Goal: Task Accomplishment & Management: Manage account settings

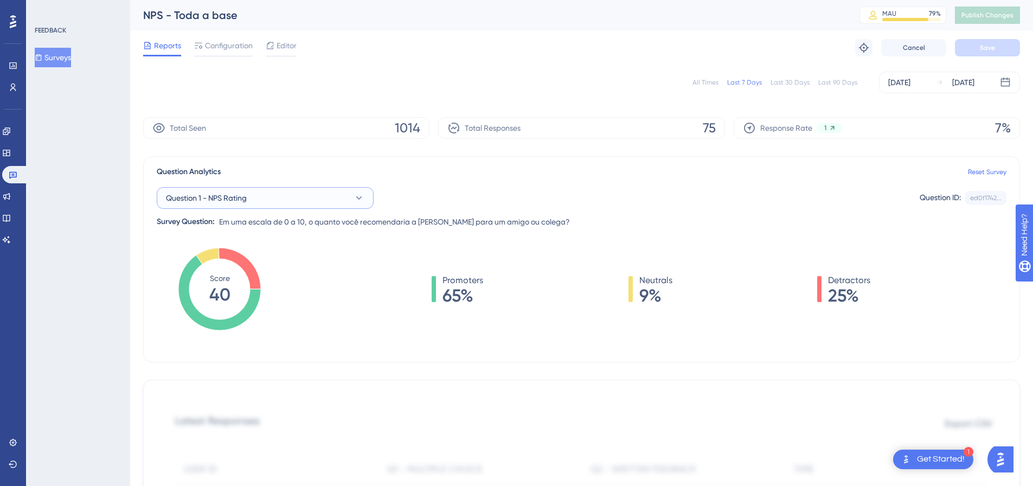
click at [258, 206] on button "Question 1 - NPS Rating" at bounding box center [265, 198] width 217 height 22
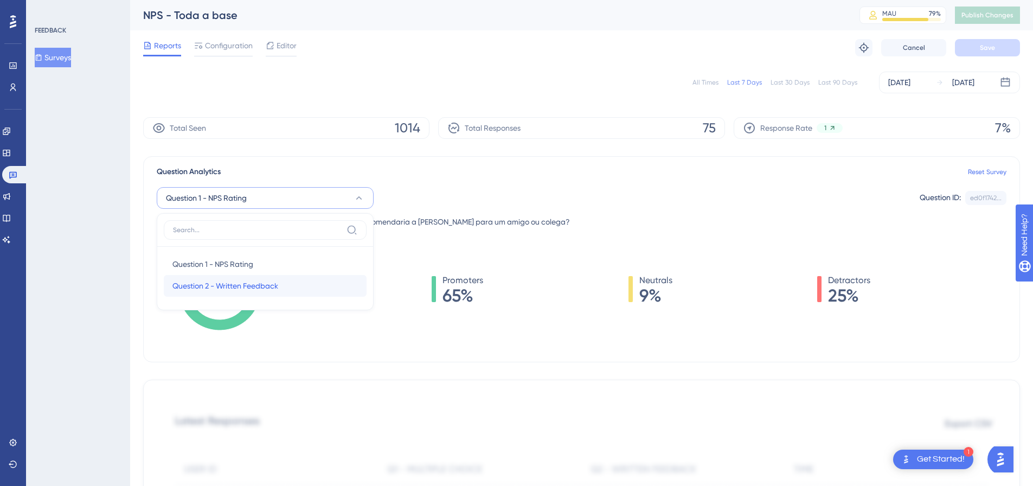
click at [243, 276] on div "Question 2 - Written Feedback Question 2 - Written Feedback" at bounding box center [264, 286] width 185 height 22
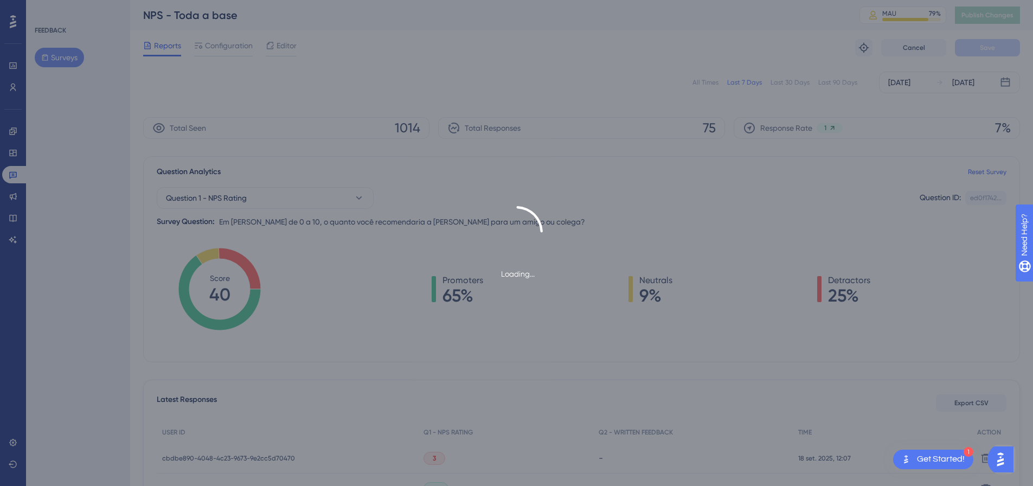
click at [962, 451] on div "1 Get Started!" at bounding box center [933, 459] width 80 height 20
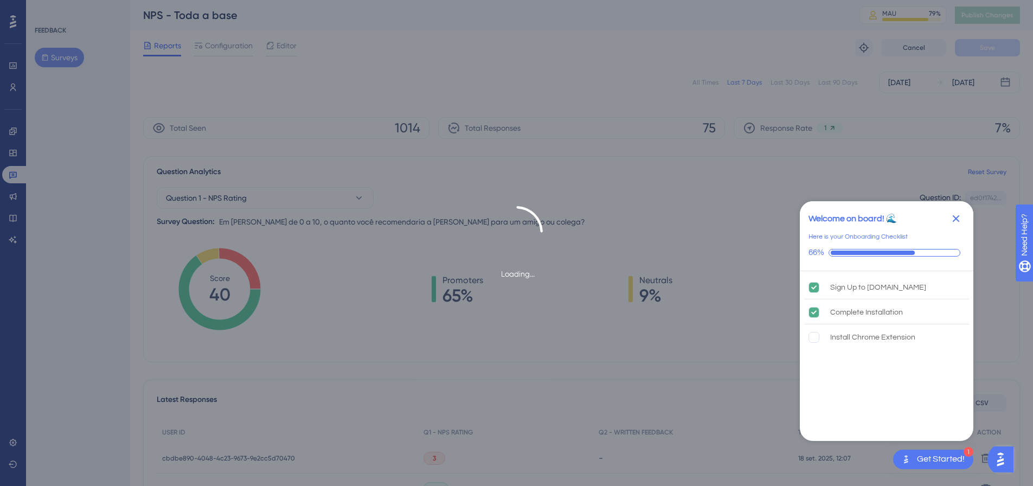
click at [959, 220] on icon "Close Checklist" at bounding box center [955, 218] width 13 height 13
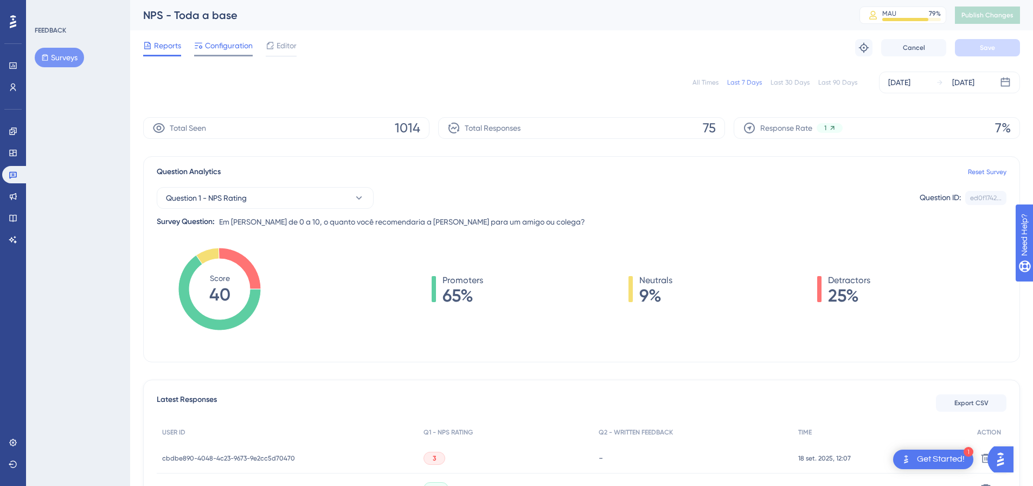
click at [222, 52] on div "Configuration" at bounding box center [223, 47] width 59 height 17
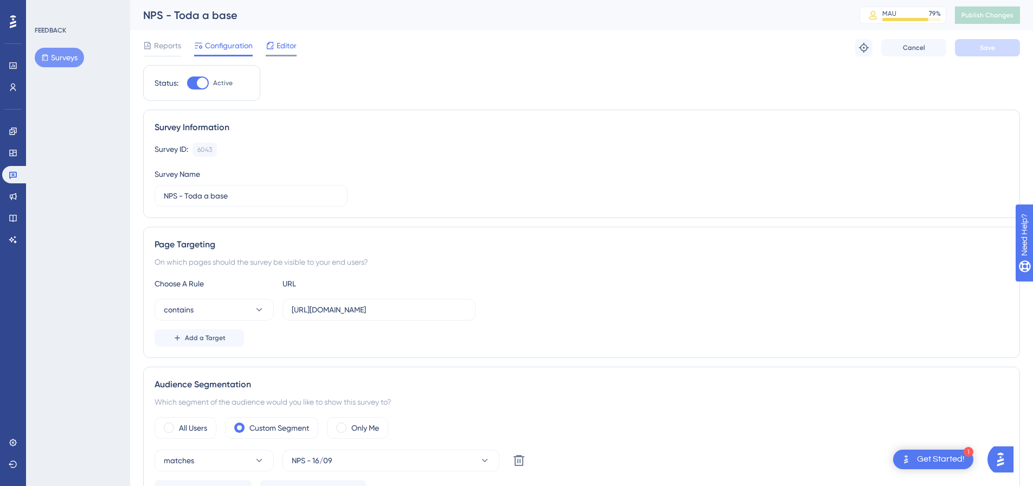
click at [277, 50] on span "Editor" at bounding box center [286, 45] width 20 height 13
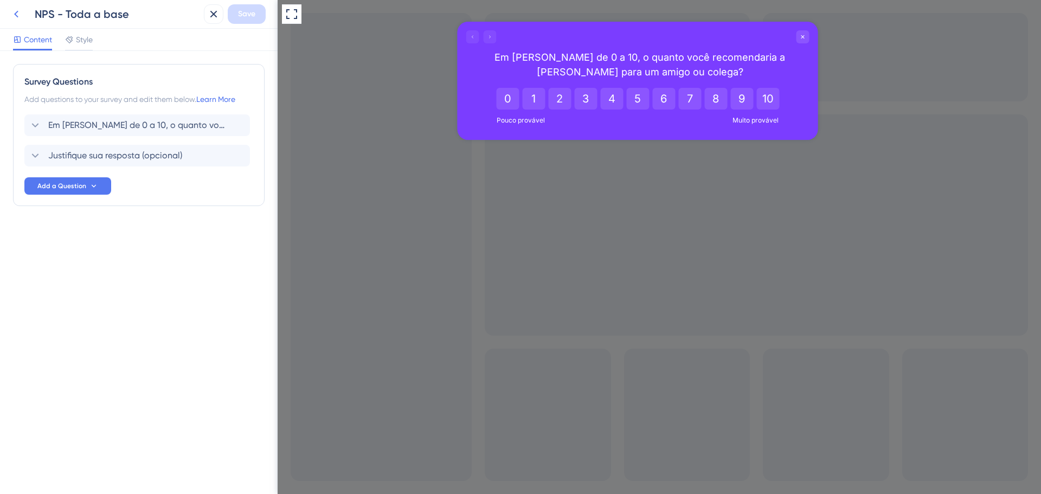
click at [19, 14] on icon at bounding box center [16, 14] width 13 height 13
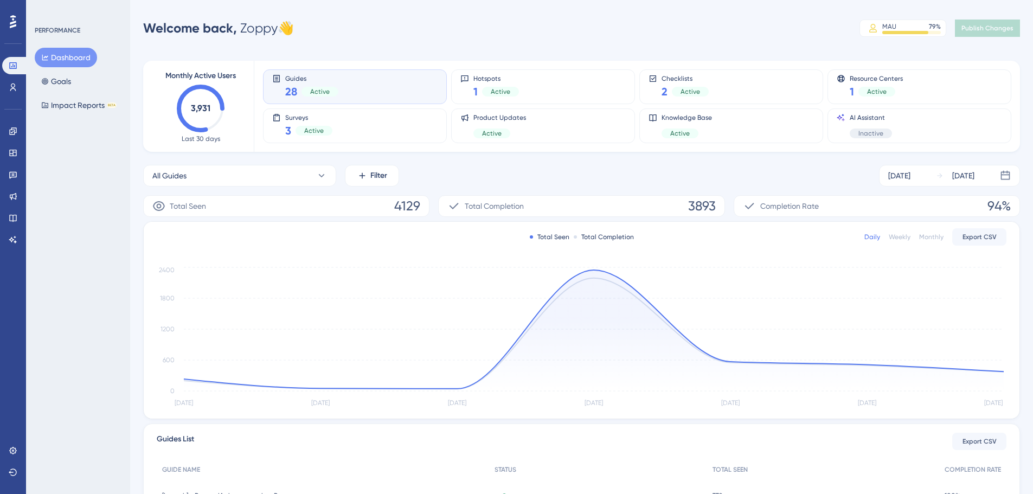
drag, startPoint x: 860, startPoint y: 1, endPoint x: 83, endPoint y: 162, distance: 793.9
click at [83, 162] on div "PERFORMANCE Dashboard Goals Impact Reports BETA" at bounding box center [78, 247] width 104 height 494
click at [11, 129] on icon at bounding box center [13, 131] width 9 height 9
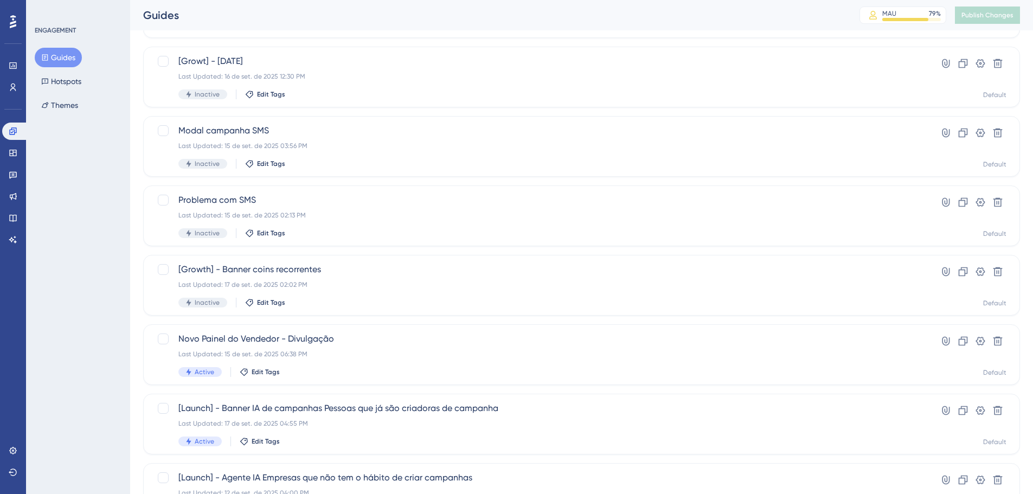
scroll to position [325, 0]
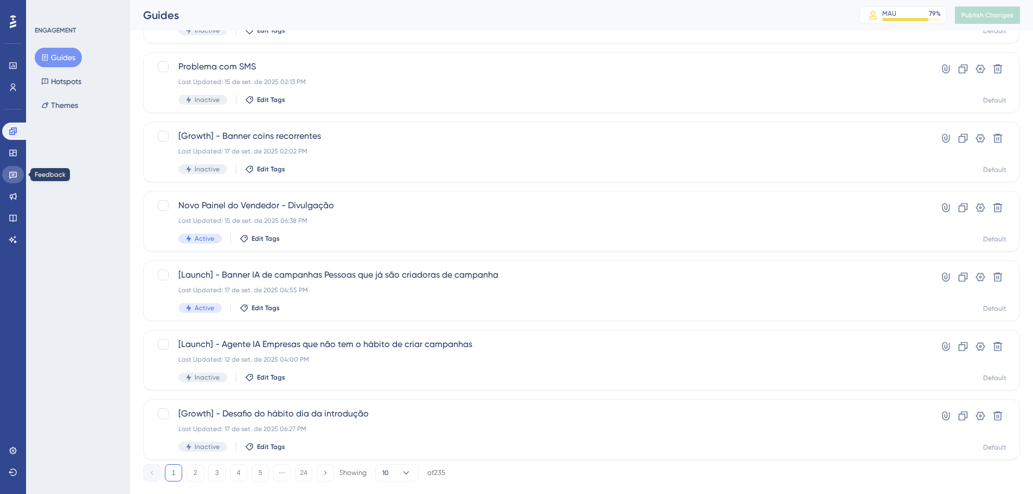
click at [18, 175] on link at bounding box center [13, 174] width 22 height 17
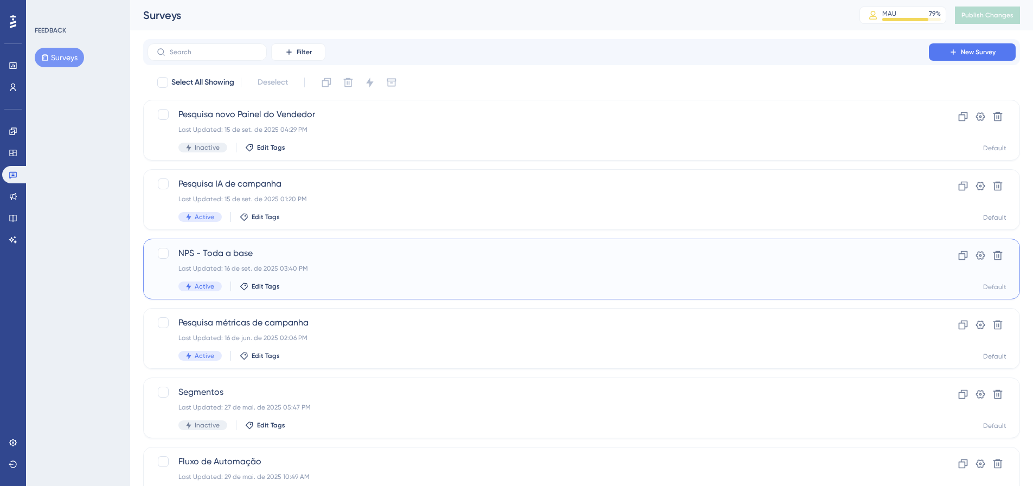
click at [312, 256] on span "NPS - Toda a base" at bounding box center [537, 253] width 719 height 13
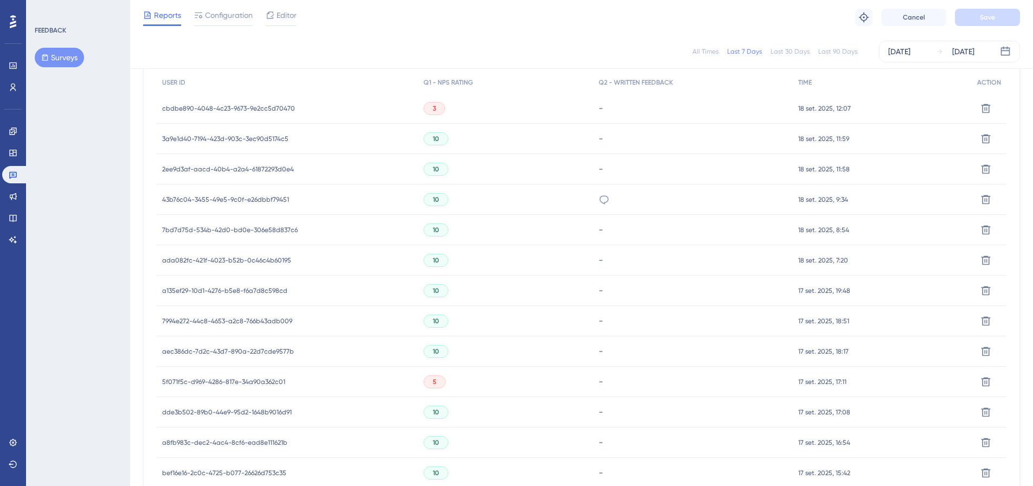
scroll to position [217, 0]
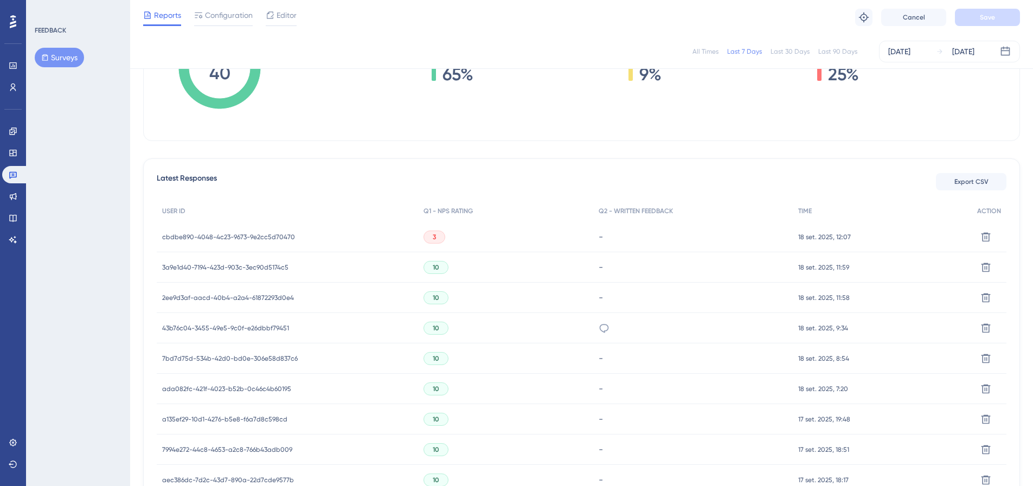
click at [211, 235] on span "cbdbe890-4048-4c23-9673-9e2cc5d70470" at bounding box center [228, 237] width 133 height 9
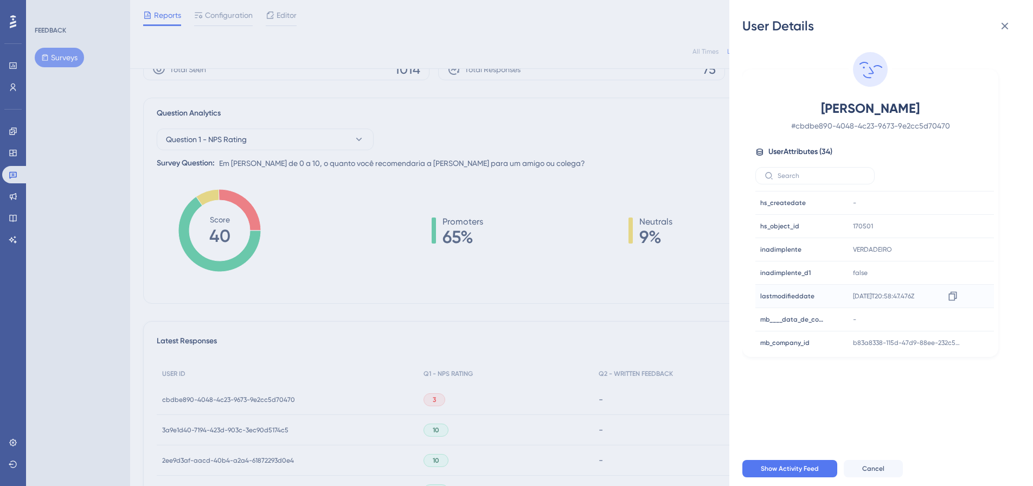
scroll to position [145, 0]
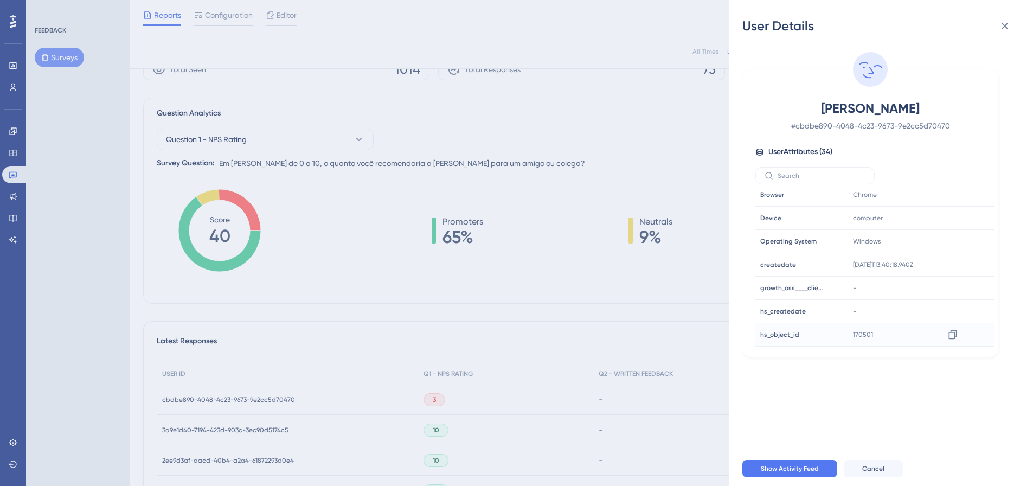
click at [859, 332] on span "170501" at bounding box center [863, 334] width 20 height 9
click at [953, 335] on icon at bounding box center [952, 334] width 8 height 9
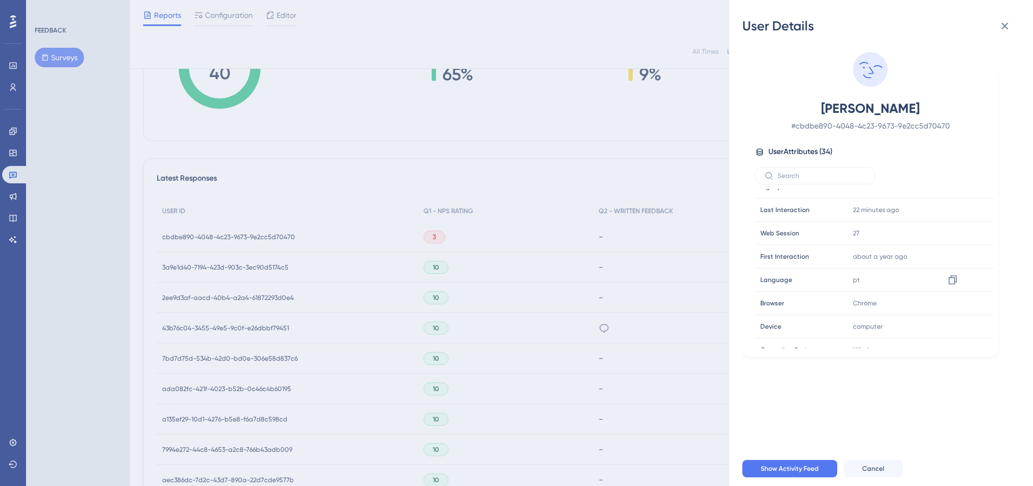
scroll to position [0, 0]
click at [891, 200] on span "uilsonjuan12@gmail.com" at bounding box center [898, 200] width 91 height 9
click at [949, 203] on icon at bounding box center [952, 200] width 11 height 11
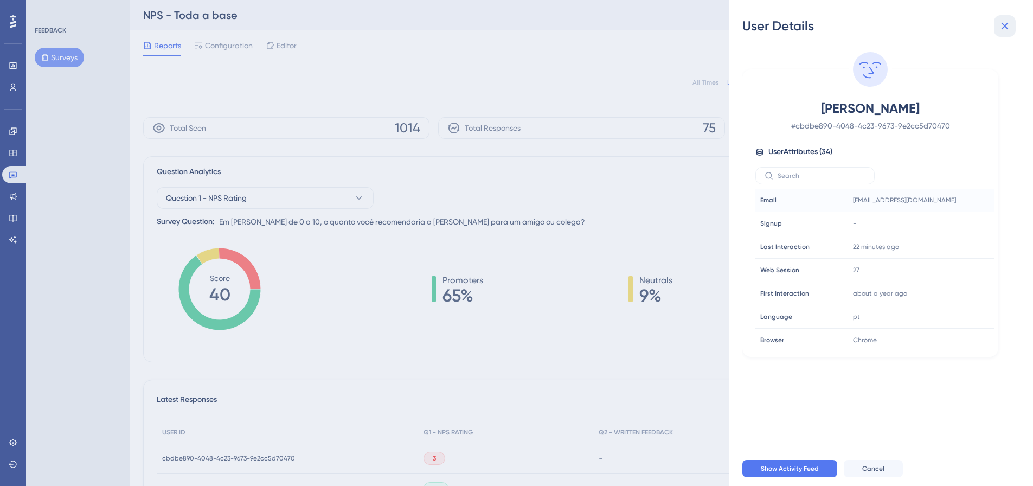
click at [1002, 27] on icon at bounding box center [1004, 26] width 13 height 13
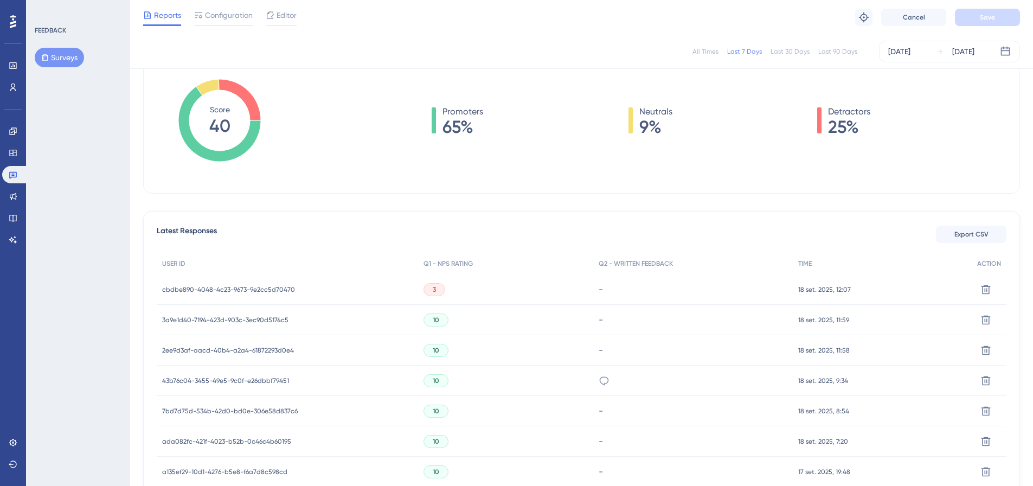
scroll to position [217, 0]
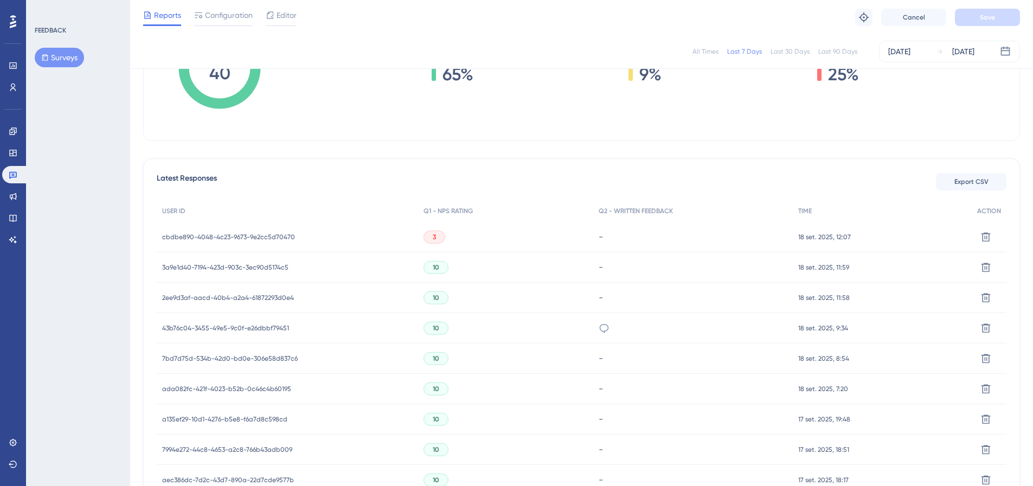
click at [253, 230] on div "cbdbe890-4048-4c23-9673-9e2cc5d70470 cbdbe890-4048-4c23-9673-9e2cc5d70470" at bounding box center [228, 237] width 133 height 30
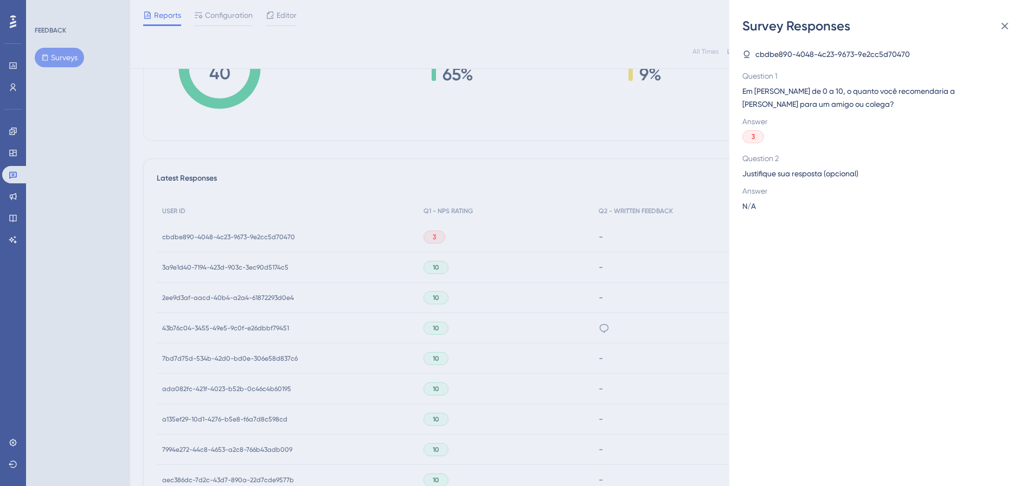
click at [802, 168] on span "Justifique sua resposta (opcional)" at bounding box center [876, 173] width 269 height 13
click at [809, 89] on span "Em uma escala de 0 a 10, o quanto você recomendaria a Zoppy para um amigo ou co…" at bounding box center [876, 98] width 269 height 26
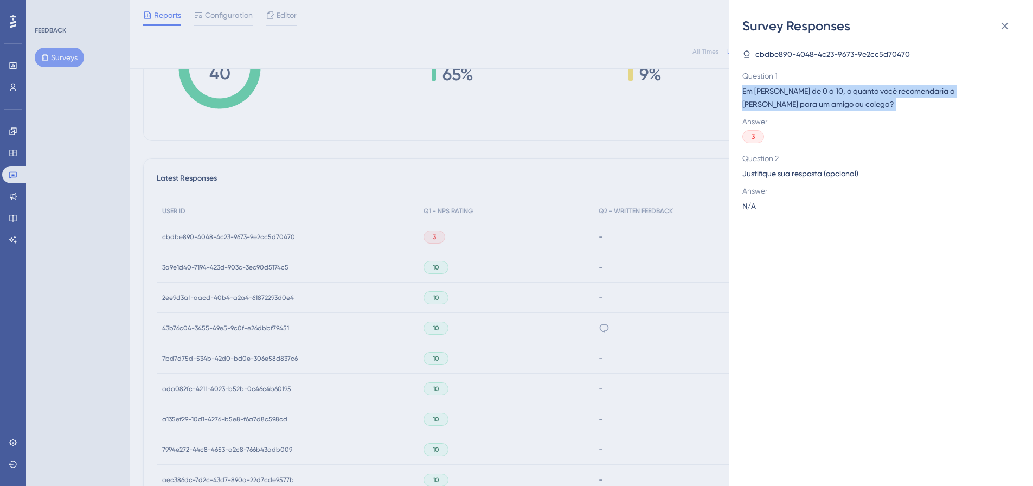
click at [809, 89] on span "Em uma escala de 0 a 10, o quanto você recomendaria a Zoppy para um amigo ou co…" at bounding box center [876, 98] width 269 height 26
click at [1006, 23] on icon at bounding box center [1004, 26] width 13 height 13
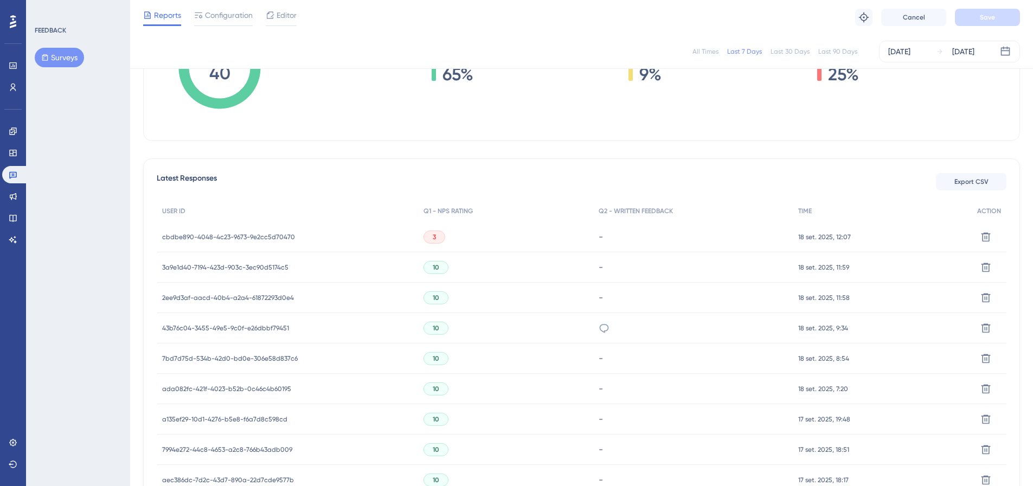
click at [439, 239] on div "3" at bounding box center [434, 236] width 22 height 13
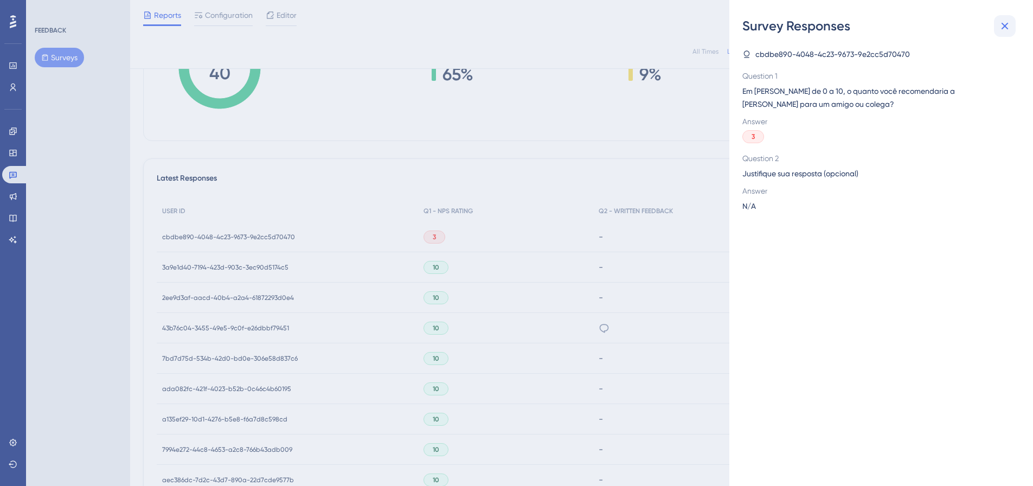
click at [1009, 25] on icon at bounding box center [1004, 26] width 13 height 13
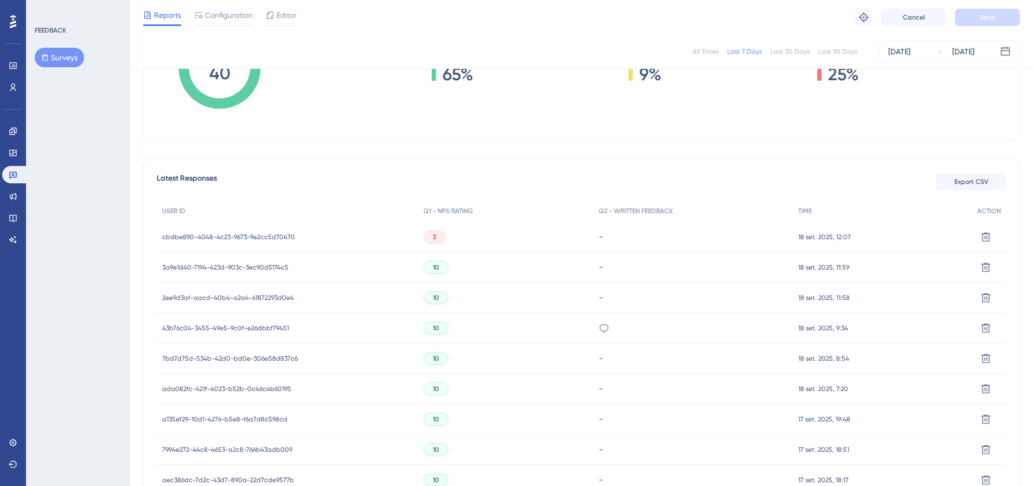
click at [824, 237] on span "18 set. 2025, 12:07" at bounding box center [824, 237] width 53 height 9
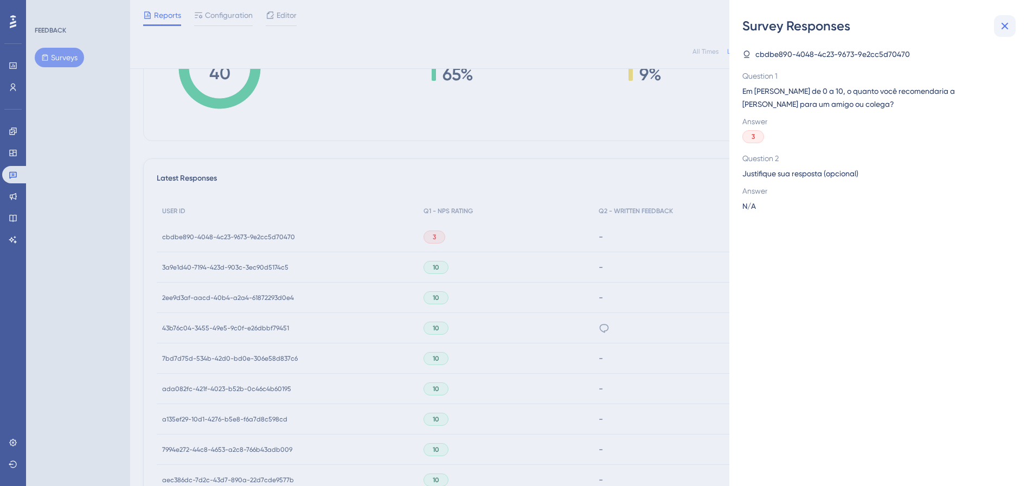
click at [1008, 22] on icon at bounding box center [1004, 26] width 13 height 13
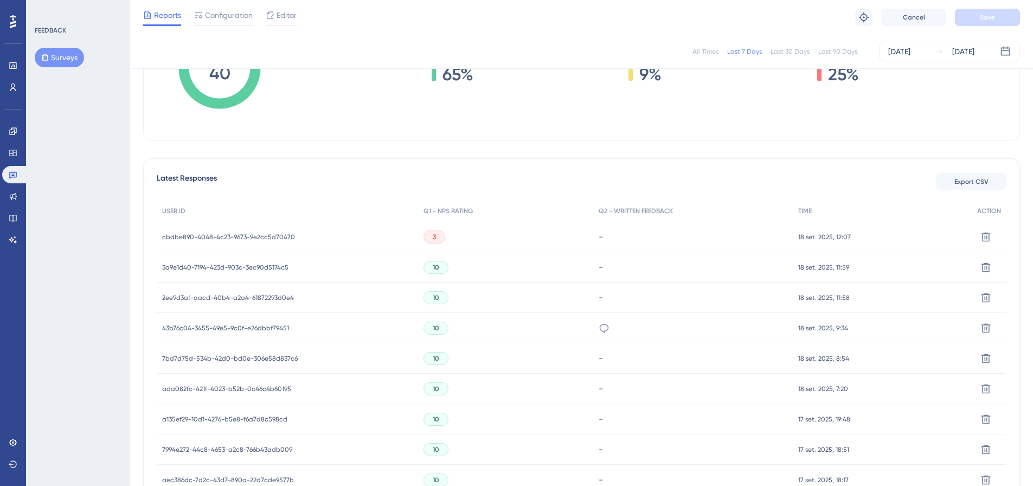
click at [233, 235] on span "cbdbe890-4048-4c23-9673-9e2cc5d70470" at bounding box center [228, 237] width 133 height 9
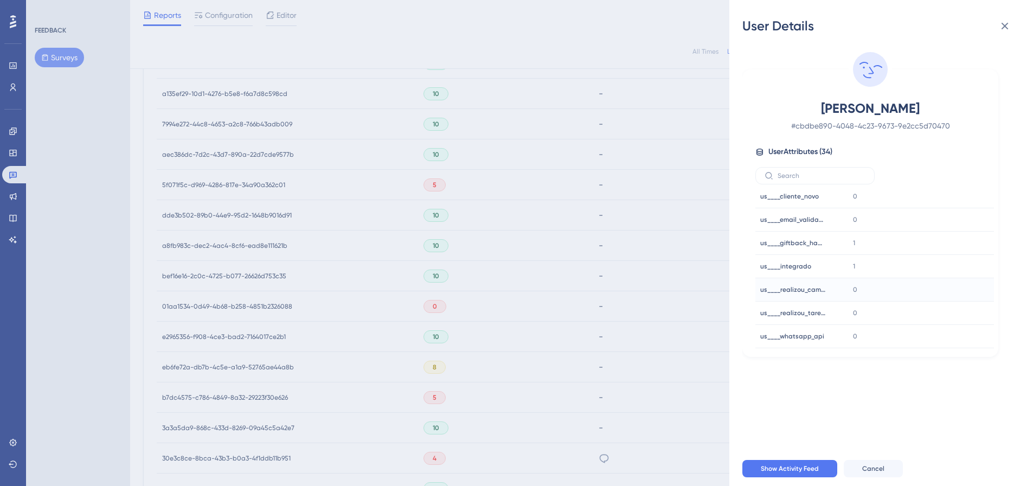
scroll to position [596, 0]
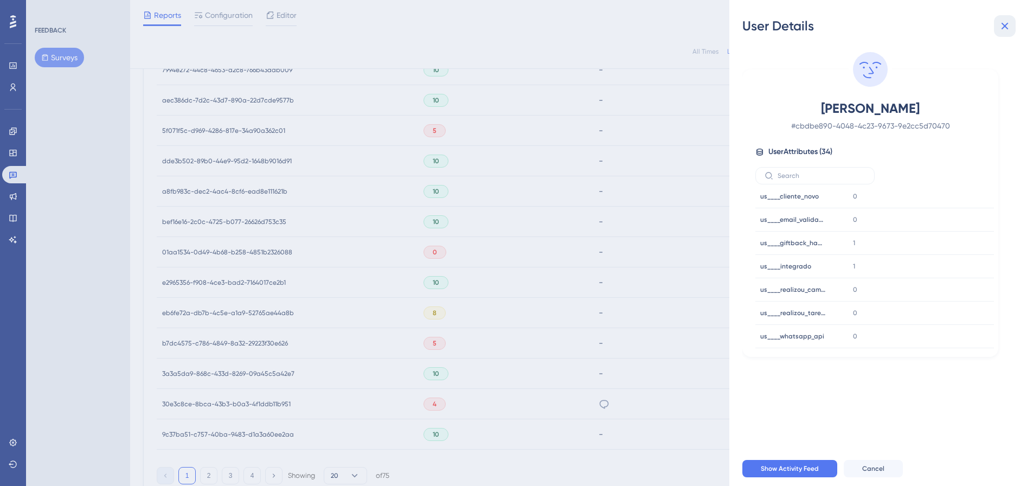
click at [1002, 29] on icon at bounding box center [1004, 26] width 7 height 7
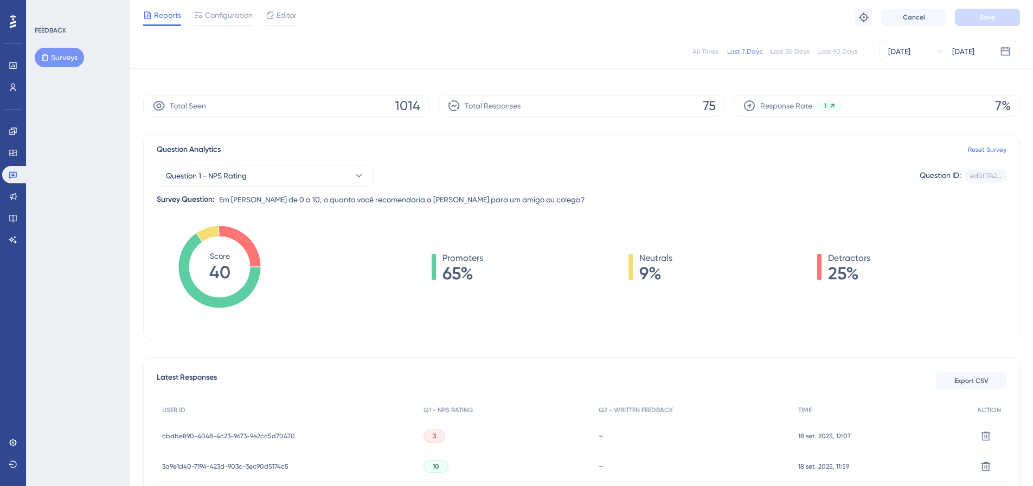
scroll to position [0, 0]
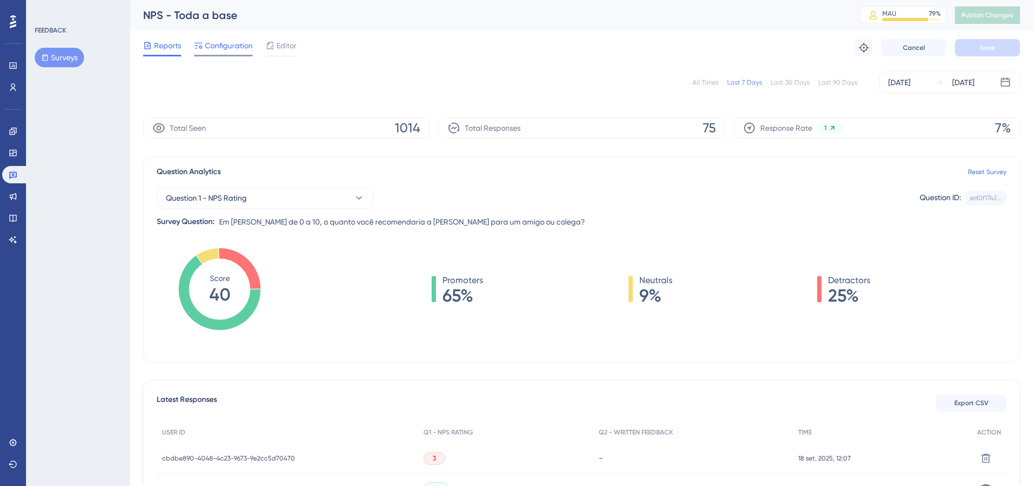
click at [233, 49] on span "Configuration" at bounding box center [229, 45] width 48 height 13
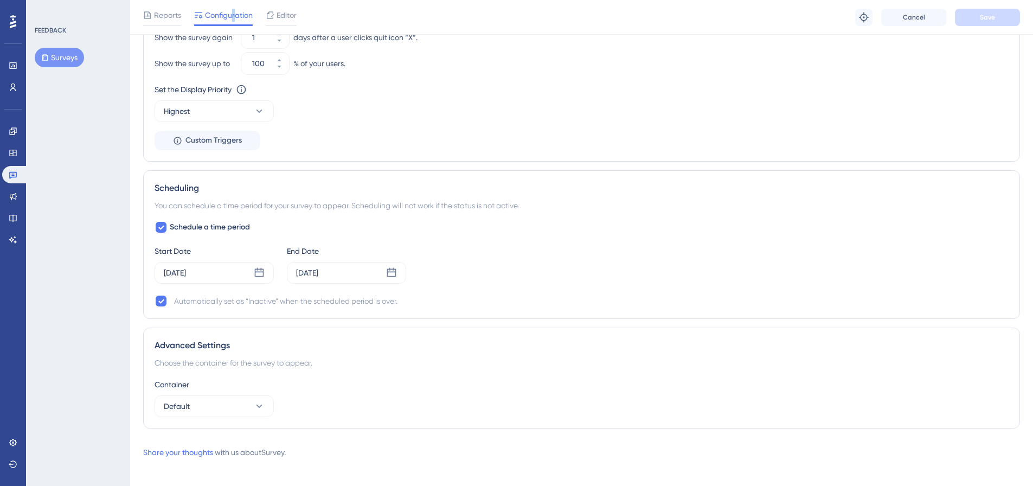
scroll to position [781, 0]
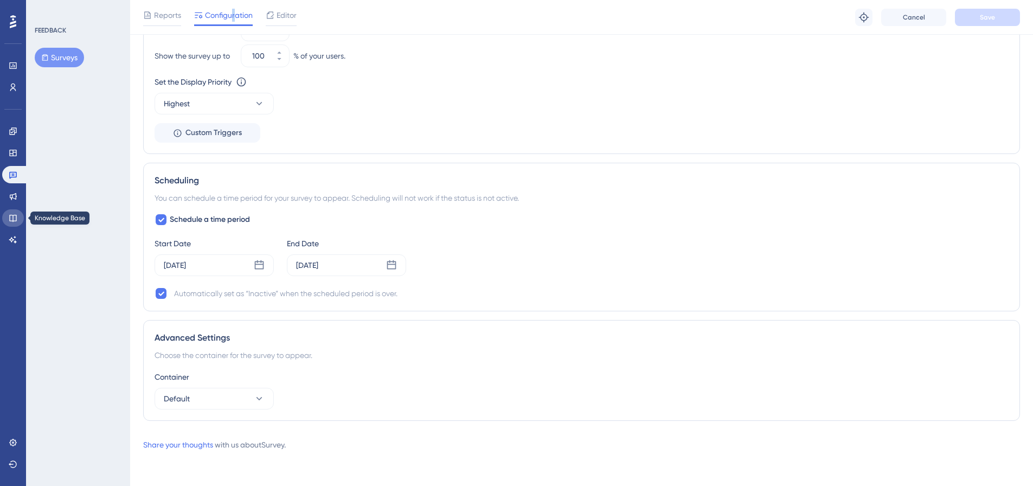
click at [12, 223] on link at bounding box center [13, 217] width 22 height 17
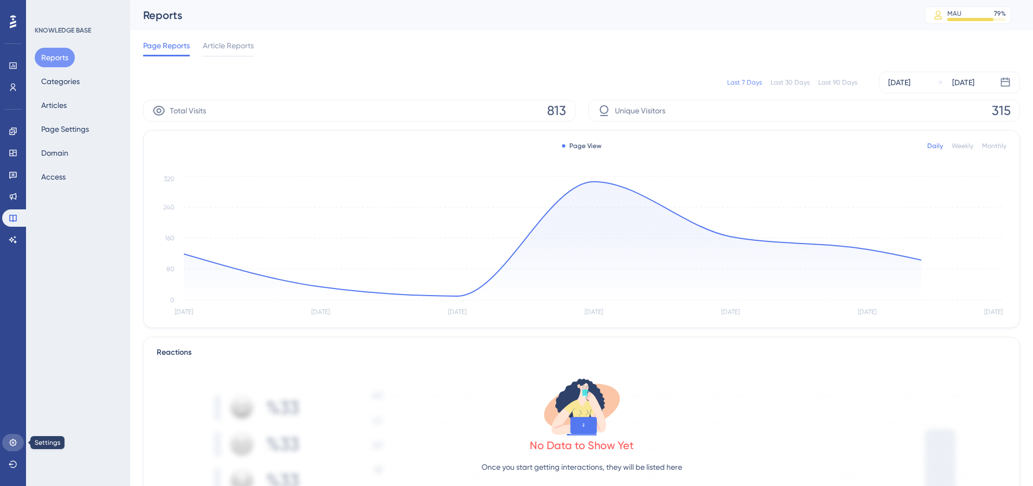
click at [11, 444] on icon at bounding box center [12, 442] width 7 height 7
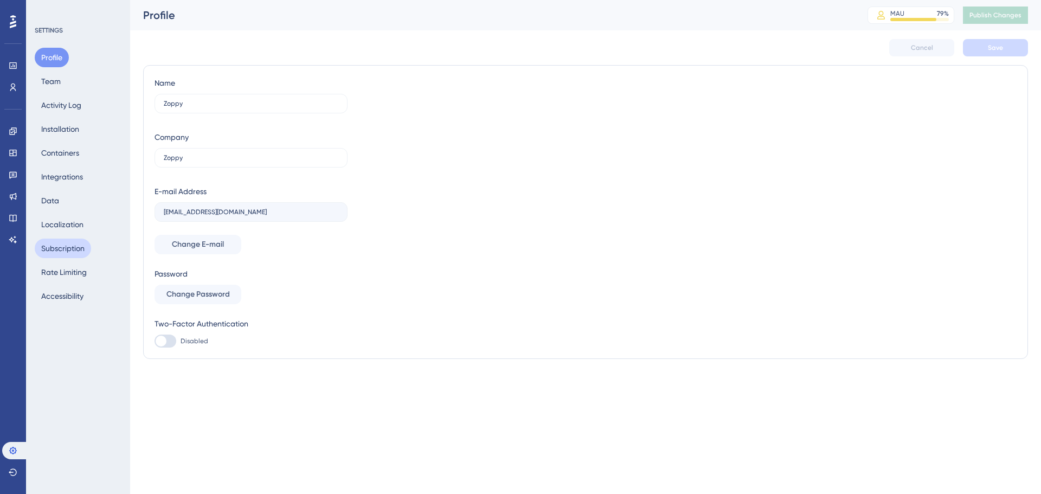
click at [63, 248] on button "Subscription" at bounding box center [63, 249] width 56 height 20
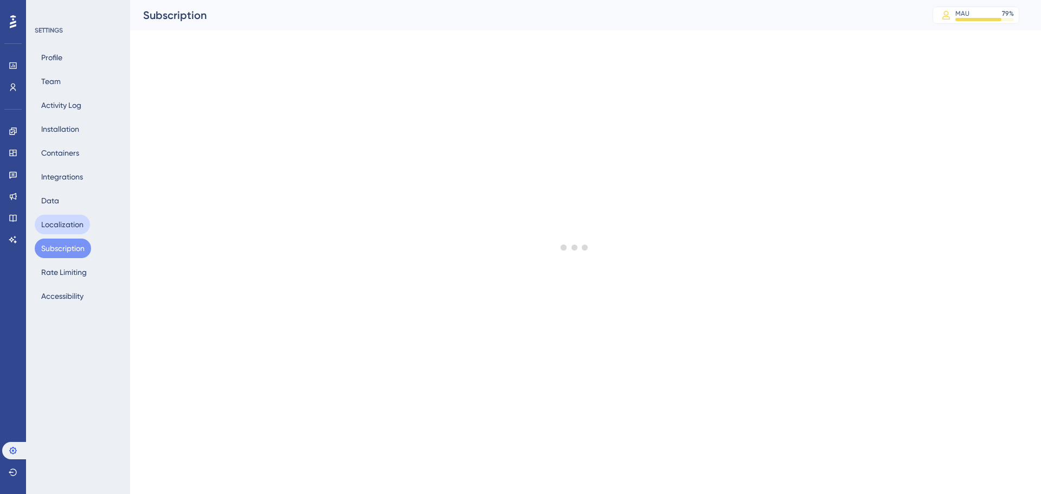
click at [66, 231] on button "Localization" at bounding box center [62, 225] width 55 height 20
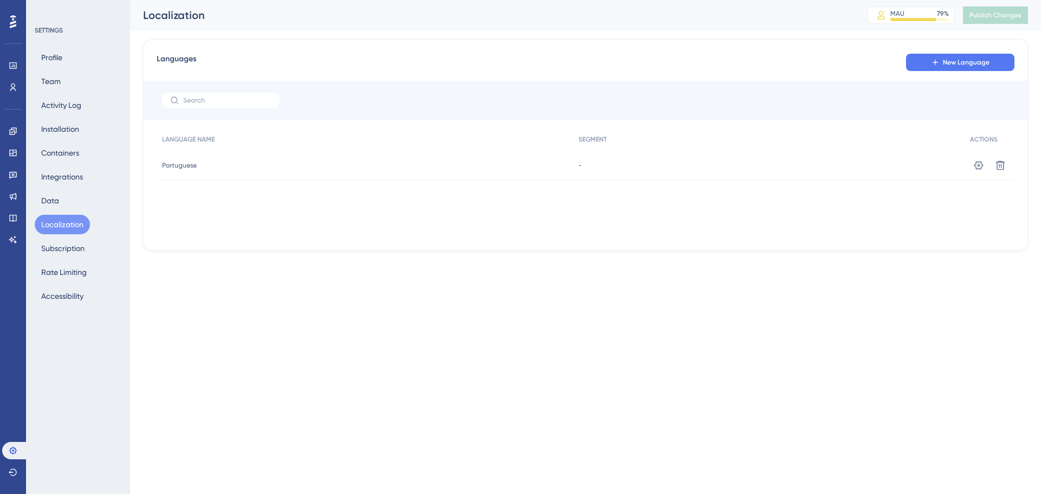
click at [70, 203] on div "Profile Team Activity Log Installation Containers Integrations Data Localizatio…" at bounding box center [79, 177] width 88 height 258
click at [69, 193] on div "Profile Team Activity Log Installation Containers Integrations Data Localizatio…" at bounding box center [79, 177] width 88 height 258
click at [57, 195] on button "Data" at bounding box center [50, 201] width 31 height 20
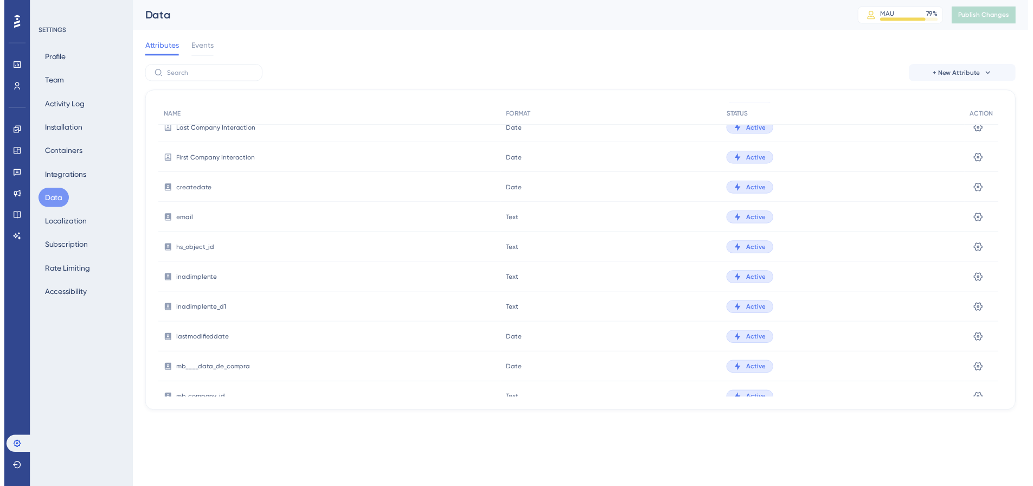
scroll to position [209, 0]
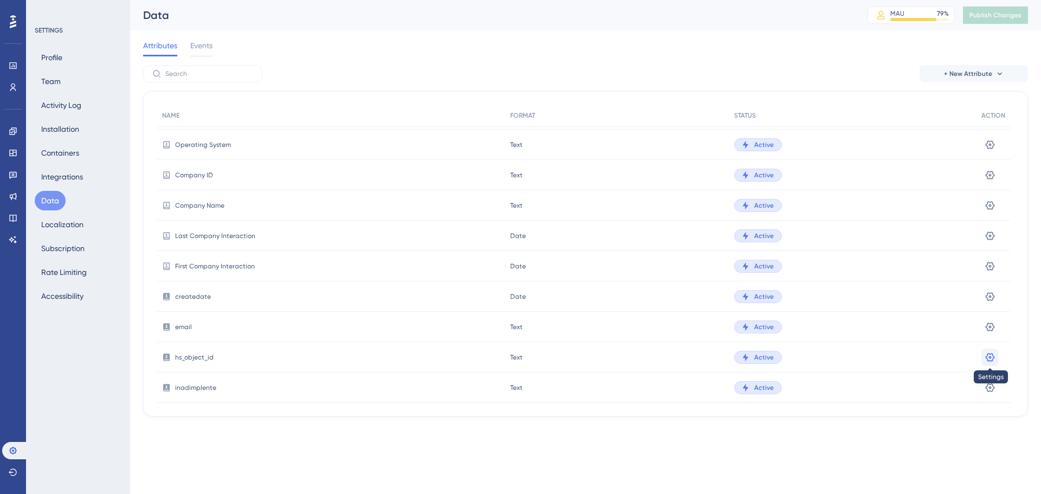
click at [987, 359] on icon at bounding box center [990, 357] width 11 height 11
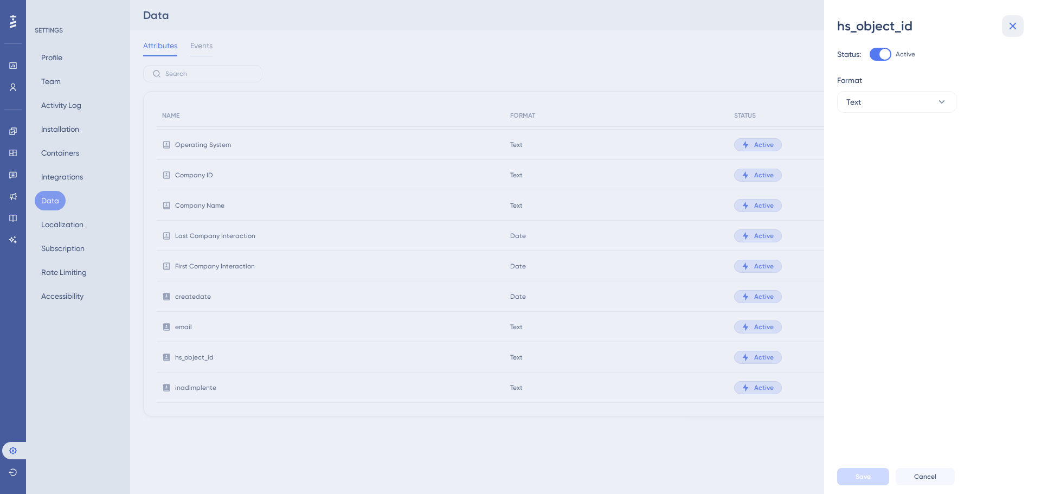
click at [1010, 25] on icon at bounding box center [1012, 26] width 13 height 13
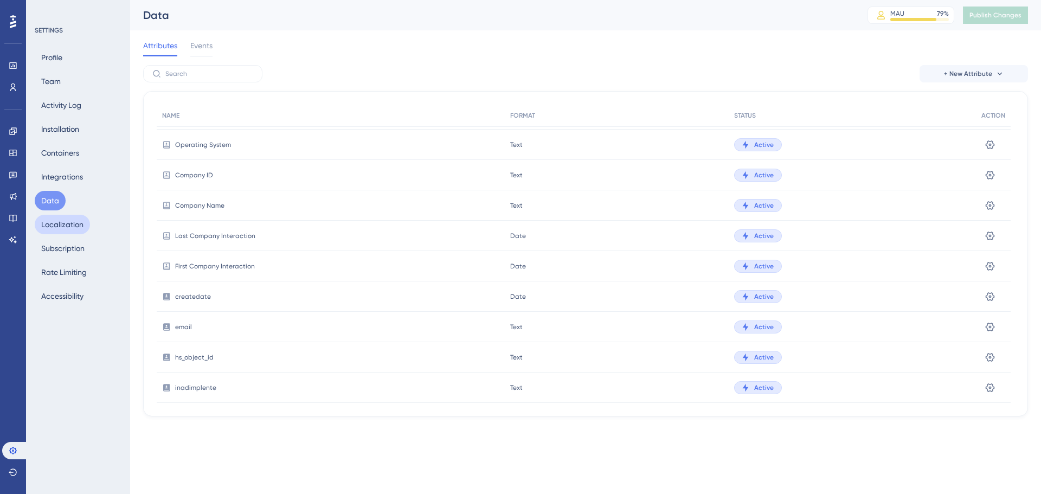
click at [75, 229] on button "Localization" at bounding box center [62, 225] width 55 height 20
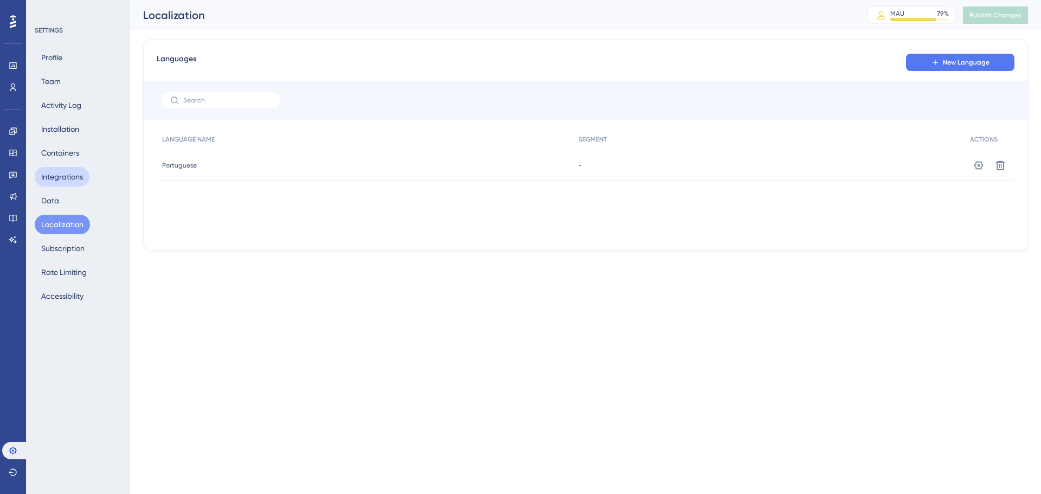
click at [68, 185] on button "Integrations" at bounding box center [62, 177] width 55 height 20
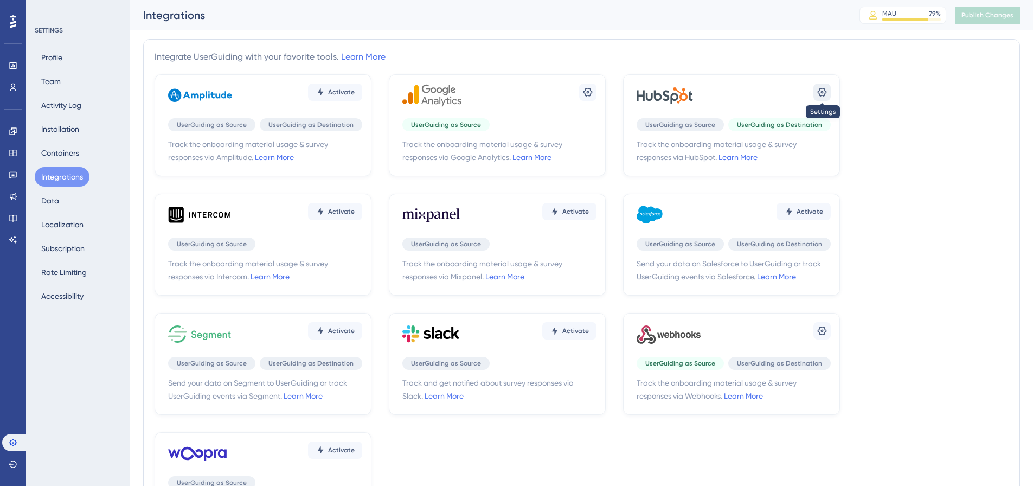
click at [826, 92] on icon at bounding box center [822, 92] width 9 height 9
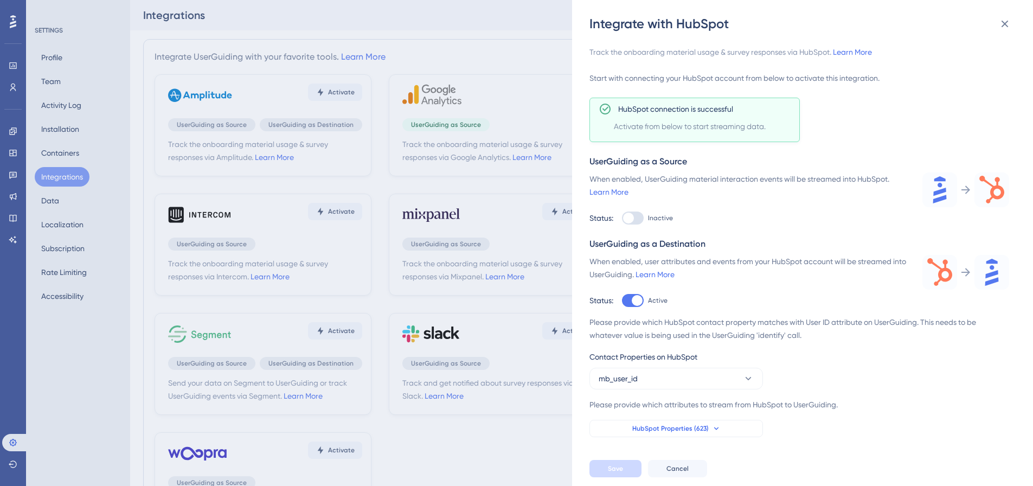
click at [666, 423] on button "HubSpot Properties (623)" at bounding box center [675, 428] width 173 height 17
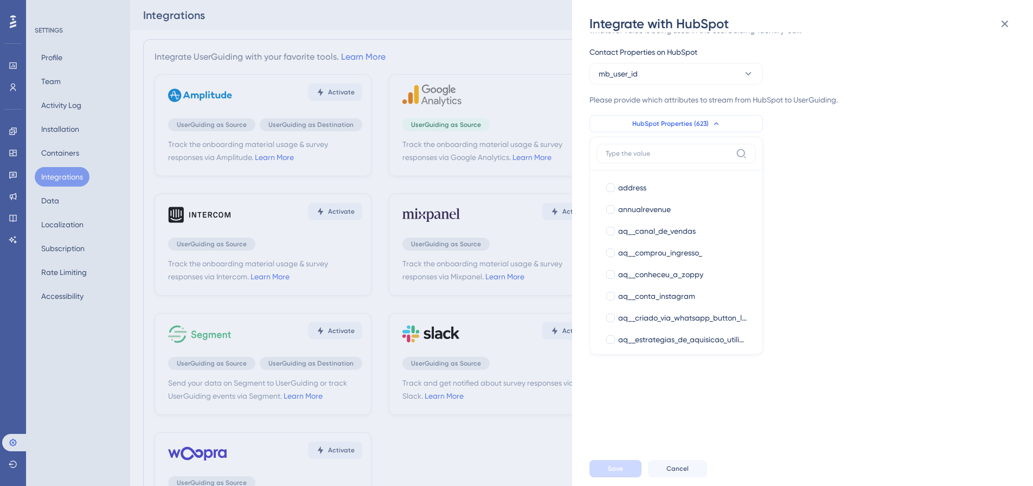
click at [734, 121] on button "HubSpot Properties (623)" at bounding box center [675, 123] width 173 height 17
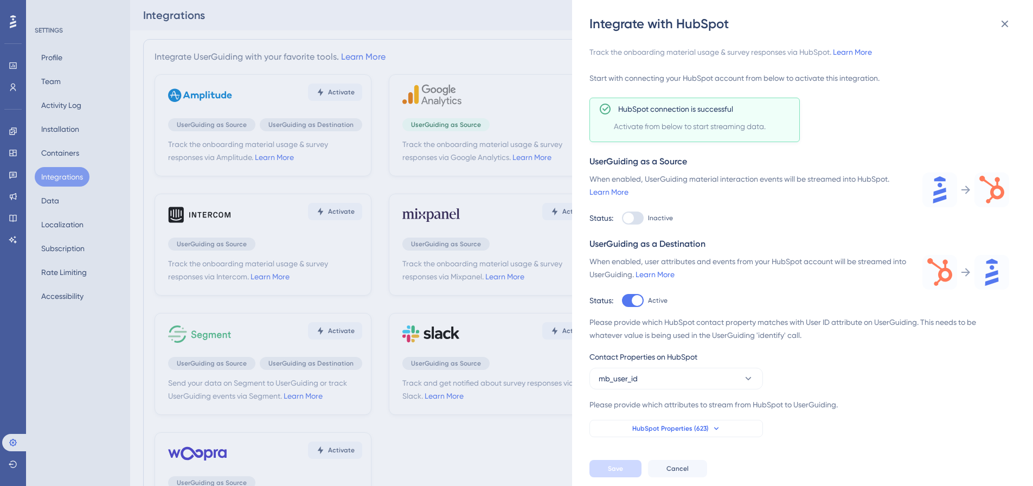
scroll to position [0, 0]
click at [627, 221] on div at bounding box center [628, 218] width 11 height 11
click at [622, 218] on input "Inactive" at bounding box center [621, 218] width 1 height 1
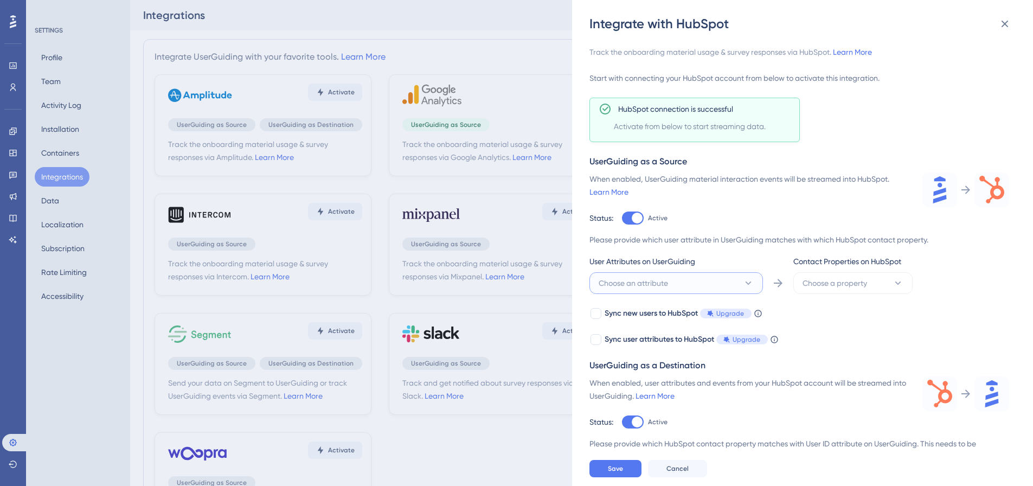
click at [680, 286] on button "Choose an attribute" at bounding box center [675, 283] width 173 height 22
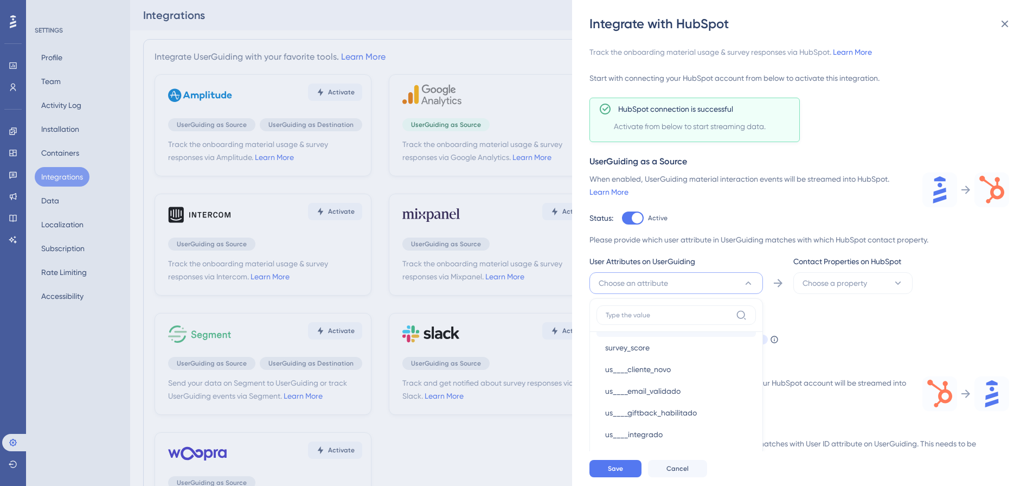
scroll to position [855, 0]
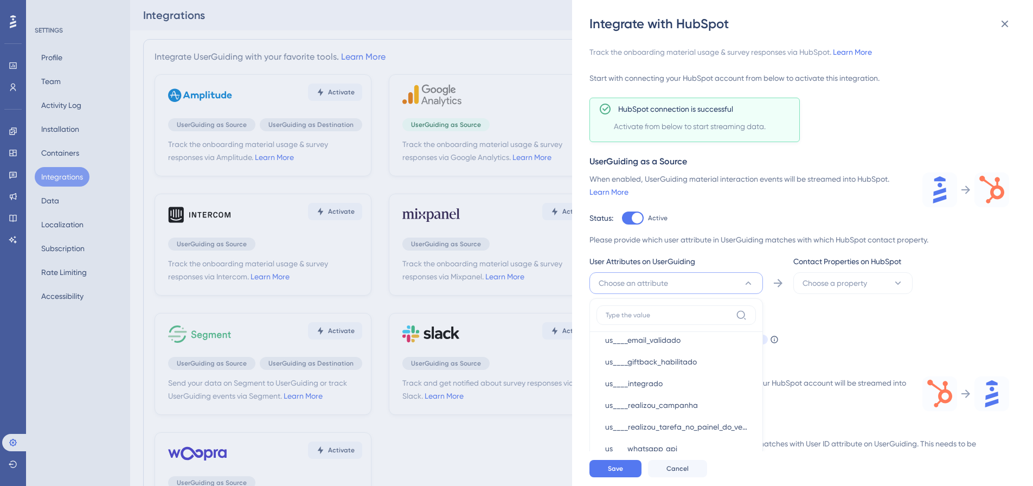
click at [803, 316] on div "Sync new users to HubSpot Upgrade When this feature is enabled, in addition to …" at bounding box center [799, 326] width 420 height 39
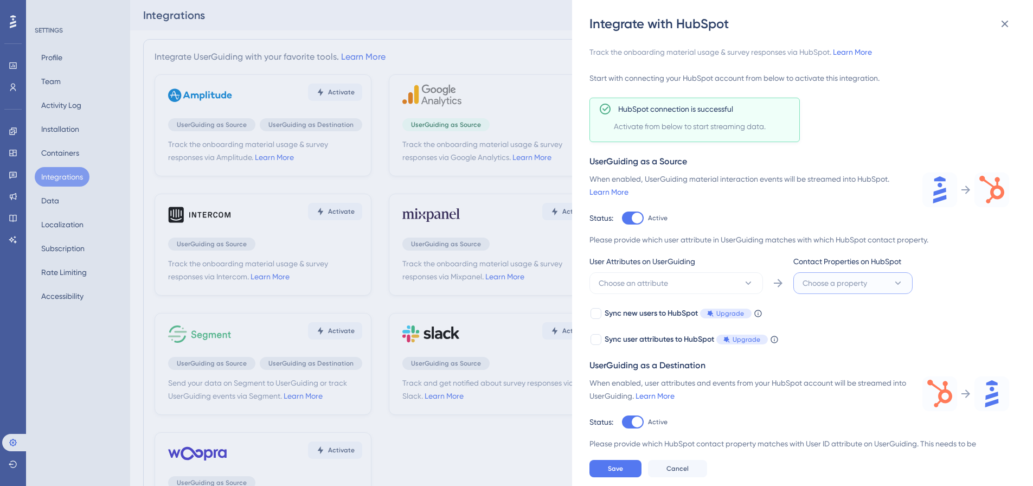
click at [800, 284] on button "Choose a property" at bounding box center [852, 283] width 119 height 22
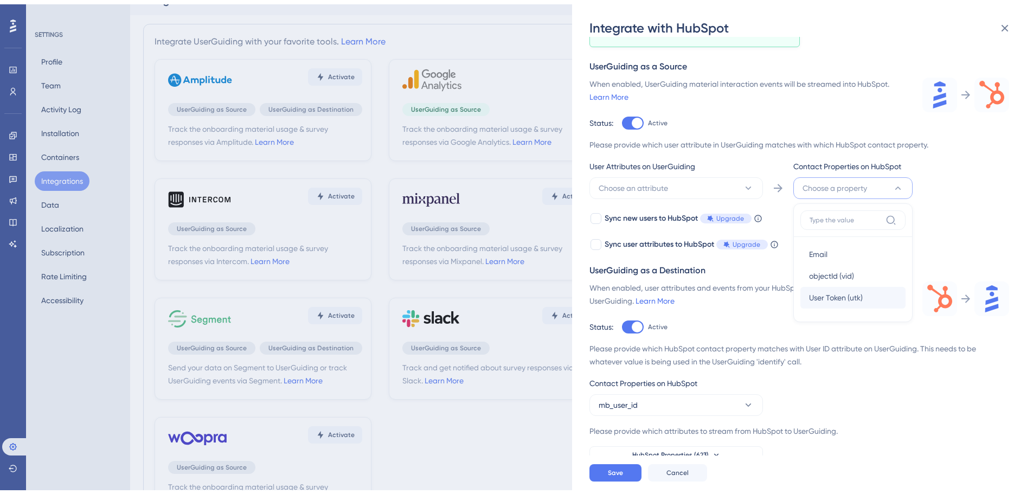
scroll to position [80, 0]
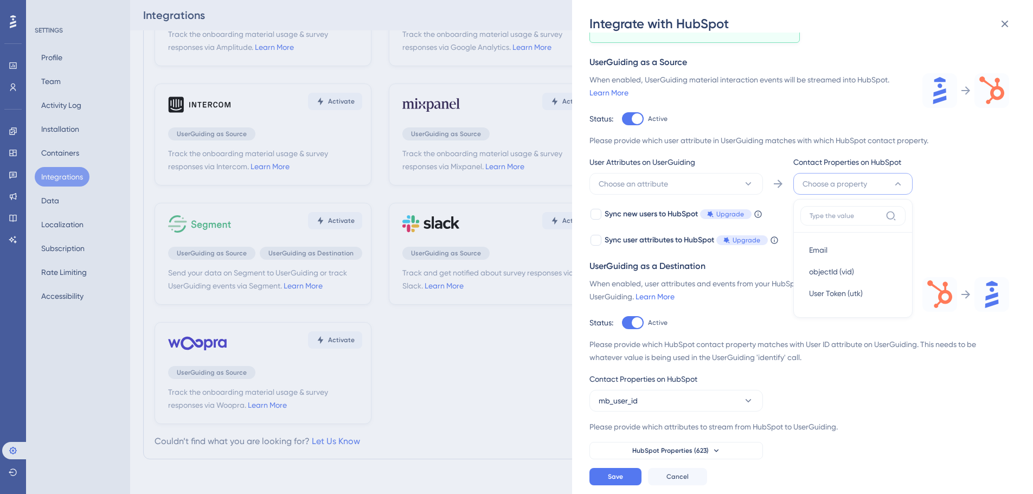
click at [842, 177] on span "Choose a property" at bounding box center [834, 183] width 65 height 13
click at [627, 123] on div at bounding box center [633, 118] width 22 height 13
click at [622, 218] on input "Active" at bounding box center [621, 218] width 1 height 1
checkbox input "false"
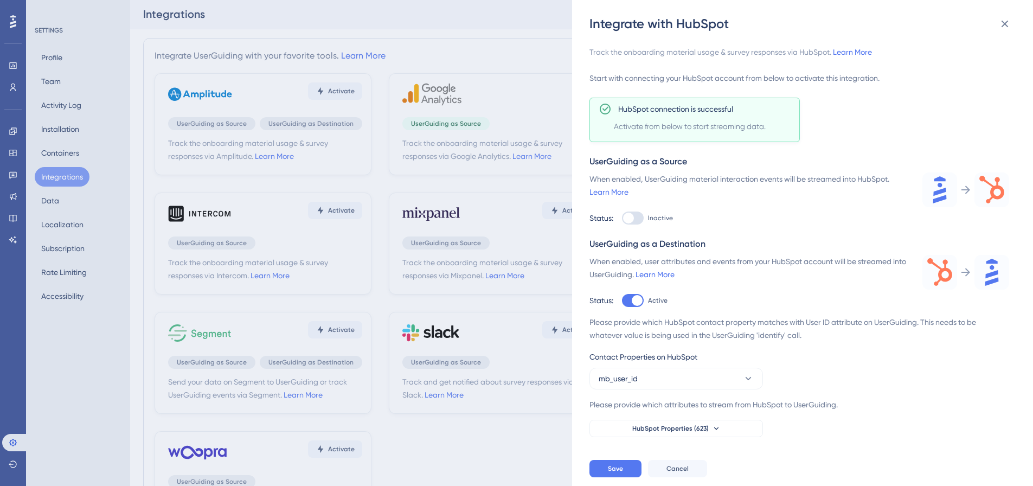
scroll to position [0, 0]
click at [1007, 29] on icon at bounding box center [1004, 23] width 13 height 13
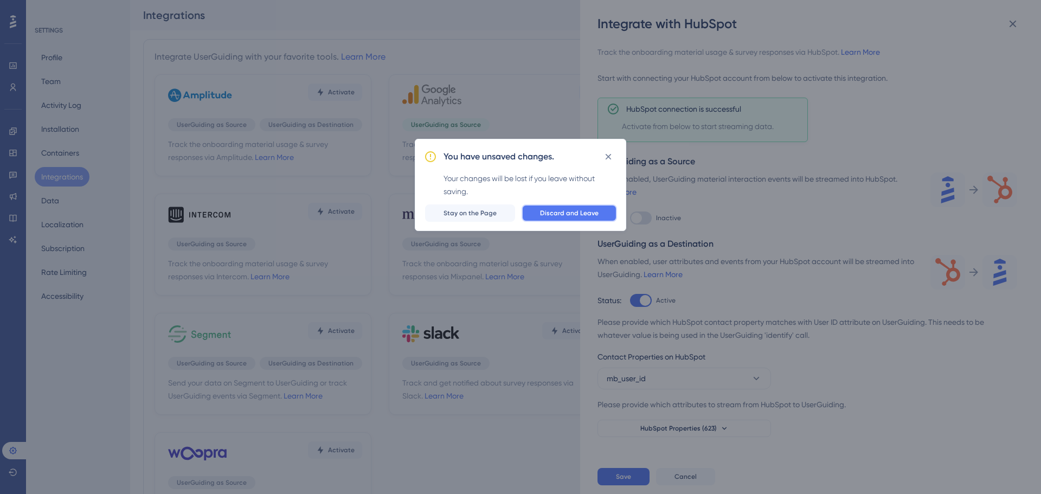
click at [573, 215] on span "Discard and Leave" at bounding box center [569, 213] width 59 height 9
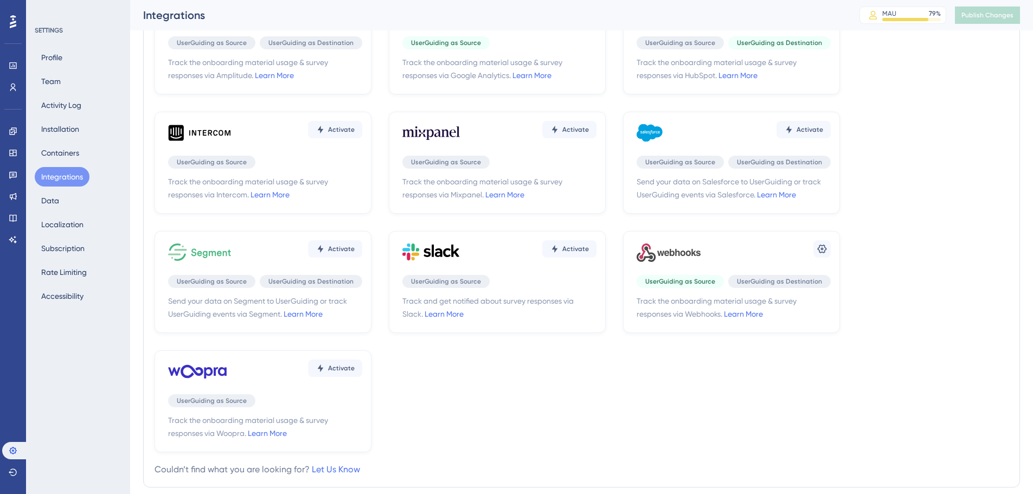
scroll to position [108, 0]
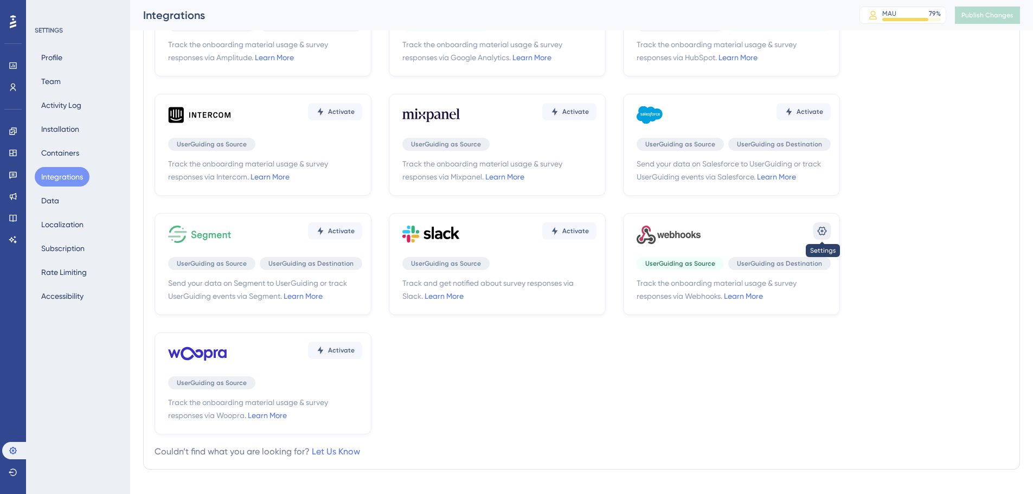
click at [818, 231] on icon at bounding box center [821, 231] width 11 height 11
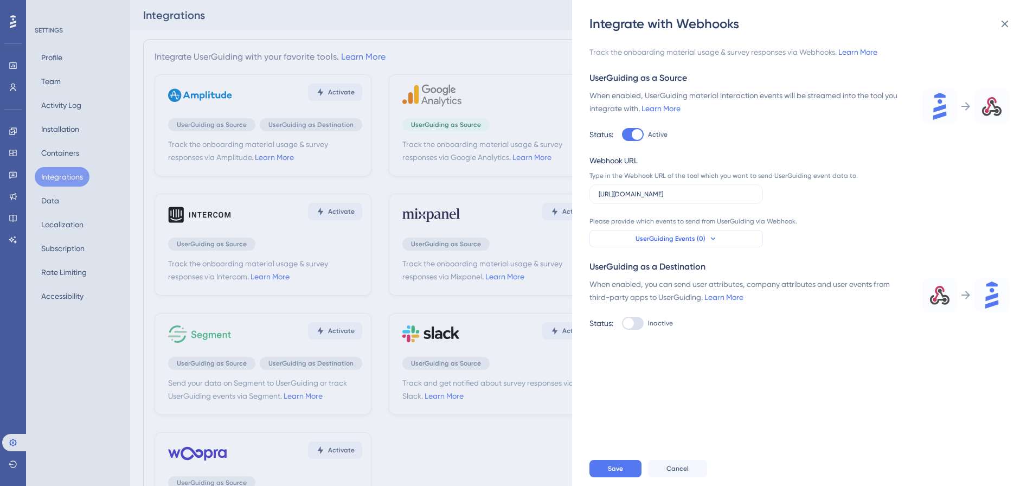
click at [713, 240] on icon at bounding box center [713, 238] width 9 height 9
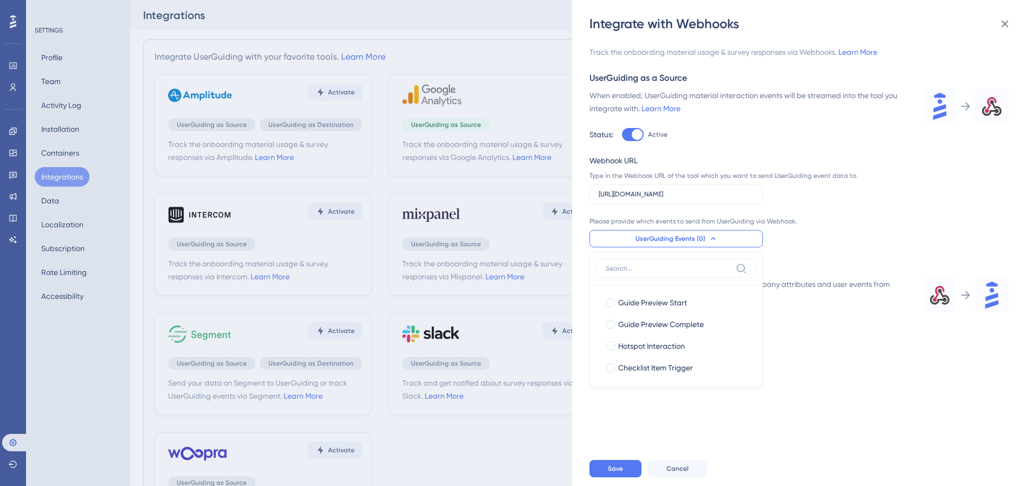
scroll to position [72, 0]
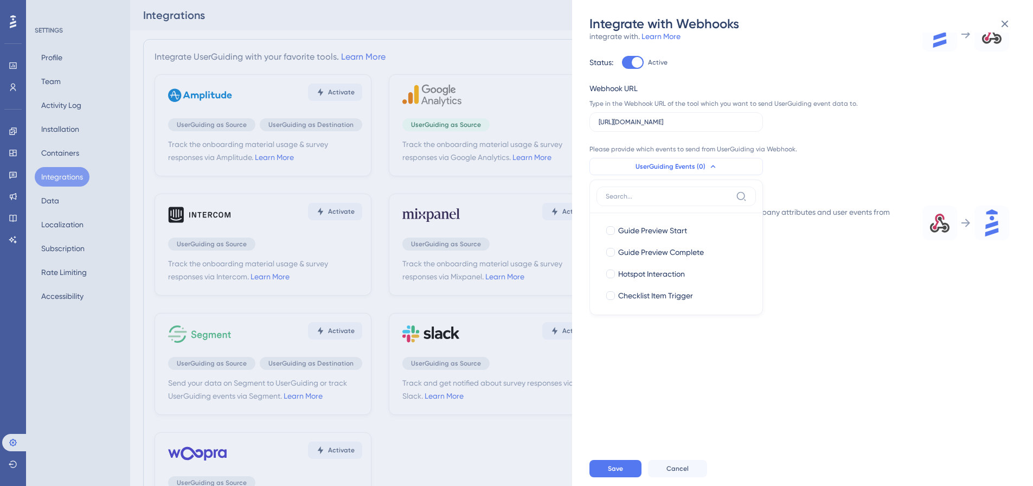
click at [709, 161] on button "UserGuiding Events (0)" at bounding box center [675, 166] width 173 height 17
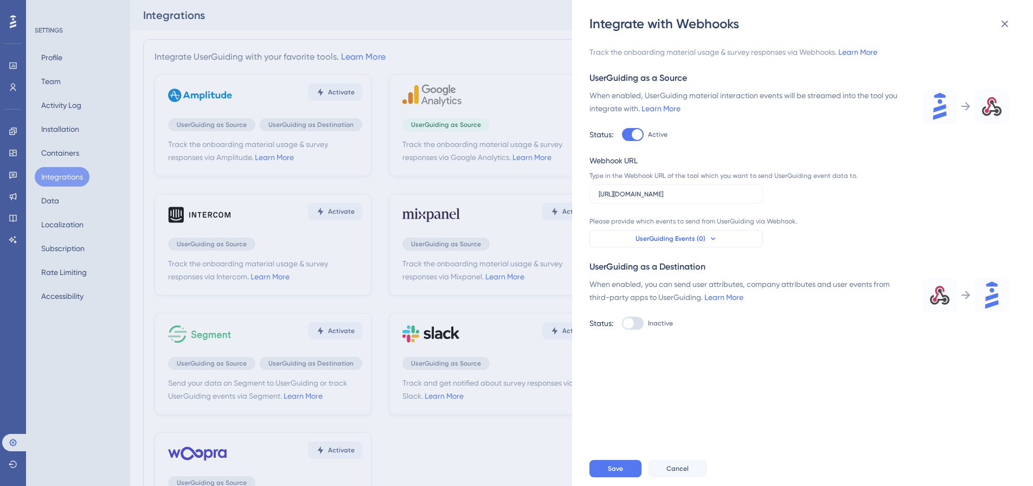
click at [658, 231] on button "UserGuiding Events (0)" at bounding box center [675, 238] width 173 height 17
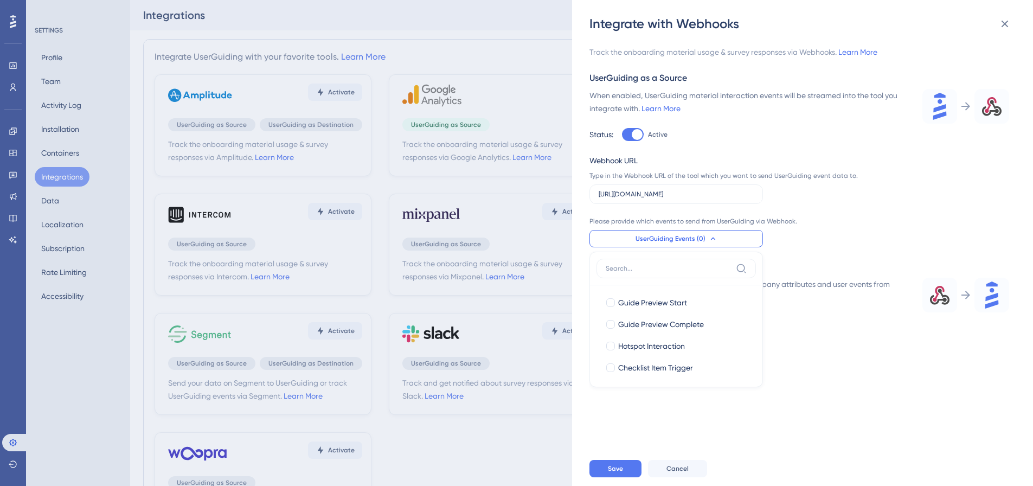
scroll to position [68, 0]
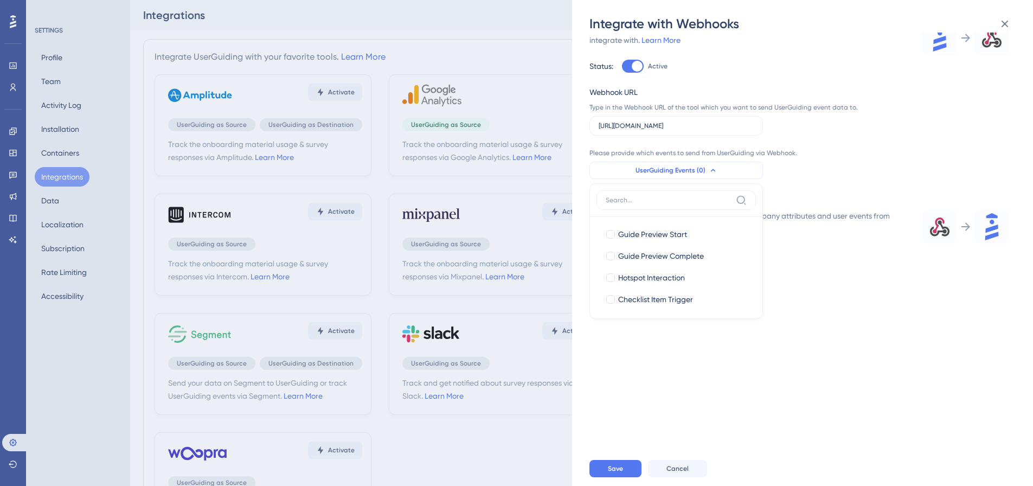
click at [671, 172] on span "UserGuiding Events (0)" at bounding box center [670, 170] width 70 height 9
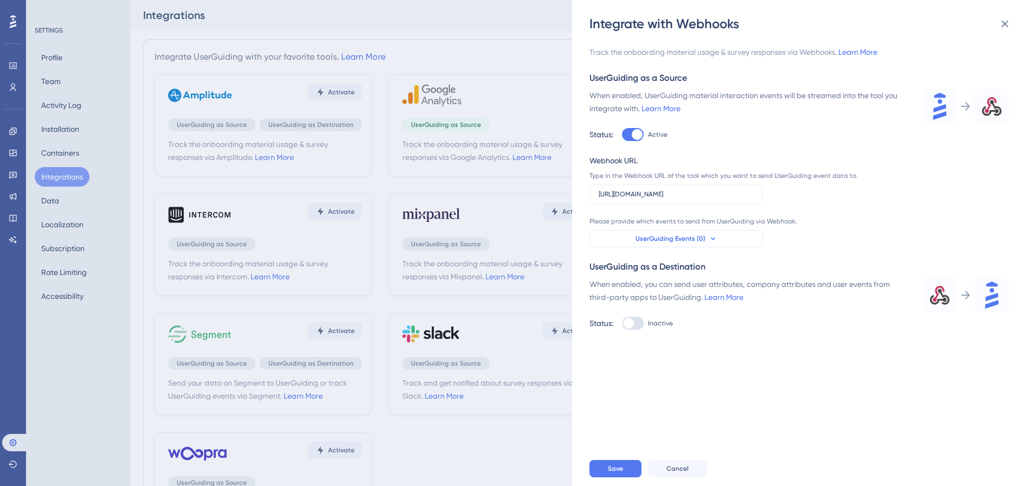
click at [704, 237] on button "UserGuiding Events (0)" at bounding box center [675, 238] width 173 height 17
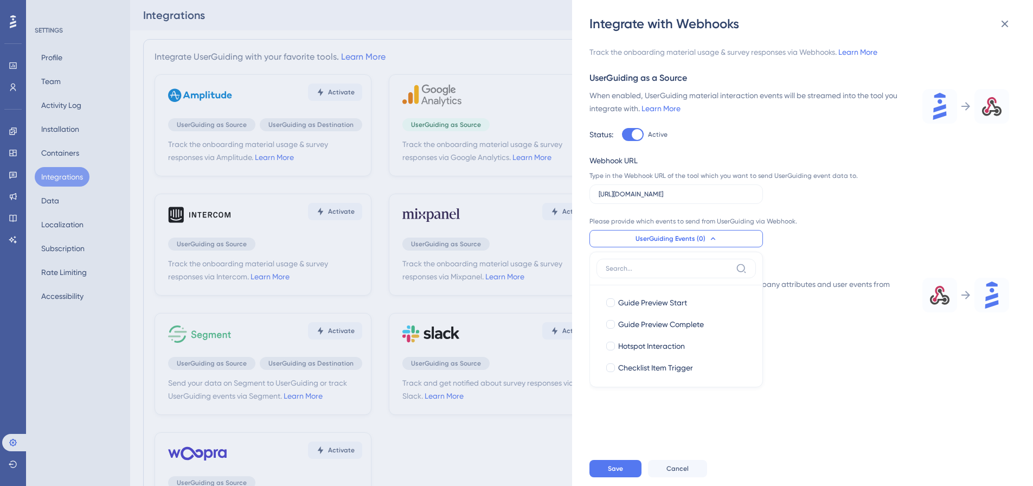
scroll to position [74, 0]
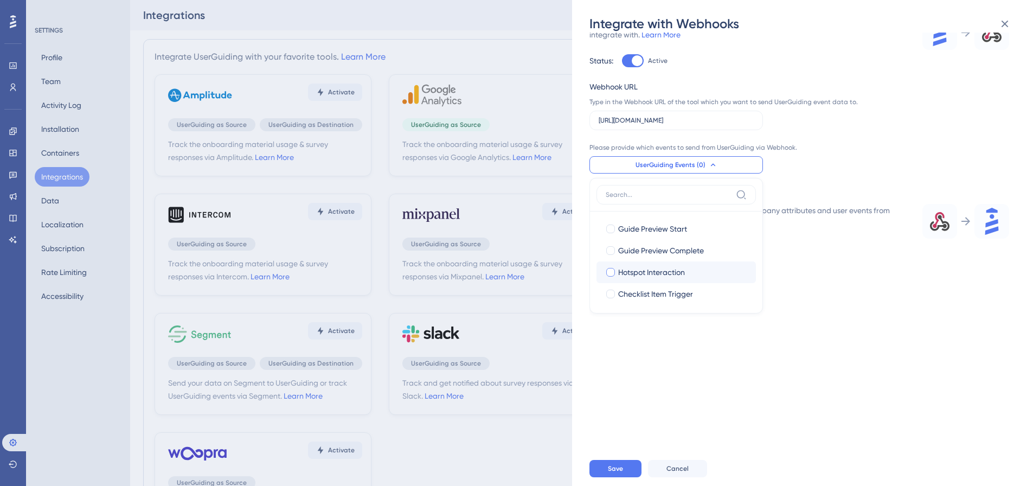
click at [699, 277] on div "Hotspot Interaction" at bounding box center [682, 272] width 129 height 13
checkbox input "true"
click at [717, 165] on button "UserGuiding Events (1)" at bounding box center [675, 164] width 173 height 17
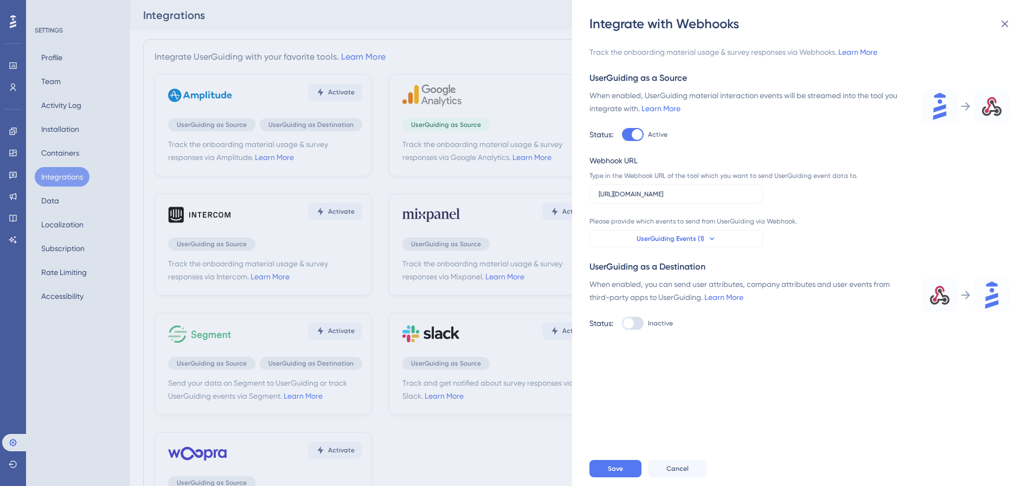
scroll to position [0, 0]
click at [716, 242] on button "UserGuiding Events (1)" at bounding box center [675, 238] width 173 height 17
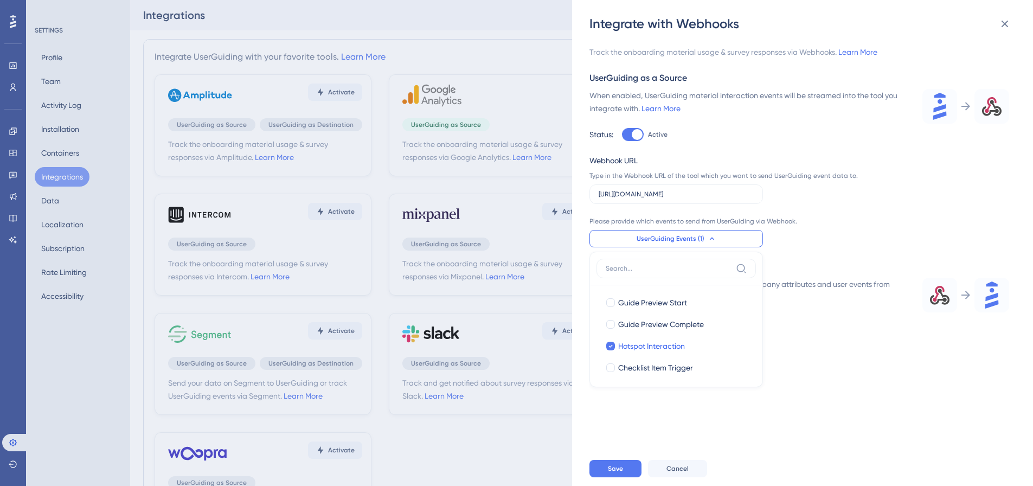
scroll to position [68, 0]
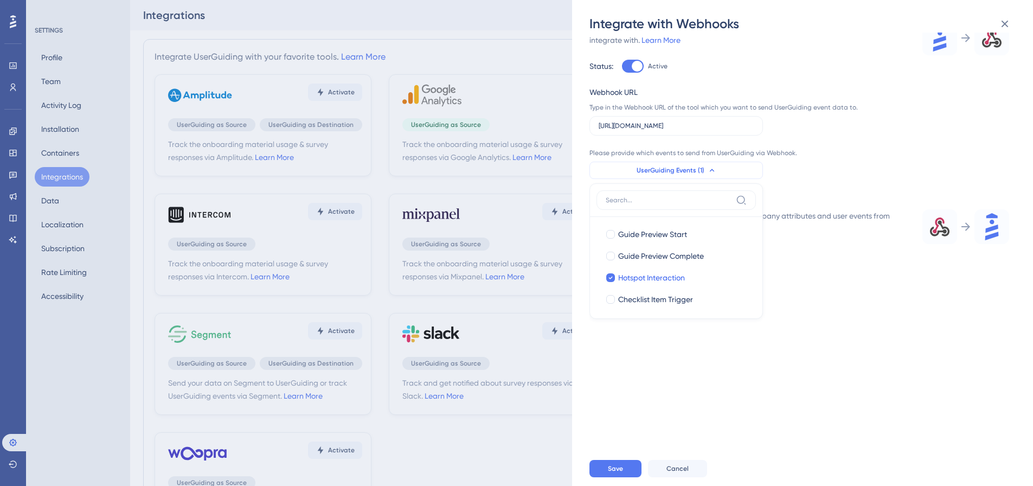
click at [698, 167] on span "UserGuiding Events (1)" at bounding box center [670, 170] width 68 height 9
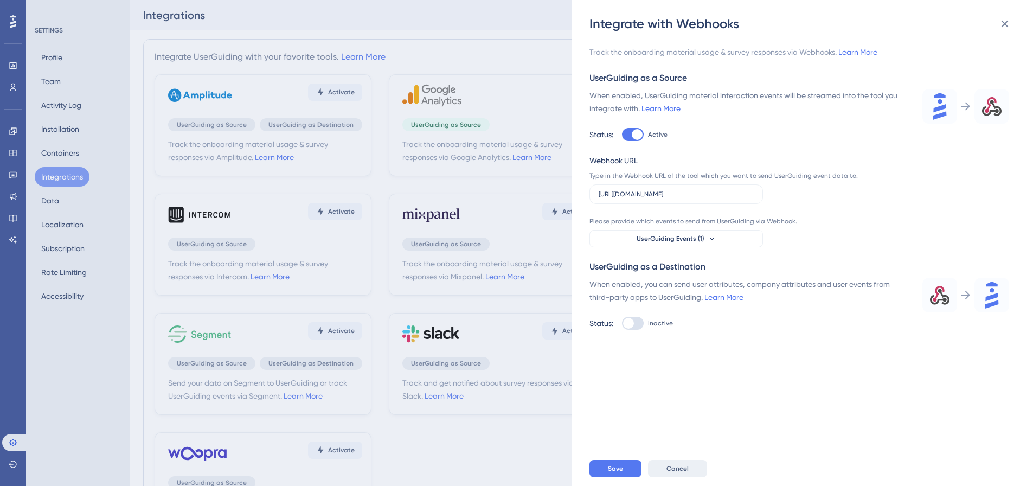
click at [681, 473] on span "Cancel" at bounding box center [677, 468] width 22 height 9
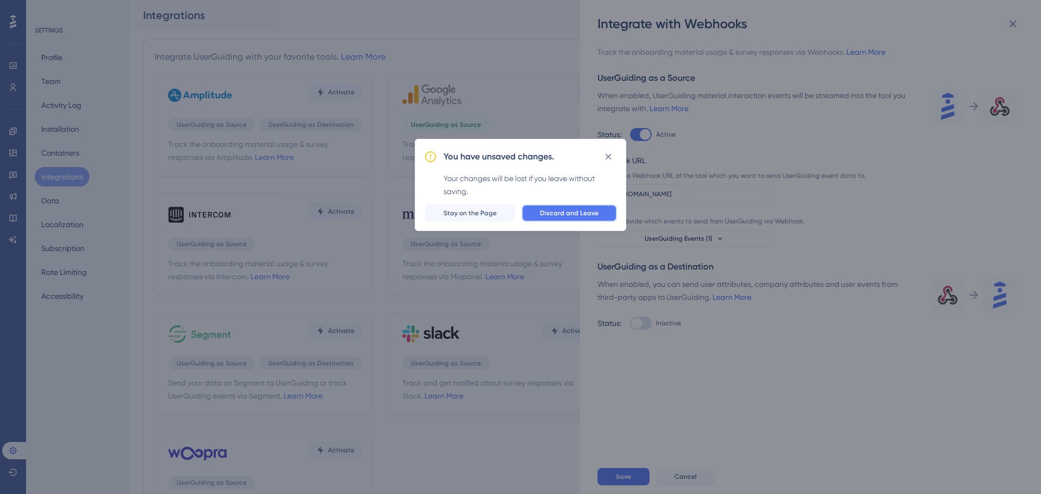
click at [571, 208] on button "Discard and Leave" at bounding box center [569, 212] width 95 height 17
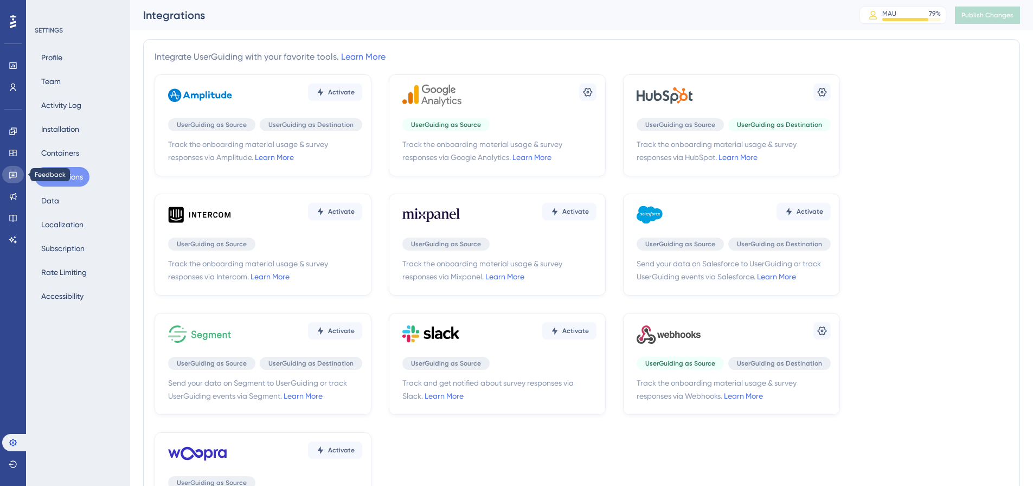
click at [11, 171] on icon at bounding box center [13, 174] width 9 height 9
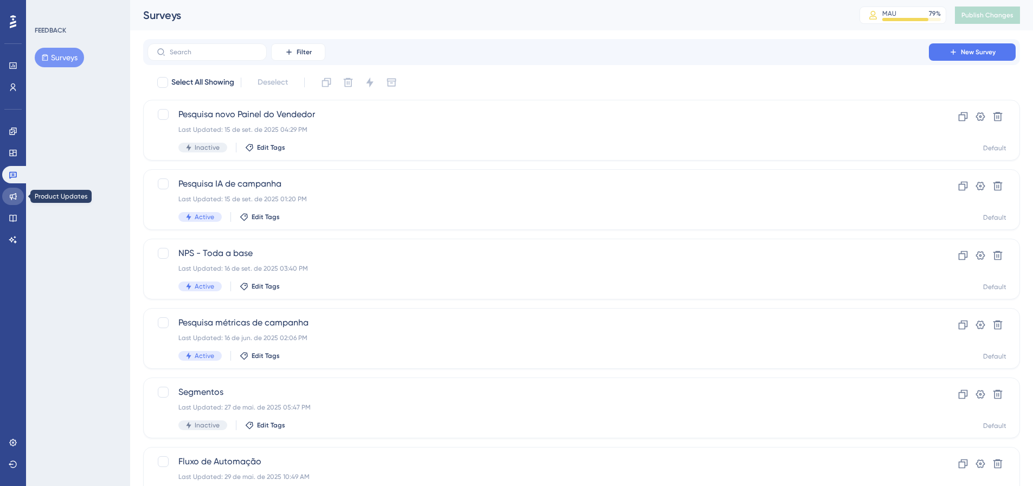
click at [13, 195] on icon at bounding box center [13, 196] width 9 height 9
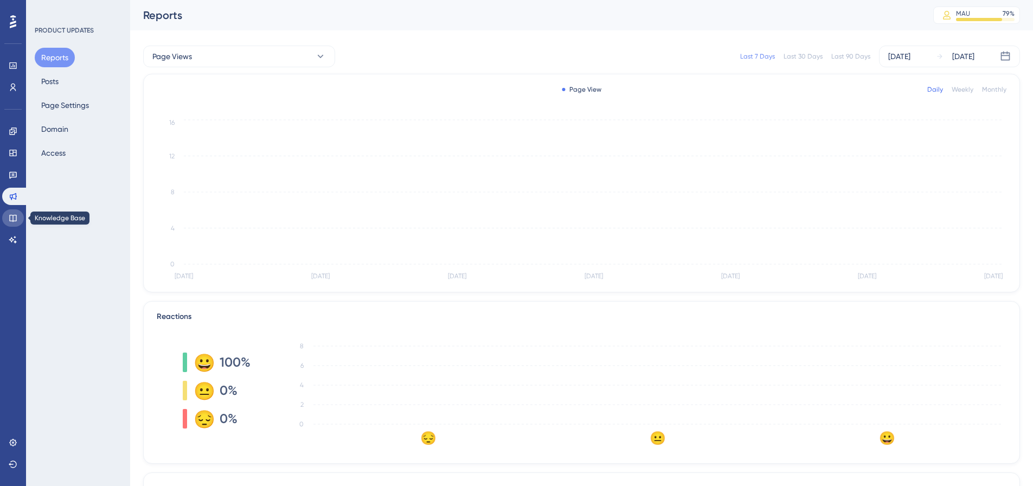
click at [13, 222] on icon at bounding box center [12, 218] width 7 height 7
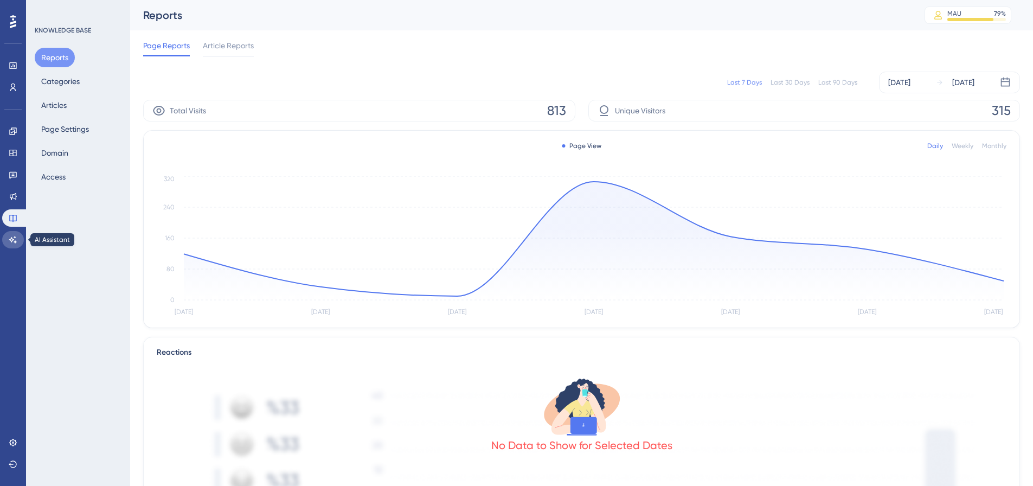
click at [11, 239] on icon at bounding box center [13, 239] width 8 height 7
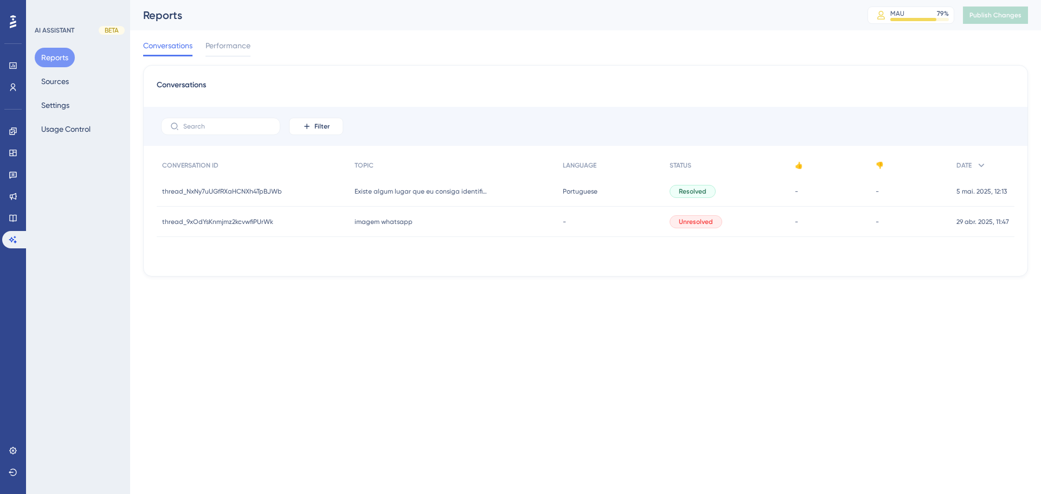
click at [74, 97] on div "Reports Sources Settings Usage Control" at bounding box center [79, 93] width 88 height 91
click at [63, 98] on button "Settings" at bounding box center [55, 105] width 41 height 20
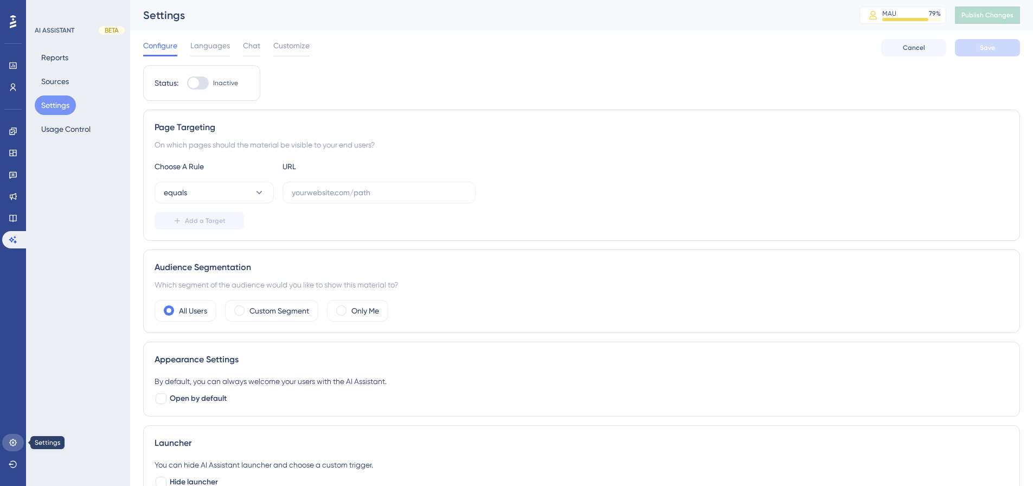
click at [13, 443] on icon at bounding box center [12, 442] width 7 height 7
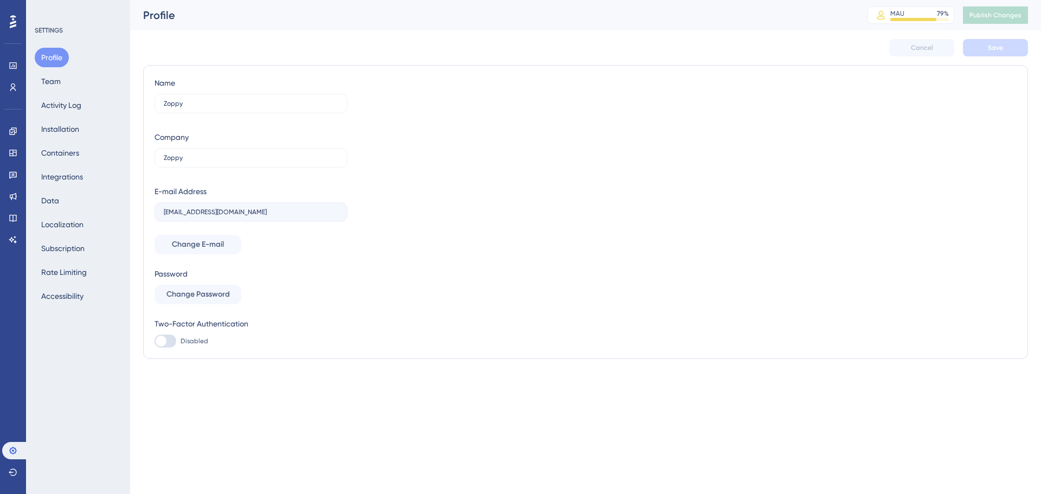
click at [105, 188] on div "Profile Team Activity Log Installation Containers Integrations Data Localizatio…" at bounding box center [79, 177] width 88 height 258
click at [86, 157] on div "Profile Team Activity Log Installation Containers Integrations Data Localizatio…" at bounding box center [79, 177] width 88 height 258
click at [74, 170] on button "Integrations" at bounding box center [62, 177] width 55 height 20
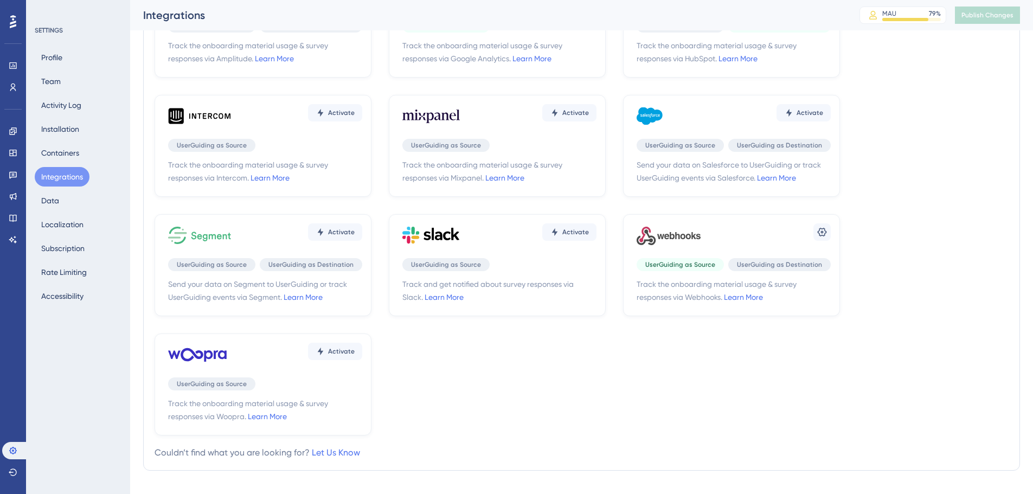
scroll to position [108, 0]
click at [715, 253] on div "Settings UserGuiding as Source UserGuiding as Destination Track the onboarding …" at bounding box center [731, 264] width 217 height 102
click at [813, 231] on div "Settings" at bounding box center [733, 234] width 194 height 33
click at [816, 229] on icon at bounding box center [821, 231] width 11 height 11
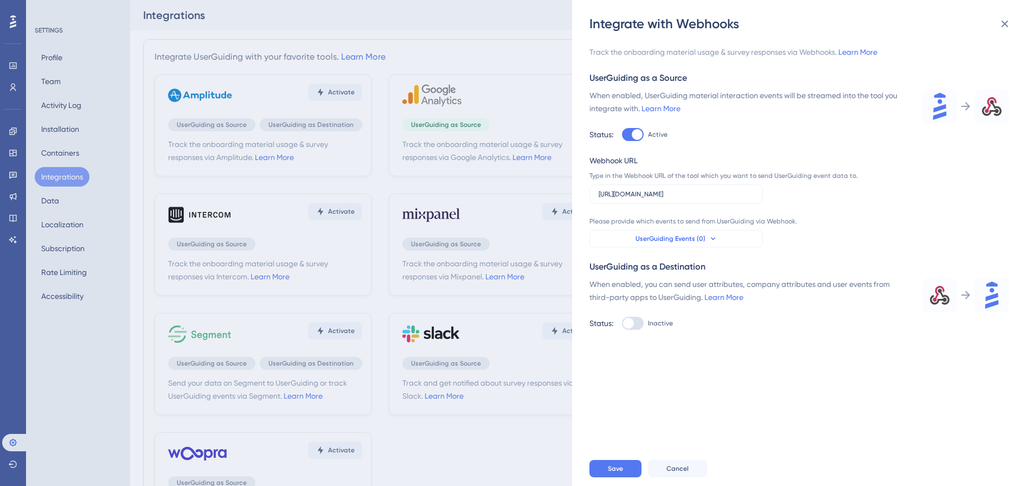
click at [696, 238] on span "UserGuiding Events (0)" at bounding box center [670, 238] width 70 height 9
click at [679, 236] on span "UserGuiding Events (0)" at bounding box center [670, 238] width 70 height 9
click at [664, 234] on button "UserGuiding Events (0)" at bounding box center [675, 238] width 173 height 17
click at [653, 267] on input at bounding box center [669, 268] width 126 height 9
click at [672, 248] on div "Track the onboarding material usage & survey responses via Webhooks. Learn More…" at bounding box center [799, 188] width 420 height 284
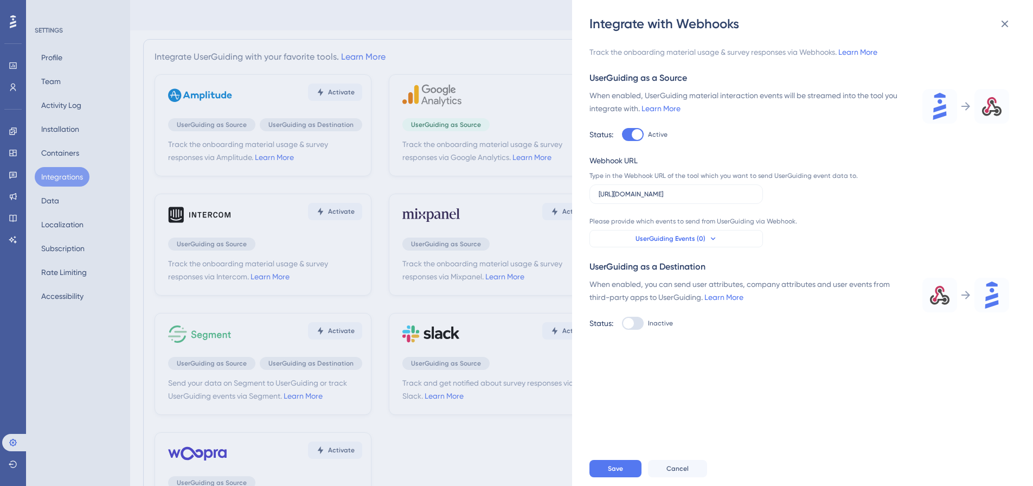
click at [649, 242] on span "UserGuiding Events (0)" at bounding box center [670, 238] width 70 height 9
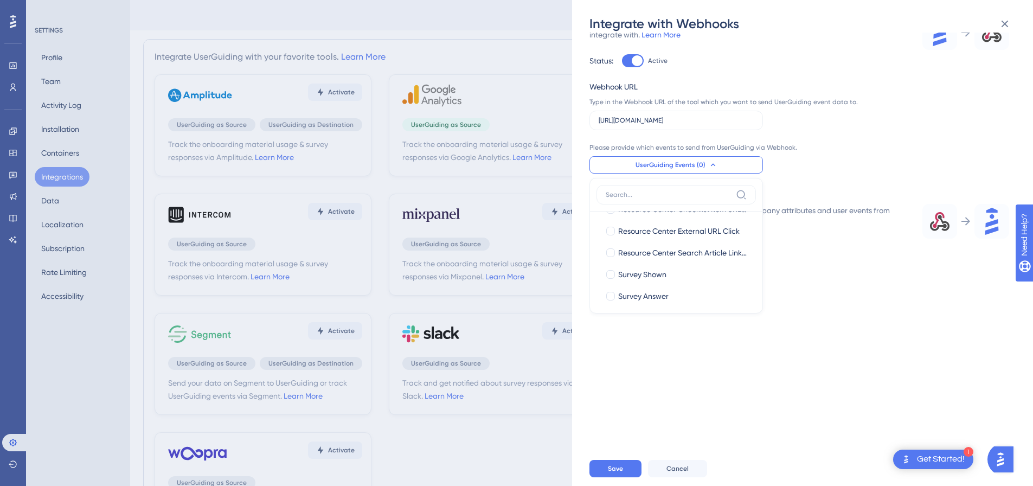
scroll to position [271, 0]
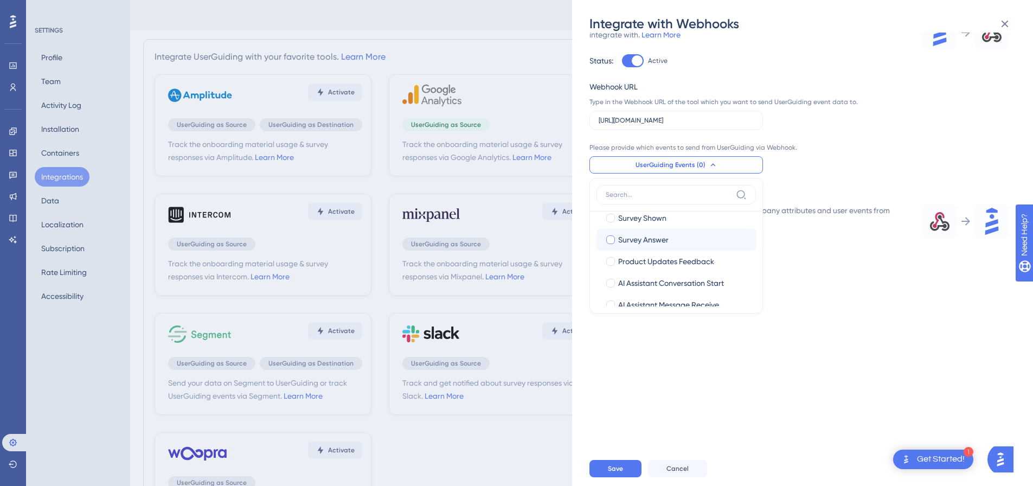
click at [693, 239] on div "Survey Answer" at bounding box center [682, 239] width 129 height 13
checkbox input "true"
click at [735, 161] on button "UserGuiding Events (1)" at bounding box center [675, 164] width 173 height 17
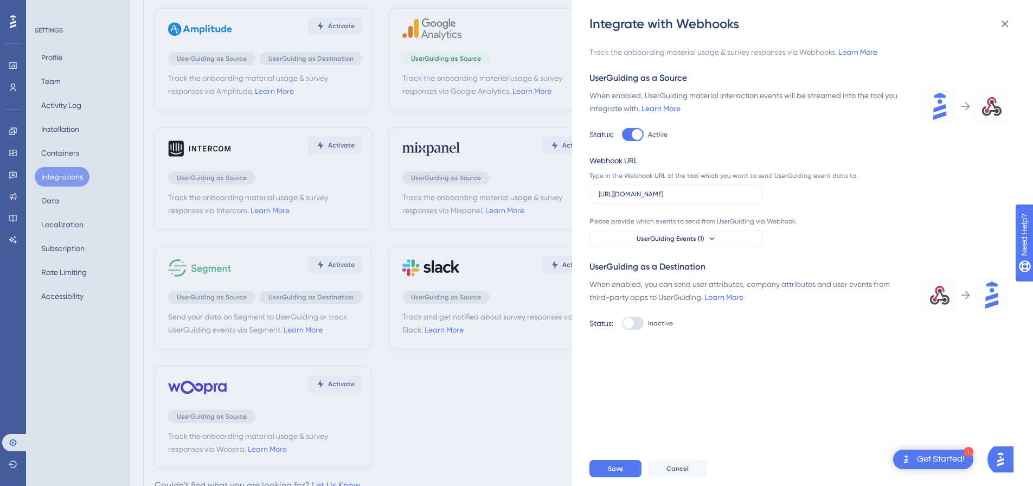
scroll to position [0, 0]
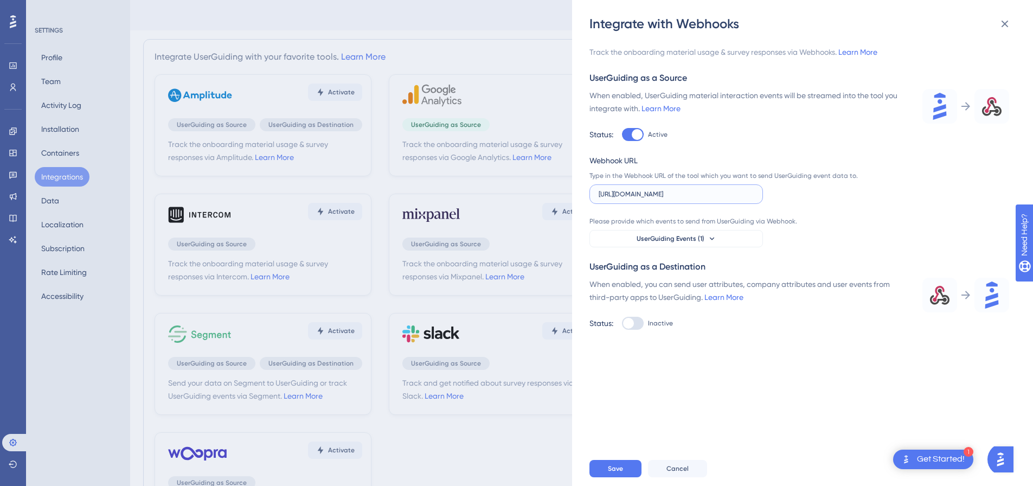
click at [732, 195] on input "https://cloud.trigger.dev/api/v1/http-endpoints/cm0wttrm22csboc225eyrfh5a/env/p…" at bounding box center [676, 194] width 155 height 8
click at [739, 197] on input "https://cloud.trigger.dev/api/v1/http-endpoints/cm0wttrm22csboc225eyrfh5a/env/p…" at bounding box center [676, 194] width 155 height 8
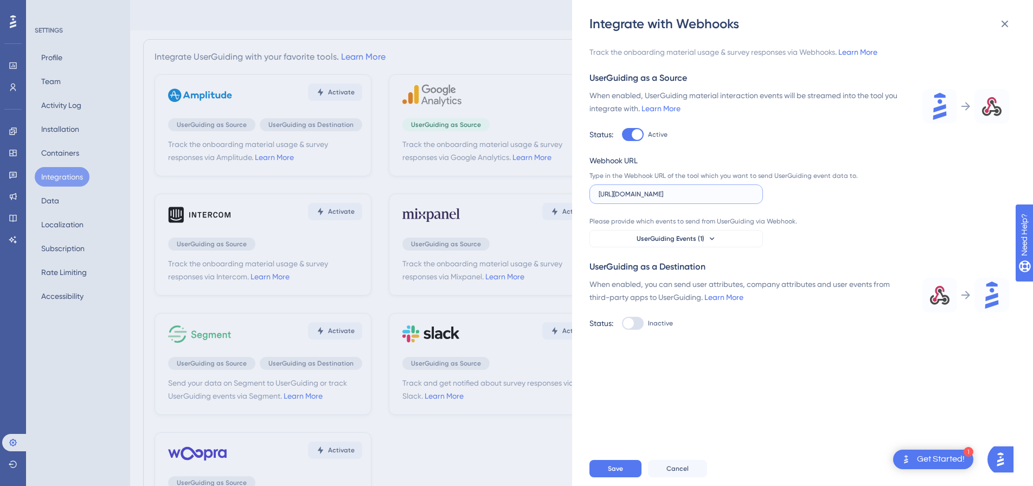
click at [739, 197] on input "https://cloud.trigger.dev/api/v1/http-endpoints/cm0wttrm22csboc225eyrfh5a/env/p…" at bounding box center [676, 194] width 155 height 8
click at [657, 108] on link "Learn More" at bounding box center [660, 108] width 39 height 9
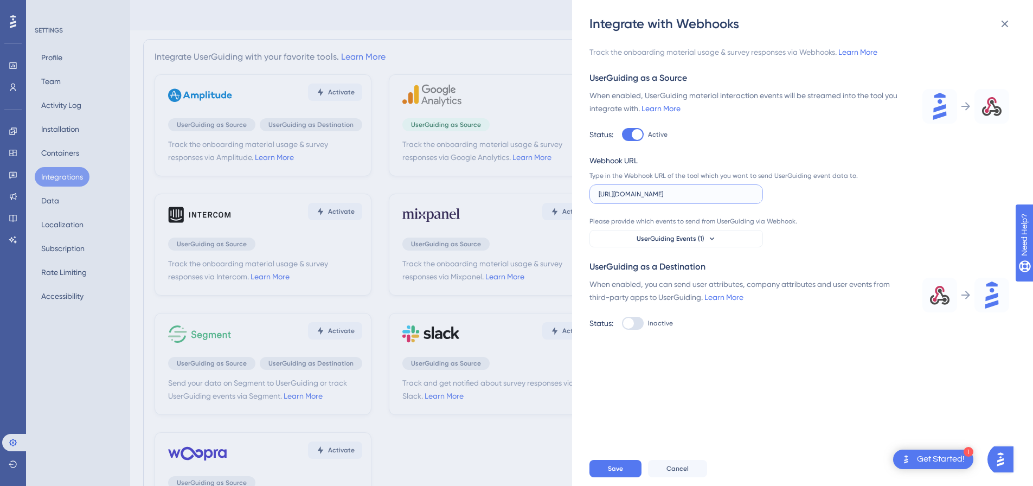
click at [741, 197] on input "https://cloud.trigger.dev/api/v1/http-endpoints/cm0wttrm22csboc225eyrfh5a/env/p…" at bounding box center [676, 194] width 155 height 8
drag, startPoint x: 747, startPoint y: 196, endPoint x: 776, endPoint y: 196, distance: 29.8
click at [776, 196] on div "Webhook URL Type in the Webhook URL of the tool which you want to send UserGuid…" at bounding box center [725, 179] width 273 height 50
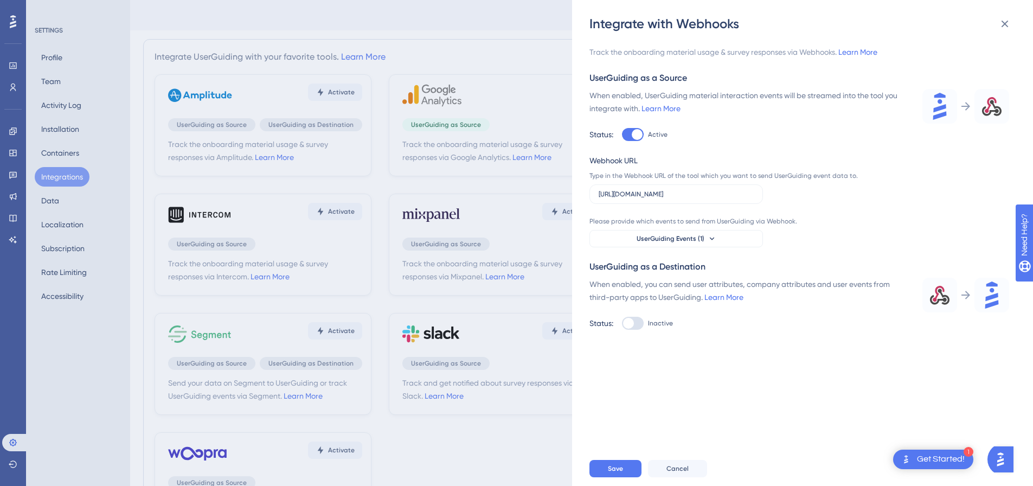
click at [764, 189] on div "Webhook URL Type in the Webhook URL of the tool which you want to send UserGuid…" at bounding box center [725, 179] width 273 height 50
click at [728, 194] on input "https://cloud.trigger.dev/api/v1/http-endpoints/cm0wttrm22csboc225eyrfh5a/env/p…" at bounding box center [676, 194] width 155 height 8
click at [711, 198] on label "https://cloud.trigger.dev/api/v1/http-endpoints/cm0wttrm22csboc225eyrfh5a/env/p…" at bounding box center [675, 194] width 173 height 20
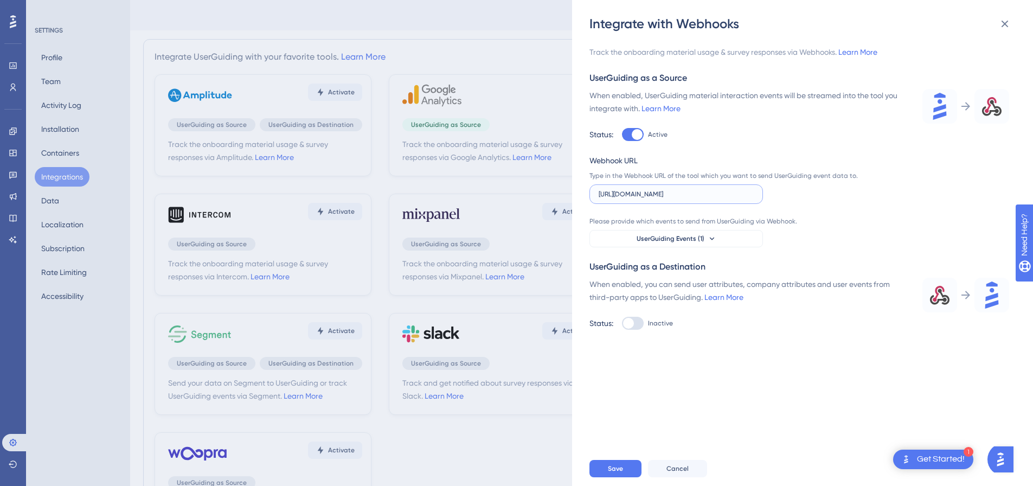
click at [711, 198] on input "https://cloud.trigger.dev/api/v1/http-endpoints/cm0wttrm22csboc225eyrfh5a/env/p…" at bounding box center [676, 194] width 155 height 8
click at [707, 196] on input "https://cloud.trigger.dev/api/v1/http-endpoints/cm0wttrm22csboc225eyrfh5a/env/p…" at bounding box center [676, 194] width 155 height 8
click at [595, 198] on label "https://cloud.trigger.dev/api/v1/http-endpoints/cm0wttrm22csboc225eyrfh5a/env/p…" at bounding box center [675, 194] width 173 height 20
click at [599, 198] on input "https://cloud.trigger.dev/api/v1/http-endpoints/cm0wttrm22csboc225eyrfh5a/env/p…" at bounding box center [676, 194] width 155 height 8
click at [609, 198] on label "https://cloud.trigger.dev/api/v1/http-endpoints/cm0wttrm22csboc225eyrfh5a/env/p…" at bounding box center [675, 194] width 173 height 20
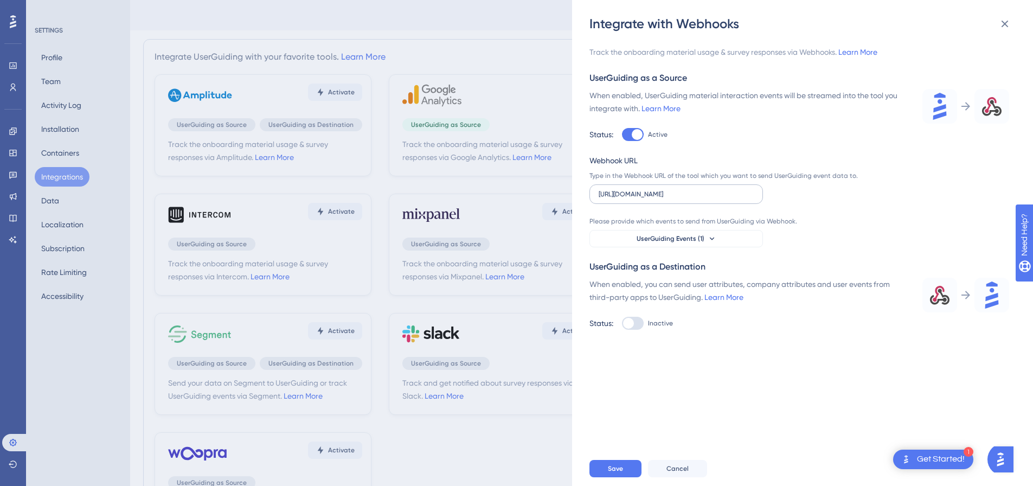
click at [609, 198] on input "https://cloud.trigger.dev/api/v1/http-endpoints/cm0wttrm22csboc225eyrfh5a/env/p…" at bounding box center [676, 194] width 155 height 8
click at [610, 202] on label "https://cloud.trigger.dev/api/v1/http-endpoints/cm0wttrm22csboc225eyrfh5a/env/p…" at bounding box center [675, 194] width 173 height 20
click at [610, 198] on input "https://cloud.trigger.dev/api/v1/http-endpoints/cm0wttrm22csboc225eyrfh5a/env/p…" at bounding box center [676, 194] width 155 height 8
click at [650, 195] on input "https://cloud.trigger.dev/api/v1/http-endpoints/cm0wttrm22csboc225eyrfh5a/env/p…" at bounding box center [676, 194] width 155 height 8
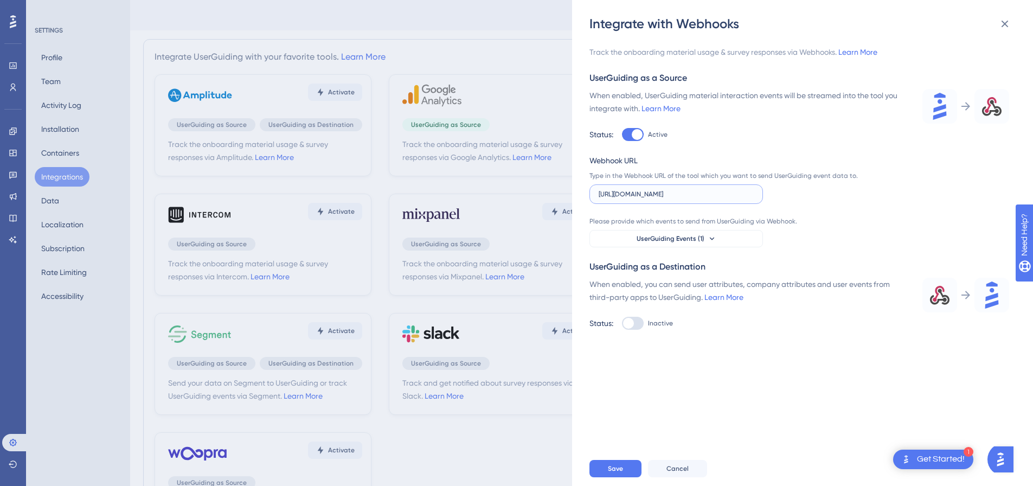
drag, startPoint x: 650, startPoint y: 195, endPoint x: 767, endPoint y: 184, distance: 117.0
click at [767, 184] on div "Webhook URL Type in the Webhook URL of the tool which you want to send UserGuid…" at bounding box center [725, 179] width 273 height 50
click at [737, 191] on input "https://cloud.trigger.dev/api/v1/http-endpoints/cm0wttrm22csboc225eyrfh5a/env/p…" at bounding box center [676, 194] width 155 height 8
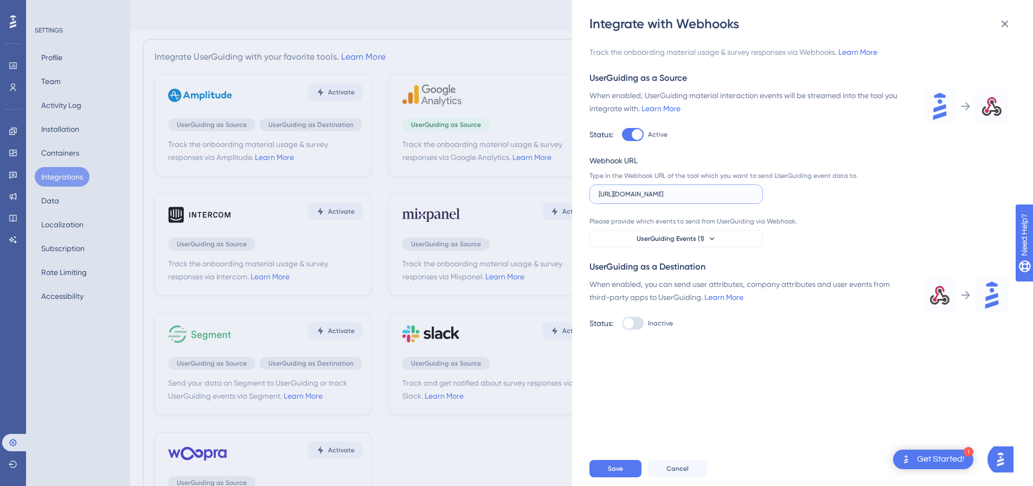
click at [737, 191] on input "https://cloud.trigger.dev/api/v1/http-endpoints/cm0wttrm22csboc225eyrfh5a/env/p…" at bounding box center [676, 194] width 155 height 8
click at [699, 233] on button "UserGuiding Events (1)" at bounding box center [675, 238] width 173 height 17
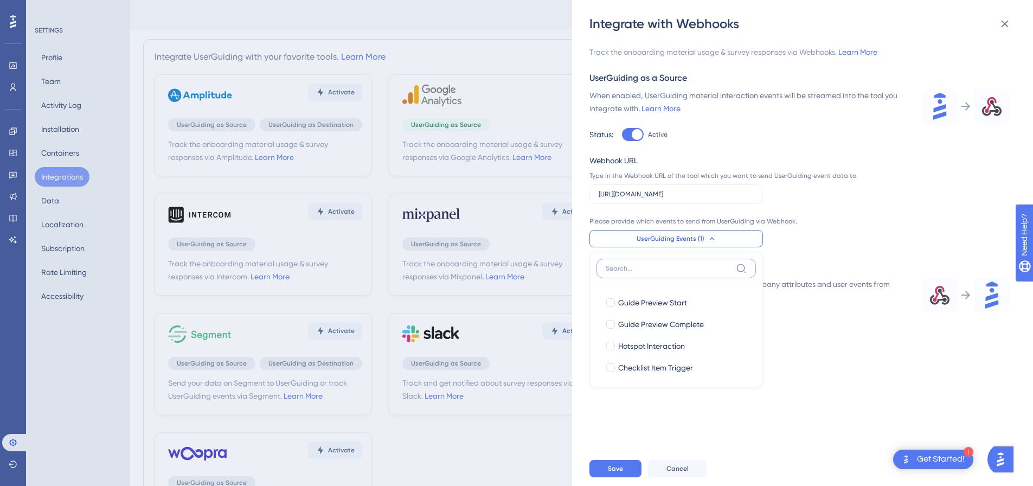
scroll to position [74, 0]
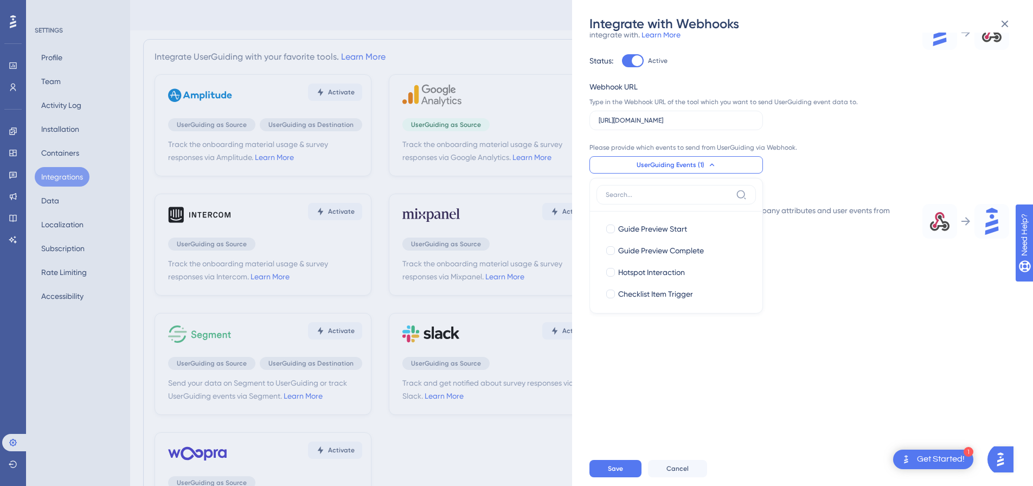
click at [691, 162] on span "UserGuiding Events (1)" at bounding box center [670, 164] width 68 height 9
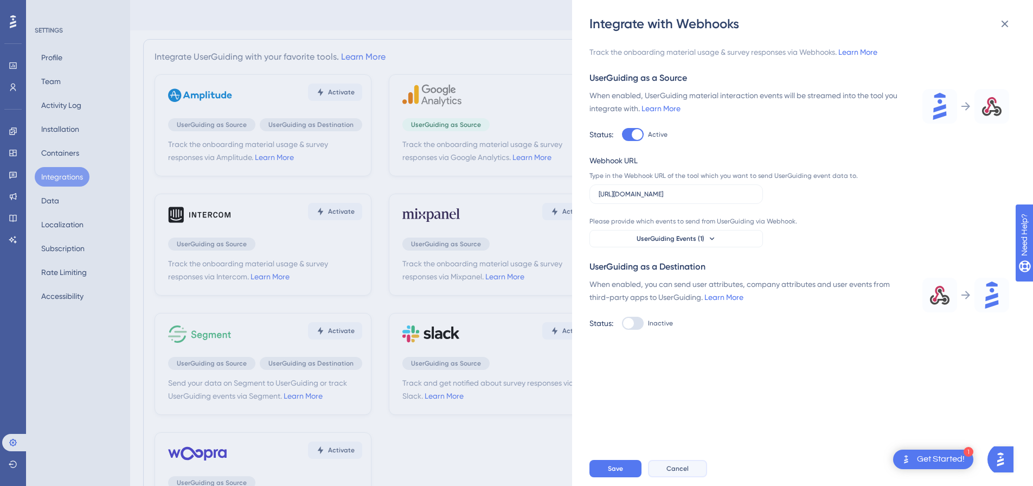
click at [680, 473] on span "Cancel" at bounding box center [677, 468] width 22 height 9
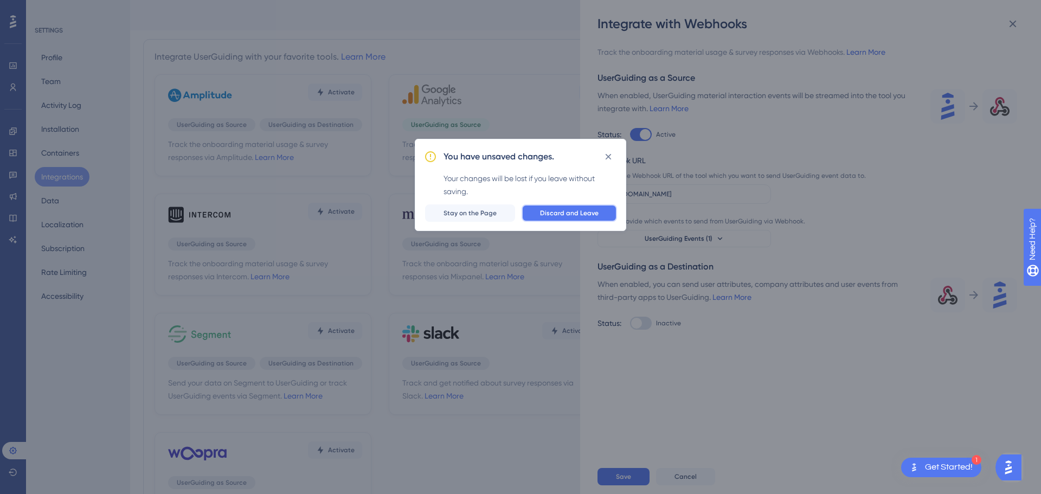
click at [550, 218] on button "Discard and Leave" at bounding box center [569, 212] width 95 height 17
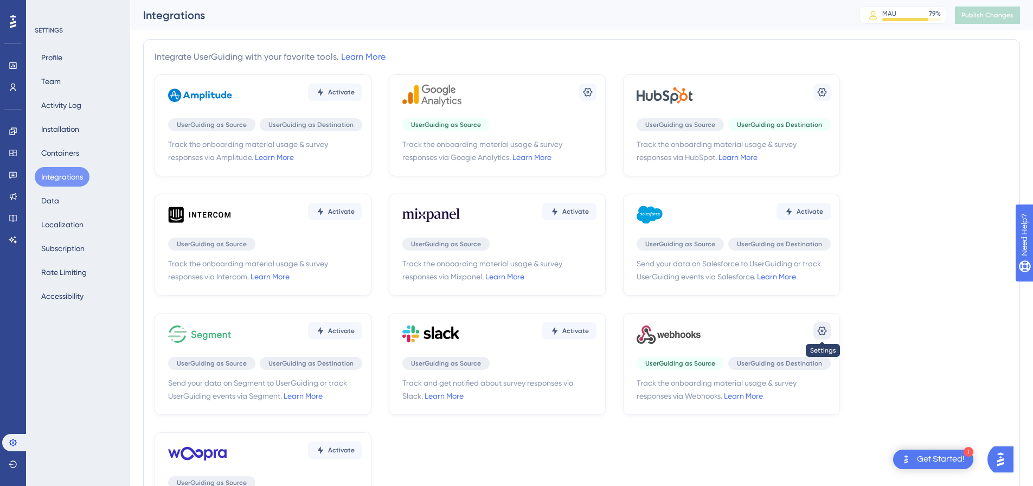
click at [824, 330] on icon at bounding box center [821, 330] width 11 height 11
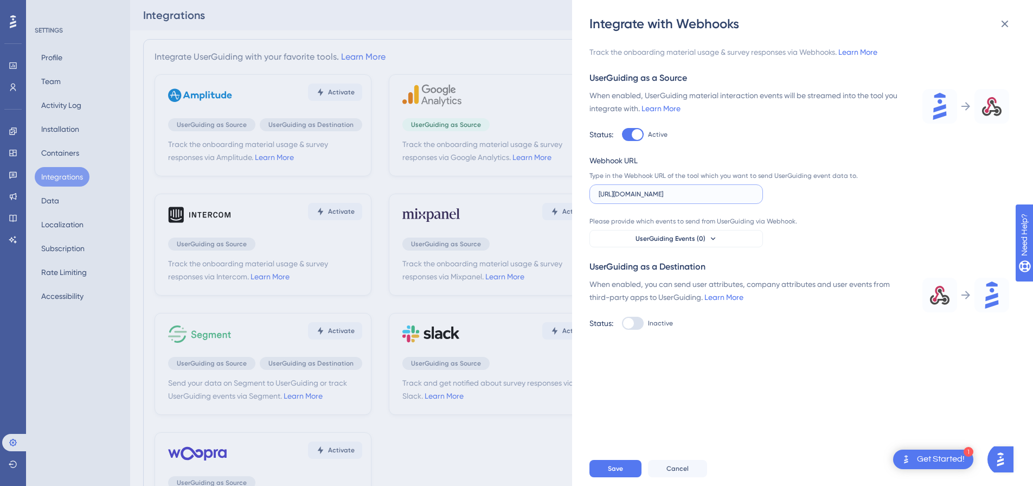
click at [671, 192] on input "https://cloud.trigger.dev/api/v1/http-endpoints/cm0wttrm22csboc225eyrfh5a/env/p…" at bounding box center [676, 194] width 155 height 8
click at [651, 195] on input "https://cloud.trigger.dev/api/v1/http-endpoints/cm0wttrm22csboc225eyrfh5a/env/p…" at bounding box center [676, 194] width 155 height 8
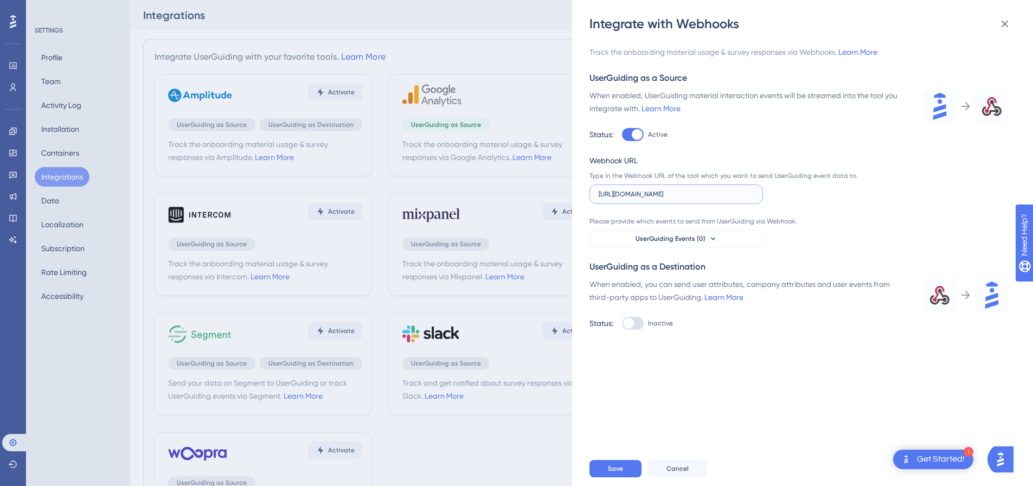
click at [678, 195] on input "https://cloud.trigger.dev/api/v1/http-endpoints/cm0wttrm22csboc225eyrfh5a/env/p…" at bounding box center [676, 194] width 155 height 8
click at [711, 200] on label "https://cloud.trigger.dev/api/v1/http-endpoints/cm0wttrm22csboc225eyrfh5a/env/p…" at bounding box center [675, 194] width 173 height 20
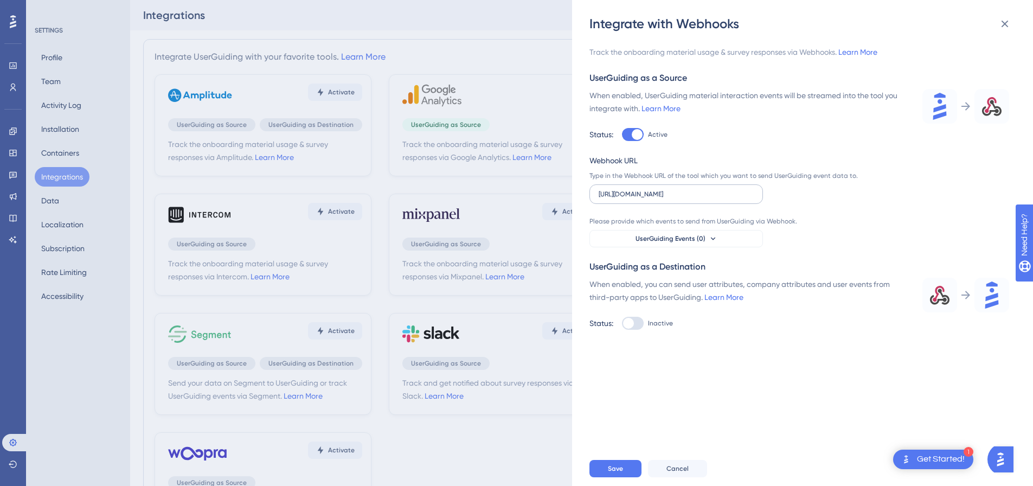
click at [711, 198] on input "https://cloud.trigger.dev/api/v1/http-endpoints/cm0wttrm22csboc225eyrfh5a/env/p…" at bounding box center [676, 194] width 155 height 8
click at [700, 197] on input "https://cloud.trigger.dev/api/v1/http-endpoints/cm0wttrm22csboc225eyrfh5a/env/p…" at bounding box center [676, 194] width 155 height 8
click at [699, 196] on input "https://cloud.trigger.dev/api/v1/http-endpoints/cm0wttrm22csboc225eyrfh5a/env/p…" at bounding box center [676, 194] width 155 height 8
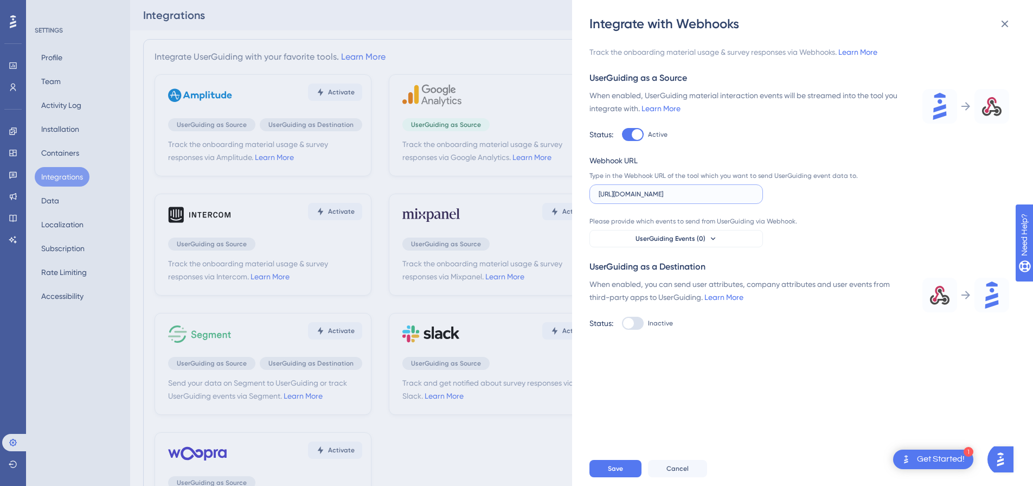
click at [699, 196] on input "https://cloud.trigger.dev/api/v1/http-endpoints/cm0wttrm22csboc225eyrfh5a/env/p…" at bounding box center [676, 194] width 155 height 8
paste input "https://n8n.zoppy.com.br/webhook/6c7be85a-b229-46f2-8b31-1e3e22cf1ba0"
type input "https://n8n.zoppy.com.br/webhook/6c7be85a-b229-46f2-8b31-1e3e22cf1ba0"
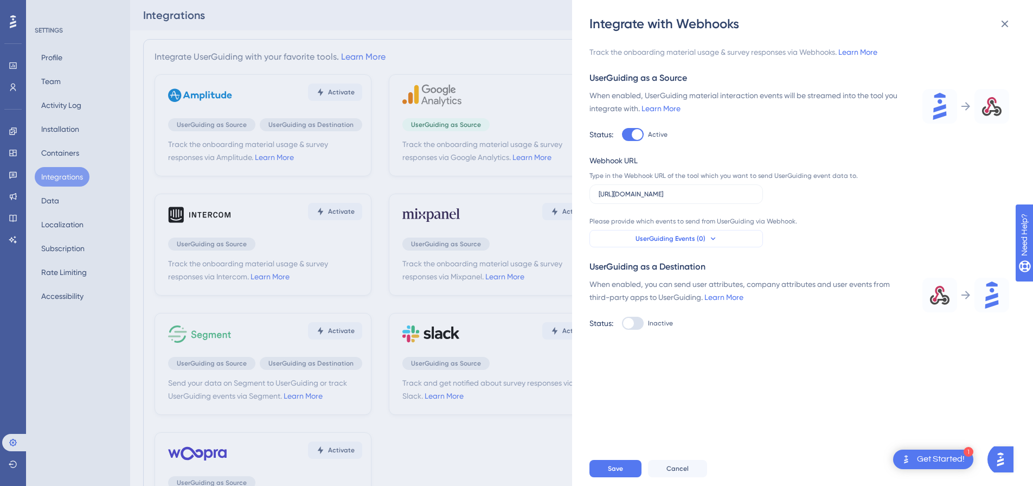
scroll to position [0, 0]
click at [676, 237] on span "UserGuiding Events (0)" at bounding box center [670, 238] width 70 height 9
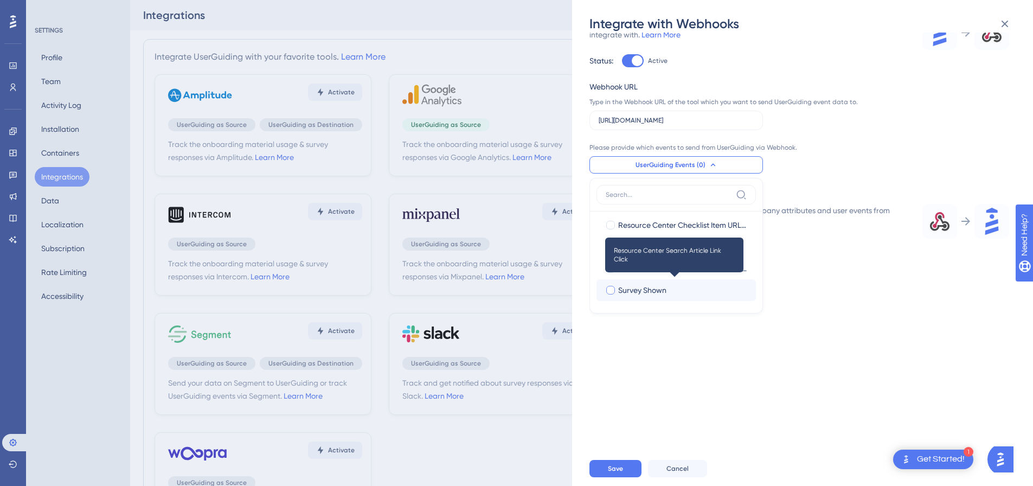
scroll to position [217, 0]
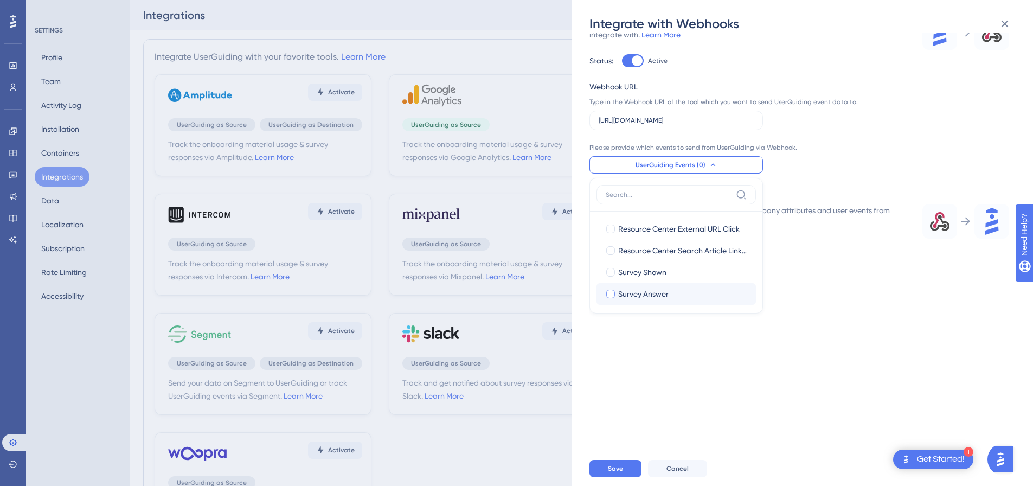
click at [680, 292] on div "Survey Answer" at bounding box center [682, 293] width 129 height 13
checkbox input "true"
click at [701, 162] on span "UserGuiding Events (1)" at bounding box center [670, 164] width 68 height 9
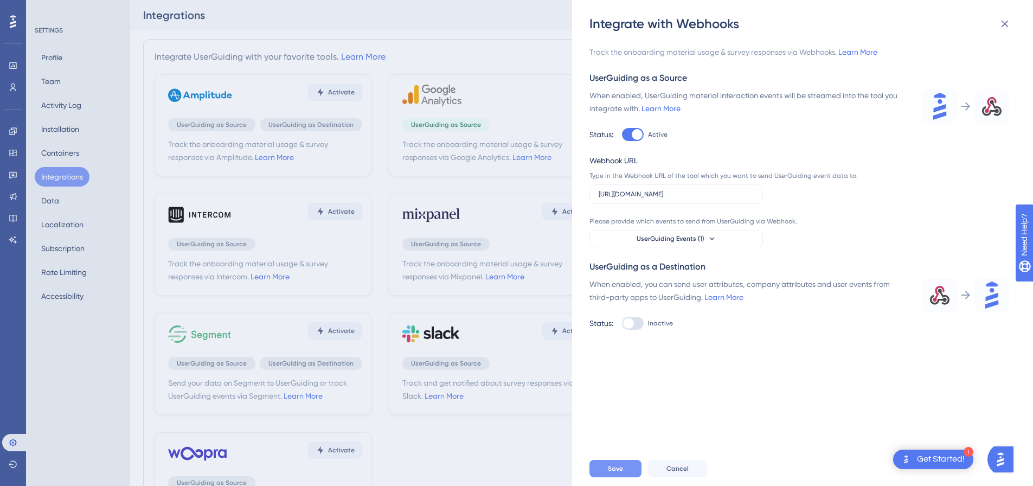
click at [628, 472] on button "Save" at bounding box center [615, 468] width 52 height 17
click at [716, 246] on button "UserGuiding Events (0)" at bounding box center [675, 238] width 173 height 17
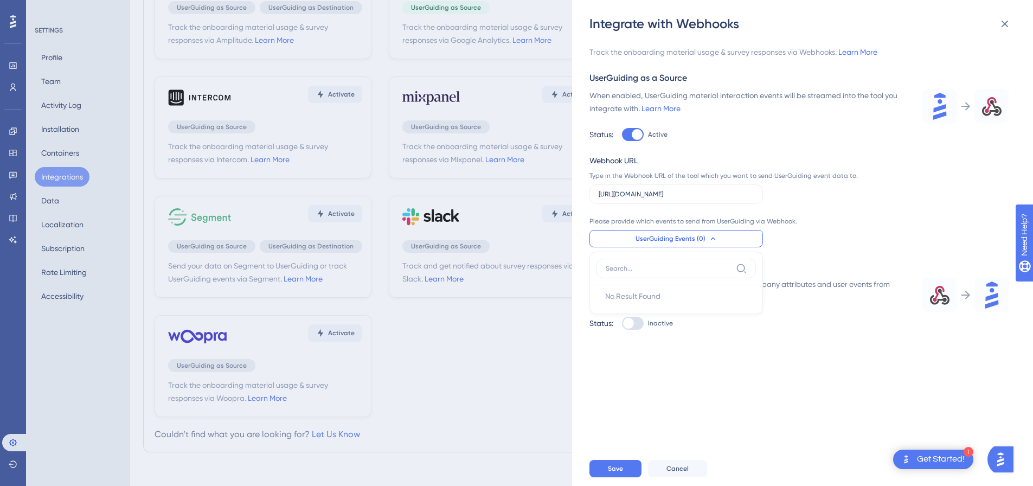
scroll to position [118, 0]
click at [645, 266] on input at bounding box center [669, 268] width 126 height 9
click at [640, 137] on div at bounding box center [637, 134] width 11 height 11
click at [622, 135] on input "Active" at bounding box center [621, 134] width 1 height 1
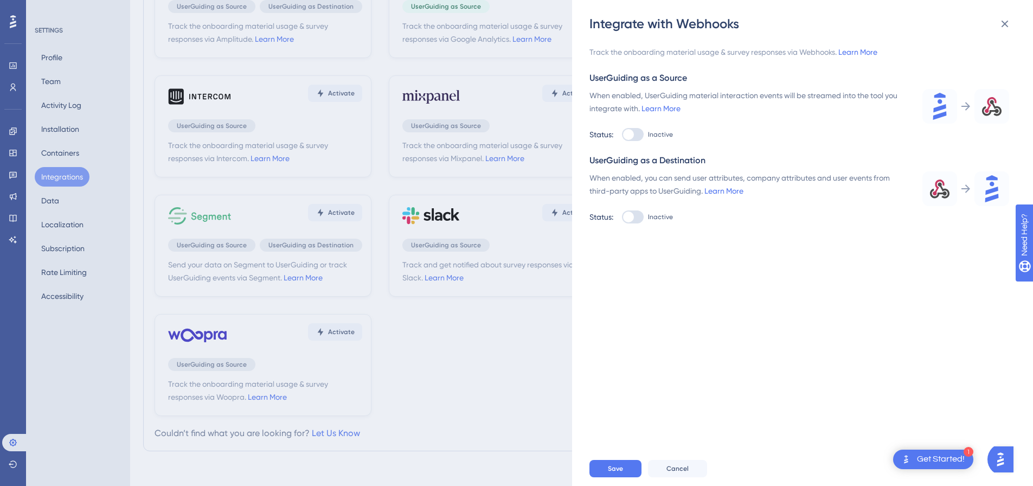
click at [639, 136] on div at bounding box center [633, 134] width 22 height 13
click at [622, 135] on input "Inactive" at bounding box center [621, 134] width 1 height 1
checkbox input "true"
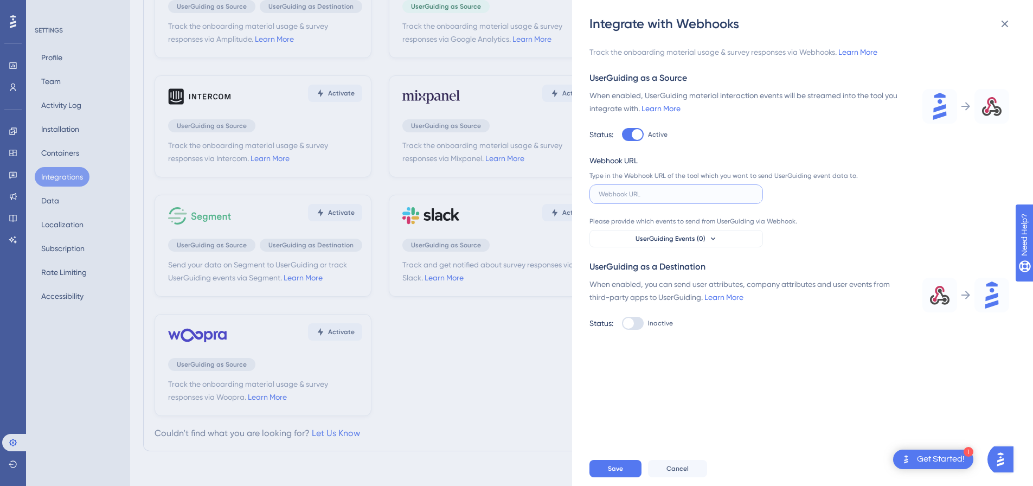
click at [661, 197] on input "text" at bounding box center [676, 194] width 155 height 8
paste input "[URL][DOMAIN_NAME]"
type input "[URL][DOMAIN_NAME]"
click at [665, 238] on span "UserGuiding Events (0)" at bounding box center [670, 238] width 70 height 9
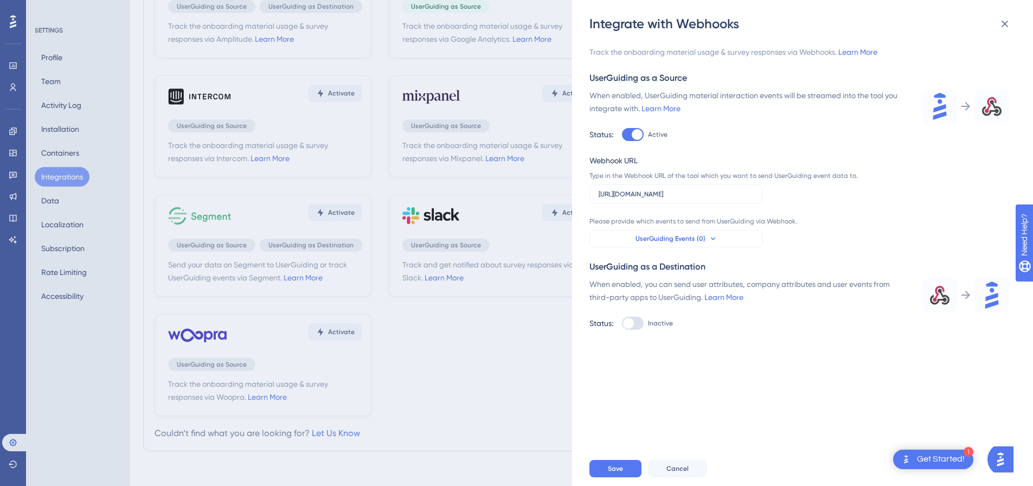
scroll to position [0, 0]
click at [732, 271] on label at bounding box center [675, 269] width 159 height 20
click at [731, 271] on input at bounding box center [669, 268] width 126 height 9
type input "sur"
click at [721, 225] on div "Please provide which events to send from UserGuiding via Webhook." at bounding box center [725, 221] width 273 height 9
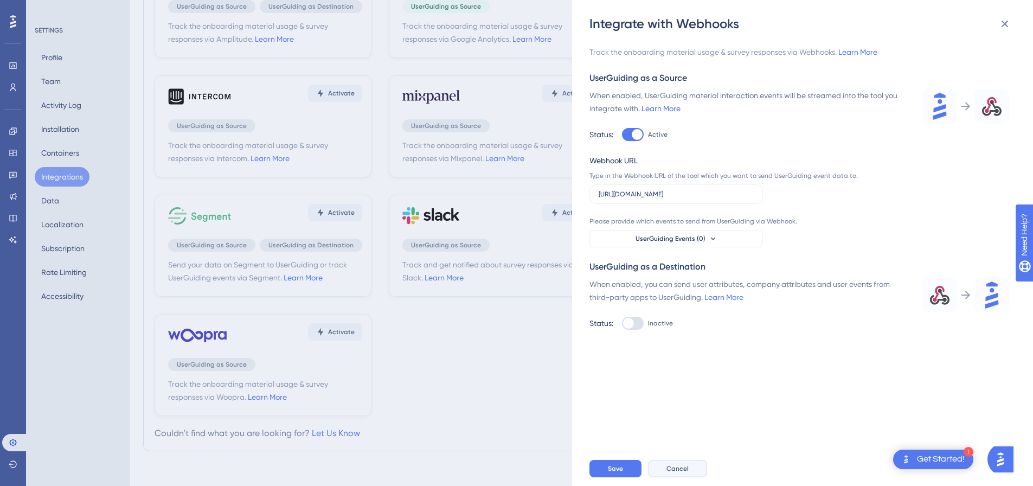
click at [689, 472] on button "Cancel" at bounding box center [677, 468] width 59 height 17
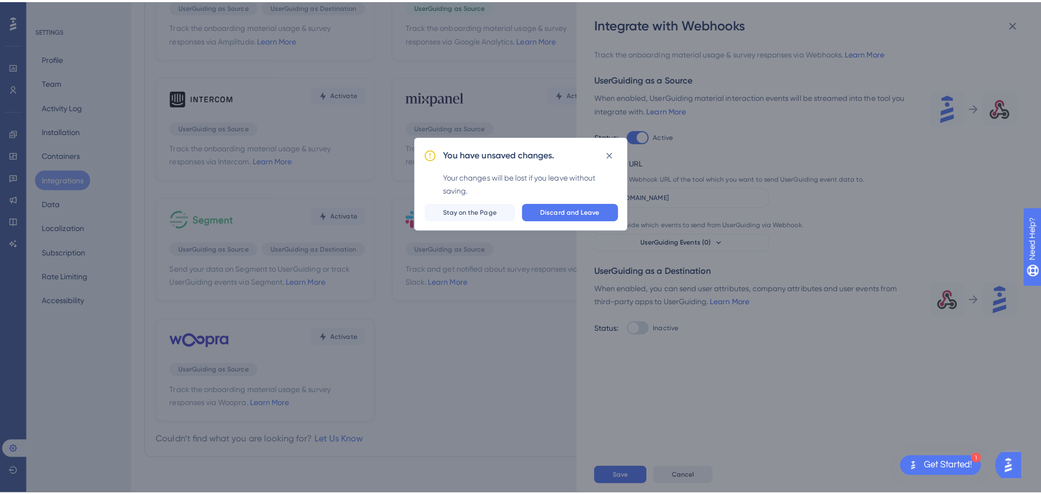
scroll to position [110, 0]
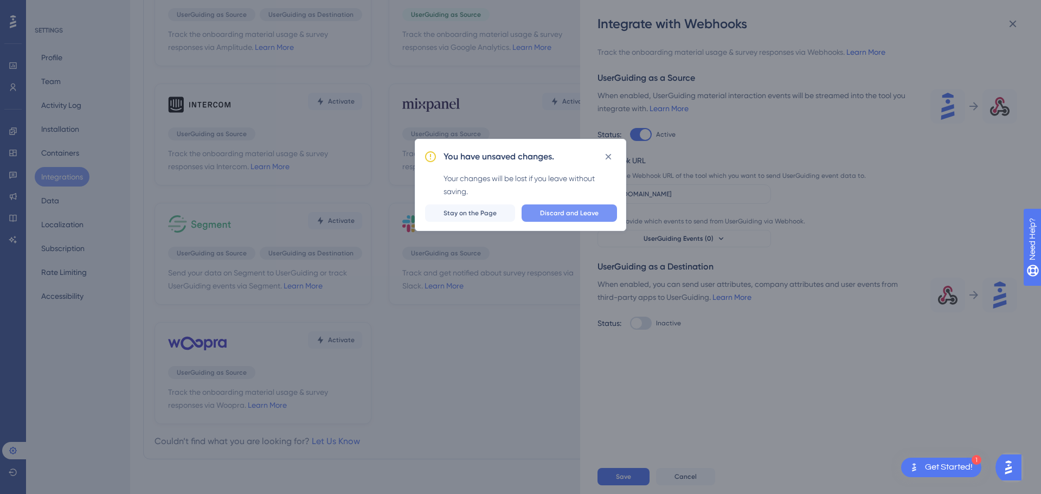
click at [576, 210] on span "Discard and Leave" at bounding box center [569, 213] width 59 height 9
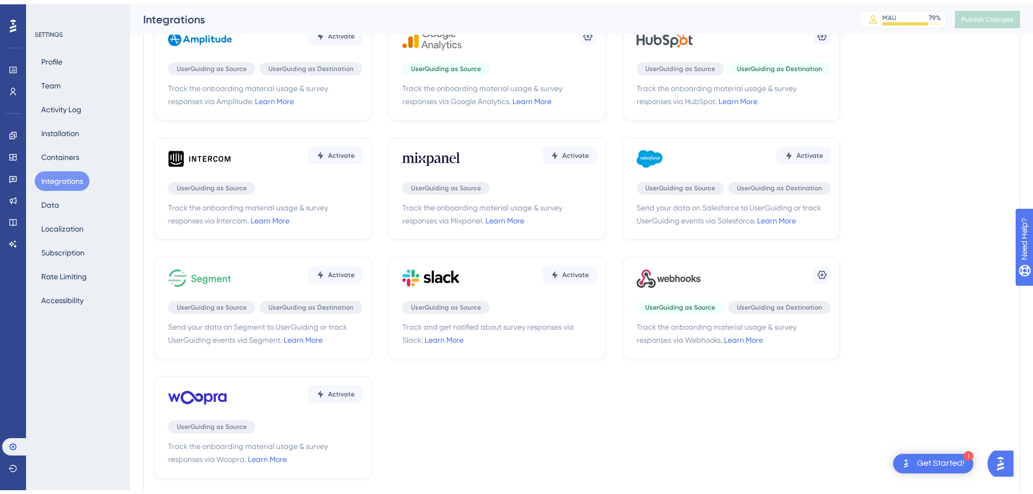
scroll to position [127, 0]
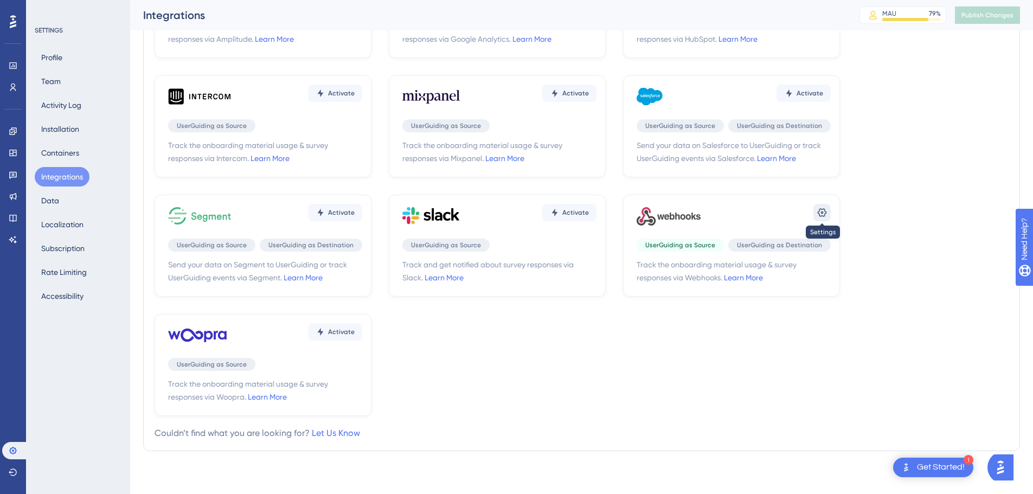
click at [820, 214] on icon at bounding box center [821, 212] width 11 height 11
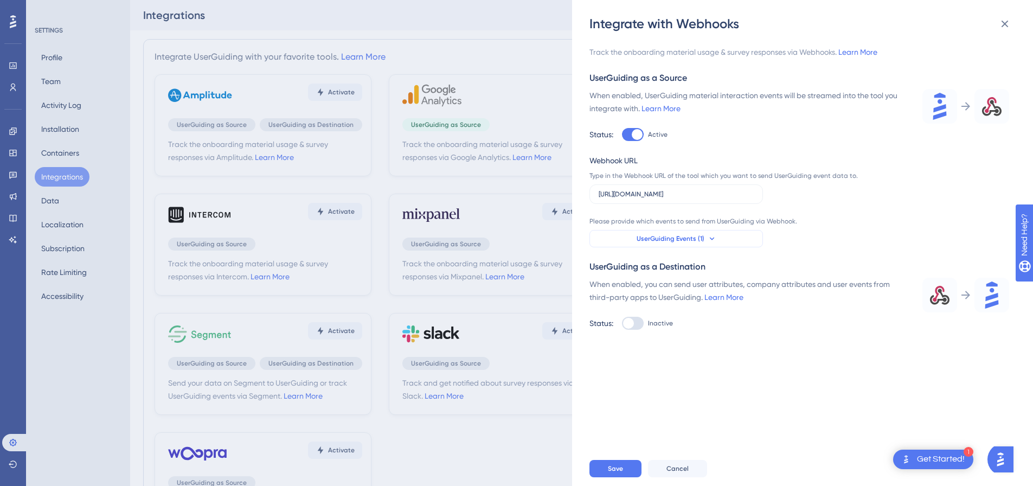
click at [673, 239] on span "UserGuiding Events (1)" at bounding box center [670, 238] width 68 height 9
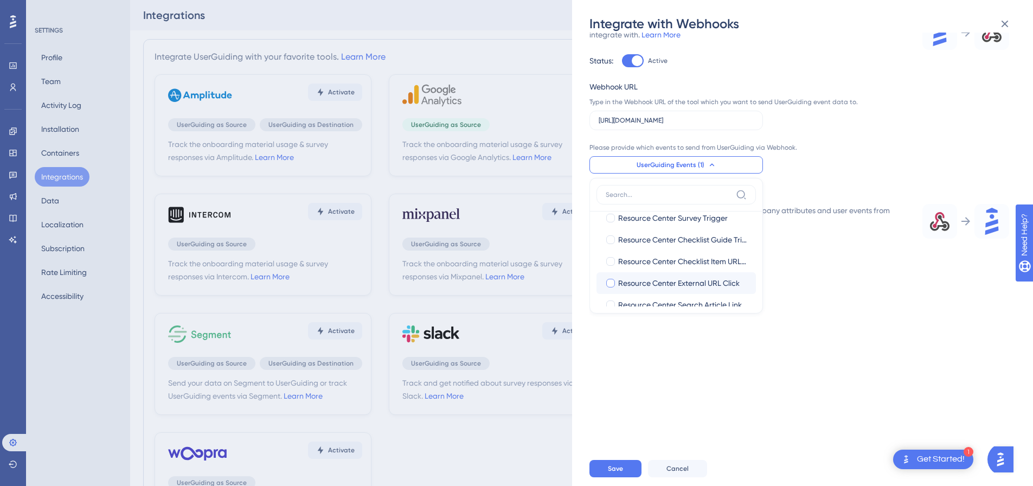
scroll to position [217, 0]
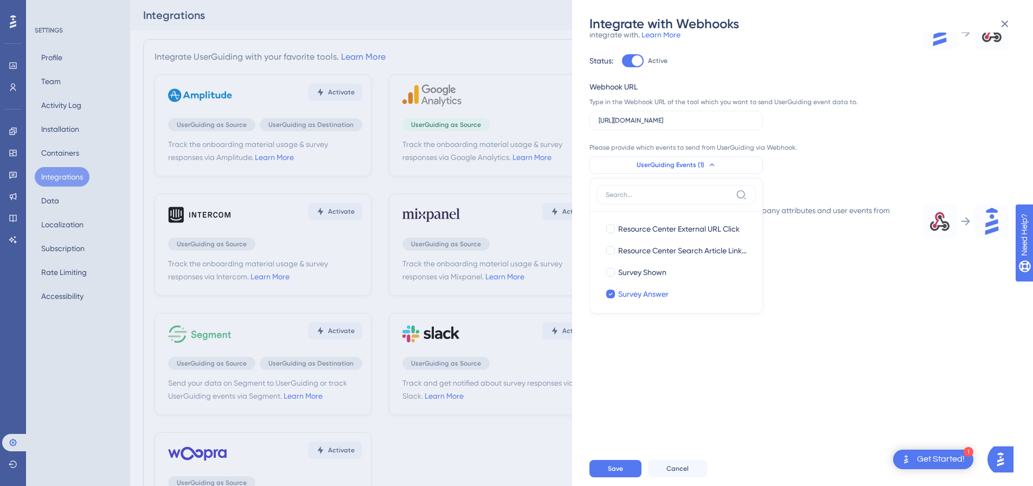
click at [736, 165] on button "UserGuiding Events (1)" at bounding box center [675, 164] width 173 height 17
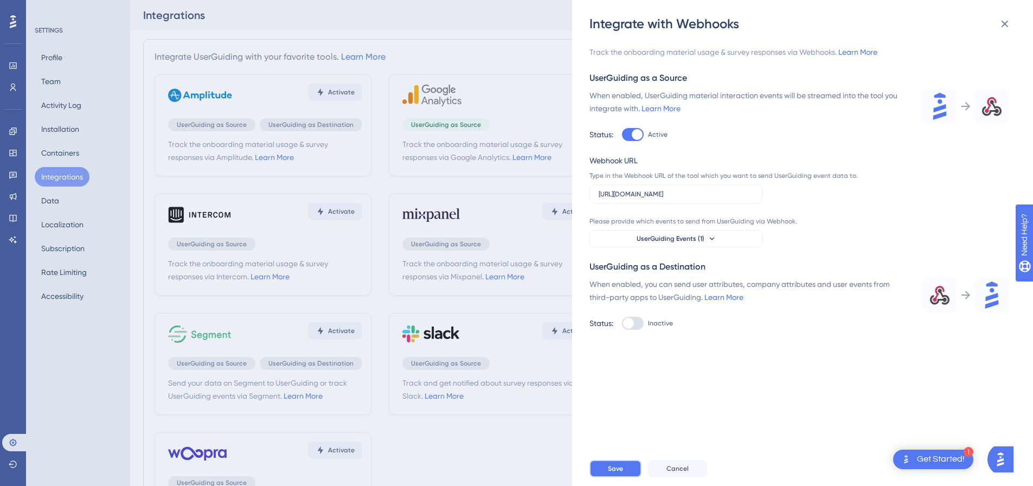
click at [616, 472] on span "Save" at bounding box center [615, 468] width 15 height 9
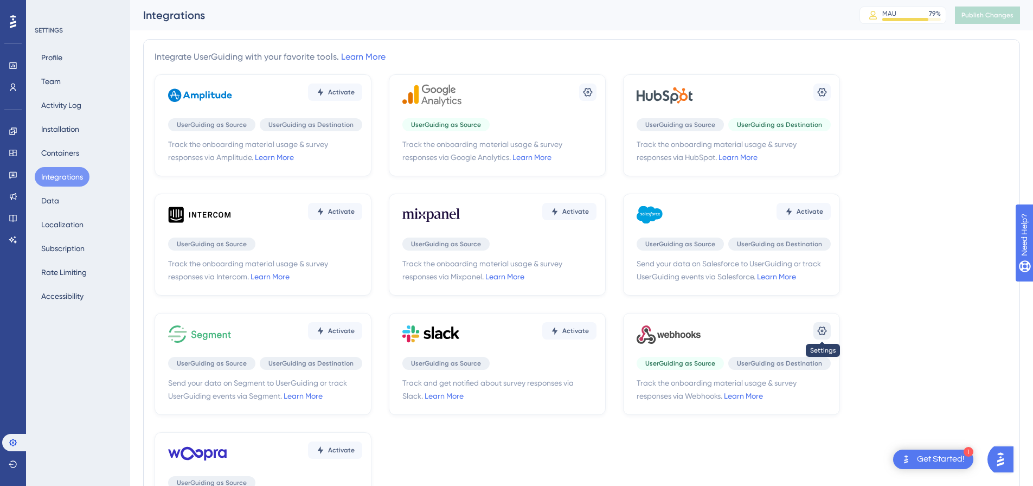
click at [820, 335] on icon at bounding box center [822, 330] width 9 height 9
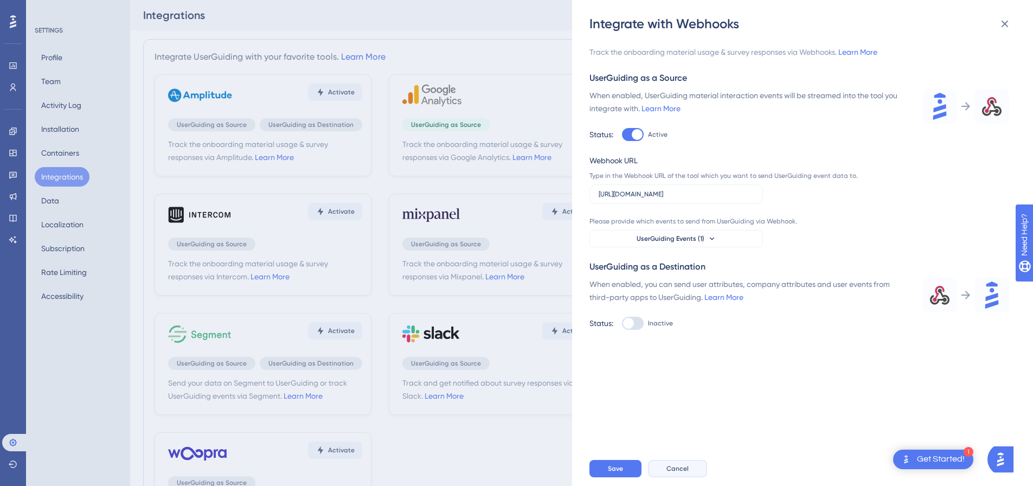
click at [680, 473] on span "Cancel" at bounding box center [677, 468] width 22 height 9
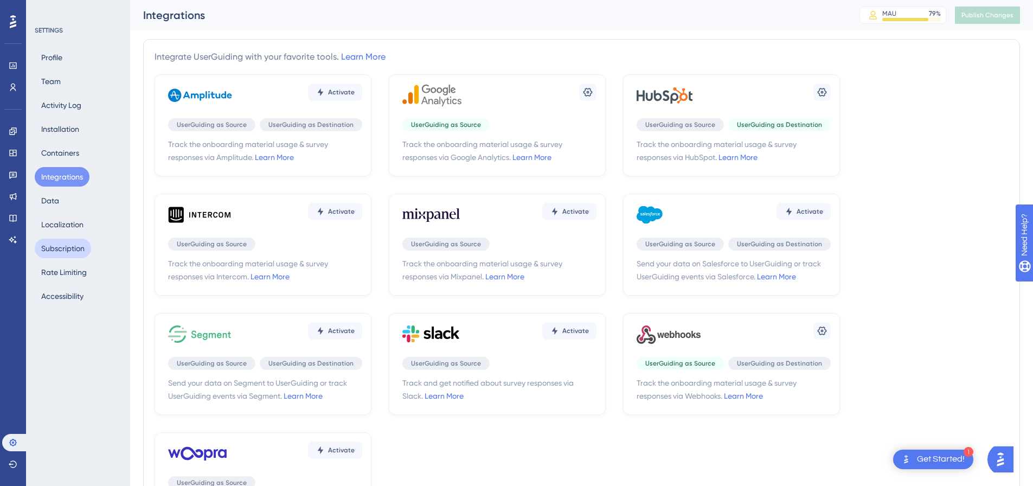
click at [68, 250] on button "Subscription" at bounding box center [63, 249] width 56 height 20
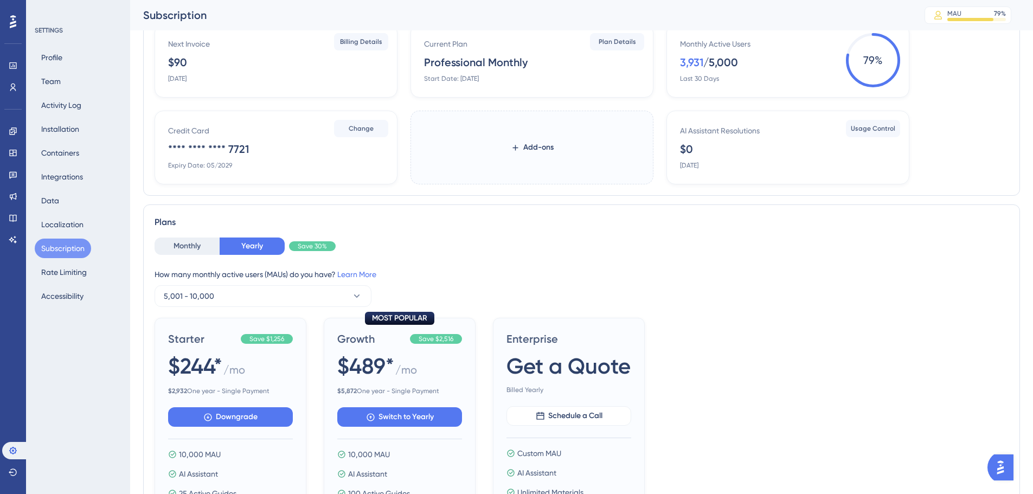
scroll to position [69, 0]
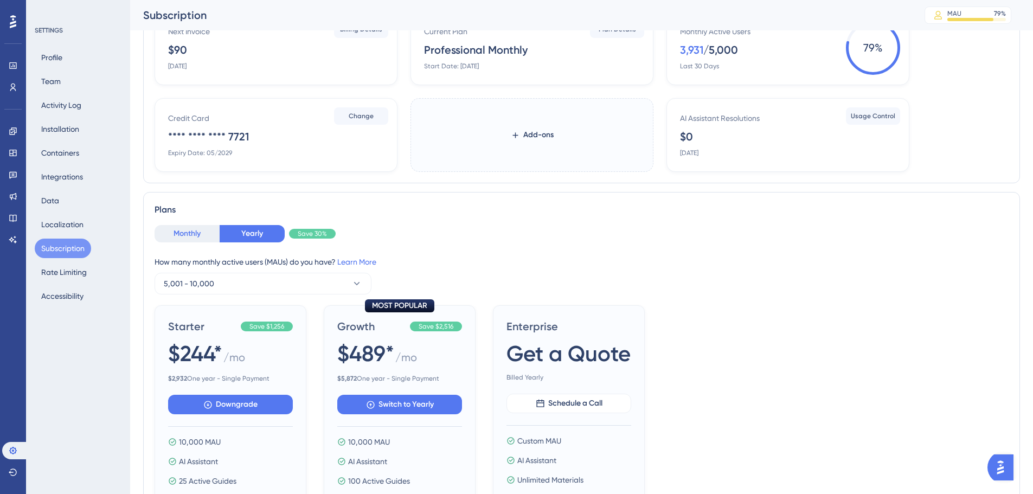
click at [168, 239] on button "Monthly" at bounding box center [187, 233] width 65 height 17
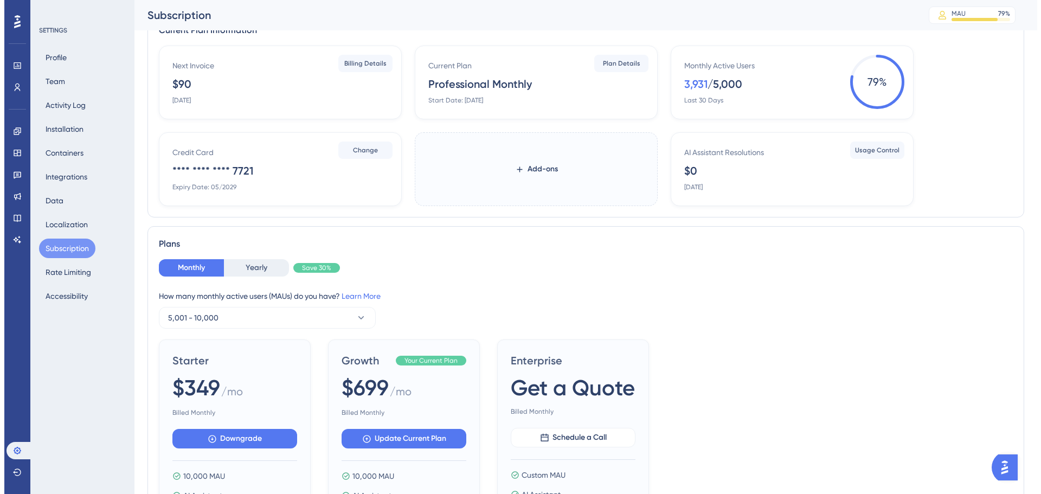
scroll to position [0, 0]
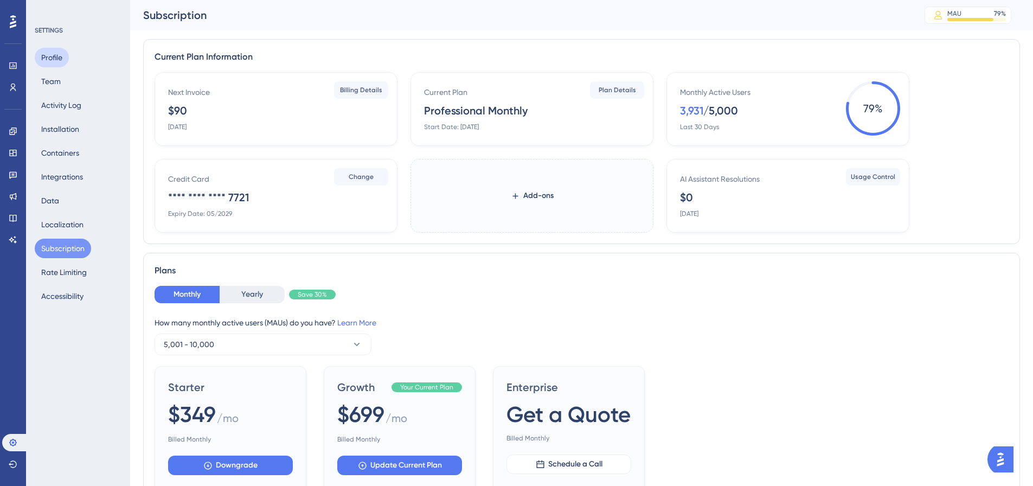
click at [57, 51] on button "Profile" at bounding box center [52, 58] width 34 height 20
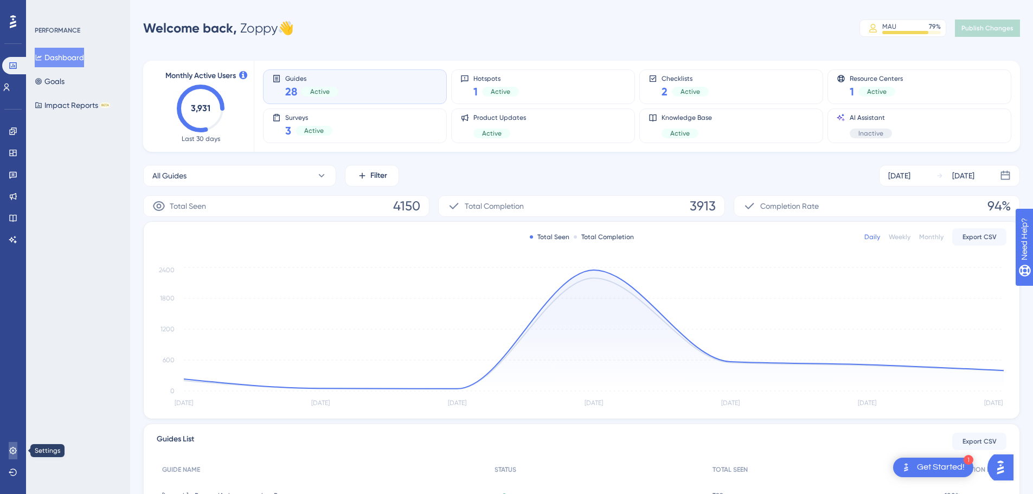
click at [14, 447] on icon at bounding box center [12, 450] width 7 height 7
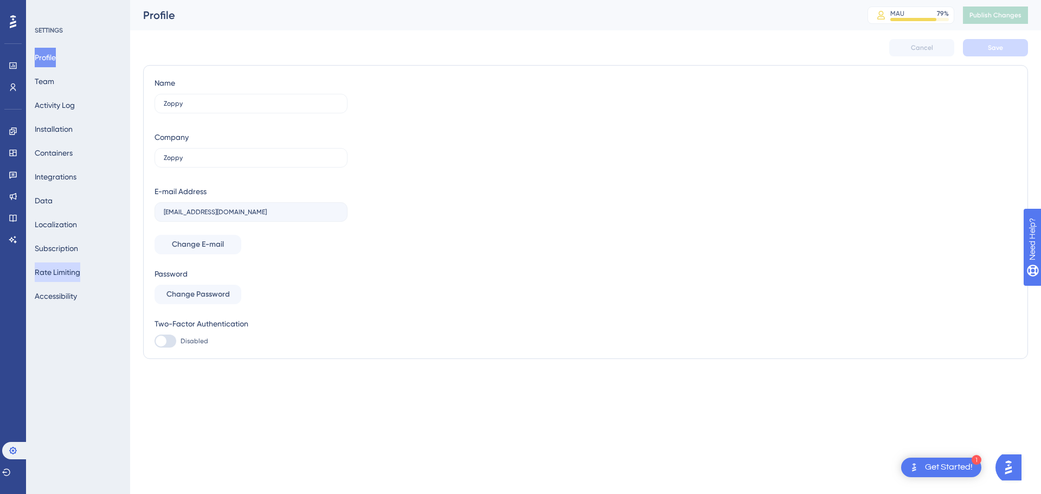
click at [79, 264] on button "Rate Limiting" at bounding box center [58, 272] width 46 height 20
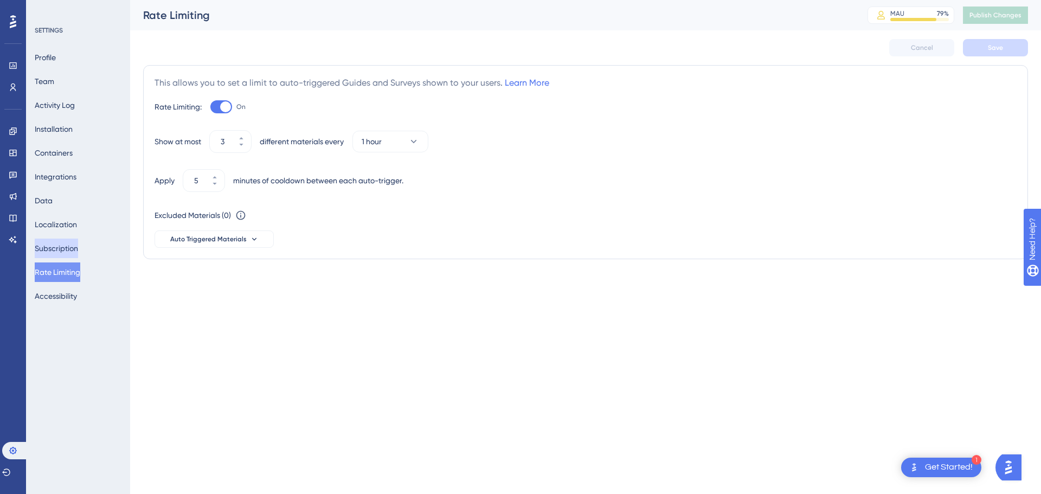
click at [73, 240] on button "Subscription" at bounding box center [56, 249] width 43 height 20
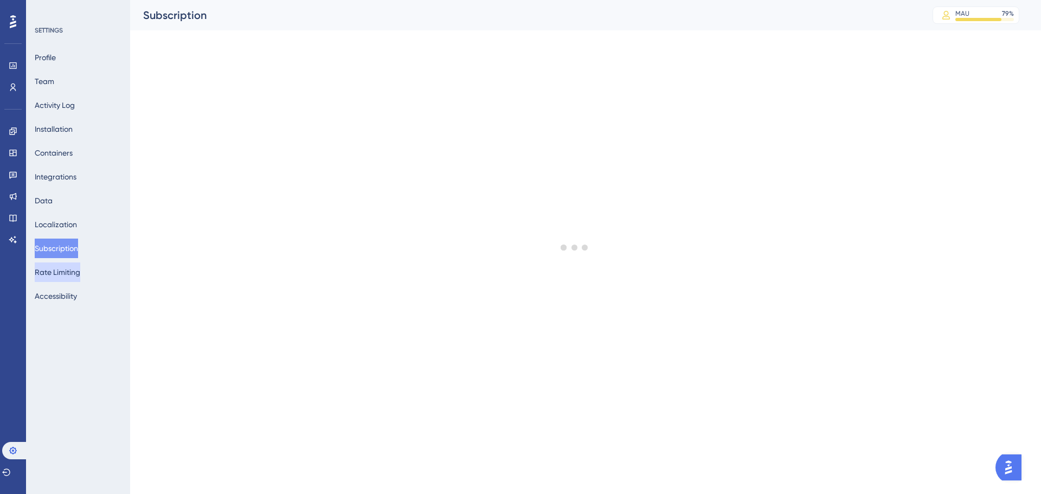
click at [78, 270] on button "Rate Limiting" at bounding box center [58, 272] width 46 height 20
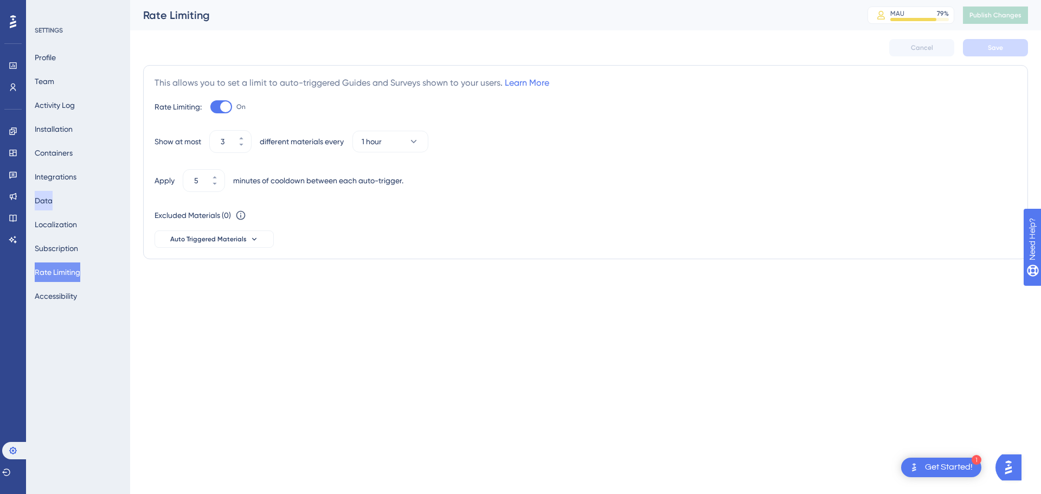
click at [53, 200] on button "Data" at bounding box center [44, 201] width 18 height 20
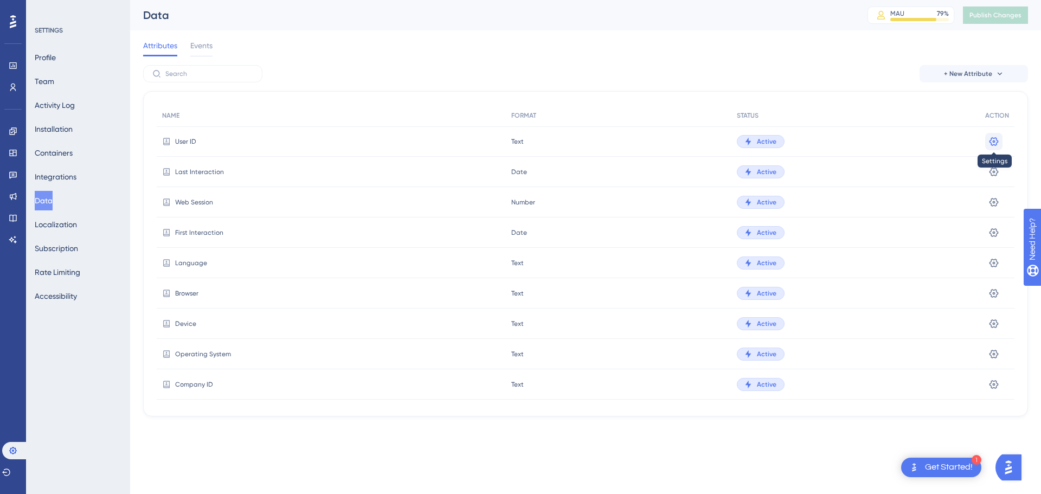
click at [995, 139] on icon at bounding box center [993, 141] width 11 height 11
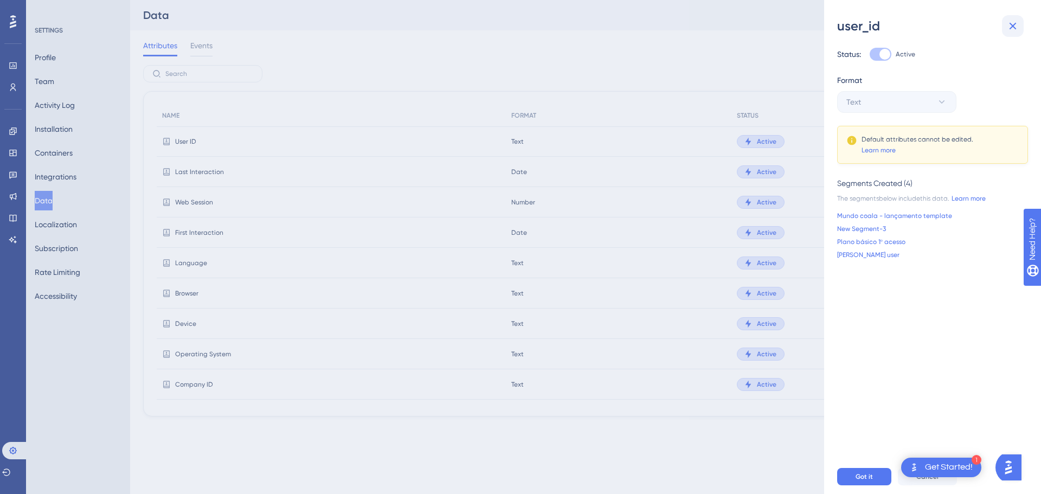
click at [1014, 23] on icon at bounding box center [1012, 26] width 13 height 13
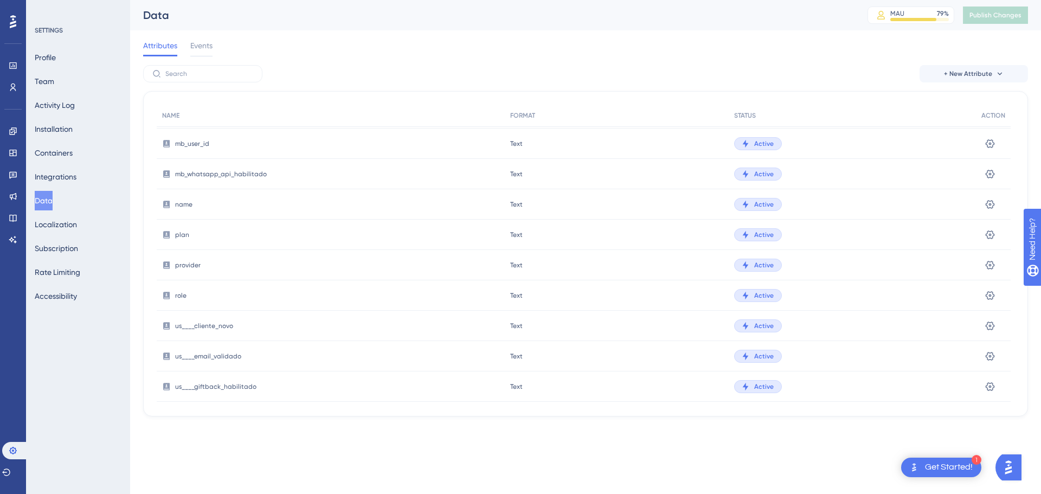
scroll to position [860, 0]
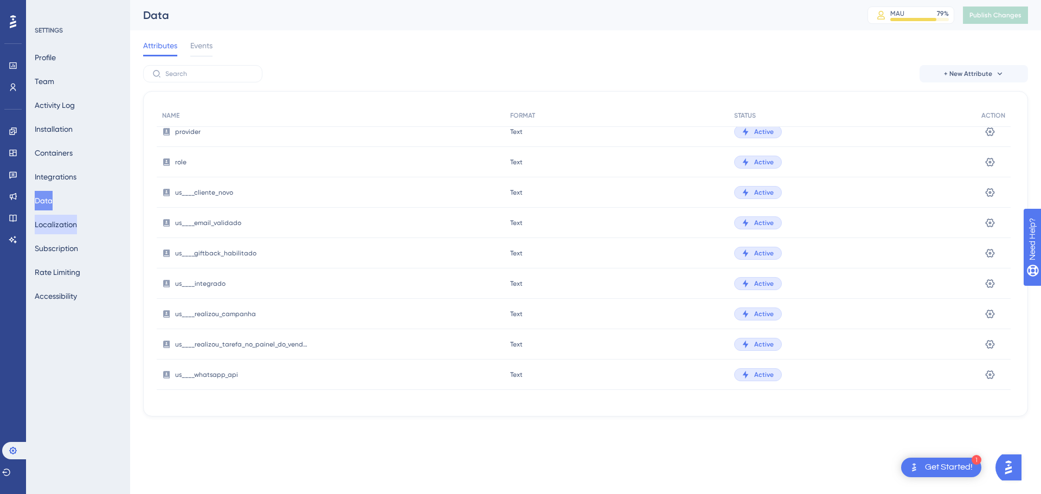
click at [77, 224] on button "Localization" at bounding box center [56, 225] width 42 height 20
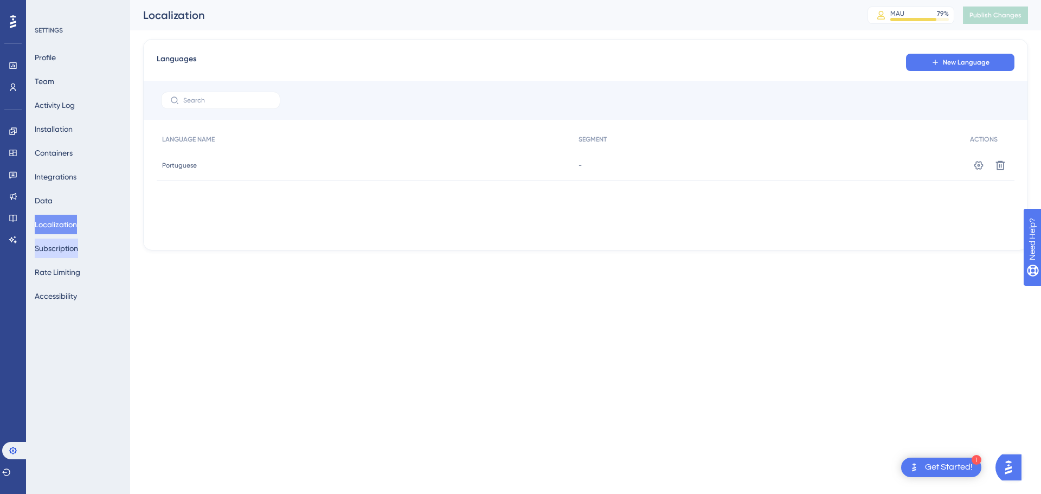
click at [66, 254] on button "Subscription" at bounding box center [56, 249] width 43 height 20
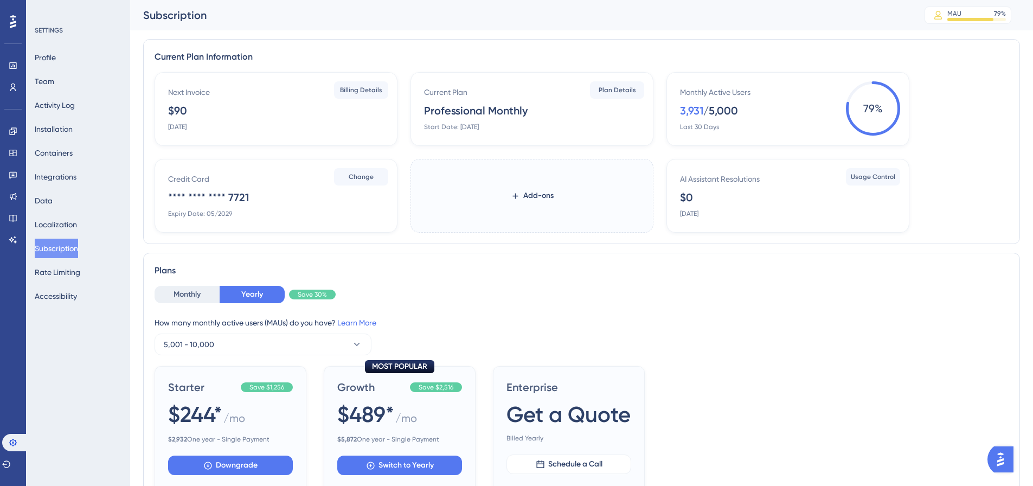
click at [63, 285] on div "Profile Team Activity Log Installation Containers Integrations Data Localizatio…" at bounding box center [79, 177] width 88 height 258
click at [69, 271] on button "Rate Limiting" at bounding box center [58, 272] width 46 height 20
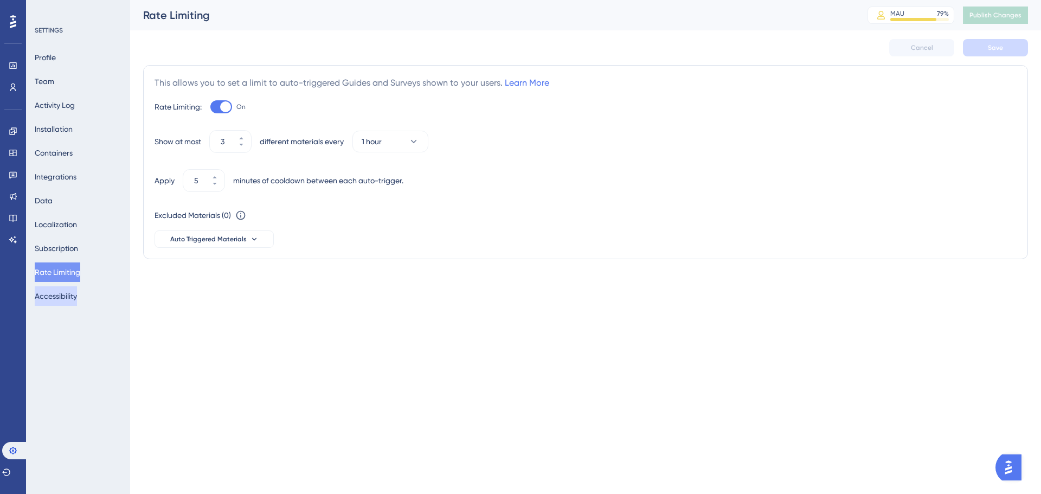
drag, startPoint x: 72, startPoint y: 297, endPoint x: 75, endPoint y: 267, distance: 30.5
click at [73, 297] on button "Accessibility" at bounding box center [56, 296] width 42 height 20
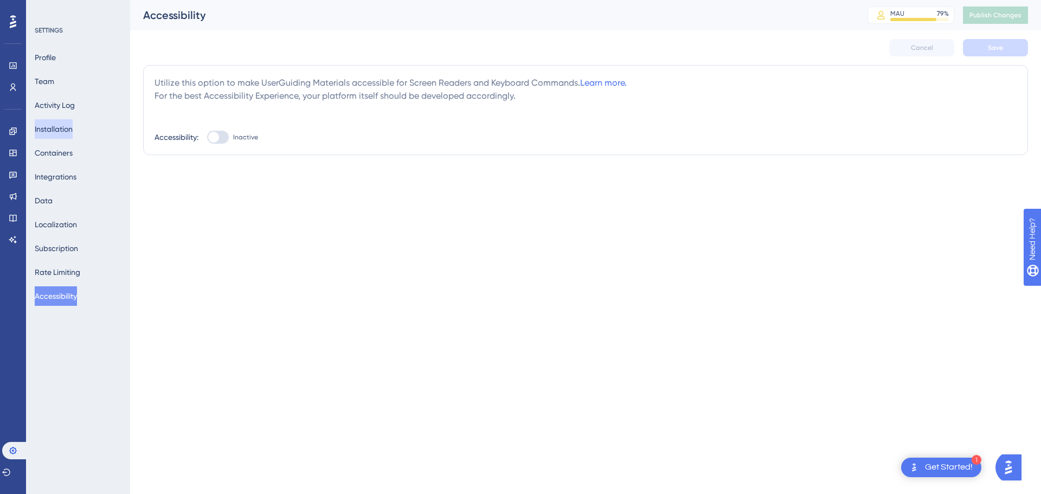
click at [46, 133] on button "Installation" at bounding box center [54, 129] width 38 height 20
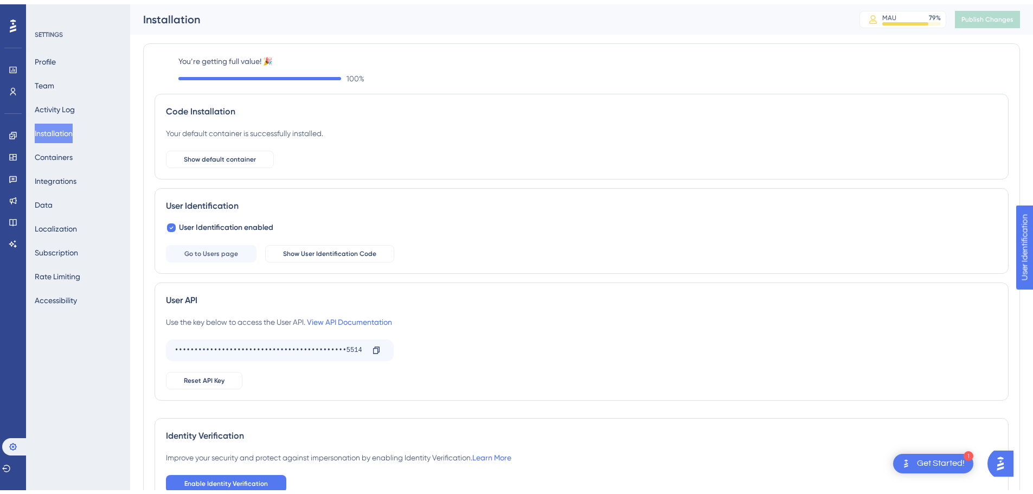
scroll to position [54, 0]
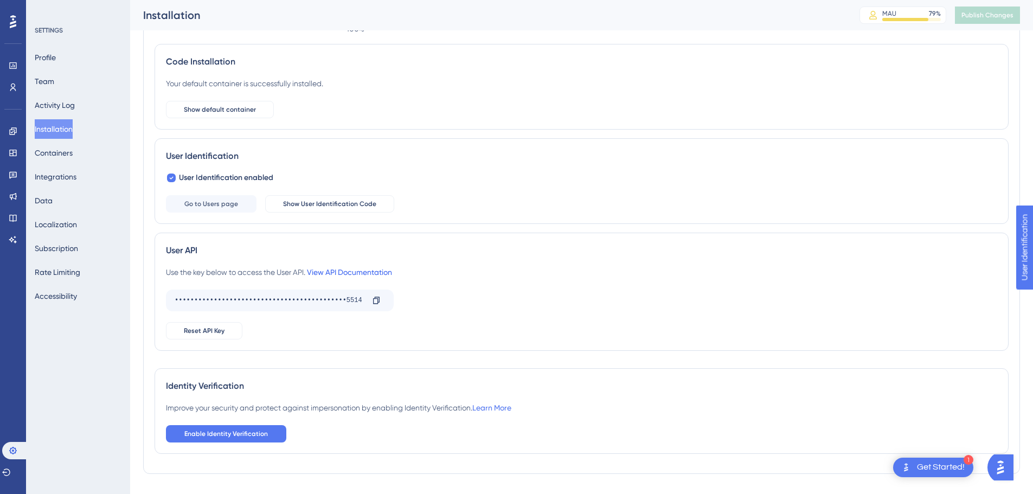
click at [335, 272] on link "View API Documentation" at bounding box center [349, 272] width 85 height 9
click at [75, 103] on button "Activity Log" at bounding box center [55, 105] width 40 height 20
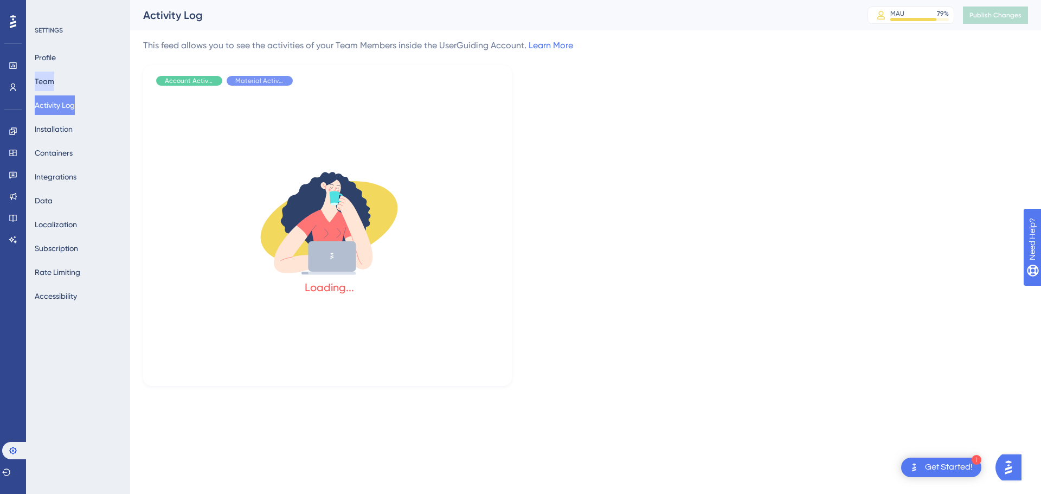
click at [54, 81] on button "Team" at bounding box center [45, 82] width 20 height 20
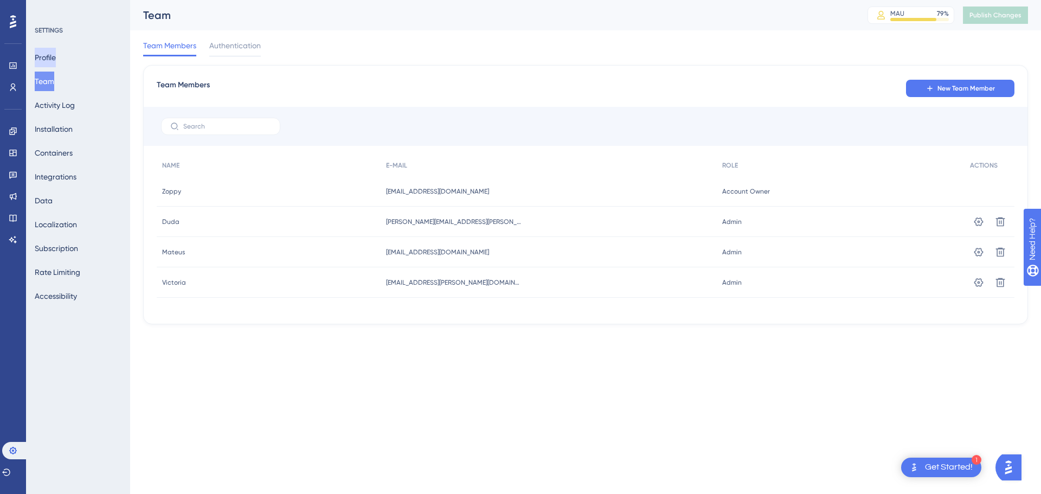
click at [56, 55] on button "Profile" at bounding box center [45, 58] width 21 height 20
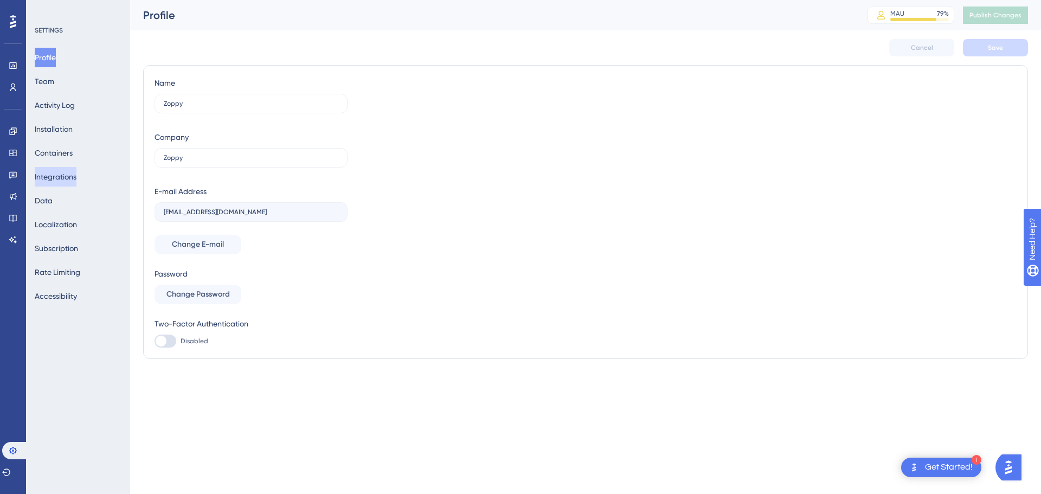
click at [73, 168] on button "Integrations" at bounding box center [56, 177] width 42 height 20
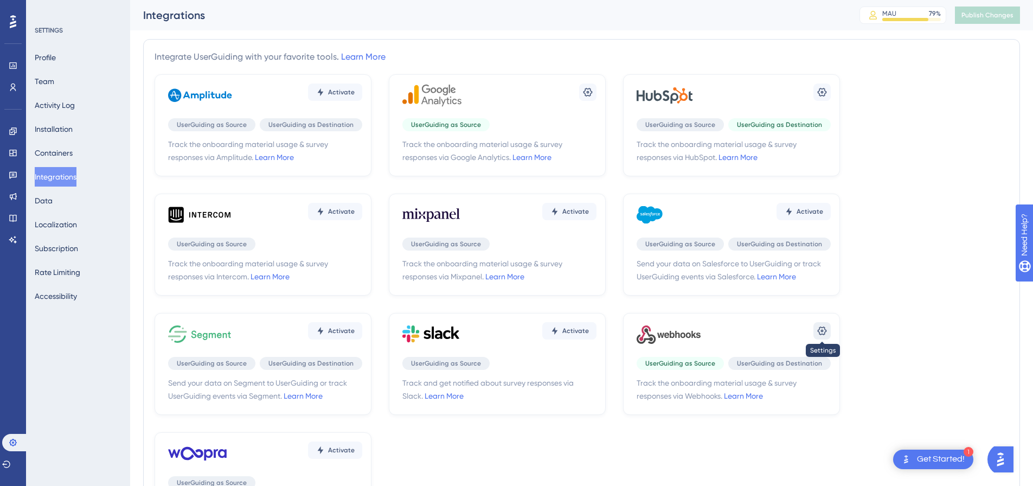
click at [818, 336] on button at bounding box center [821, 330] width 17 height 17
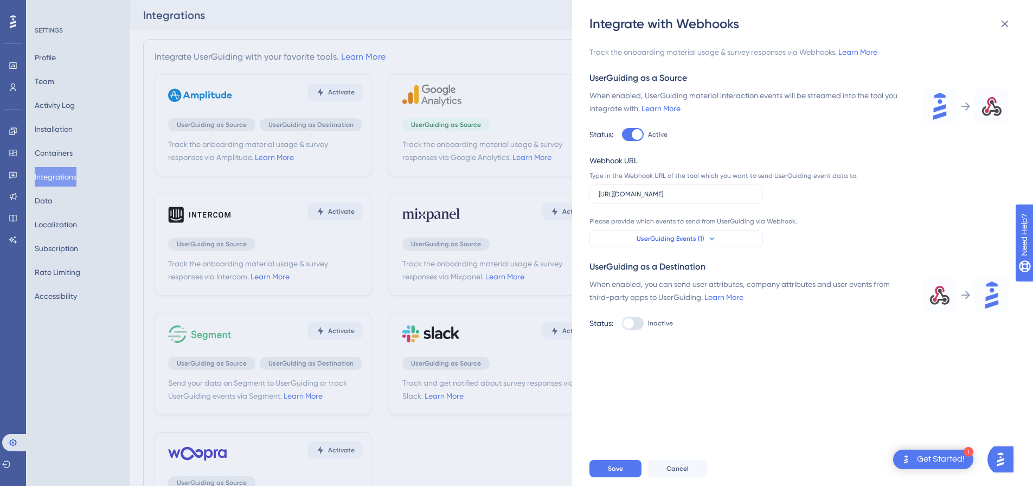
click at [726, 242] on button "UserGuiding Events (1)" at bounding box center [675, 238] width 173 height 17
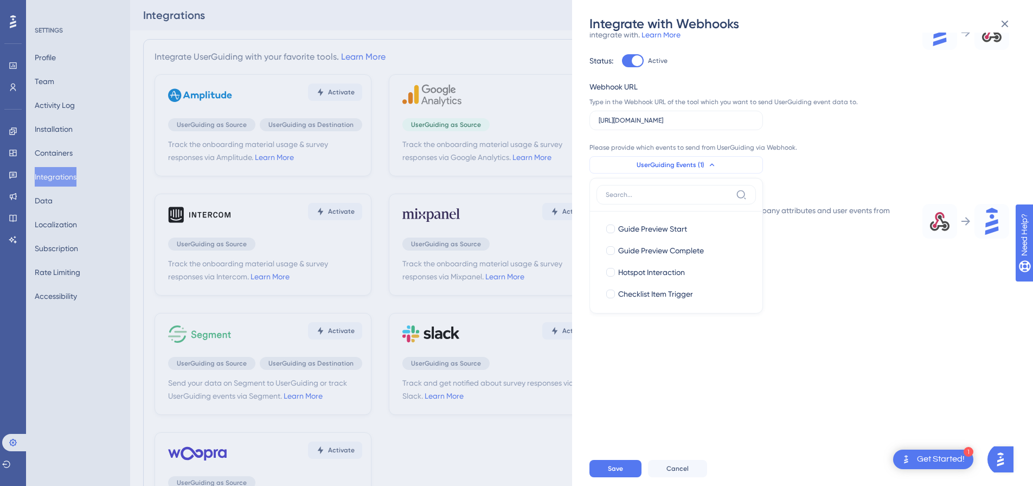
click at [699, 164] on span "UserGuiding Events (1)" at bounding box center [670, 164] width 68 height 9
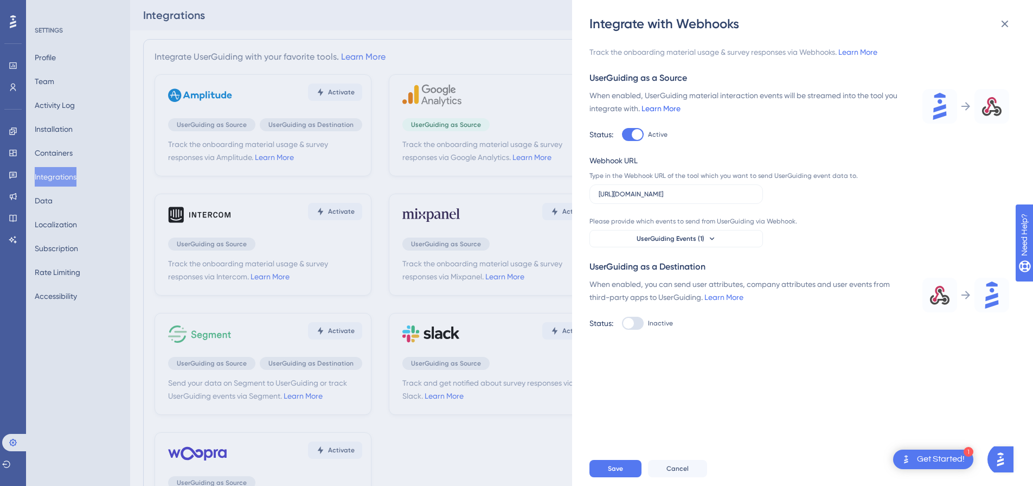
click at [666, 108] on link "Learn More" at bounding box center [660, 108] width 39 height 9
click at [683, 473] on span "Cancel" at bounding box center [677, 468] width 22 height 9
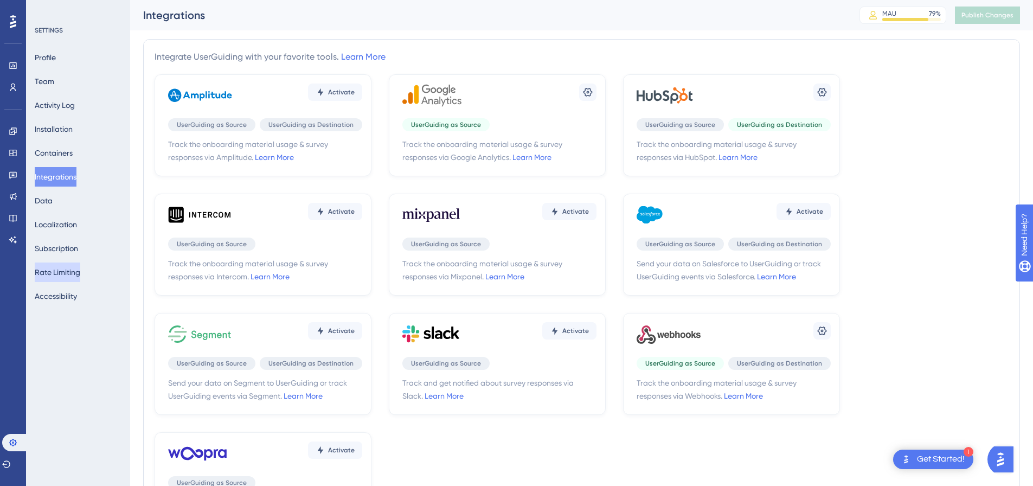
click at [63, 265] on button "Rate Limiting" at bounding box center [58, 272] width 46 height 20
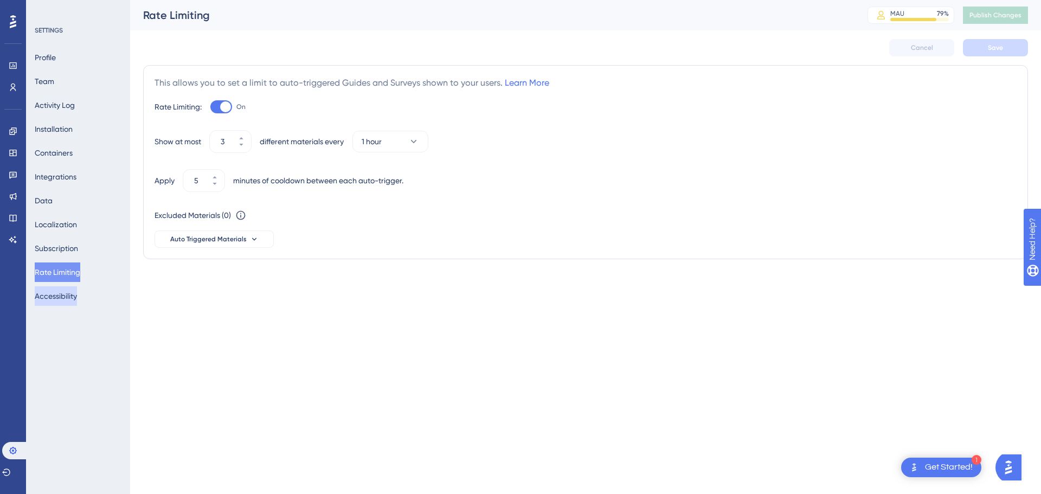
click at [65, 296] on button "Accessibility" at bounding box center [56, 296] width 42 height 20
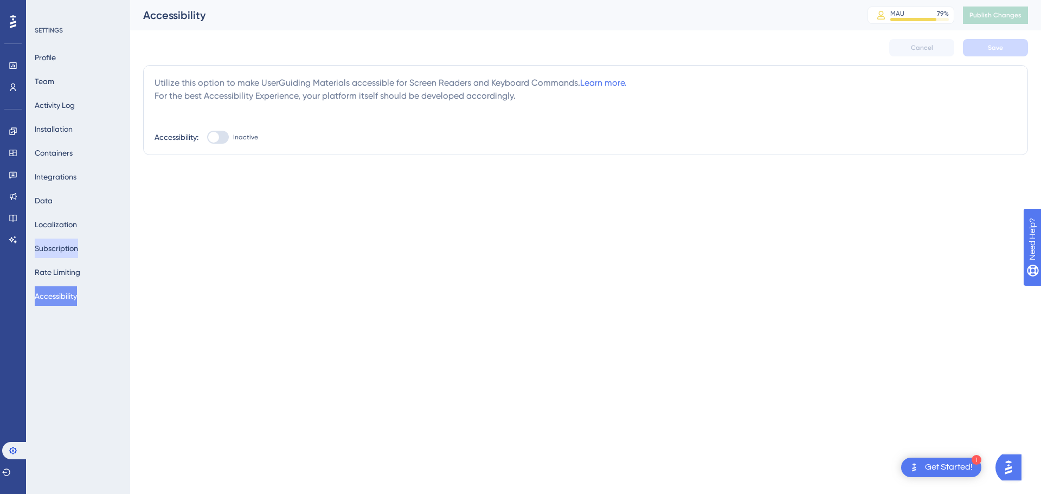
click at [63, 242] on button "Subscription" at bounding box center [56, 249] width 43 height 20
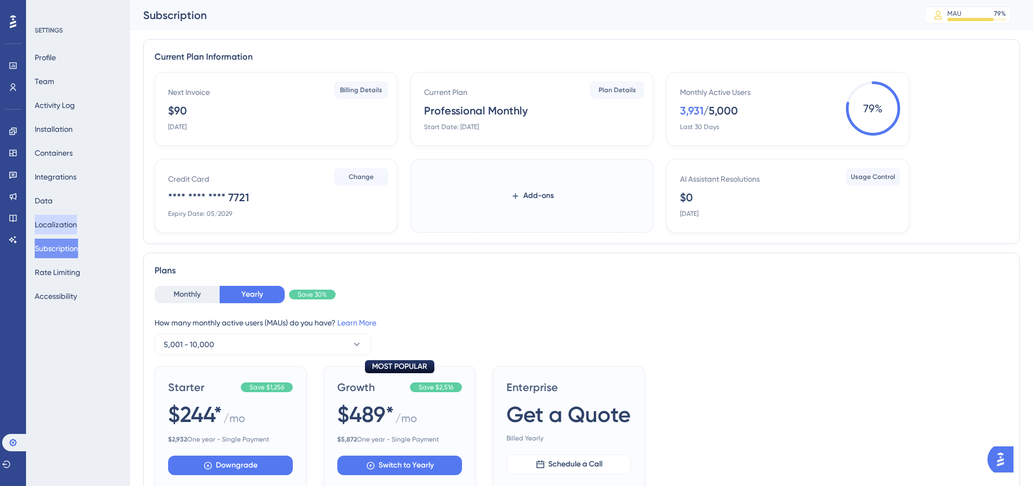
click at [65, 219] on button "Localization" at bounding box center [56, 225] width 42 height 20
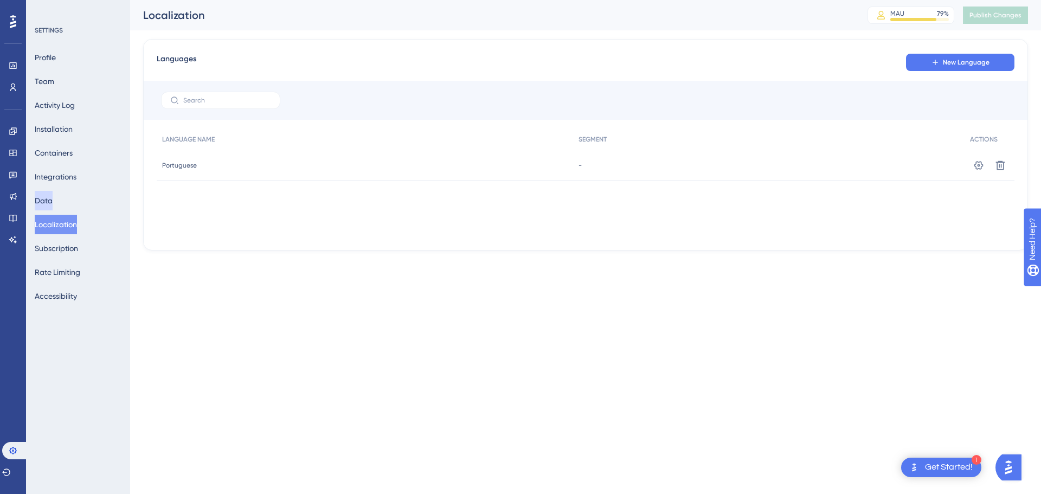
click at [53, 203] on button "Data" at bounding box center [44, 201] width 18 height 20
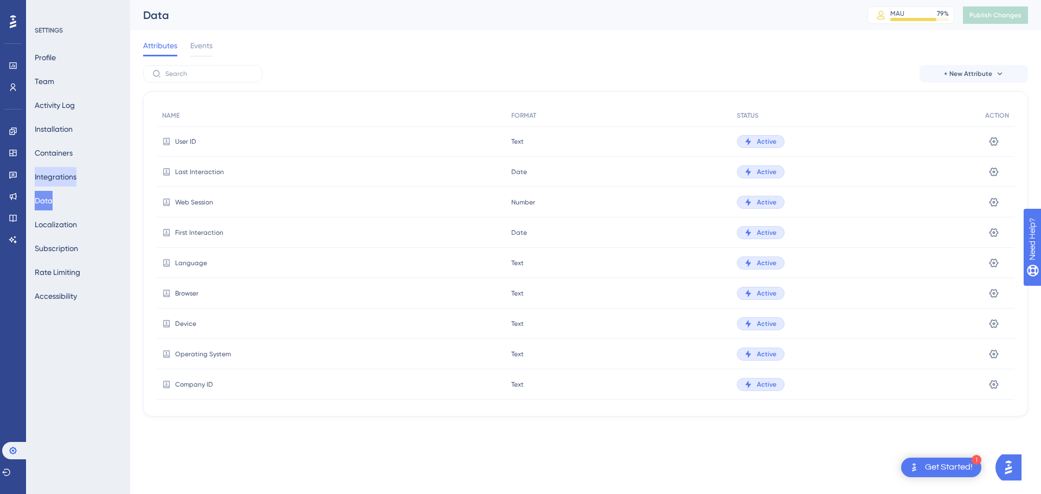
click at [66, 170] on button "Integrations" at bounding box center [56, 177] width 42 height 20
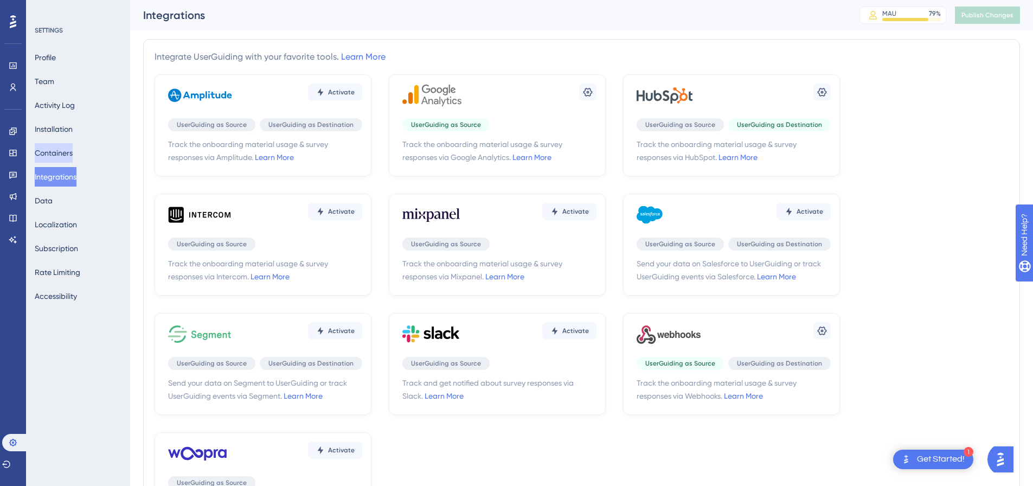
click at [68, 154] on button "Containers" at bounding box center [54, 153] width 38 height 20
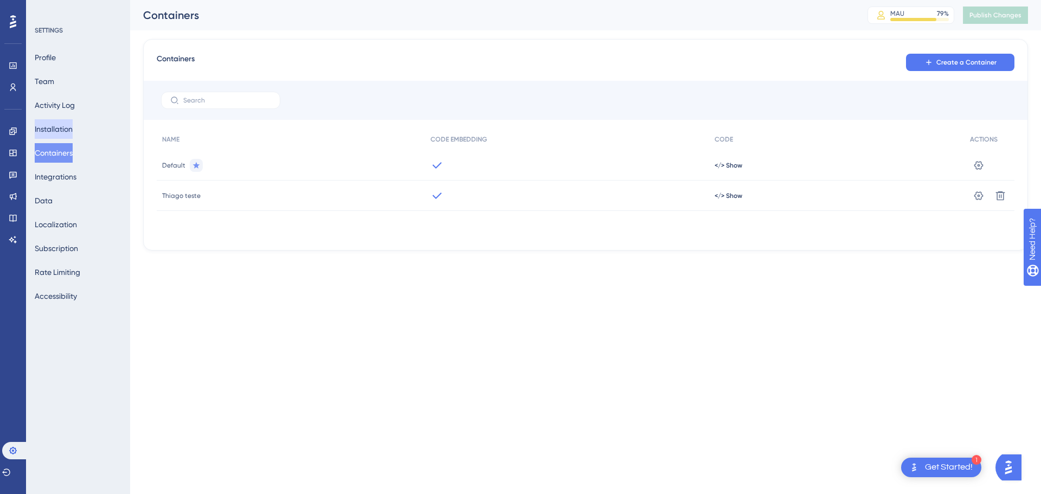
click at [73, 131] on button "Installation" at bounding box center [54, 129] width 38 height 20
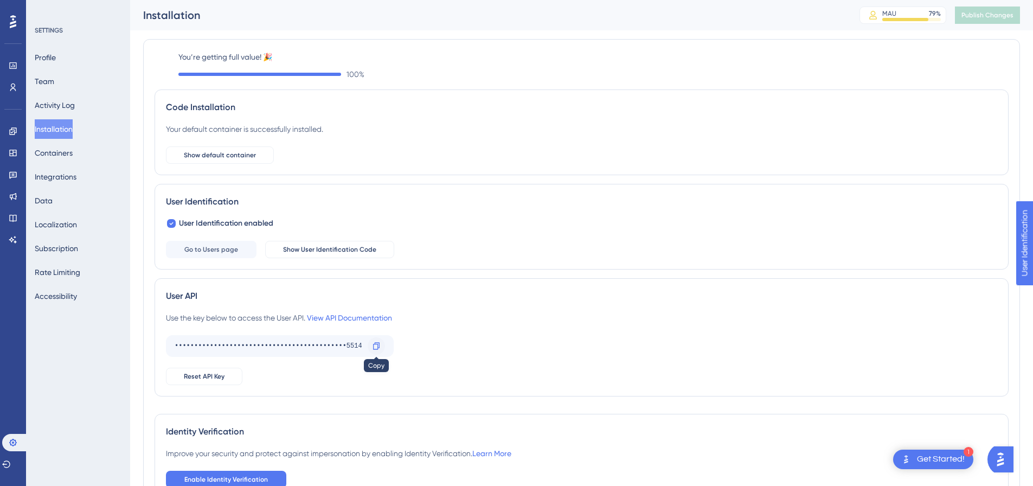
click at [375, 345] on icon at bounding box center [376, 346] width 9 height 9
click at [12, 90] on icon at bounding box center [13, 87] width 9 height 9
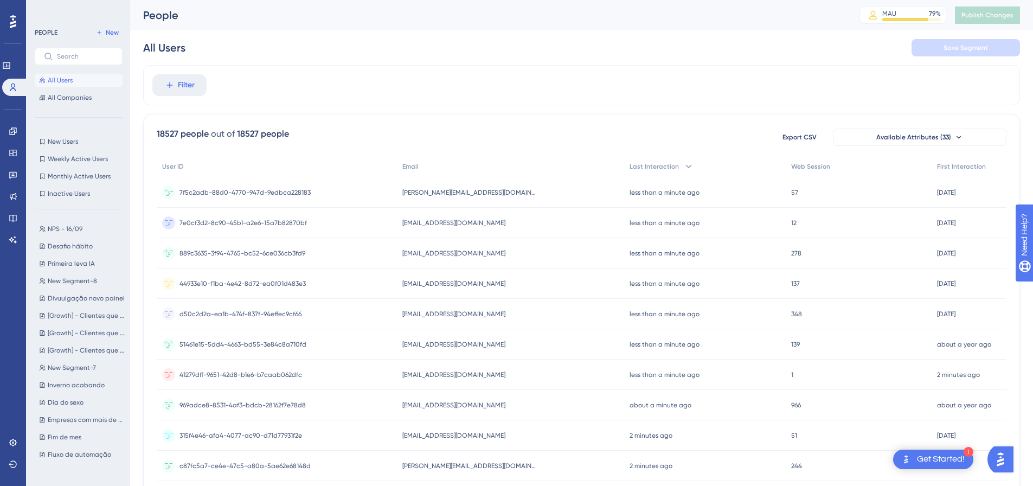
click at [562, 193] on div "rodrigo.costa@zoppy.com.br rodrigo.costa@zoppy.com.br" at bounding box center [510, 192] width 227 height 30
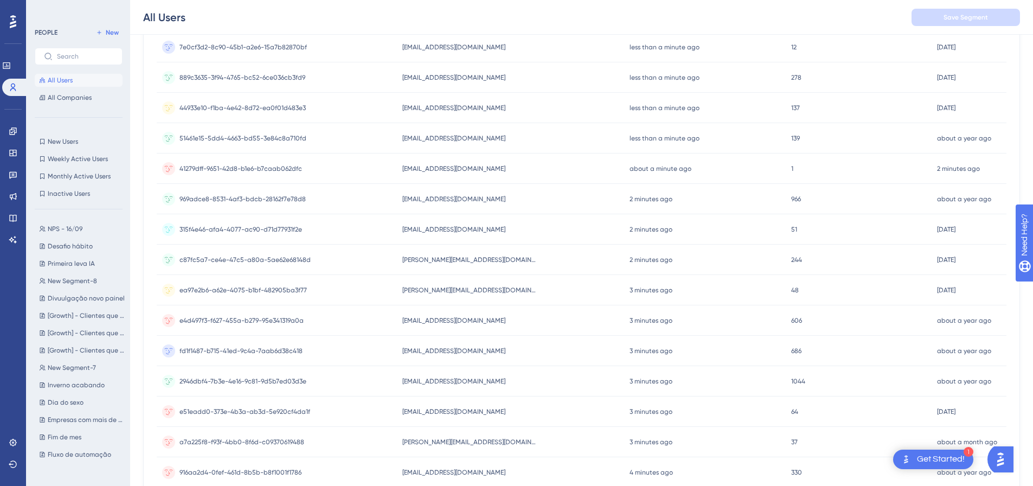
click at [65, 218] on div "NPS - 16/09 NPS - 16/09 Desafio hábito Desafio hábito Primeira leva IA Primeira…" at bounding box center [82, 342] width 94 height 248
click at [60, 223] on button "NPS - 16/09 NPS - 16/09" at bounding box center [82, 228] width 94 height 13
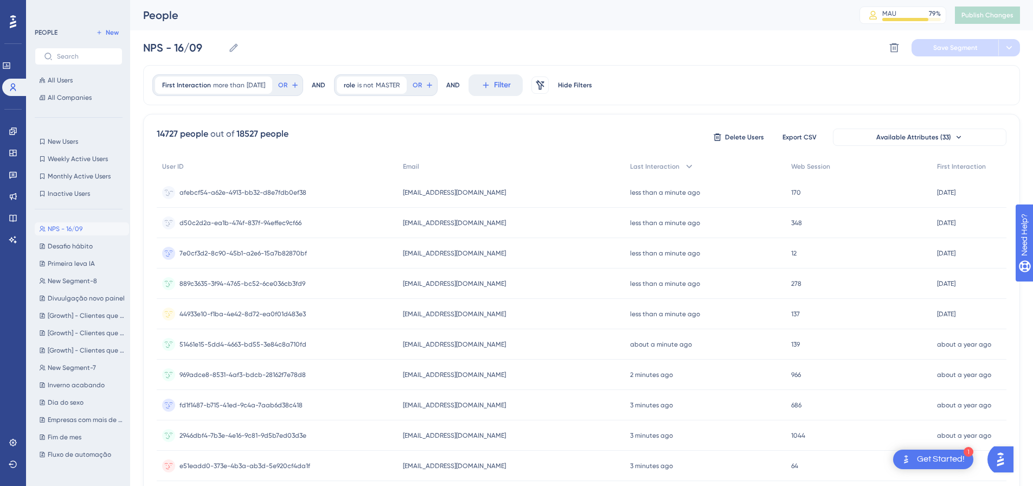
click at [250, 189] on span "afebcf54-a62e-4913-bb32-d8e7fdb0ef38" at bounding box center [242, 192] width 127 height 9
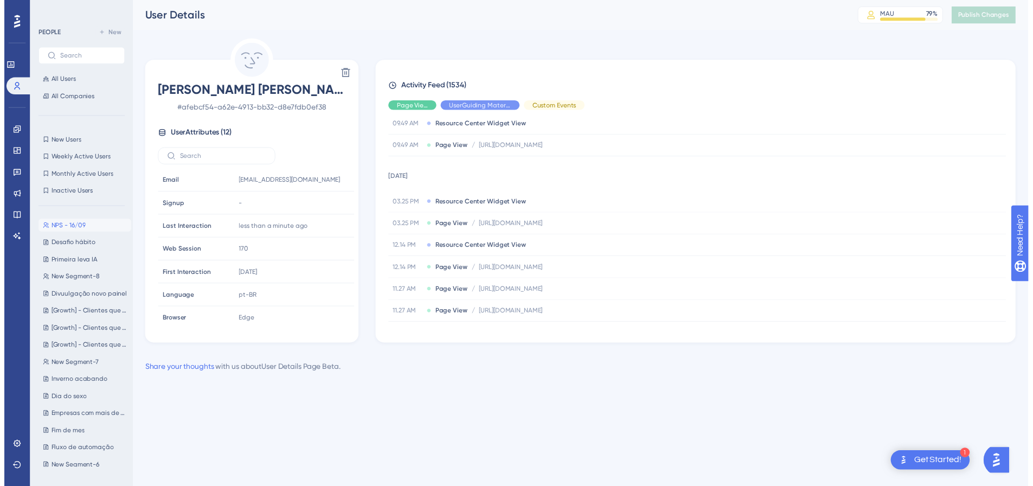
scroll to position [2805, 0]
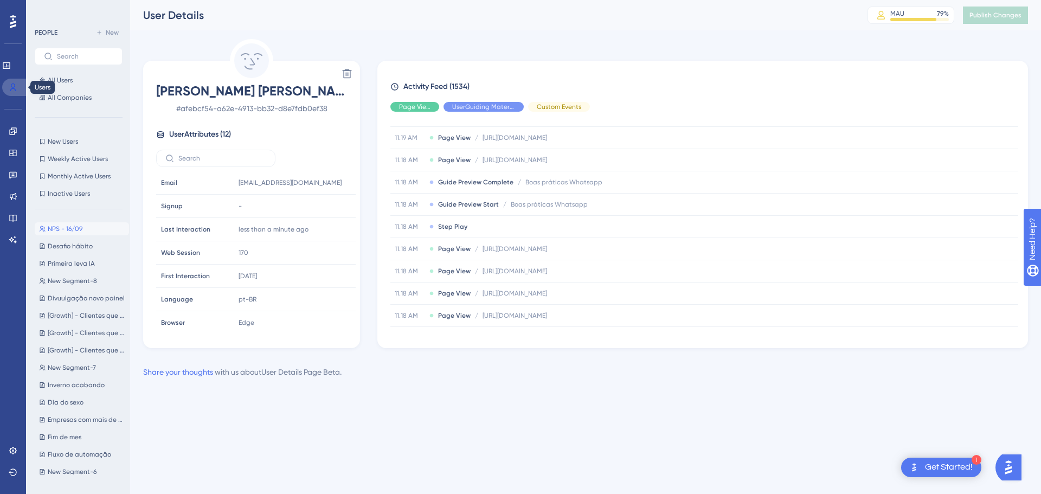
click at [11, 85] on icon at bounding box center [13, 87] width 6 height 8
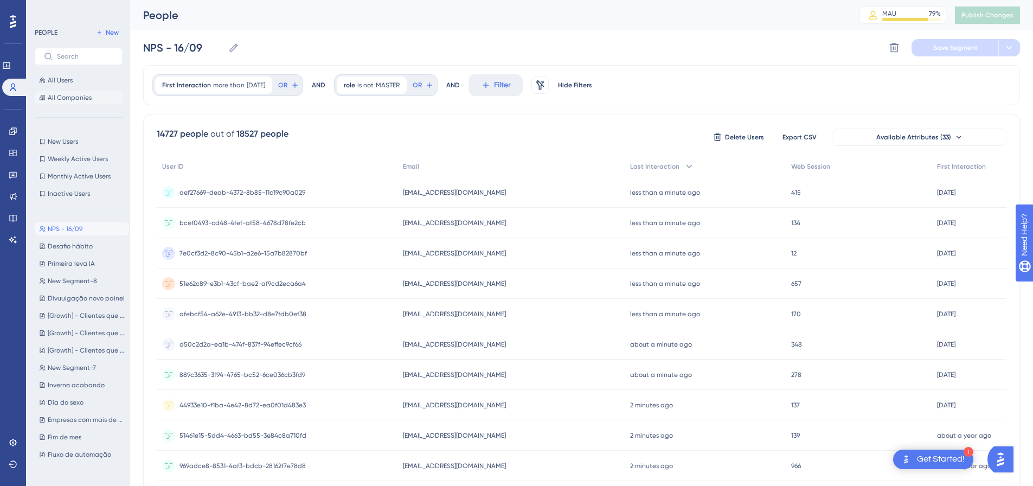
click at [62, 95] on span "All Companies" at bounding box center [70, 97] width 44 height 9
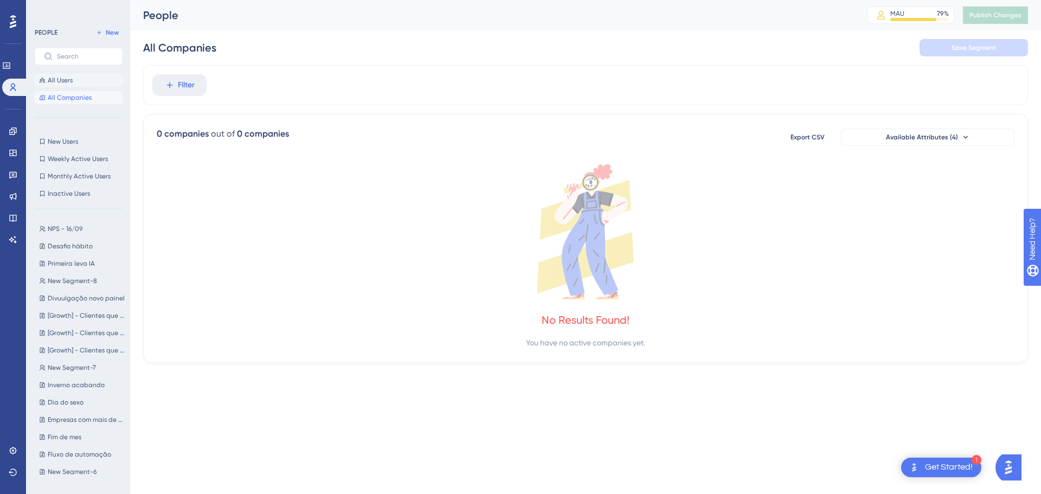
click at [67, 83] on span "All Users" at bounding box center [60, 80] width 25 height 9
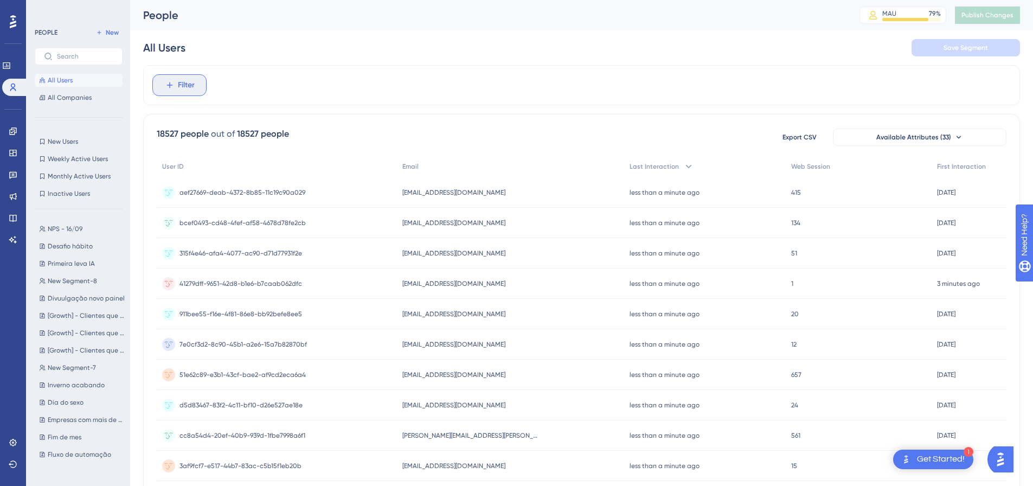
click at [179, 89] on span "Filter" at bounding box center [186, 85] width 17 height 13
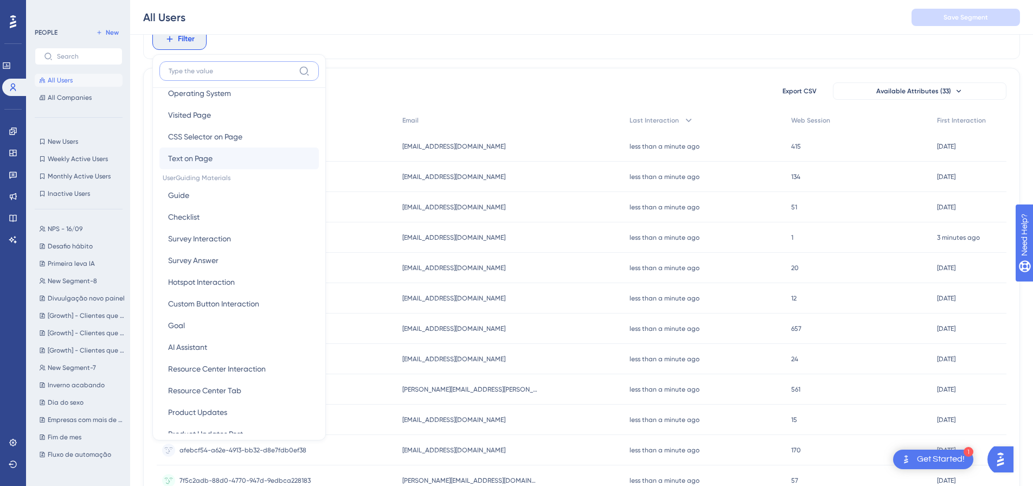
scroll to position [108, 0]
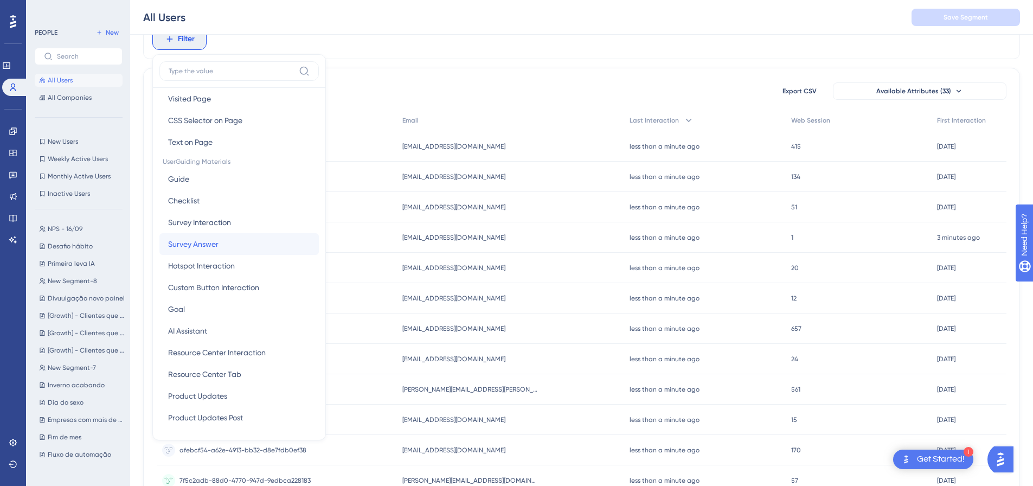
click at [217, 252] on button "Survey Answer Survey Answer" at bounding box center [238, 244] width 159 height 22
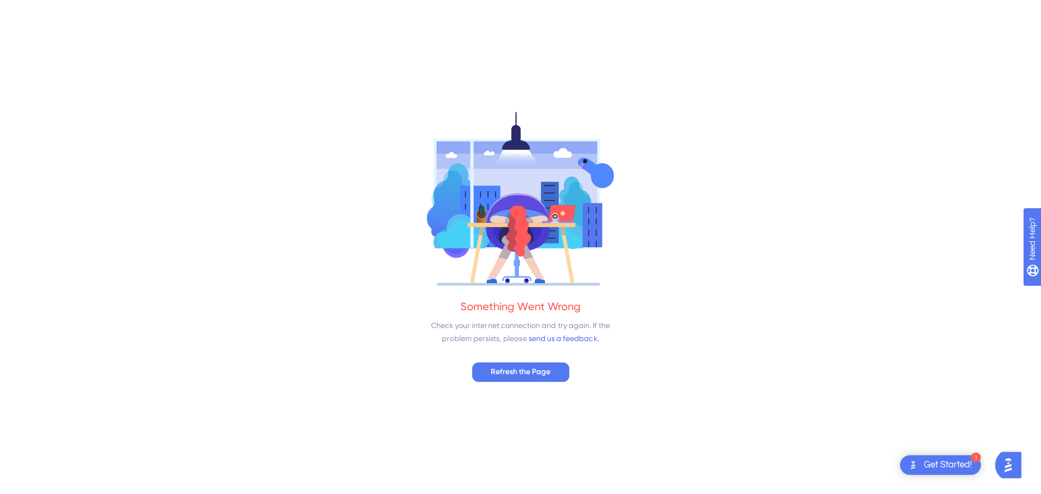
scroll to position [0, 0]
click at [507, 365] on span "Refresh the Page" at bounding box center [521, 371] width 60 height 13
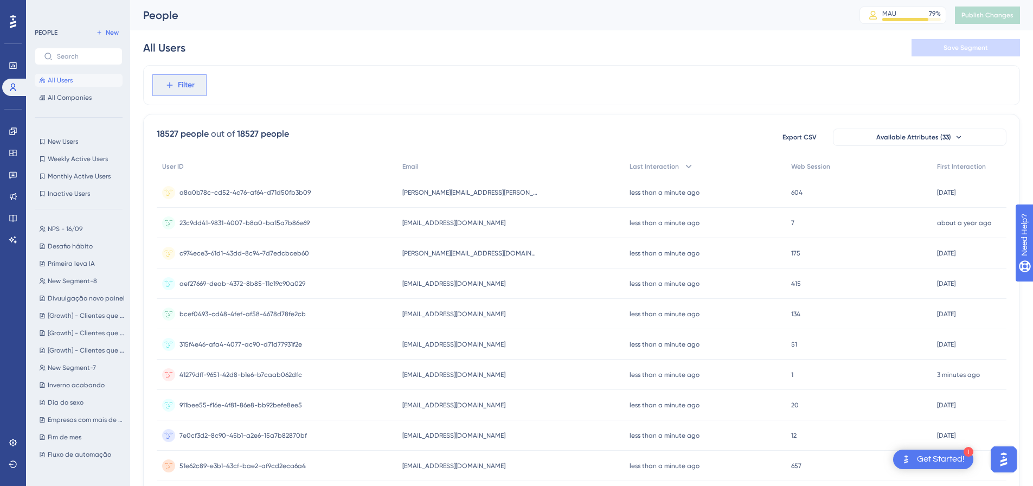
click at [178, 82] on span "Filter" at bounding box center [186, 85] width 17 height 13
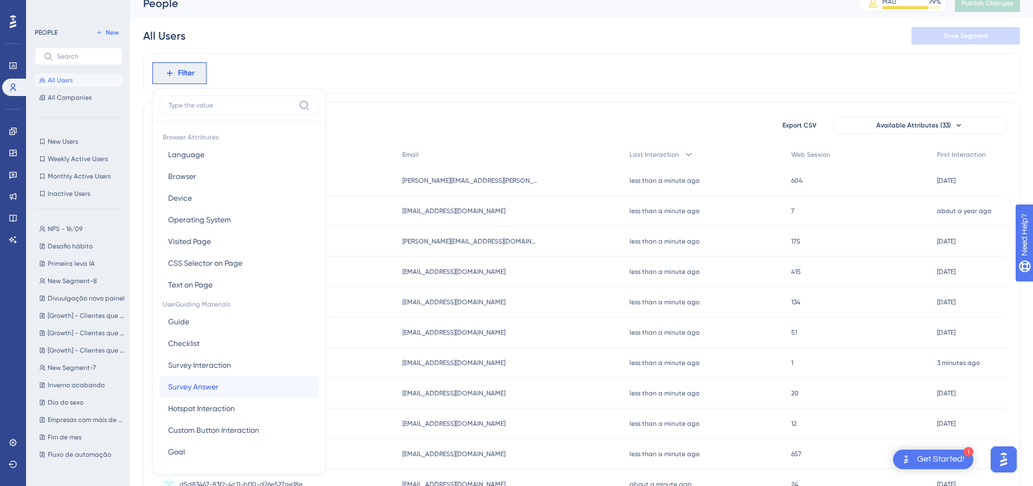
click at [234, 385] on button "Survey Answer Survey Answer" at bounding box center [238, 387] width 159 height 22
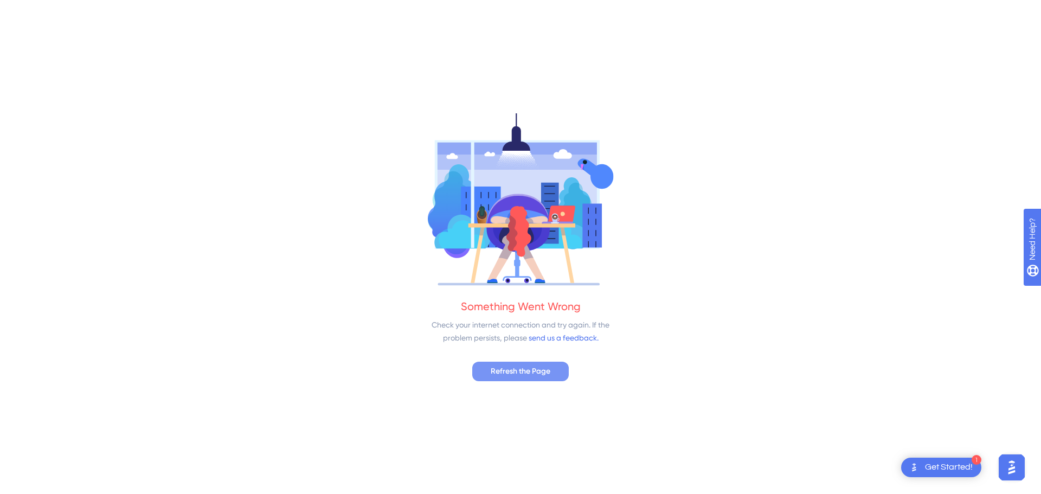
click at [493, 368] on span "Refresh the Page" at bounding box center [521, 371] width 60 height 13
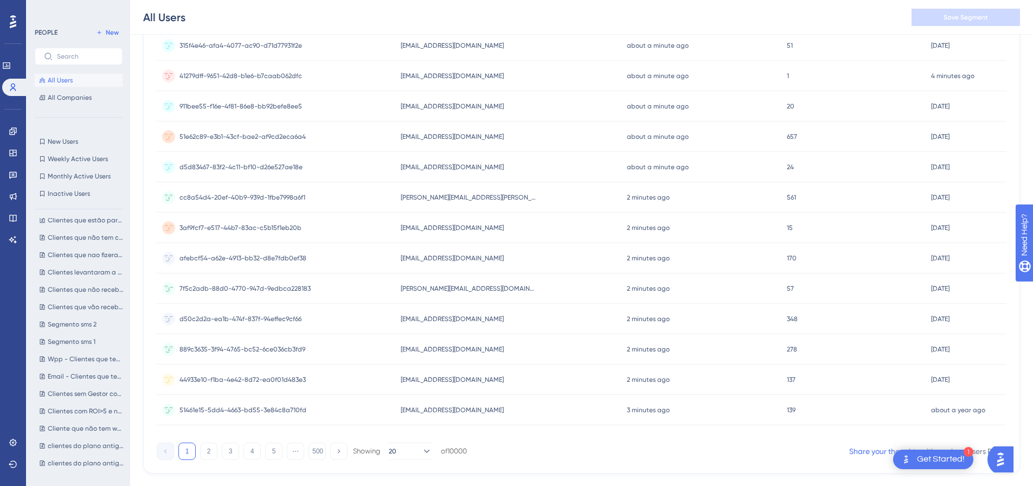
scroll to position [386, 0]
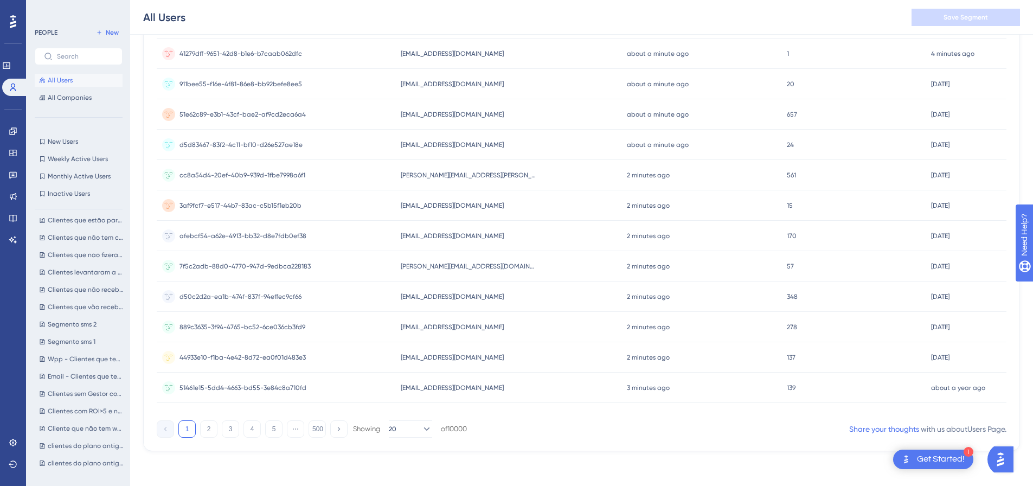
click at [453, 429] on div "of 10000" at bounding box center [454, 429] width 26 height 10
click at [472, 435] on div "1 2 3 4 5 ⋯ 500 Showing 20 of 10000 Share your thoughts with us about Users Pag…" at bounding box center [582, 427] width 850 height 22
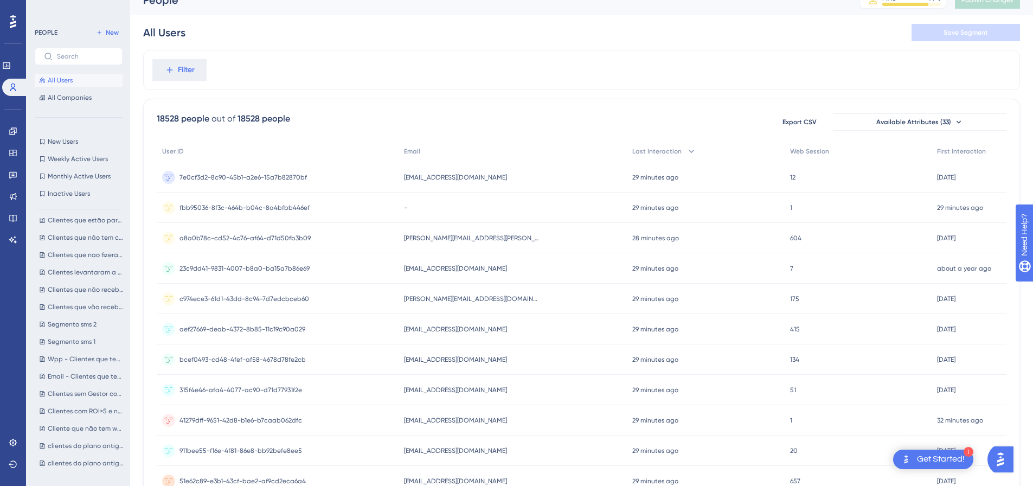
scroll to position [0, 0]
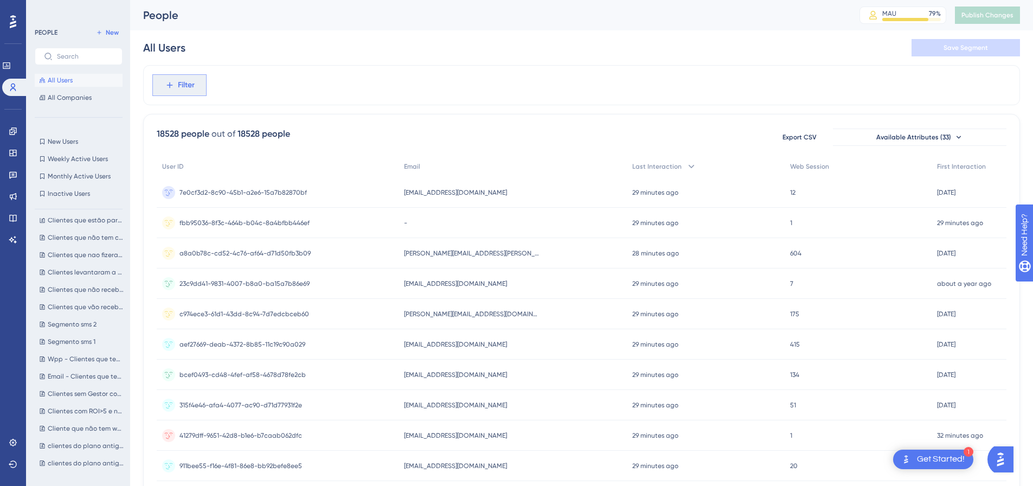
click at [178, 89] on span "Filter" at bounding box center [186, 85] width 17 height 13
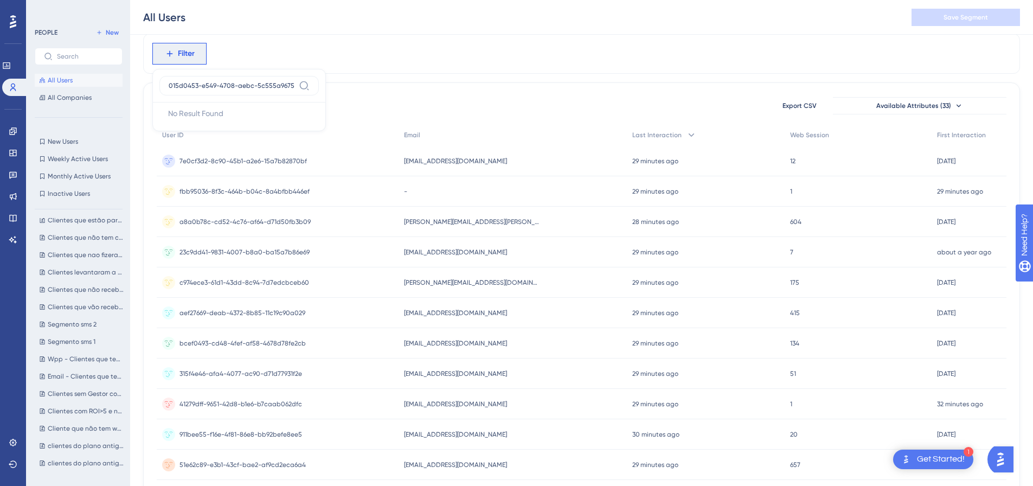
scroll to position [0, 4]
click at [290, 83] on input "015d0453-e549-4708-aebc-5c555a967536" at bounding box center [232, 85] width 126 height 9
type input "015d0453-e549-4708-aebc-5c555a967536"
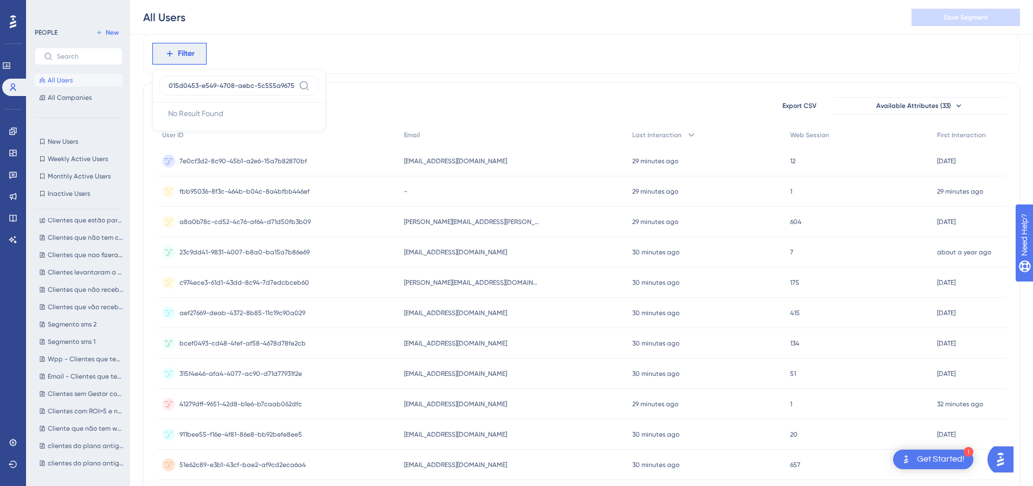
click at [393, 39] on div "Filter 015d0453-e549-4708-aebc-5c555a967536 No Result Found No Result Found" at bounding box center [581, 54] width 877 height 40
click at [200, 55] on button "Filter" at bounding box center [179, 54] width 54 height 22
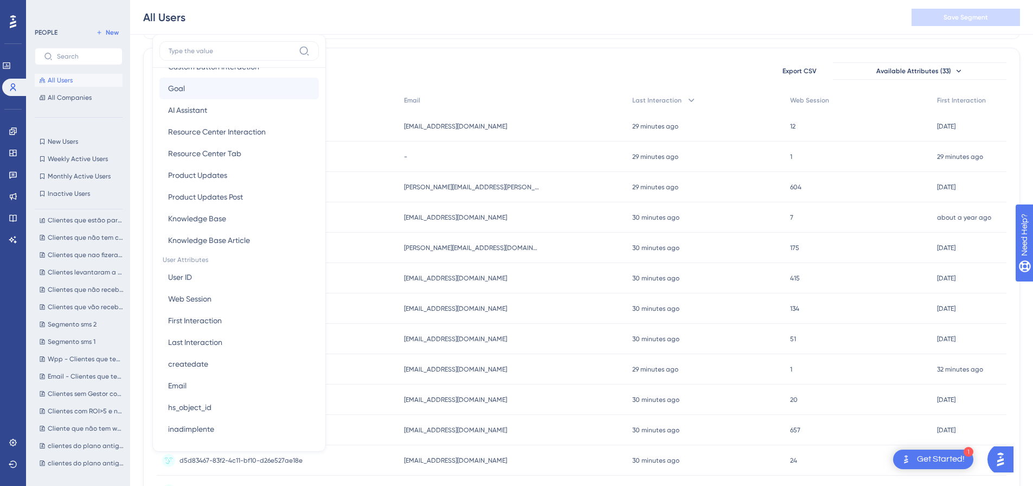
scroll to position [379, 0]
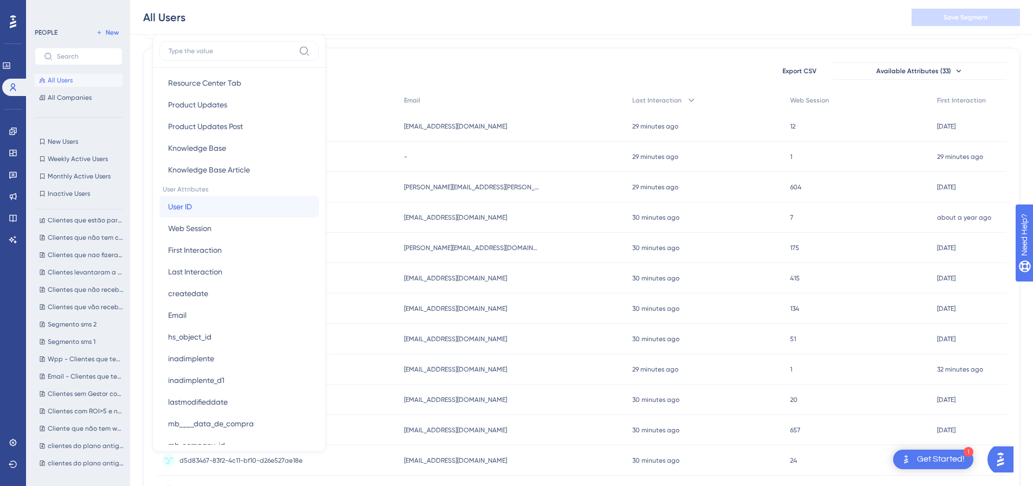
click at [225, 209] on button "User ID User ID" at bounding box center [238, 207] width 159 height 22
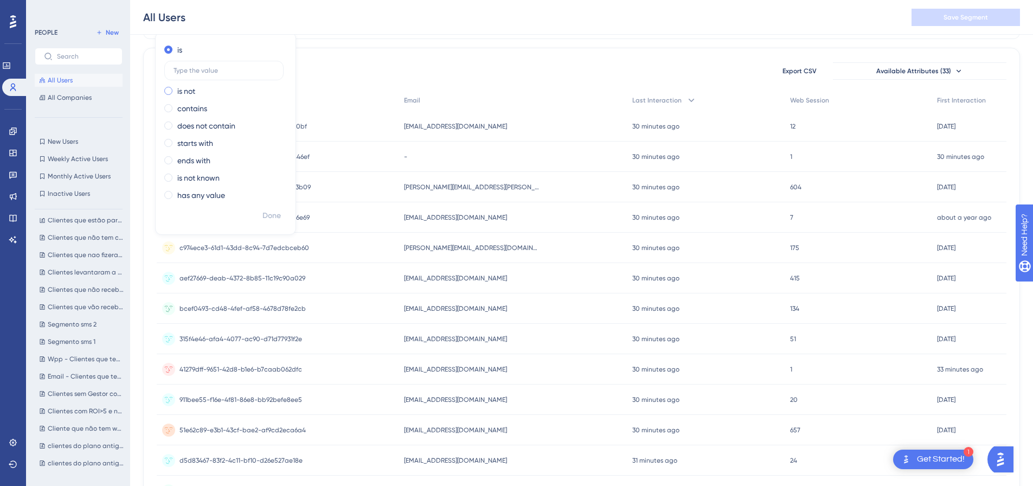
type input "015d0453-e549-4708-aebc-5c555a967536"
click at [267, 216] on span "Done" at bounding box center [271, 215] width 18 height 13
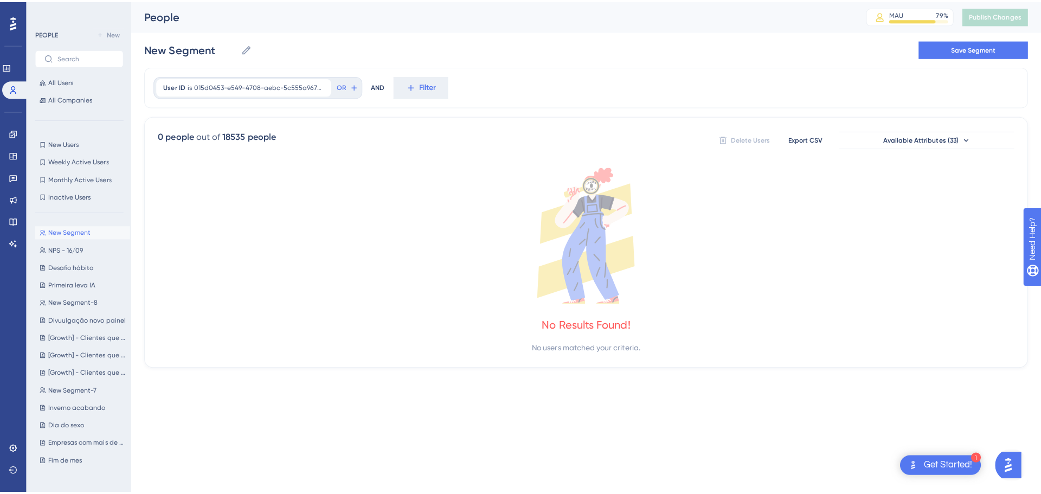
scroll to position [0, 0]
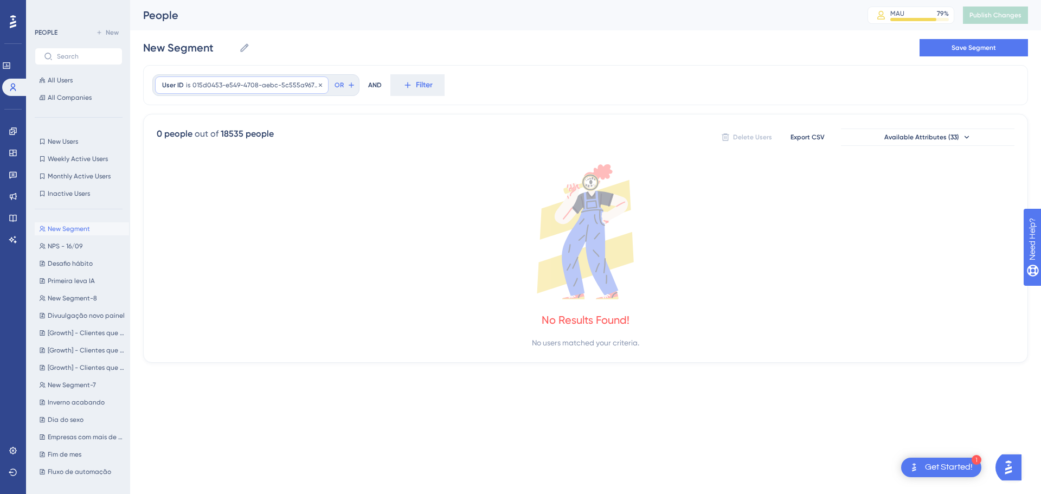
click at [223, 86] on span "015d0453-e549-4708-aebc-5c555a967536" at bounding box center [256, 85] width 129 height 9
click at [271, 288] on span "Done" at bounding box center [271, 281] width 18 height 13
click at [319, 88] on icon at bounding box center [320, 85] width 7 height 7
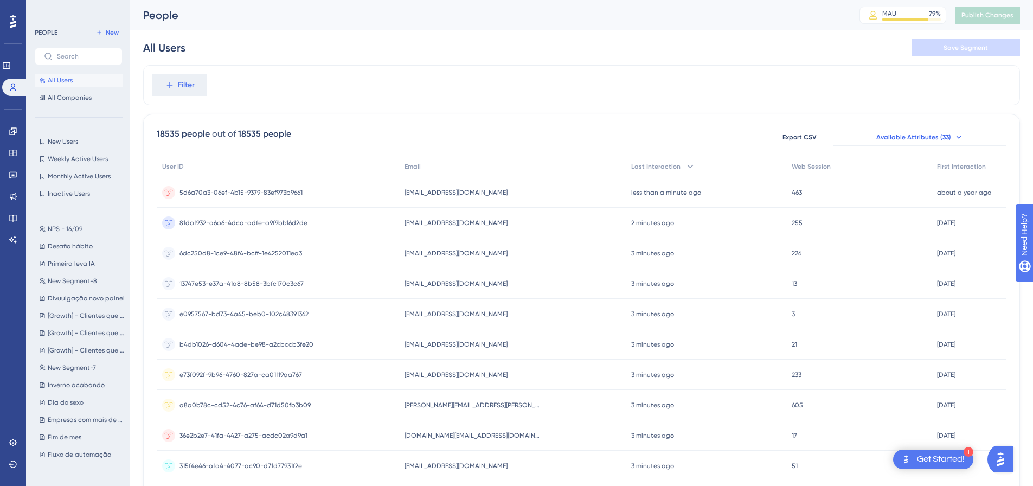
click at [847, 138] on button "Available Attributes (33)" at bounding box center [919, 136] width 173 height 17
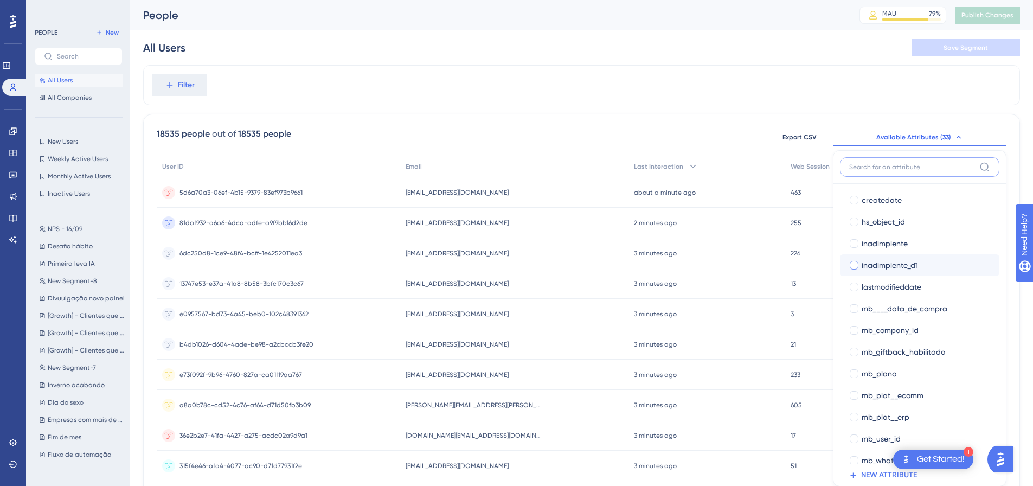
scroll to position [217, 0]
click at [890, 223] on span "hs_object_id" at bounding box center [882, 222] width 43 height 13
checkbox input "true"
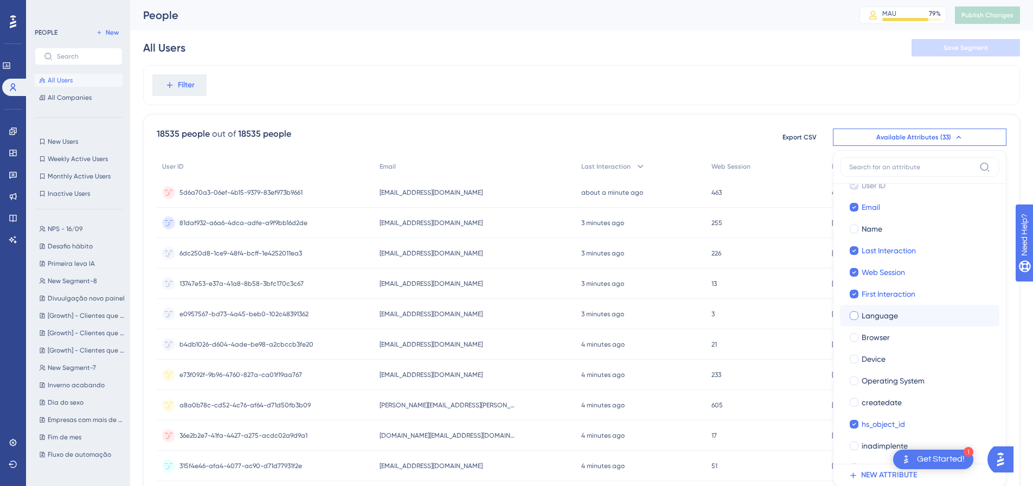
scroll to position [0, 0]
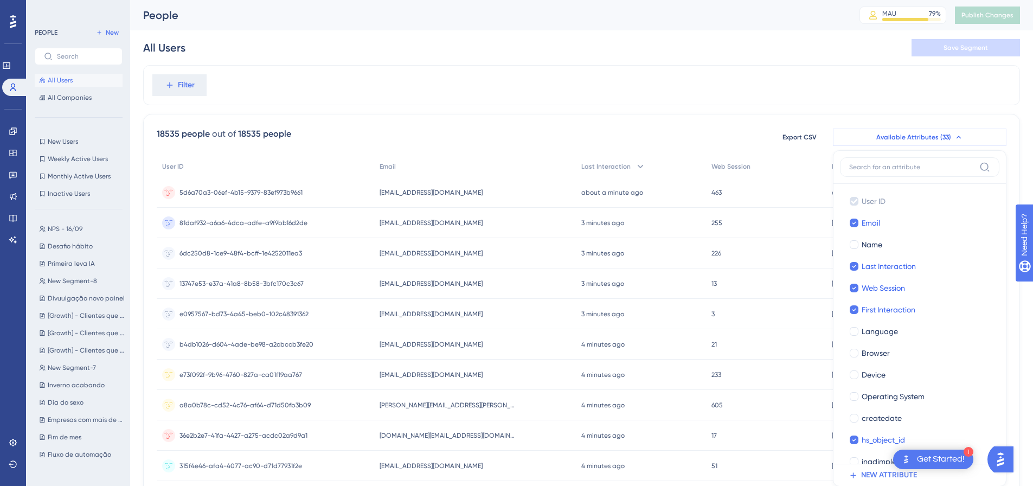
click at [885, 136] on span "Available Attributes (33)" at bounding box center [913, 137] width 75 height 9
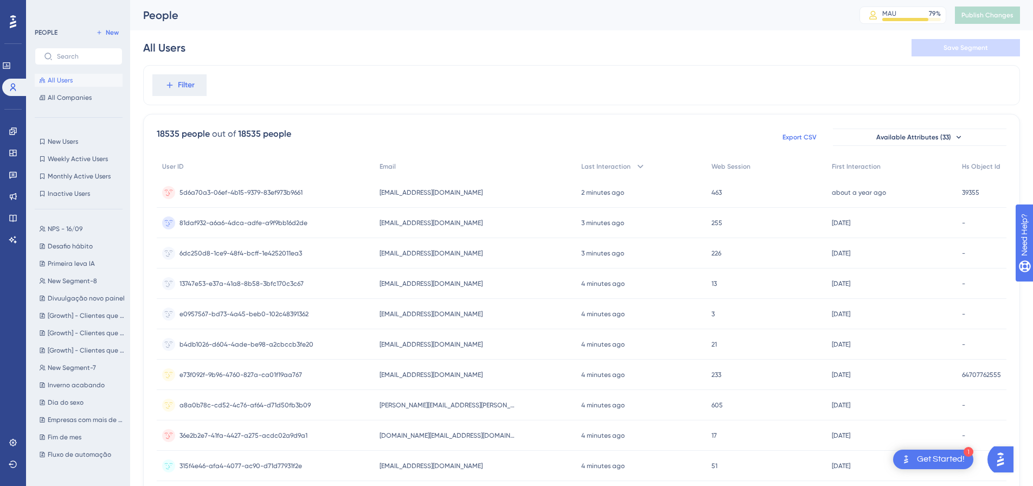
click at [790, 133] on span "Export CSV" at bounding box center [799, 137] width 34 height 9
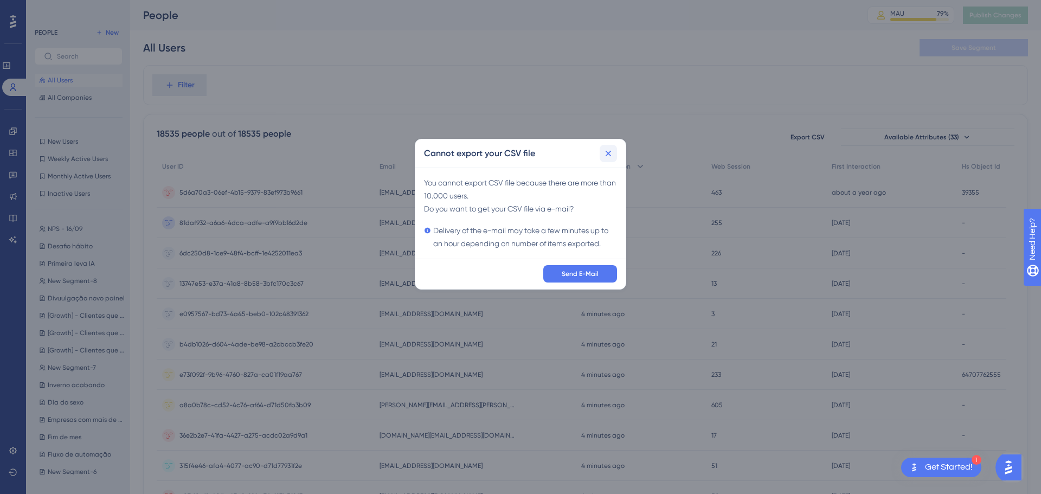
click at [604, 157] on icon at bounding box center [608, 153] width 11 height 11
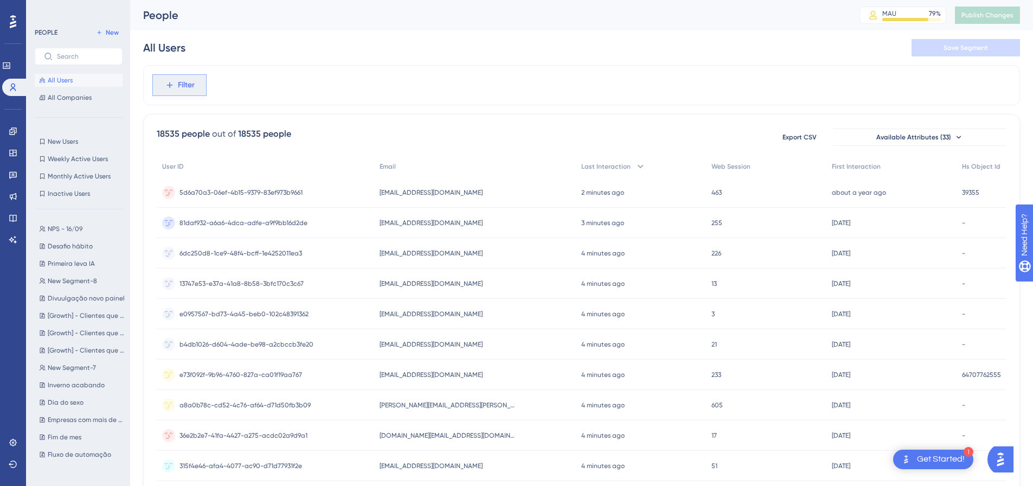
click at [178, 83] on span "Filter" at bounding box center [186, 85] width 17 height 13
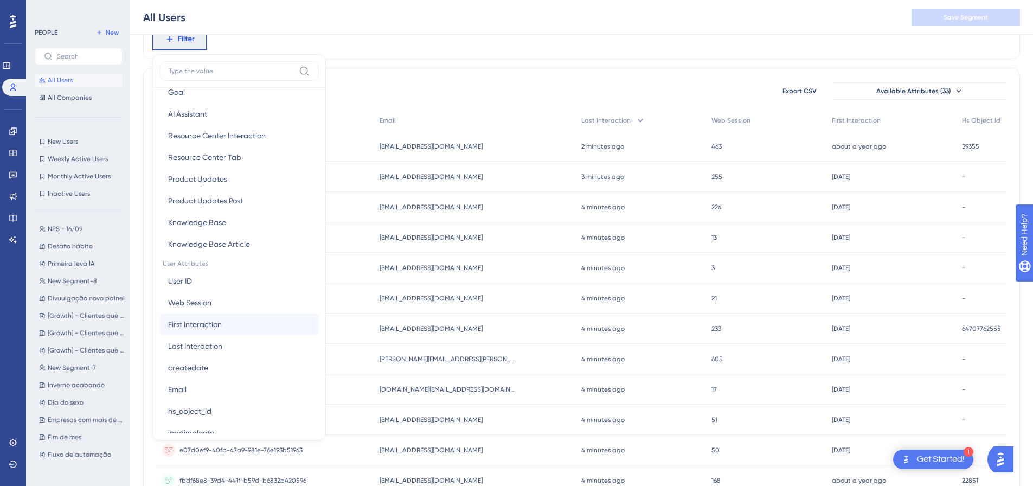
scroll to position [379, 0]
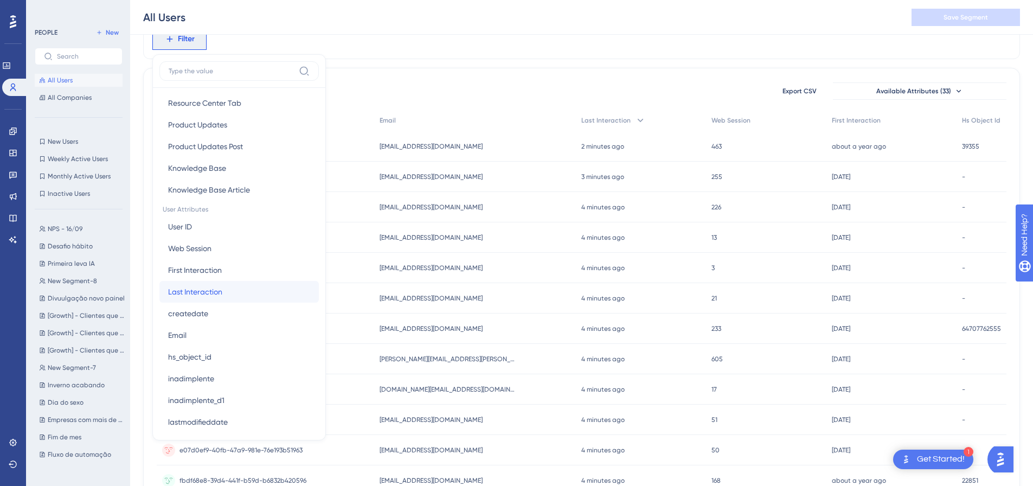
click at [227, 298] on button "Last Interaction Last Interaction" at bounding box center [238, 292] width 159 height 22
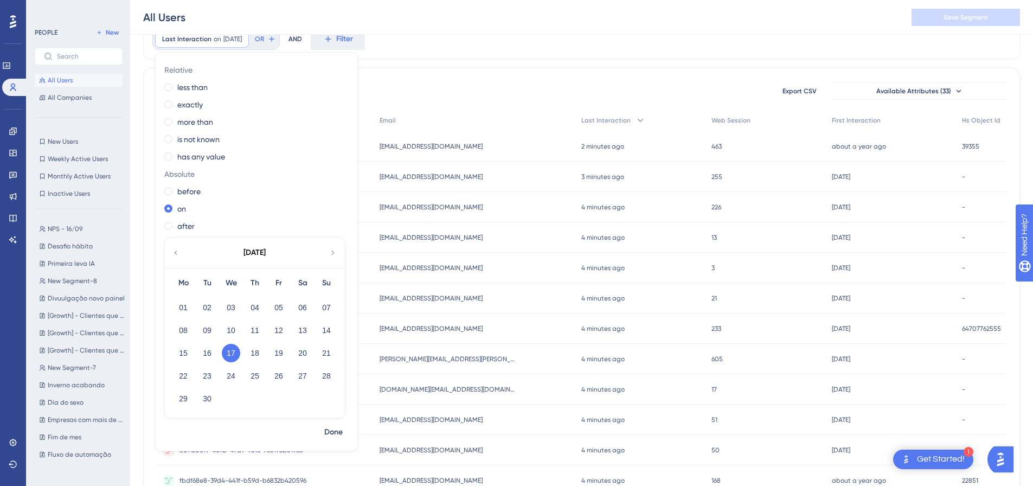
click at [171, 247] on div "September 2025" at bounding box center [254, 252] width 179 height 30
click at [173, 251] on icon at bounding box center [175, 253] width 9 height 10
click at [324, 253] on div "August 2025" at bounding box center [254, 252] width 179 height 30
click at [330, 250] on icon at bounding box center [333, 253] width 9 height 10
click at [231, 331] on button "10" at bounding box center [231, 330] width 18 height 18
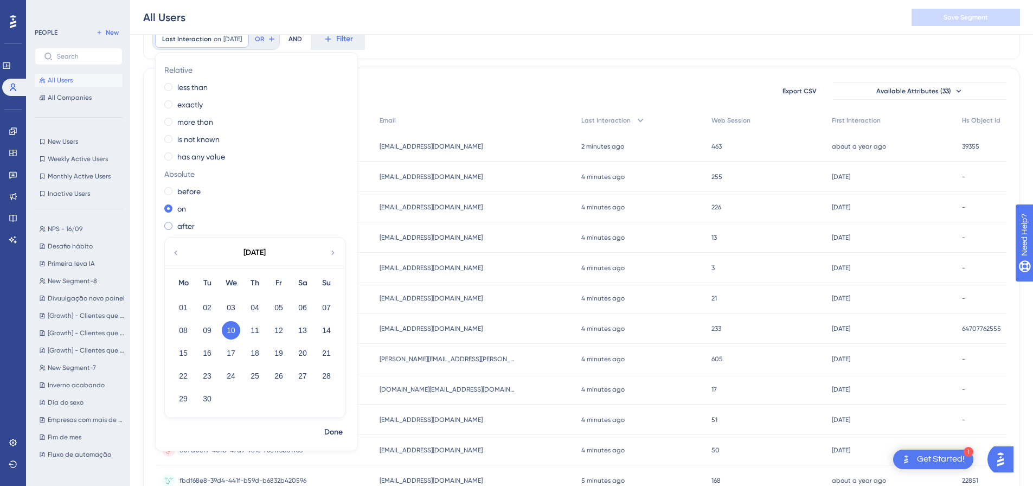
click at [175, 222] on div "after" at bounding box center [254, 226] width 180 height 13
click at [336, 440] on button "Done" at bounding box center [333, 432] width 30 height 20
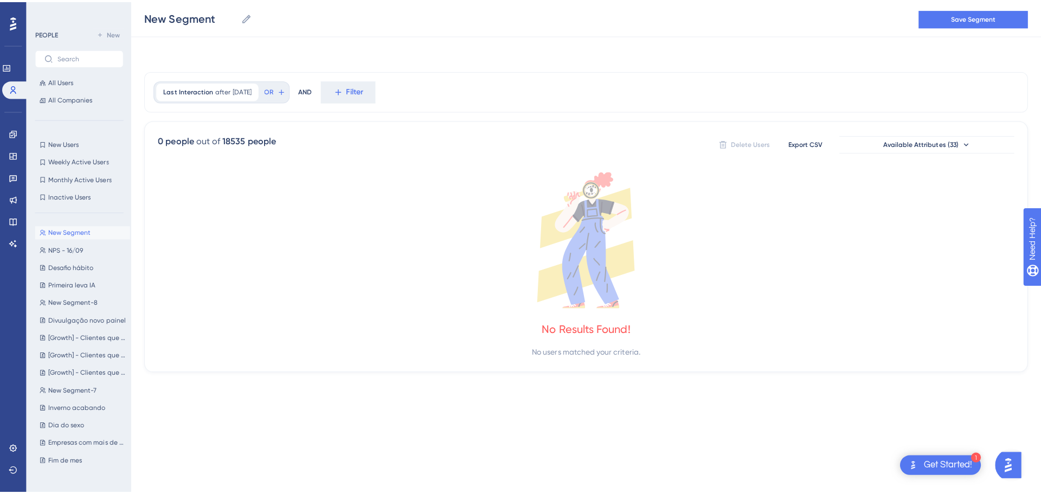
scroll to position [0, 0]
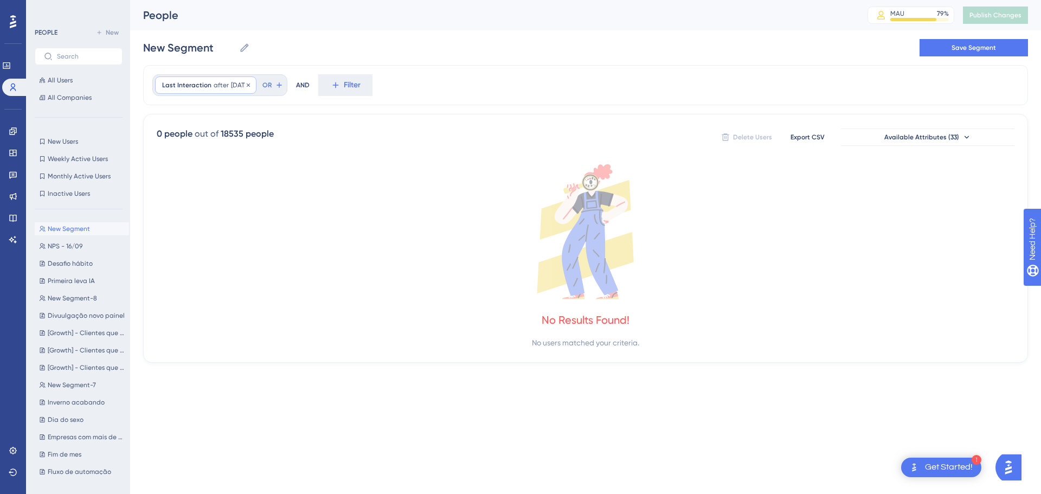
click at [222, 89] on span "after" at bounding box center [221, 85] width 15 height 9
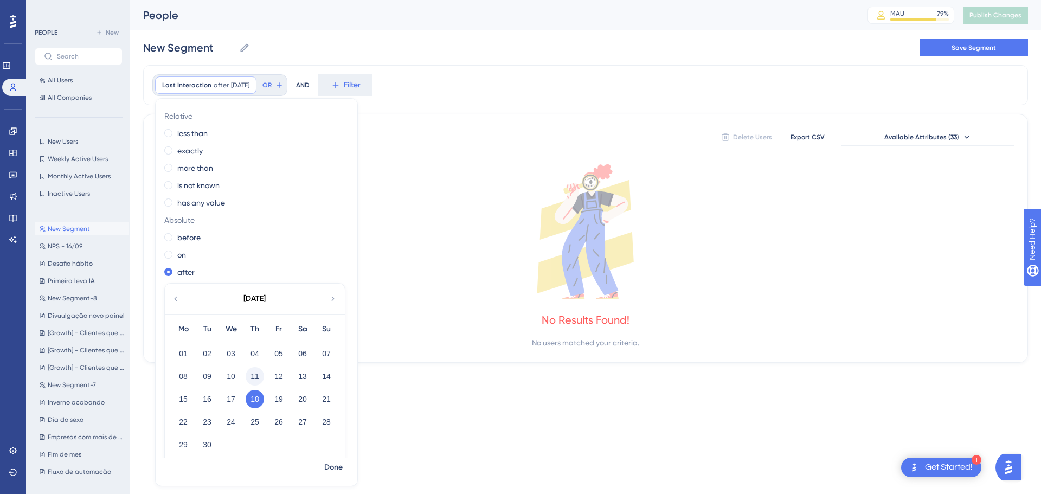
click at [252, 374] on button "11" at bounding box center [255, 376] width 18 height 18
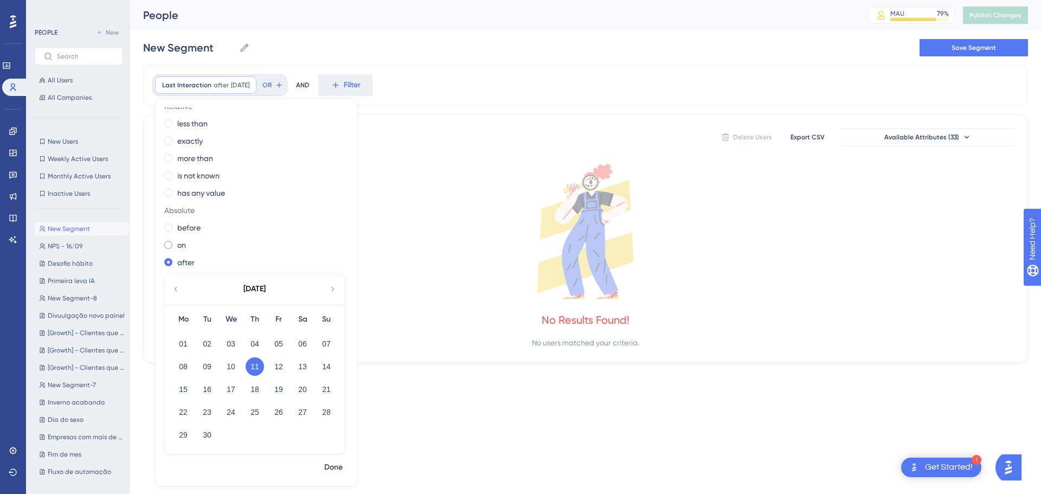
scroll to position [11, 0]
click at [217, 258] on div "after" at bounding box center [254, 261] width 180 height 13
click at [330, 467] on span "Done" at bounding box center [333, 467] width 18 height 13
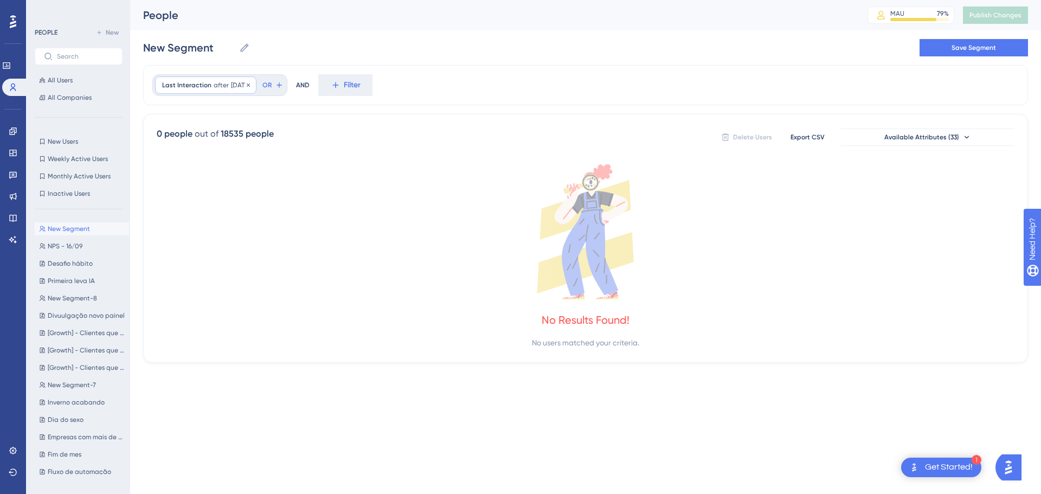
click at [239, 80] on div "Last Interaction after 9/18/2025 9/18/2025 Remove" at bounding box center [205, 84] width 101 height 17
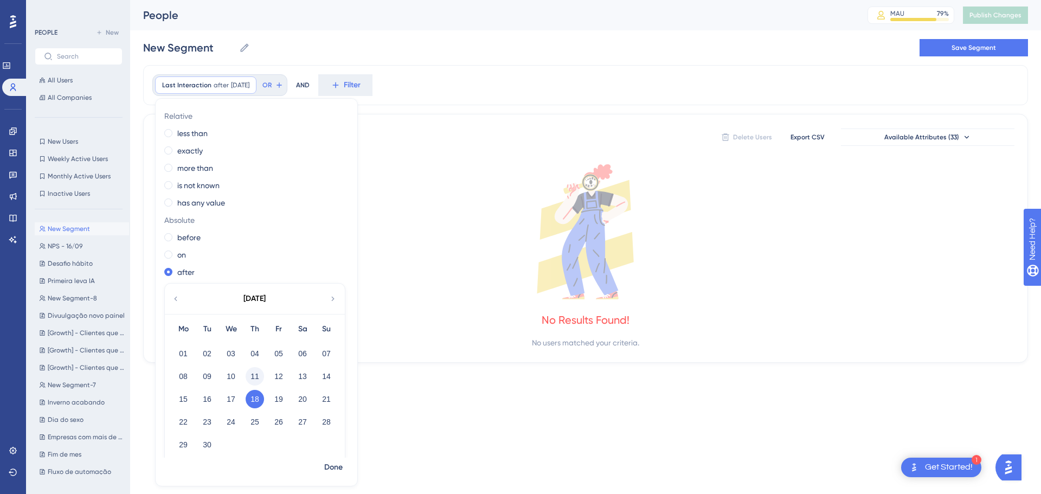
click at [262, 377] on button "11" at bounding box center [255, 376] width 18 height 18
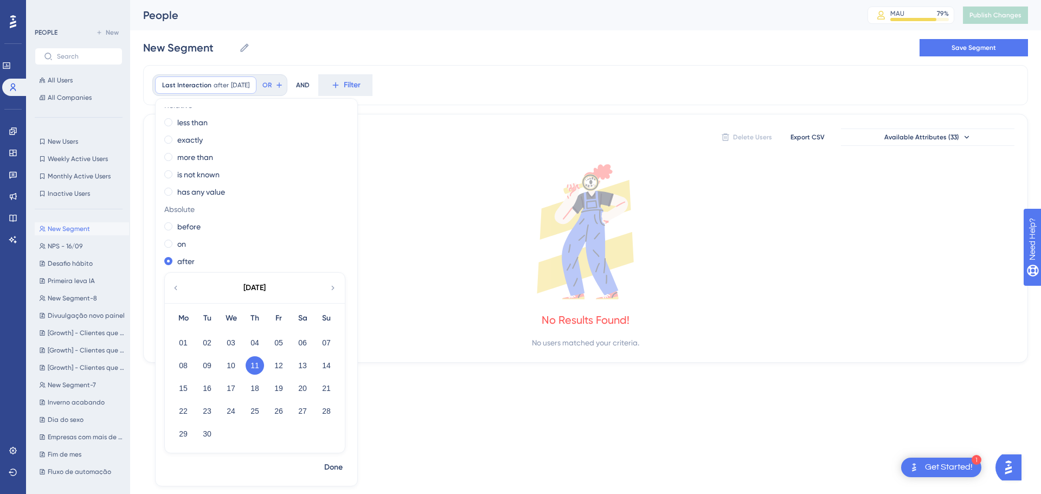
click at [258, 367] on button "11" at bounding box center [255, 365] width 18 height 18
click at [281, 456] on div "Relative less than exactly more than is not known has any value Absolute before…" at bounding box center [257, 282] width 202 height 350
click at [233, 254] on div "Relative less than exactly more than is not known has any value Absolute before…" at bounding box center [257, 282] width 202 height 350
click at [188, 241] on div "on" at bounding box center [254, 243] width 180 height 13
click at [183, 257] on label "after" at bounding box center [185, 261] width 17 height 13
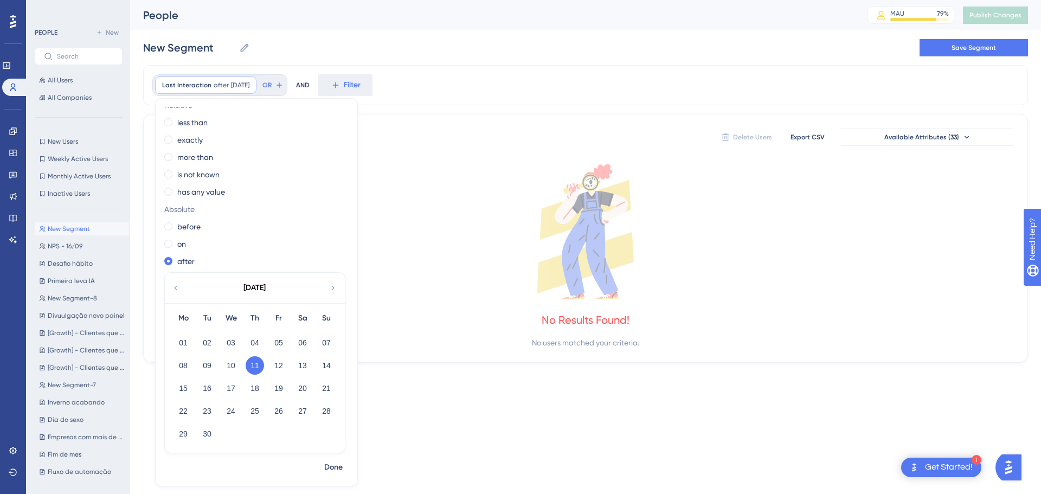
click at [255, 368] on button "11" at bounding box center [255, 365] width 18 height 18
click at [335, 462] on span "Done" at bounding box center [333, 467] width 18 height 13
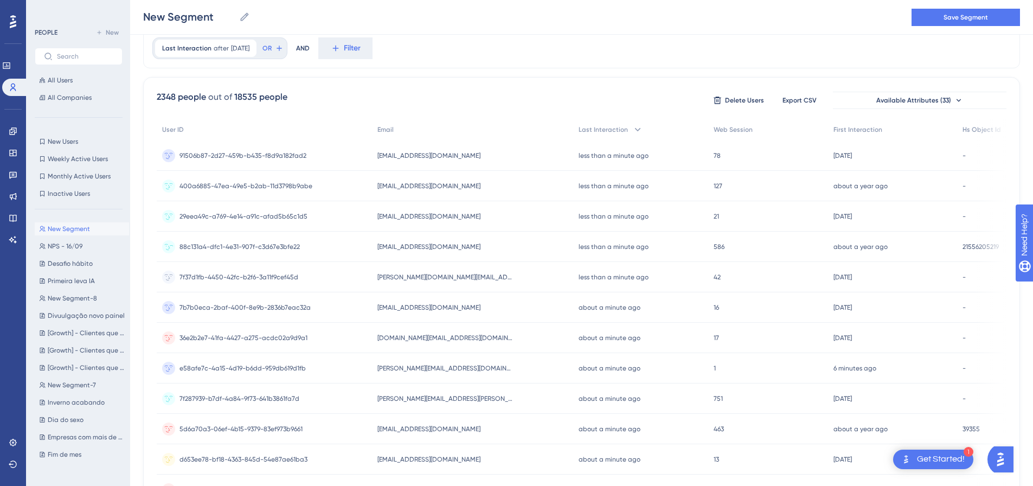
scroll to position [0, 0]
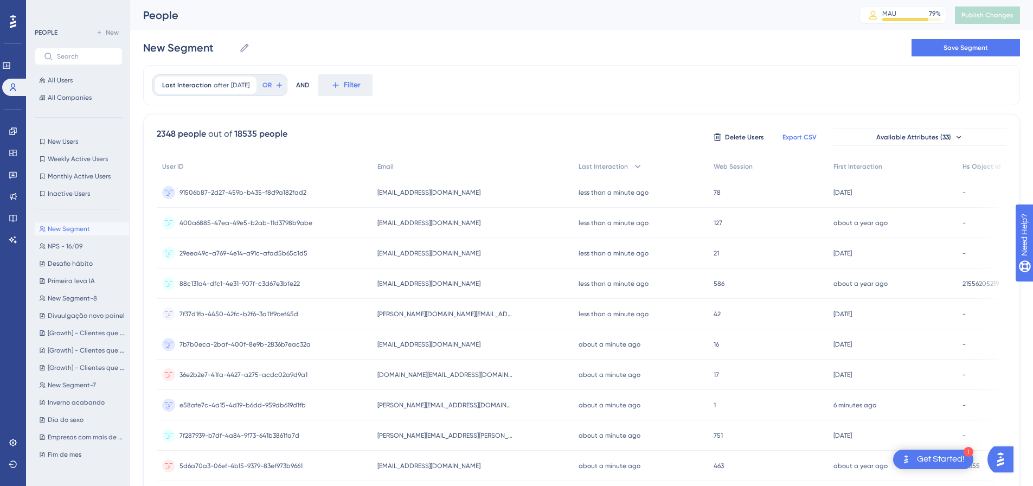
click at [803, 136] on span "Export CSV" at bounding box center [799, 137] width 34 height 9
click at [79, 249] on span "NPS - 16/09" at bounding box center [65, 246] width 35 height 9
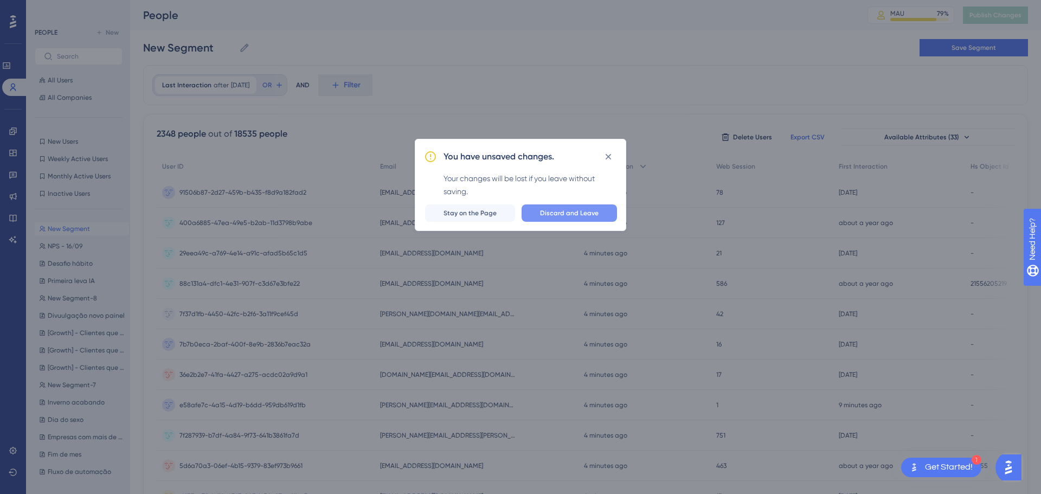
click at [541, 217] on button "Discard and Leave" at bounding box center [569, 212] width 95 height 17
type input "NPS - 16/09"
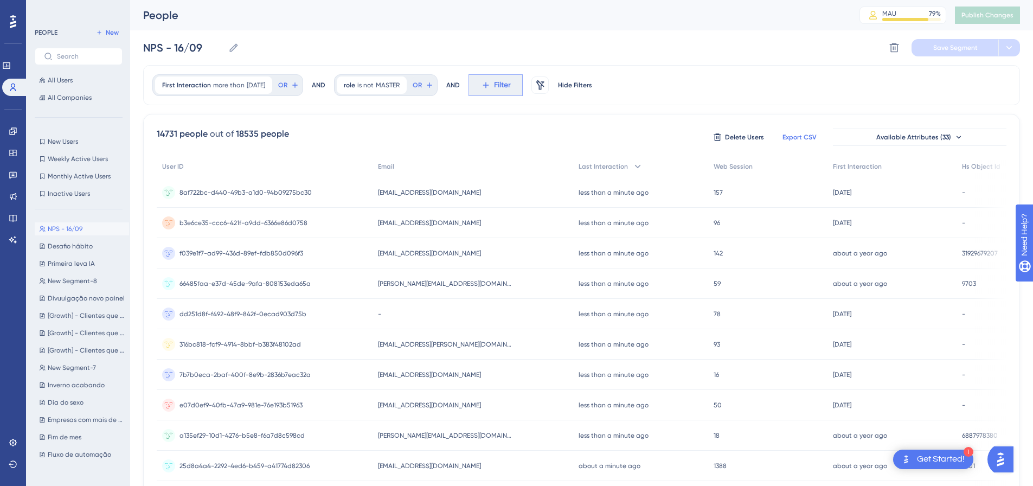
click at [491, 85] on icon at bounding box center [486, 85] width 10 height 10
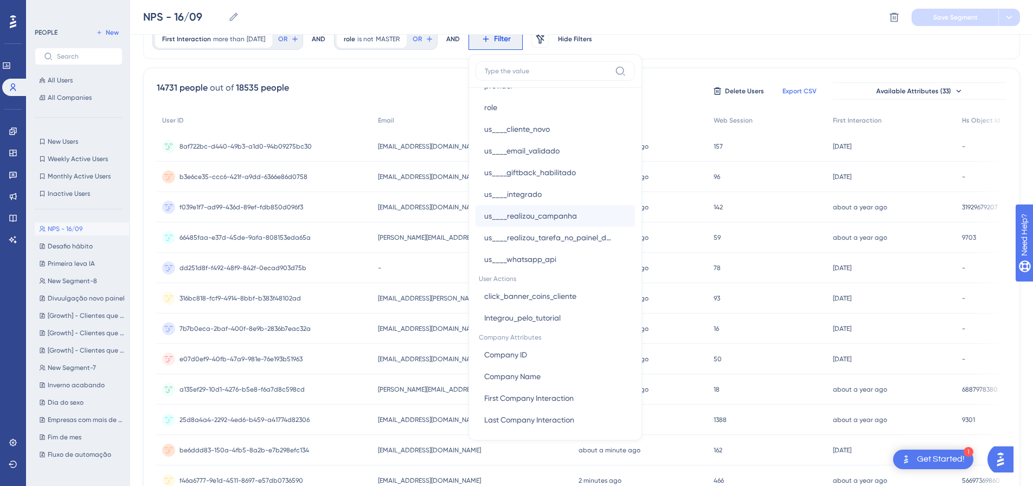
scroll to position [958, 0]
click at [672, 40] on div "First Interaction more than 30 days ago 30 days ago Remove OR AND role is not M…" at bounding box center [581, 39] width 877 height 40
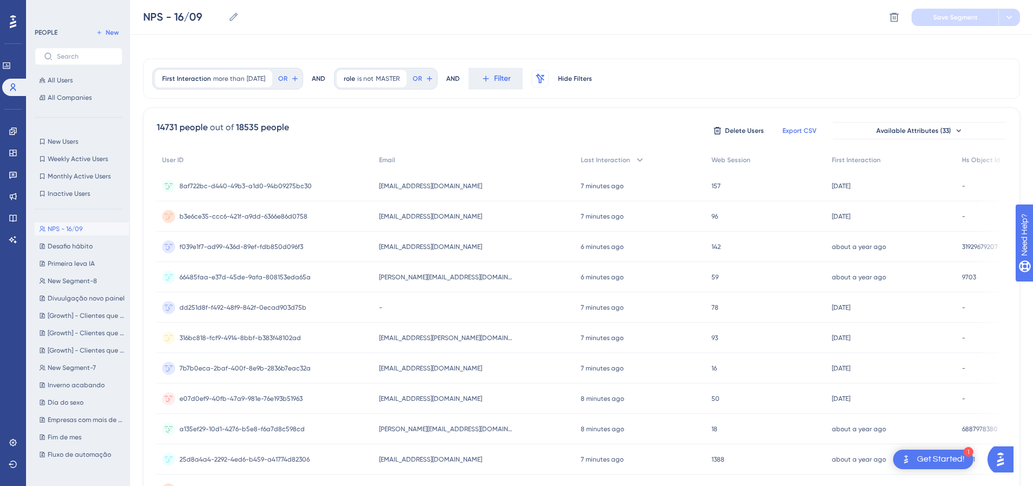
scroll to position [0, 0]
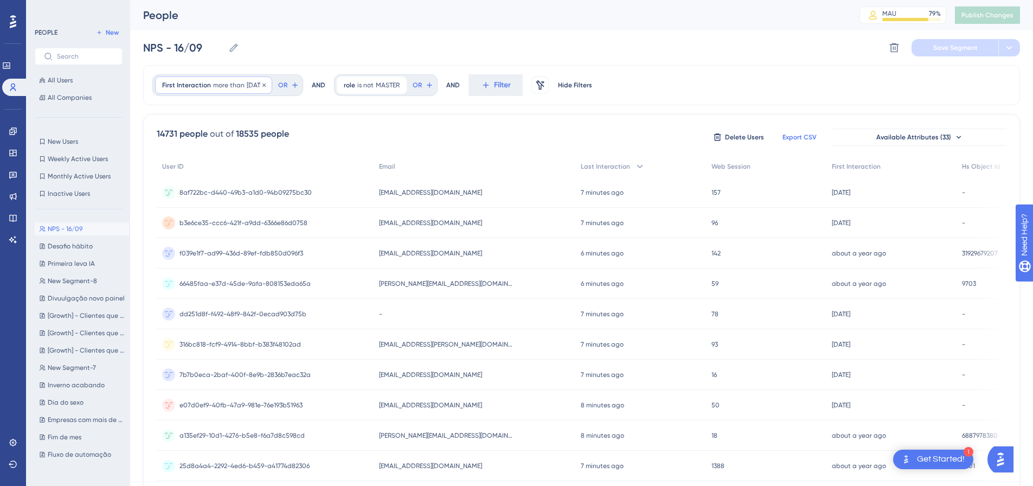
click at [265, 87] on span "[DATE]" at bounding box center [256, 85] width 18 height 9
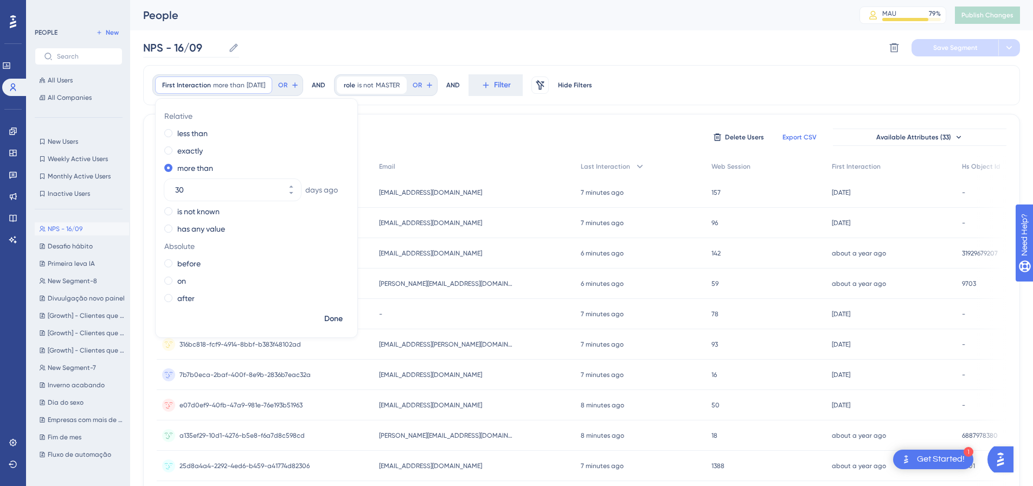
click at [234, 57] on label "NPS - 16/09 NPS - 16/09" at bounding box center [191, 48] width 96 height 20
click at [224, 55] on input "NPS - 16/09" at bounding box center [183, 47] width 81 height 15
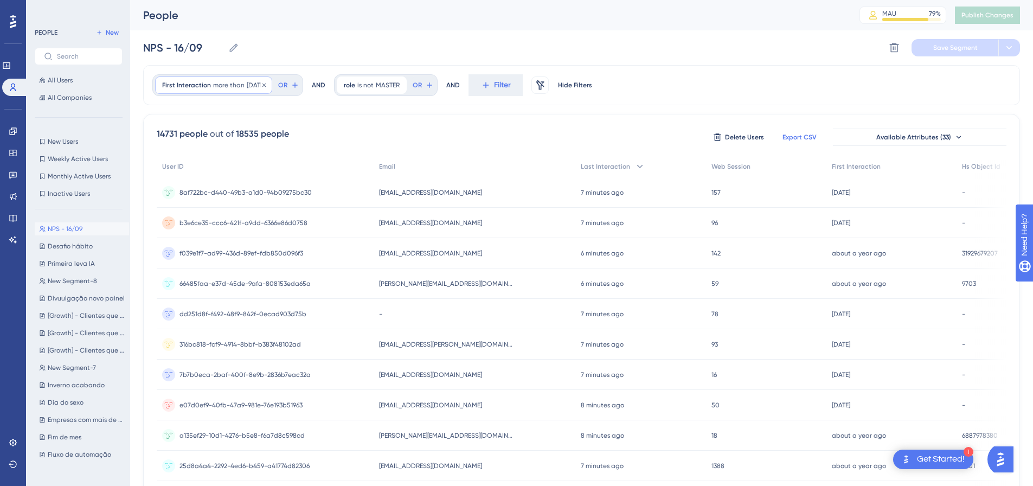
click at [222, 81] on span "more than" at bounding box center [228, 85] width 31 height 9
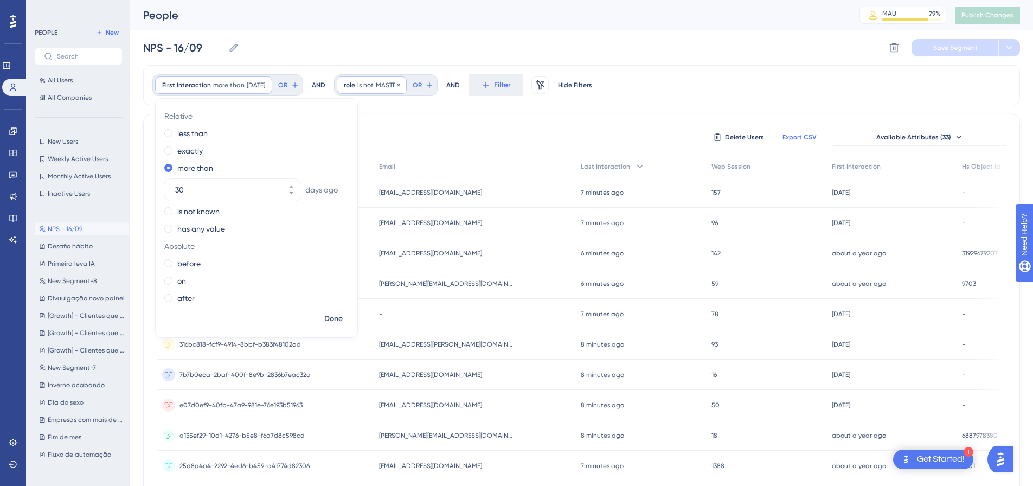
click at [355, 86] on span "role" at bounding box center [349, 85] width 11 height 9
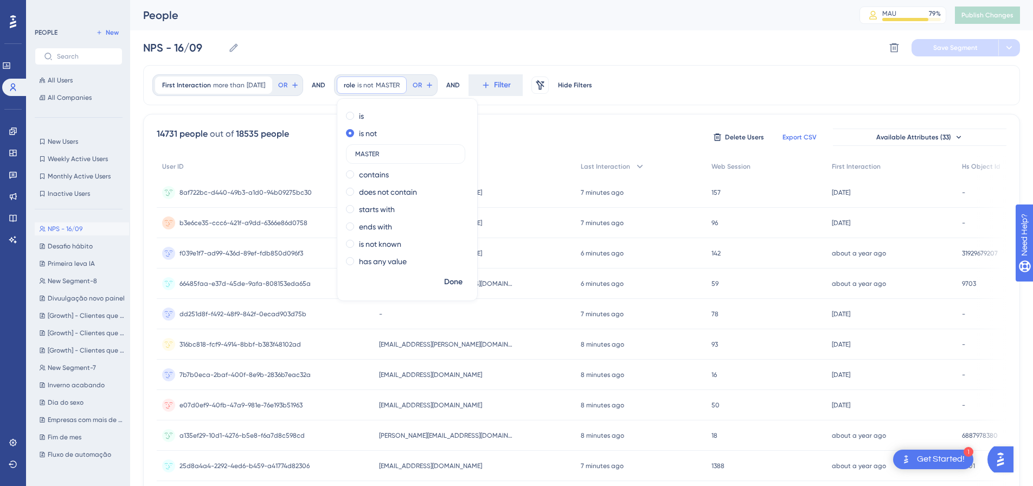
click at [389, 37] on div "NPS - 16/09 NPS - 16/09 Delete Segment Save Segment" at bounding box center [581, 47] width 877 height 35
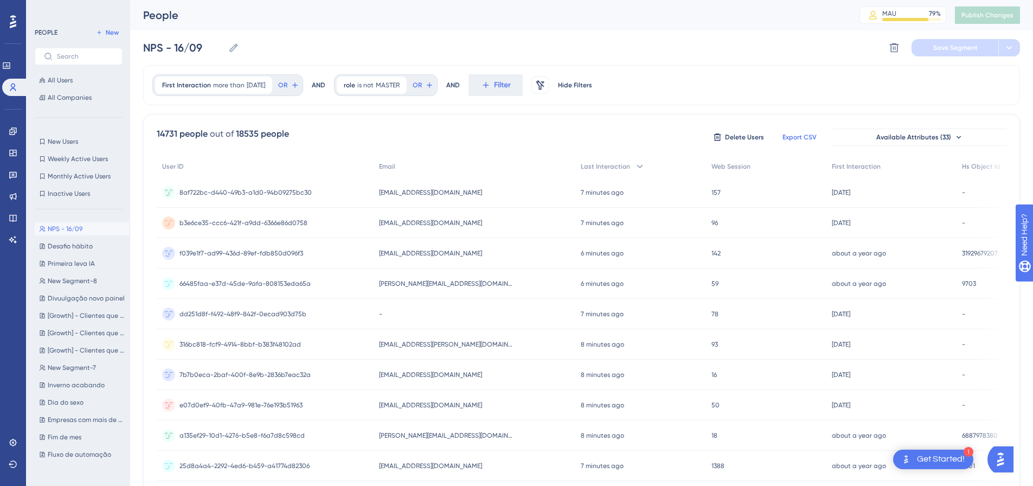
click at [70, 230] on span "NPS - 16/09" at bounding box center [65, 228] width 35 height 9
click at [265, 86] on span "[DATE]" at bounding box center [256, 85] width 18 height 9
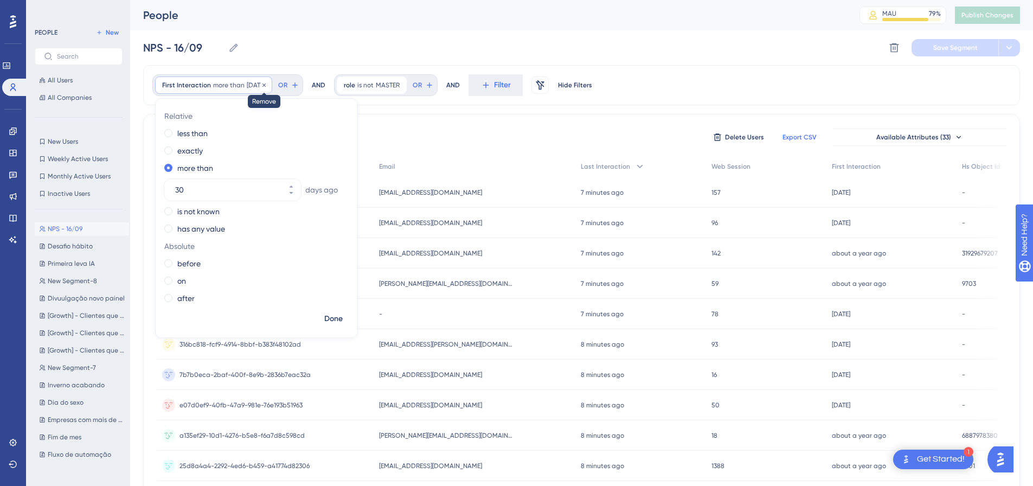
click at [267, 87] on icon at bounding box center [264, 85] width 7 height 7
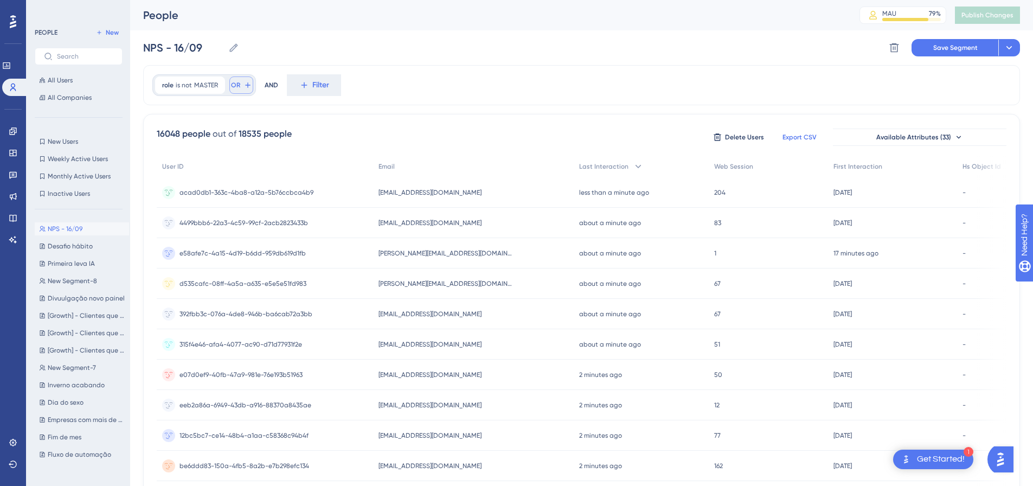
click at [234, 83] on span "OR" at bounding box center [235, 85] width 9 height 9
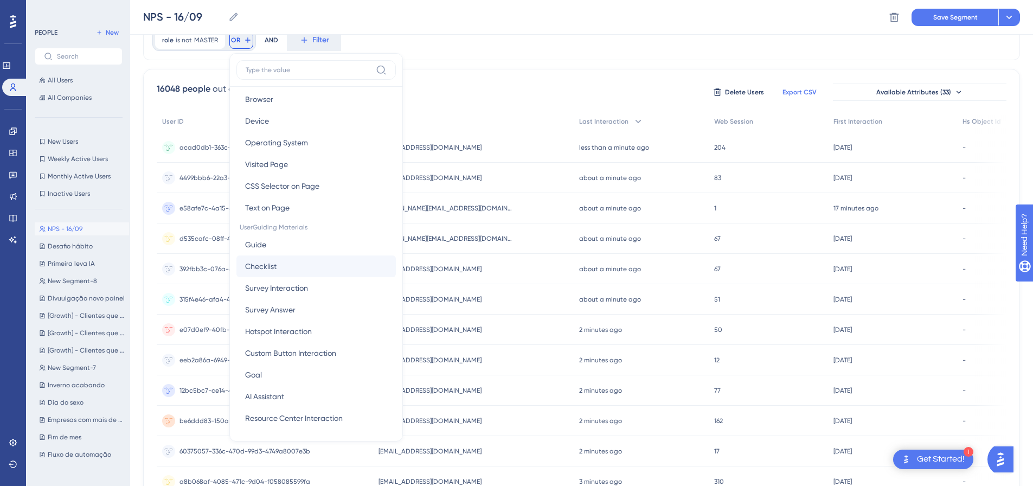
scroll to position [54, 0]
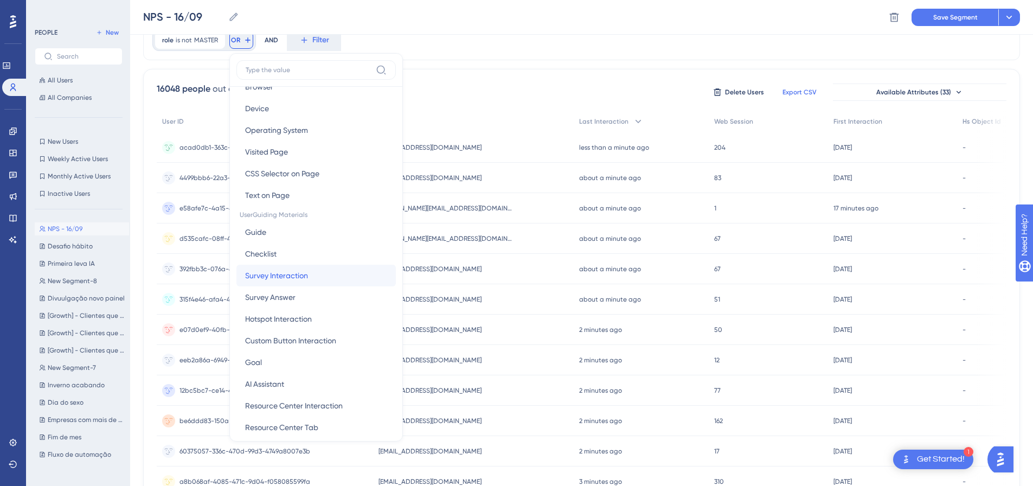
click at [302, 281] on span "Survey Interaction" at bounding box center [276, 275] width 63 height 13
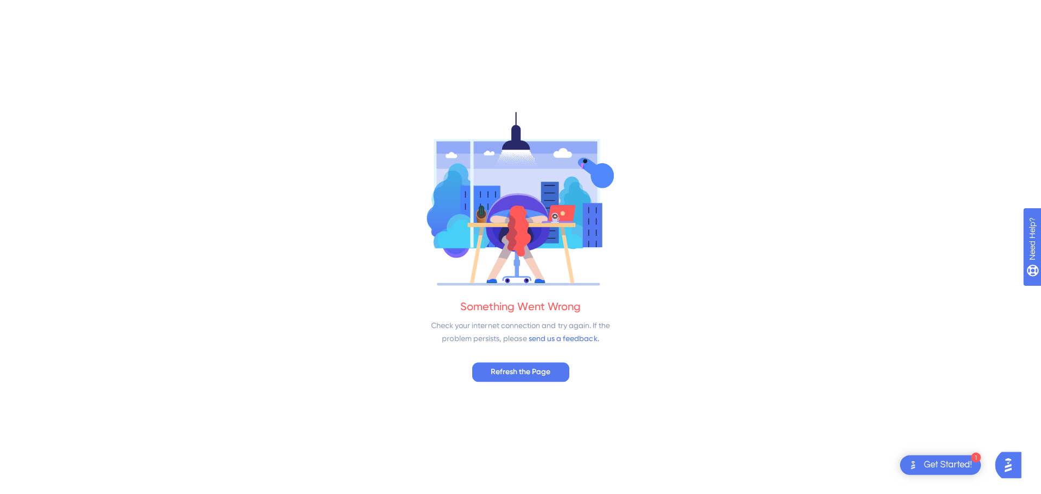
scroll to position [0, 0]
click at [514, 371] on span "Refresh the Page" at bounding box center [521, 371] width 60 height 13
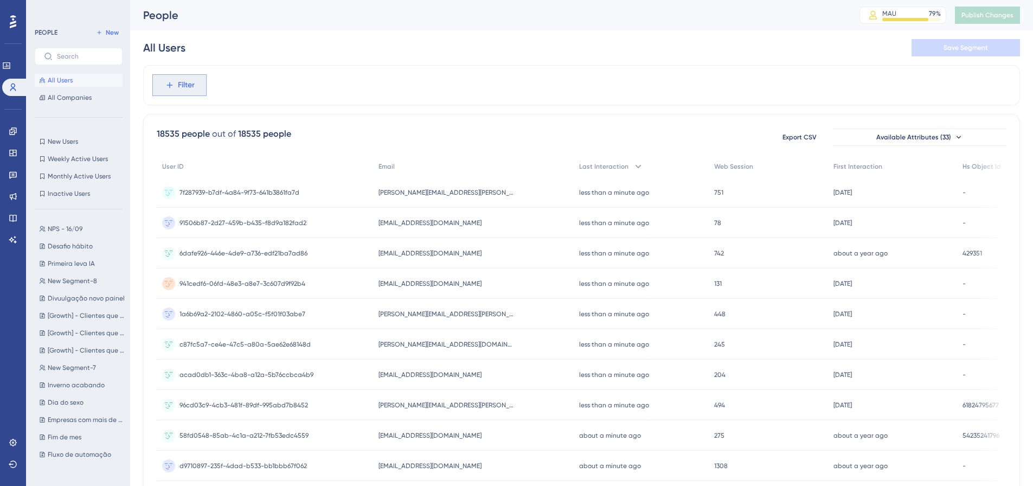
click at [190, 86] on span "Filter" at bounding box center [186, 85] width 17 height 13
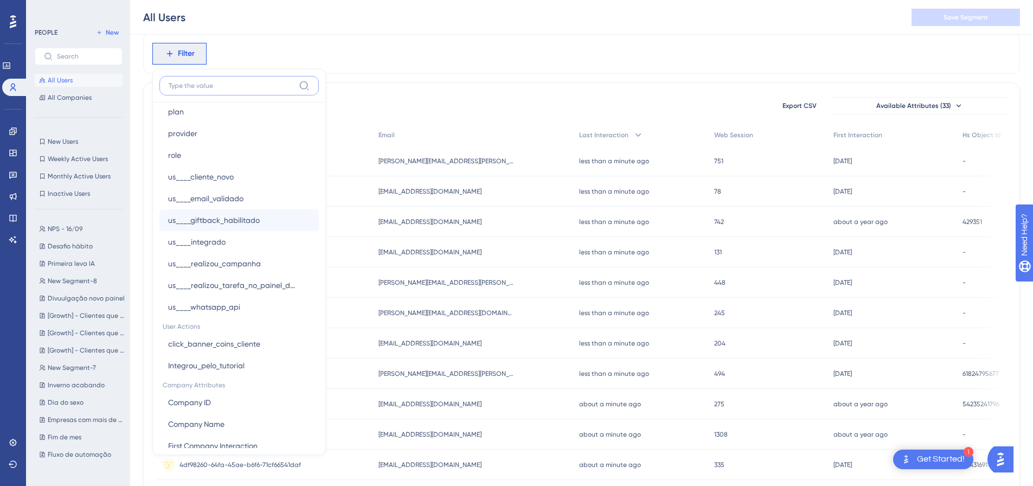
scroll to position [958, 0]
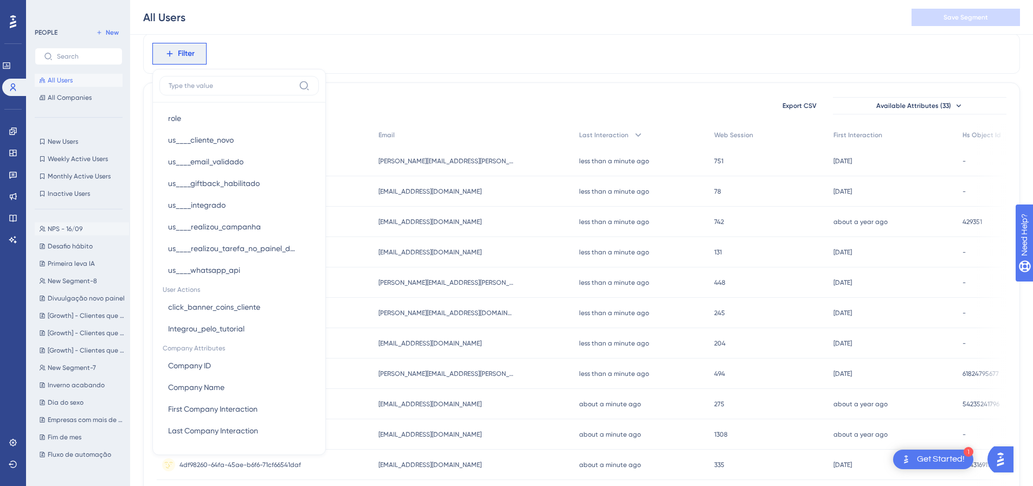
click at [65, 226] on span "NPS - 16/09" at bounding box center [65, 228] width 35 height 9
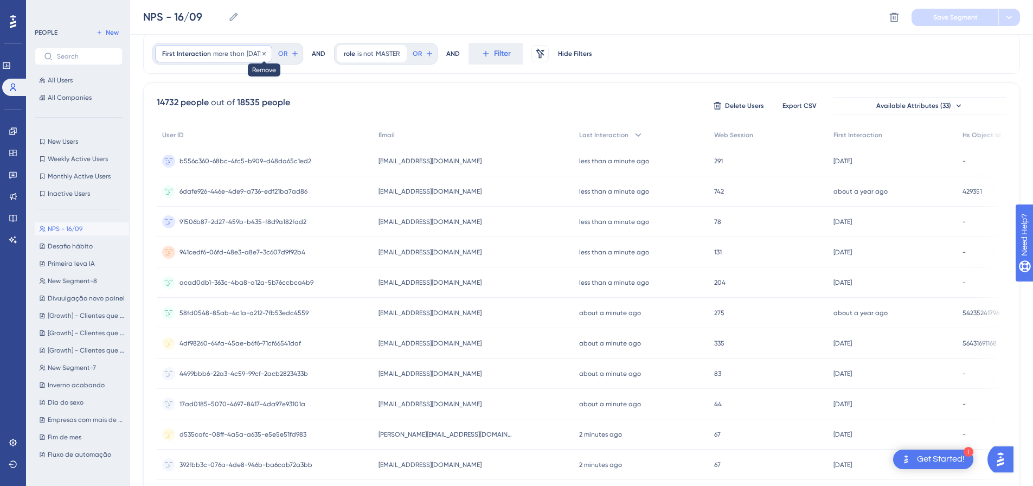
click at [267, 55] on icon at bounding box center [264, 53] width 7 height 7
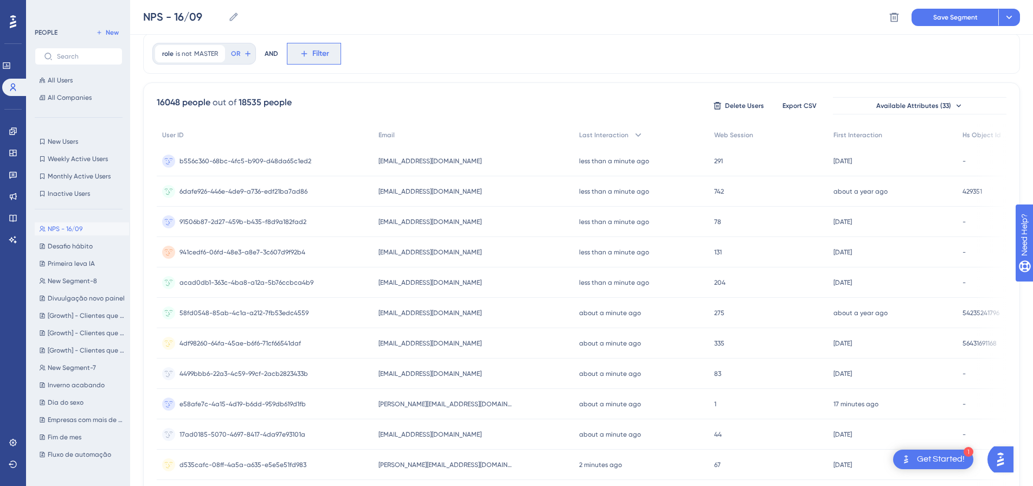
click at [303, 52] on icon at bounding box center [304, 54] width 6 height 6
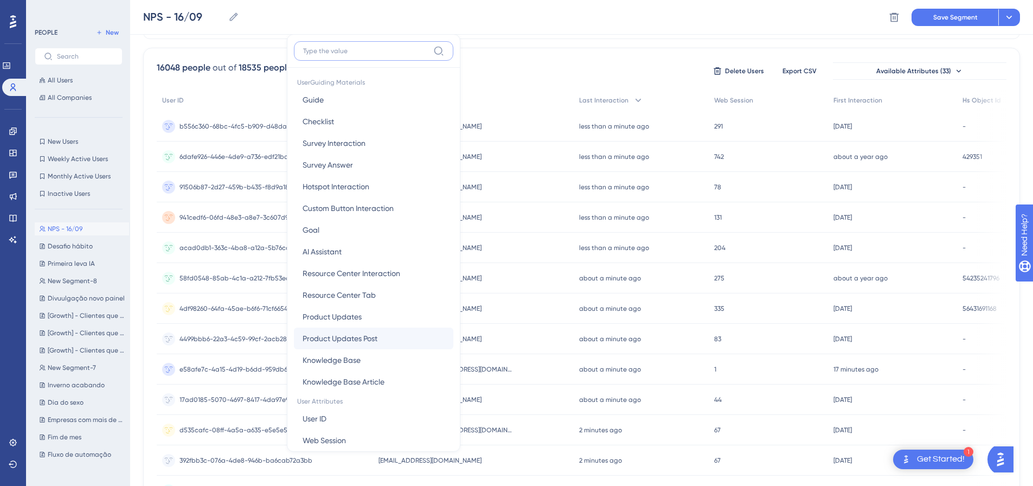
scroll to position [113, 0]
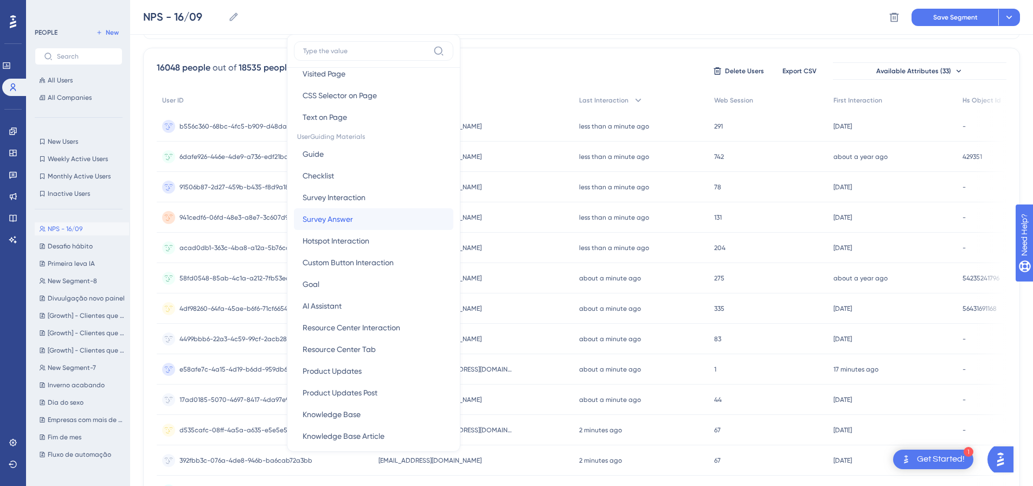
click at [368, 220] on button "Survey Answer Survey Answer" at bounding box center [373, 219] width 159 height 22
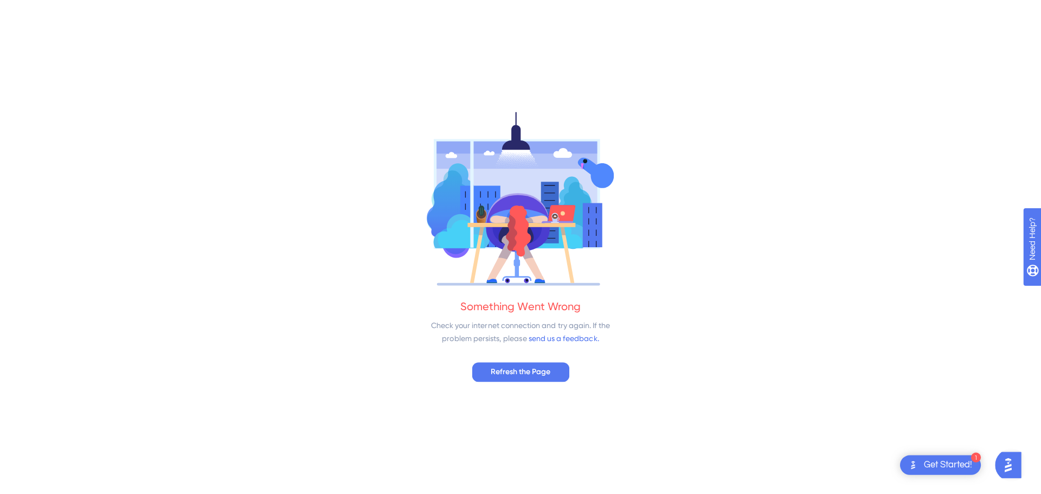
scroll to position [0, 0]
click at [531, 366] on span "Refresh the Page" at bounding box center [521, 371] width 60 height 13
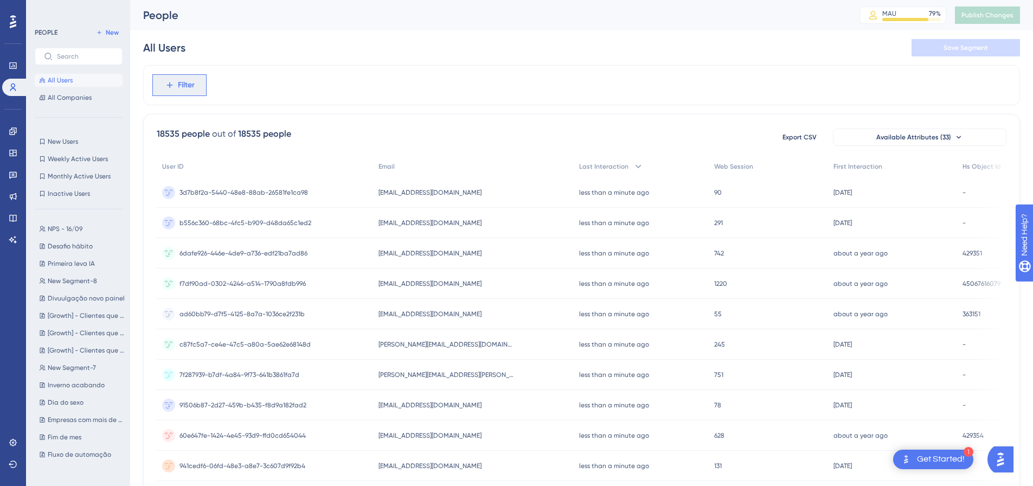
click at [183, 85] on span "Filter" at bounding box center [186, 85] width 17 height 13
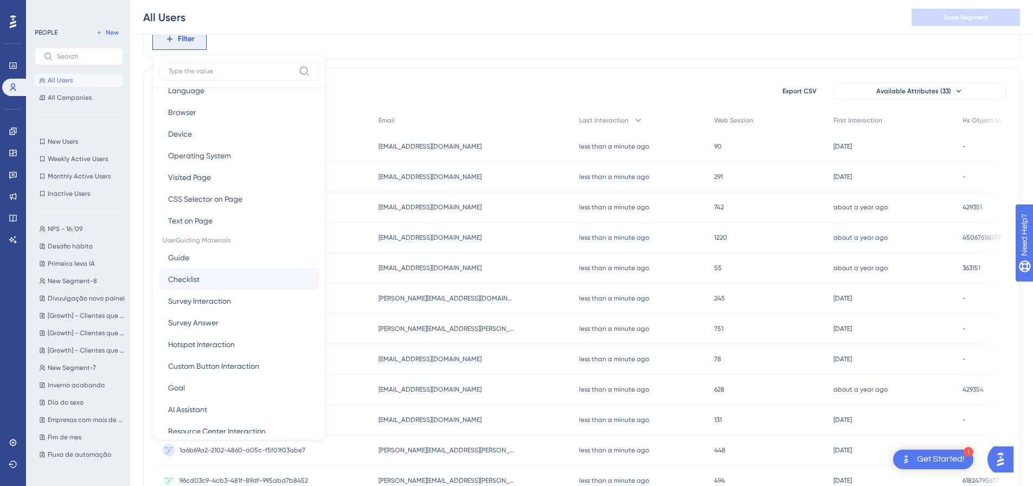
scroll to position [54, 0]
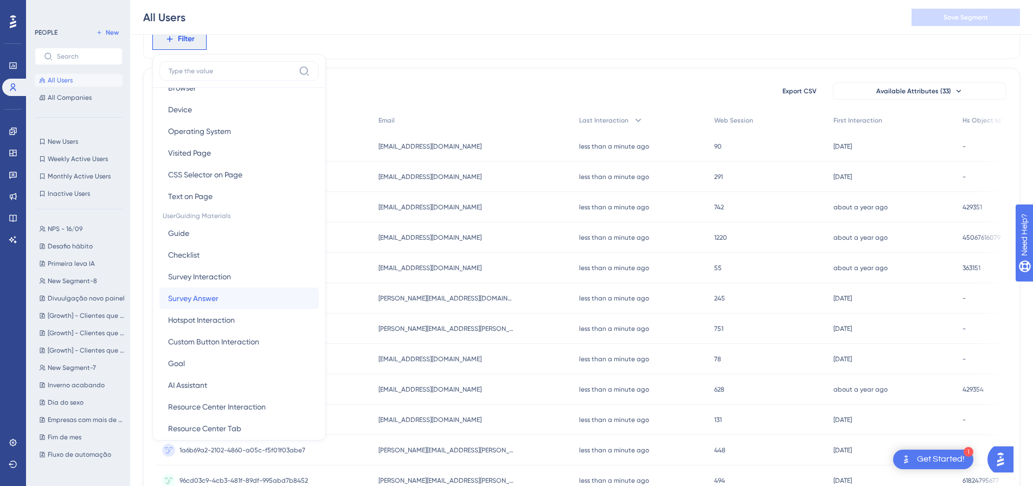
click at [228, 301] on button "Survey Answer Survey Answer" at bounding box center [238, 298] width 159 height 22
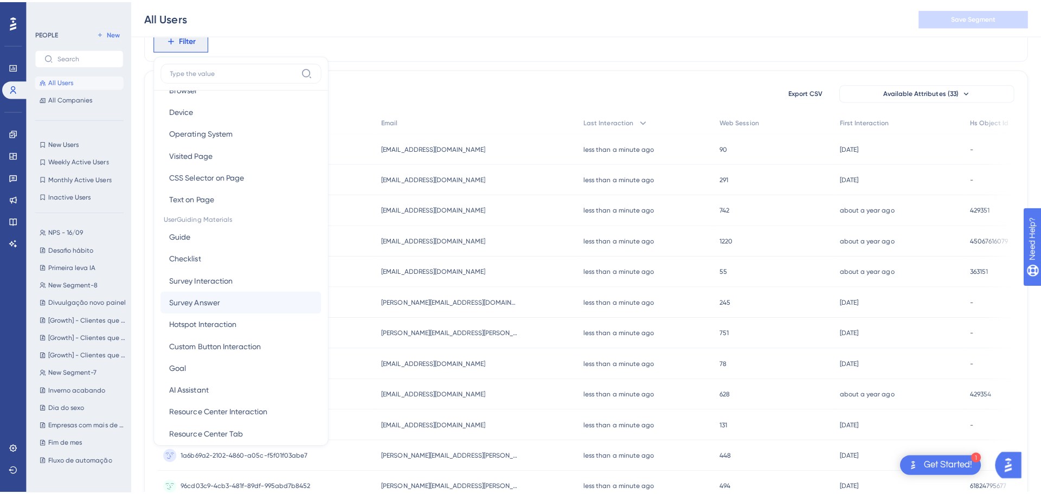
scroll to position [0, 0]
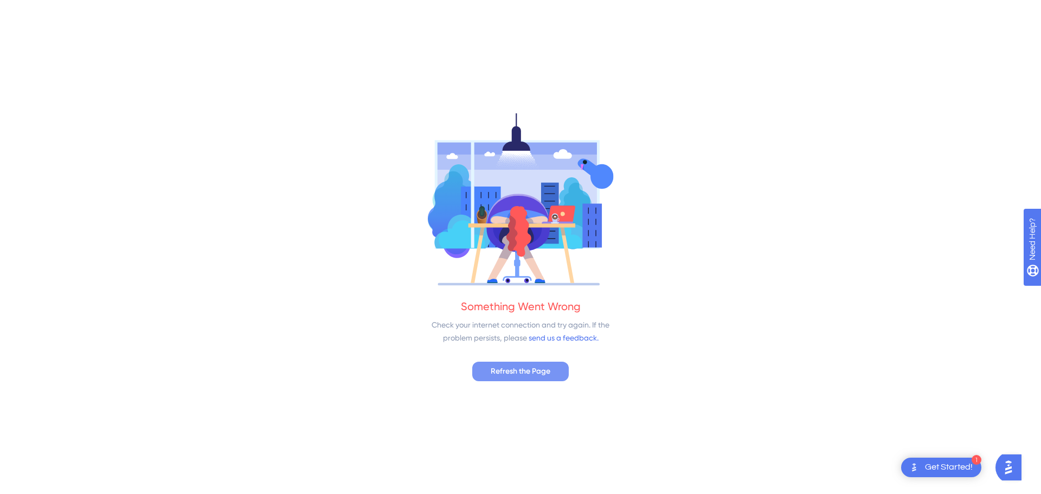
click at [526, 379] on button "Refresh the Page" at bounding box center [520, 372] width 97 height 20
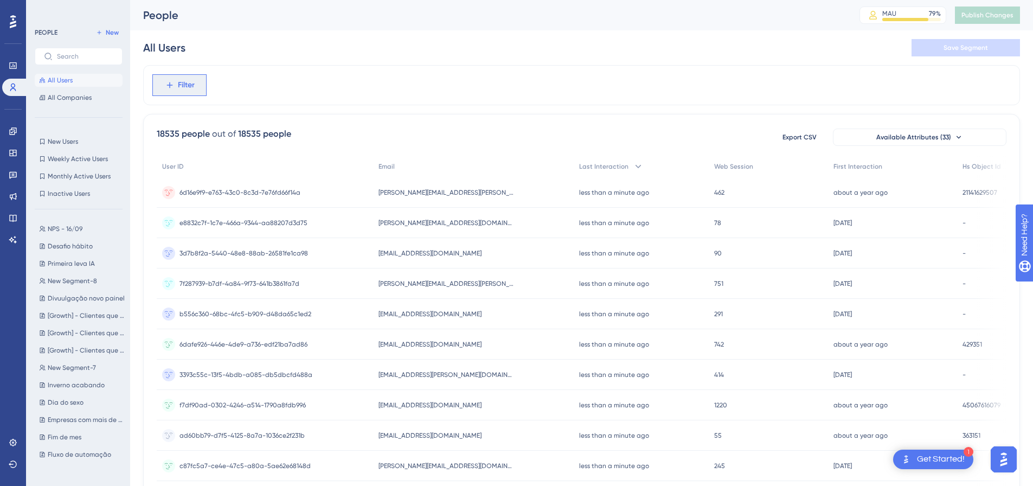
click at [168, 80] on button "Filter" at bounding box center [179, 85] width 54 height 22
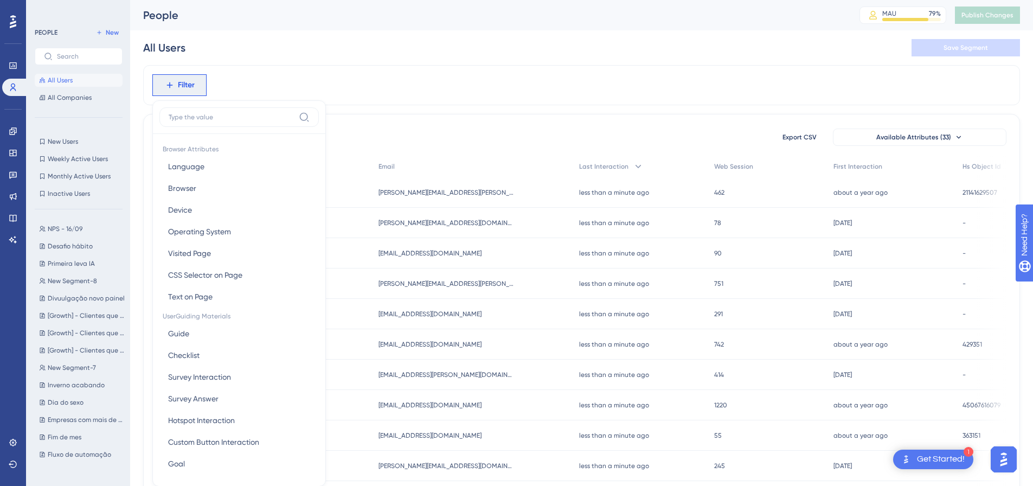
scroll to position [36, 0]
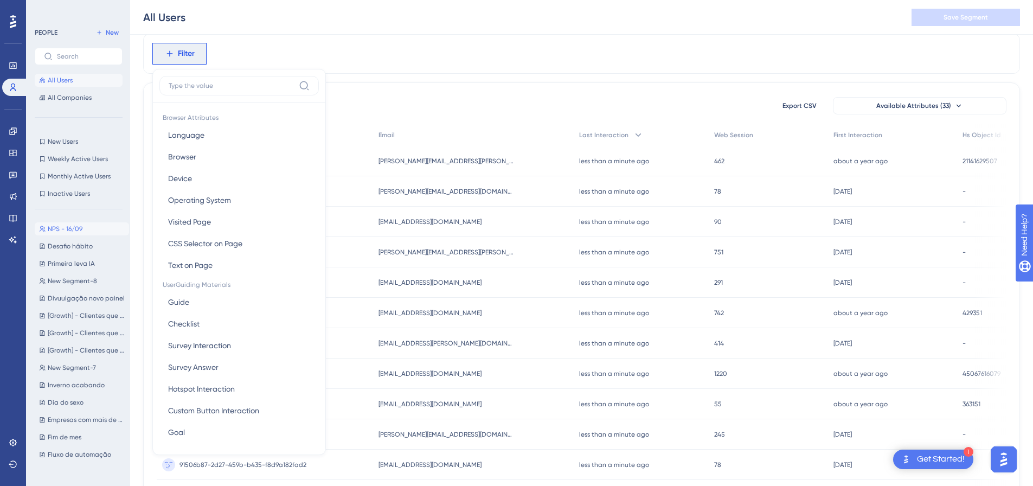
click at [57, 230] on span "NPS - 16/09" at bounding box center [65, 228] width 35 height 9
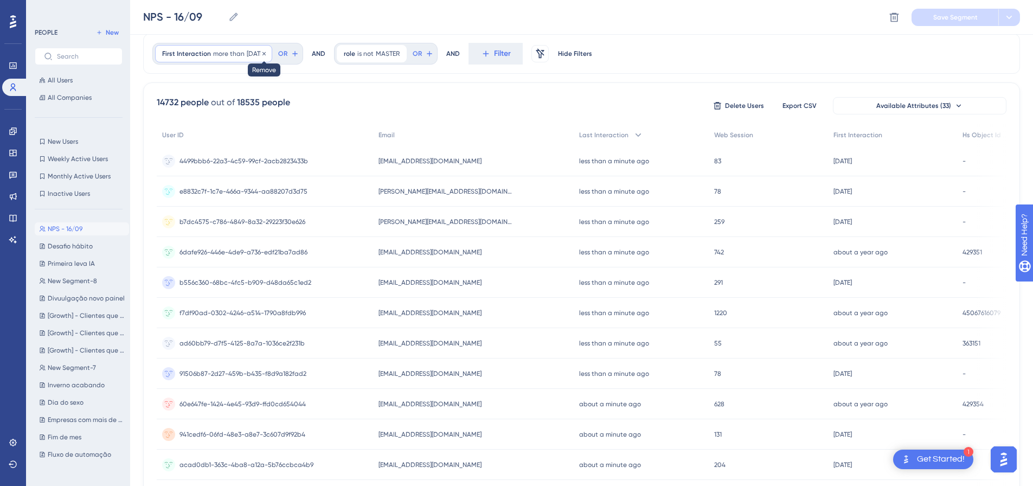
click at [267, 52] on icon at bounding box center [264, 53] width 7 height 7
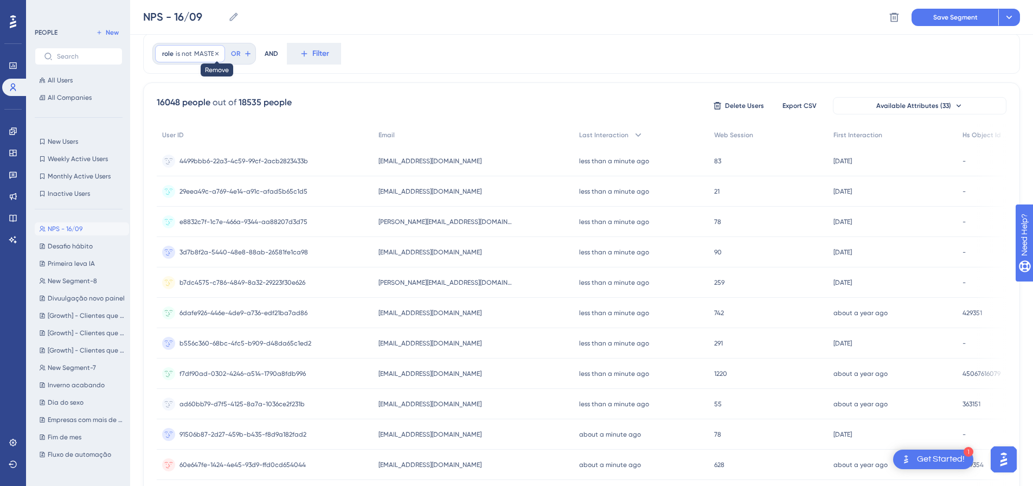
click at [217, 54] on icon at bounding box center [216, 53] width 3 height 3
click at [195, 58] on button "Filter" at bounding box center [179, 54] width 54 height 22
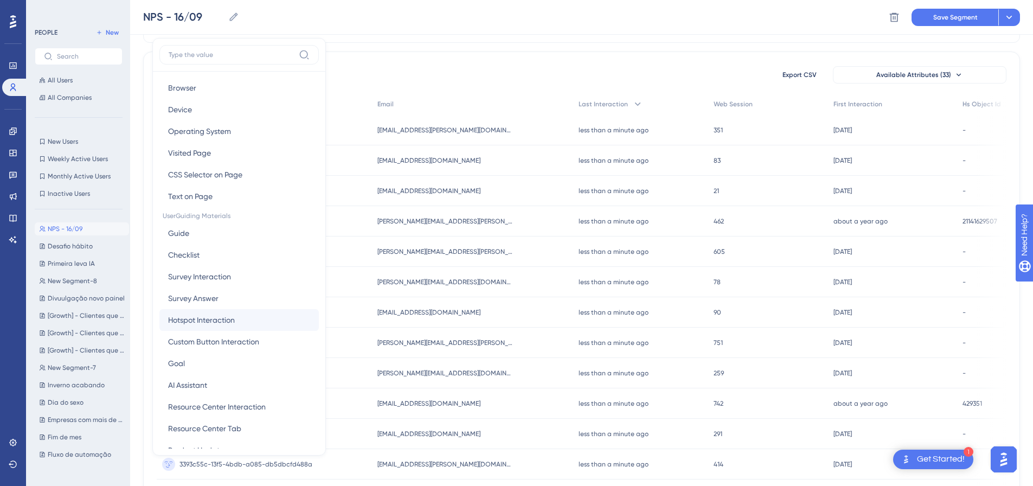
scroll to position [54, 0]
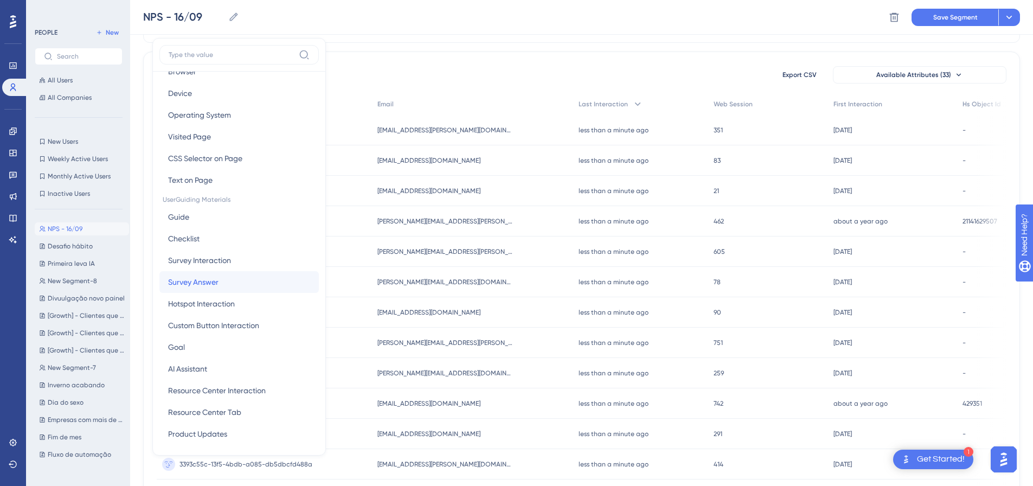
click at [220, 284] on button "Survey Answer Survey Answer" at bounding box center [238, 282] width 159 height 22
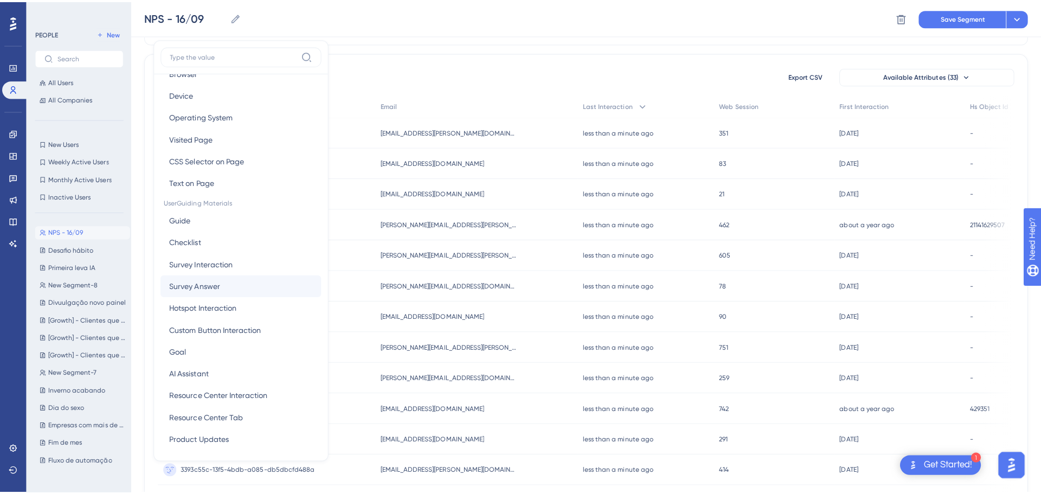
scroll to position [0, 0]
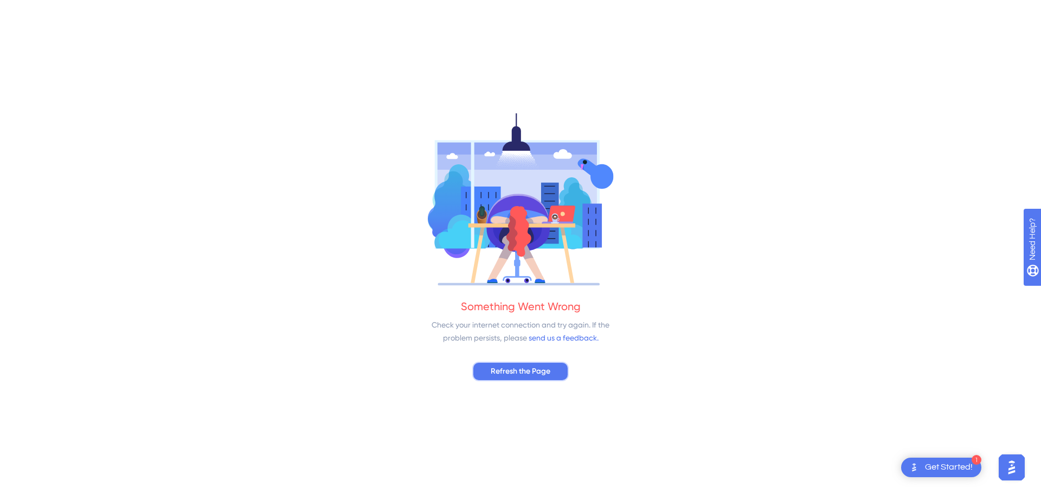
click at [516, 369] on span "Refresh the Page" at bounding box center [521, 371] width 60 height 13
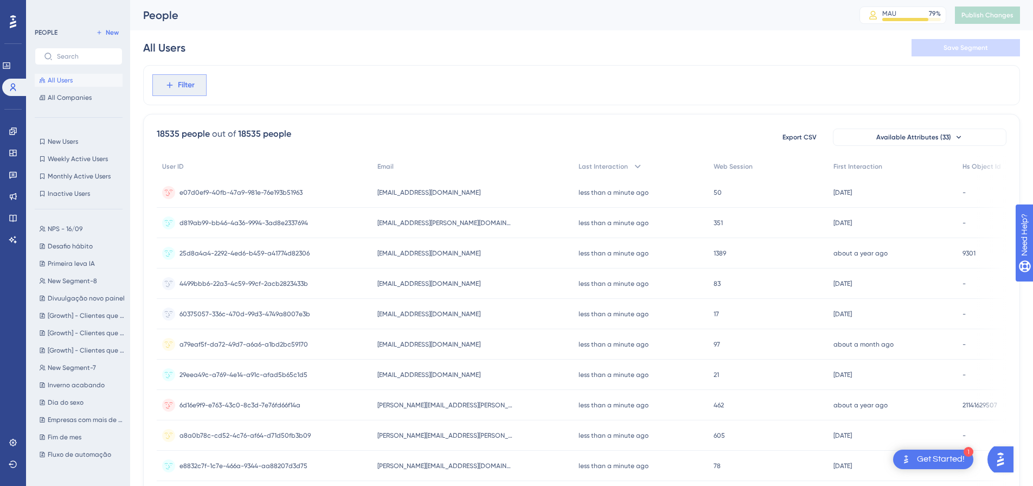
click at [170, 85] on icon at bounding box center [170, 85] width 10 height 10
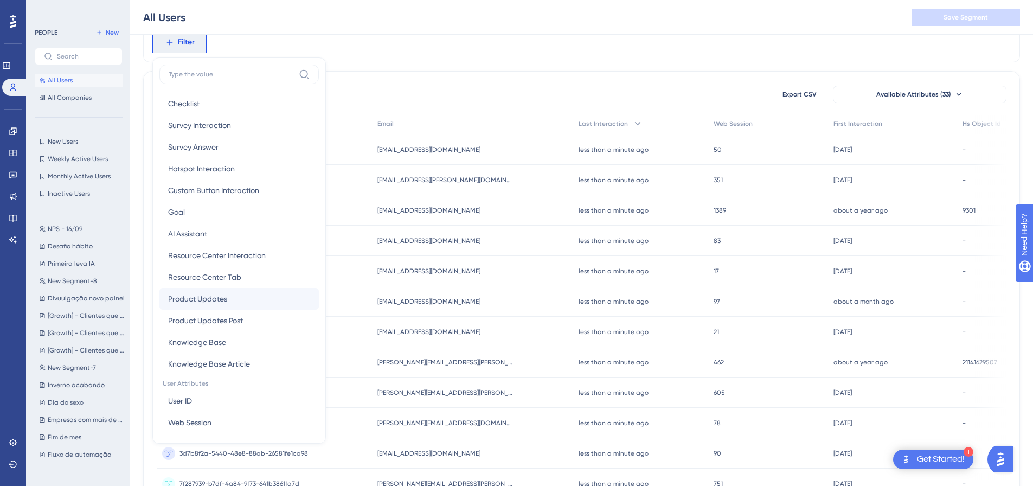
scroll to position [217, 0]
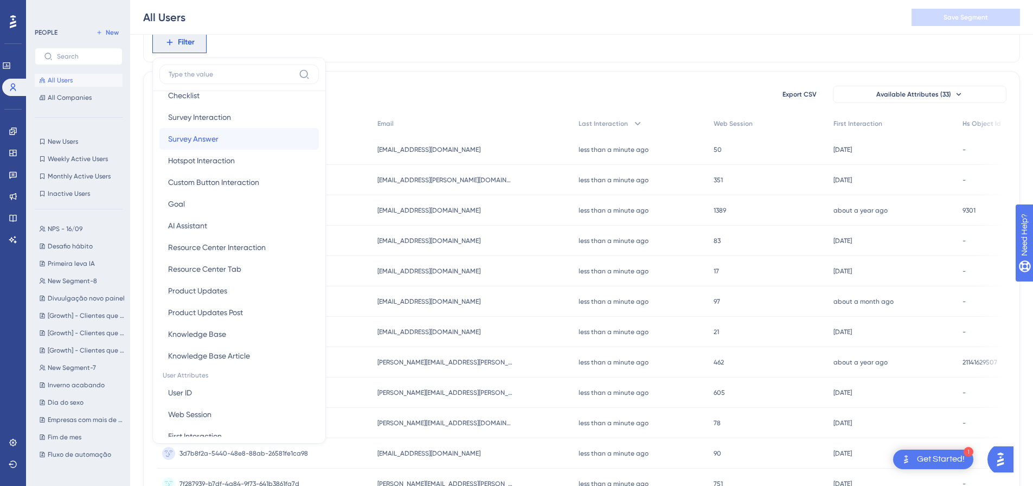
click at [226, 130] on button "Survey Answer Survey Answer" at bounding box center [238, 139] width 159 height 22
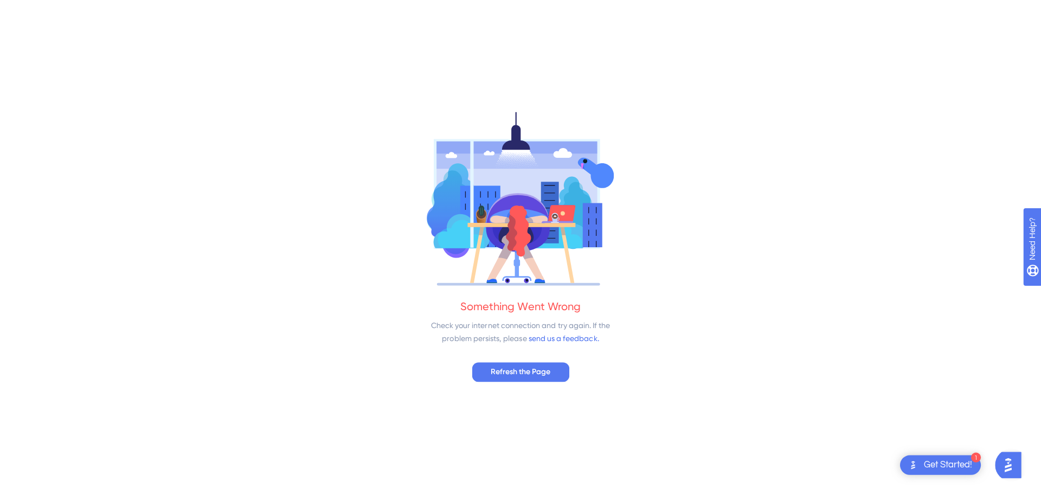
scroll to position [0, 0]
click at [504, 371] on span "Refresh the Page" at bounding box center [521, 371] width 60 height 13
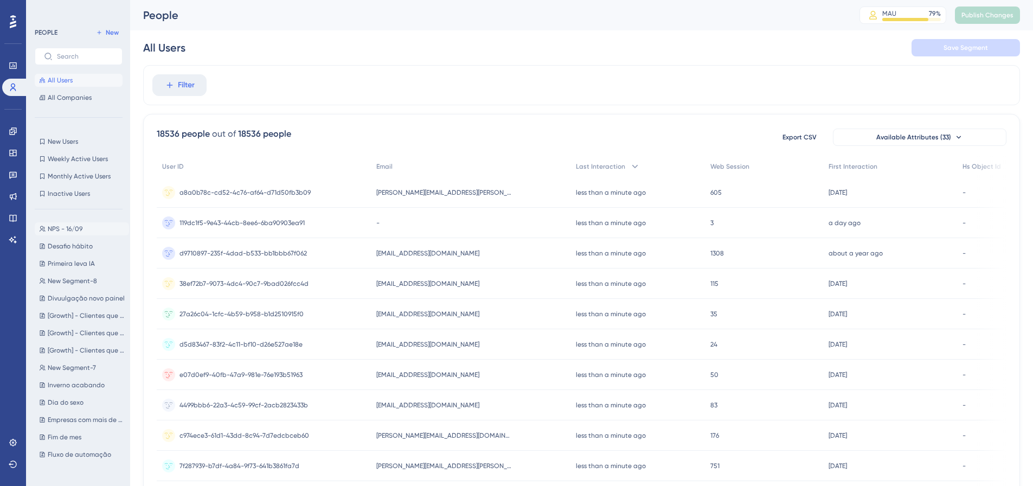
click at [58, 234] on button "NPS - 16/09 NPS - 16/09" at bounding box center [82, 228] width 94 height 13
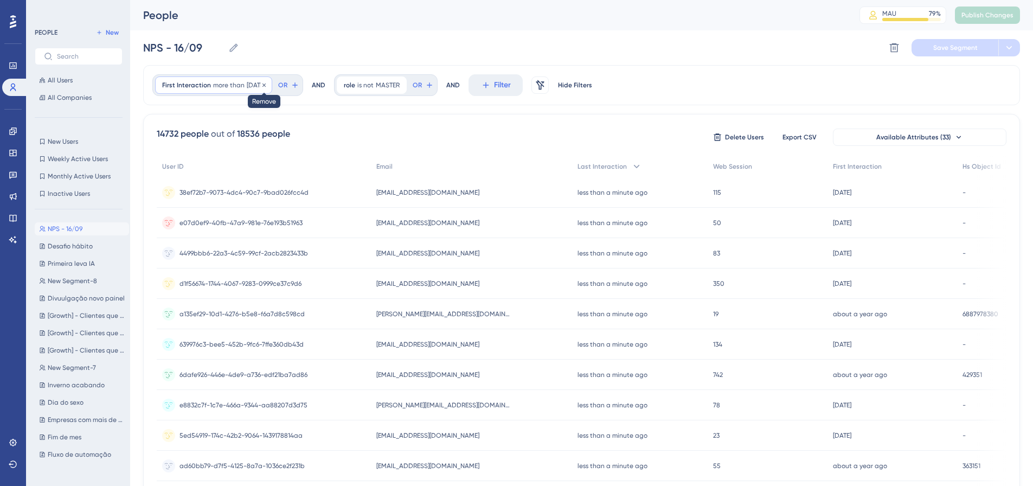
click at [267, 83] on icon at bounding box center [264, 85] width 7 height 7
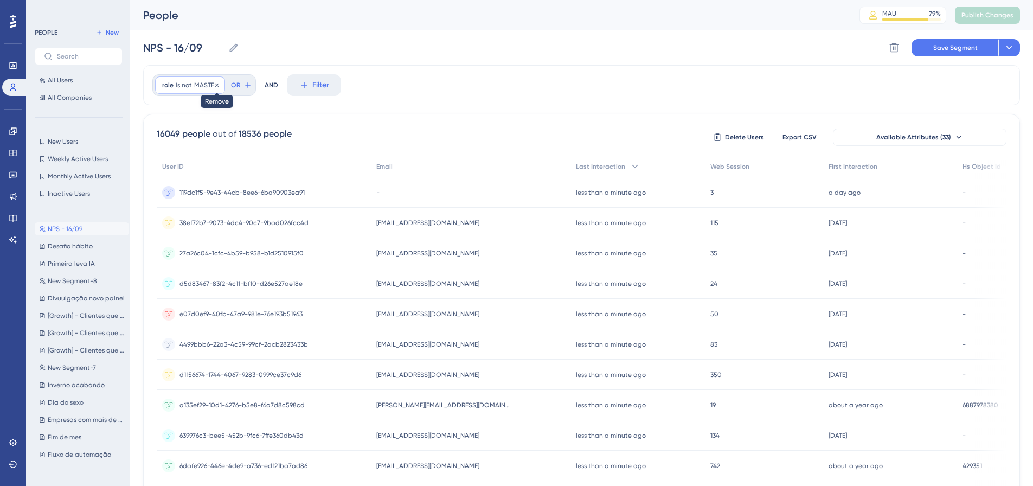
click at [217, 83] on icon at bounding box center [217, 85] width 7 height 7
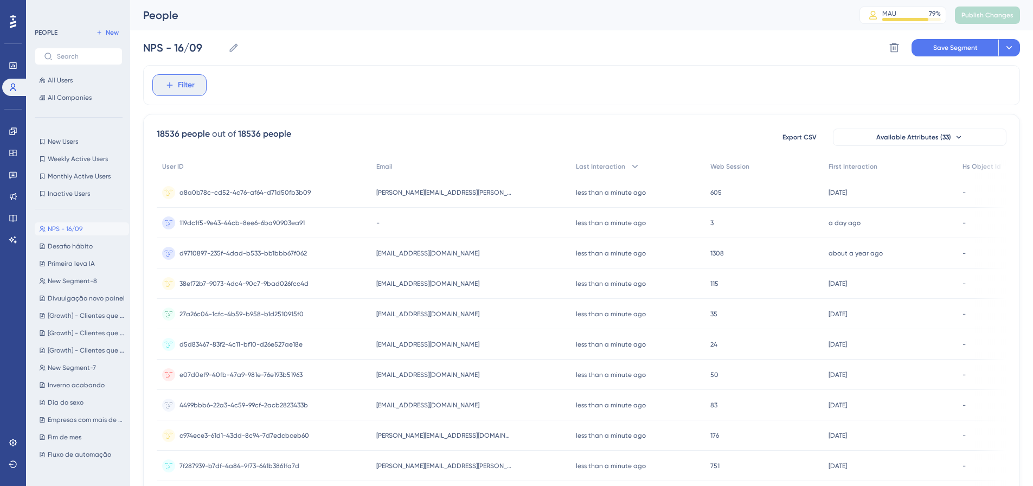
click at [187, 91] on span "Filter" at bounding box center [186, 85] width 17 height 13
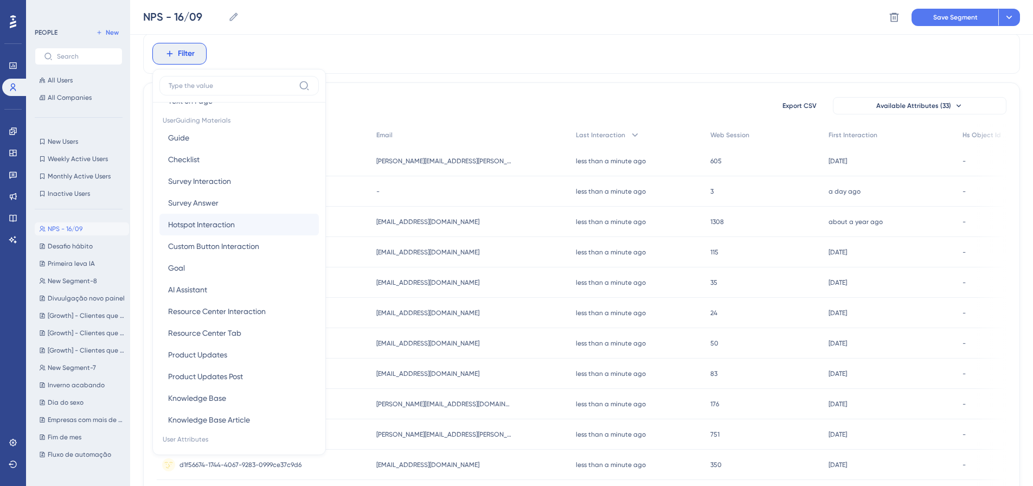
scroll to position [145, 0]
click at [207, 218] on span "Survey Answer" at bounding box center [193, 222] width 50 height 13
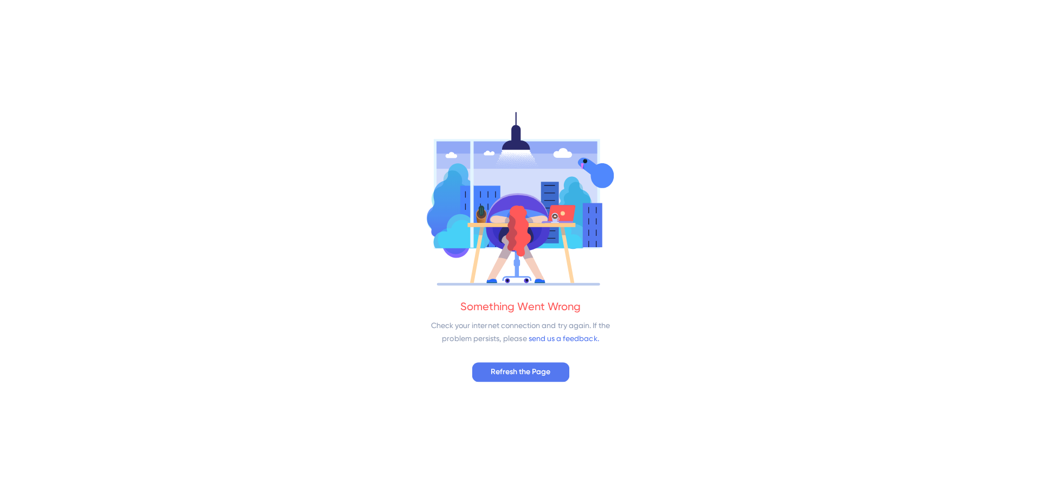
scroll to position [0, 0]
click at [530, 369] on span "Refresh the Page" at bounding box center [521, 371] width 60 height 13
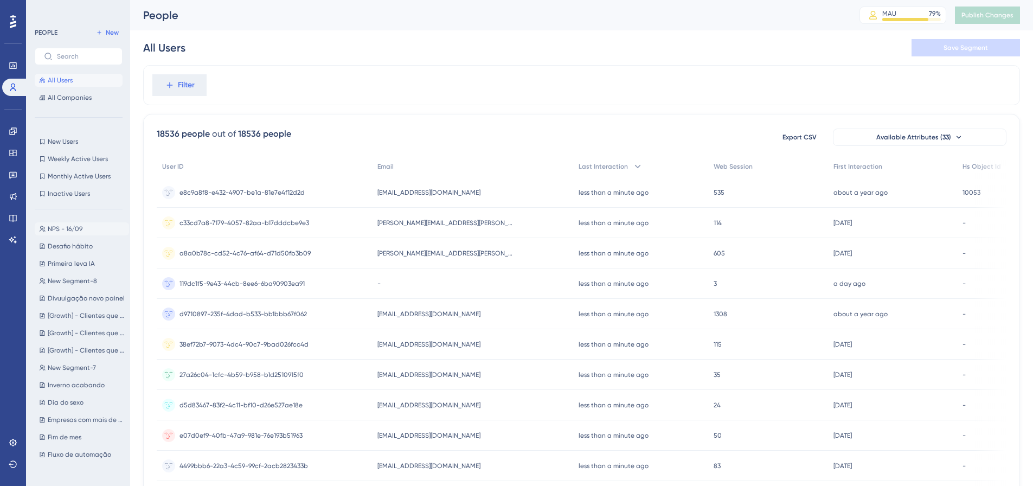
click at [83, 228] on button "NPS - 16/09 NPS - 16/09" at bounding box center [82, 228] width 94 height 13
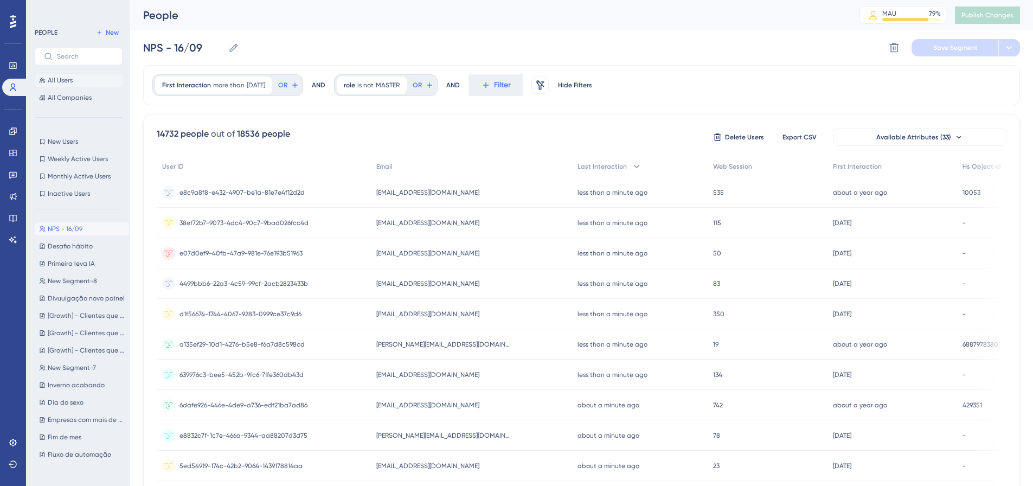
click at [69, 86] on button "All Users" at bounding box center [79, 80] width 88 height 13
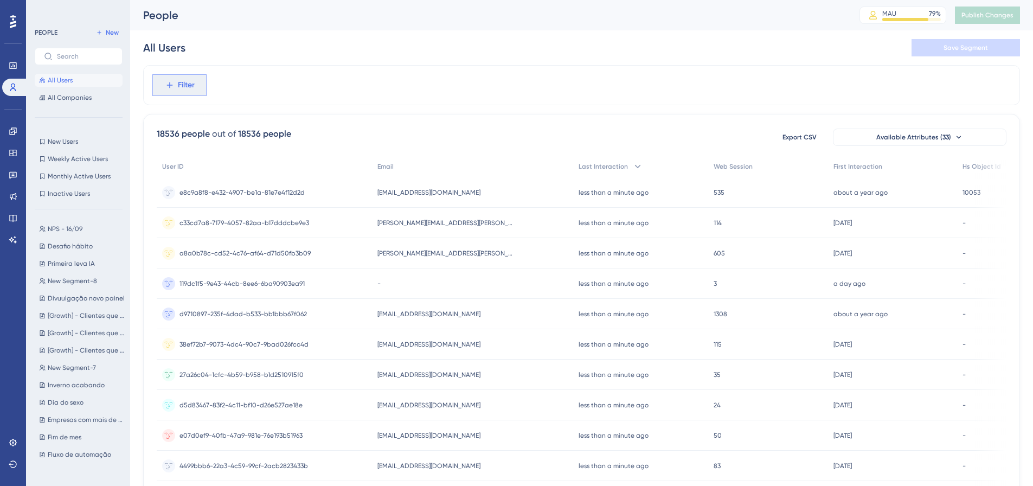
click at [176, 91] on button "Filter" at bounding box center [179, 85] width 54 height 22
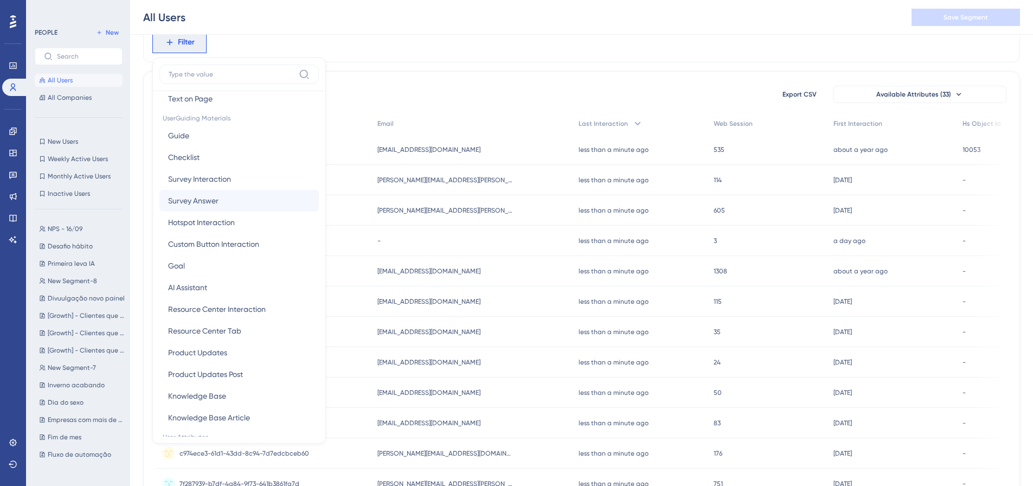
scroll to position [217, 0]
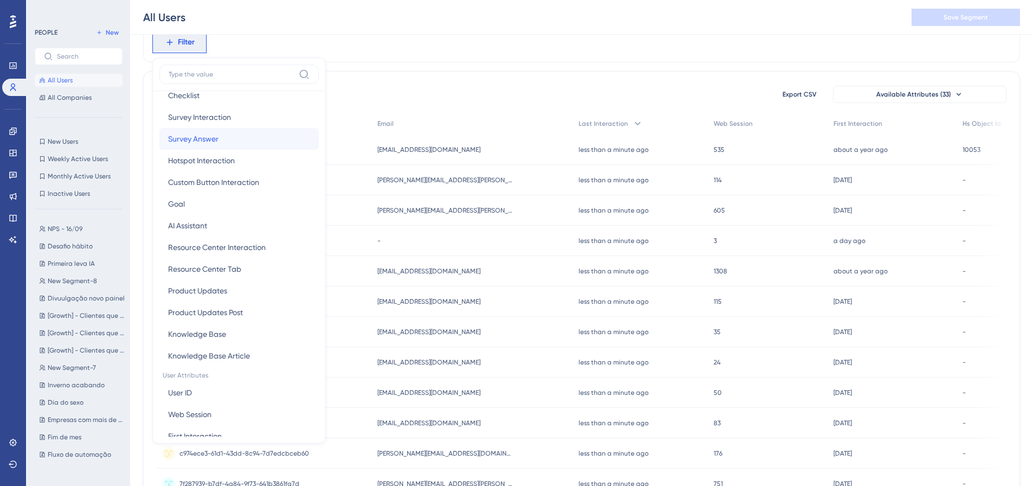
click at [226, 137] on button "Survey Answer Survey Answer" at bounding box center [238, 139] width 159 height 22
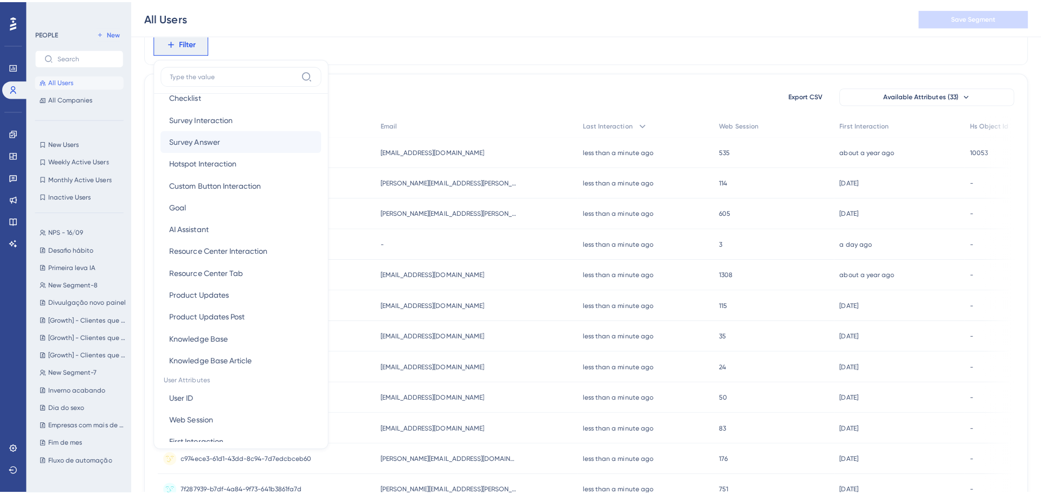
scroll to position [0, 0]
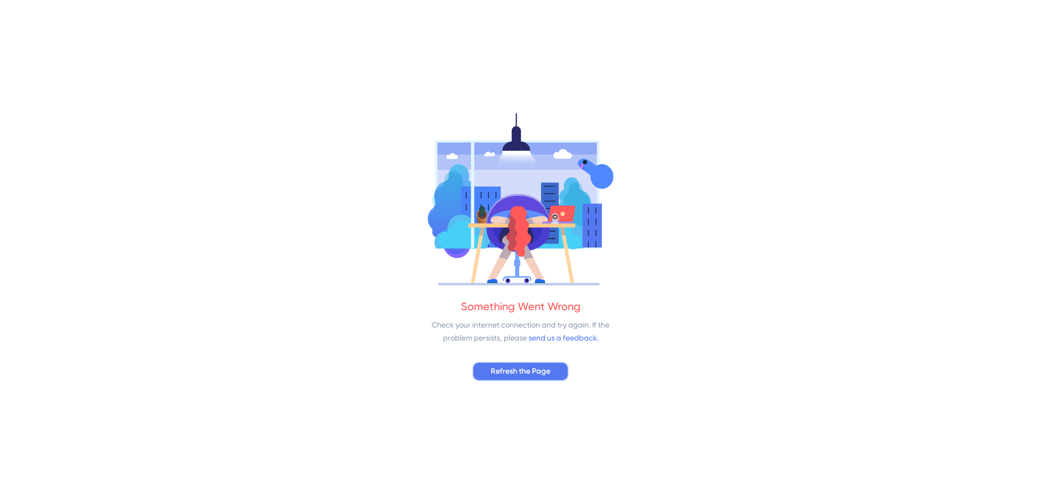
click at [530, 377] on span "Refresh the Page" at bounding box center [521, 371] width 60 height 13
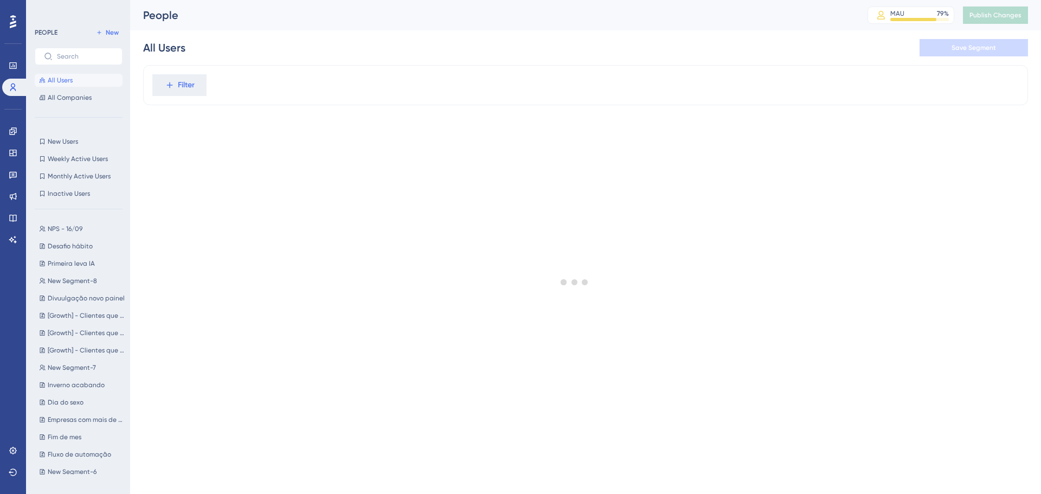
click at [185, 93] on button "Filter" at bounding box center [179, 85] width 54 height 22
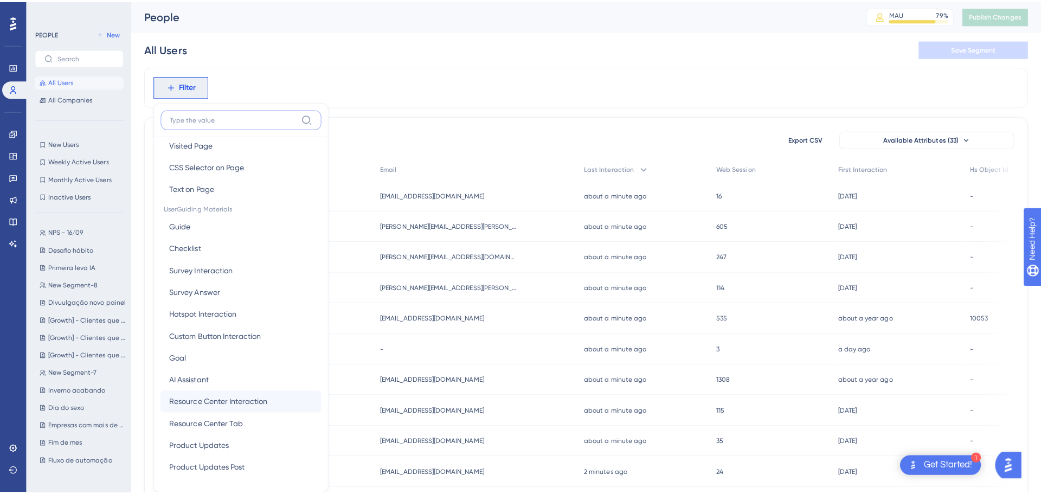
scroll to position [163, 0]
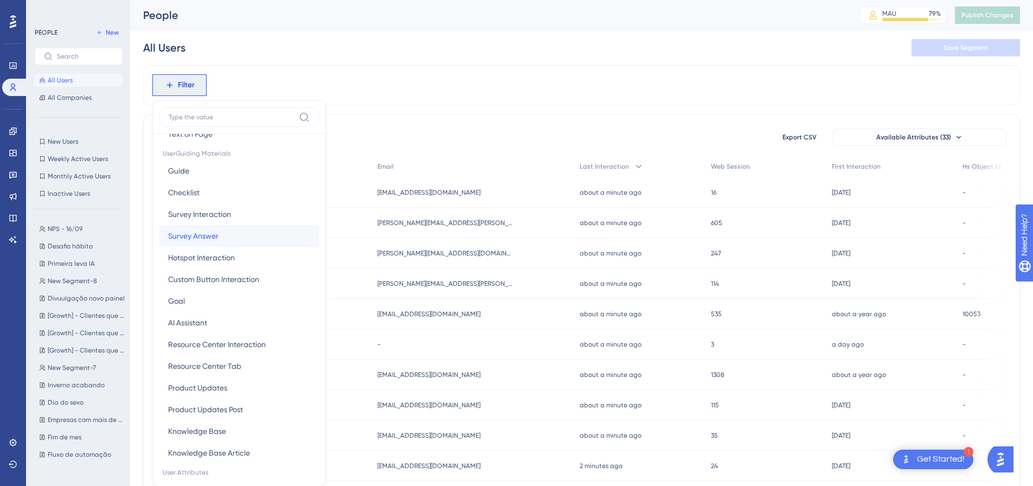
click at [221, 241] on button "Survey Answer Survey Answer" at bounding box center [238, 236] width 159 height 22
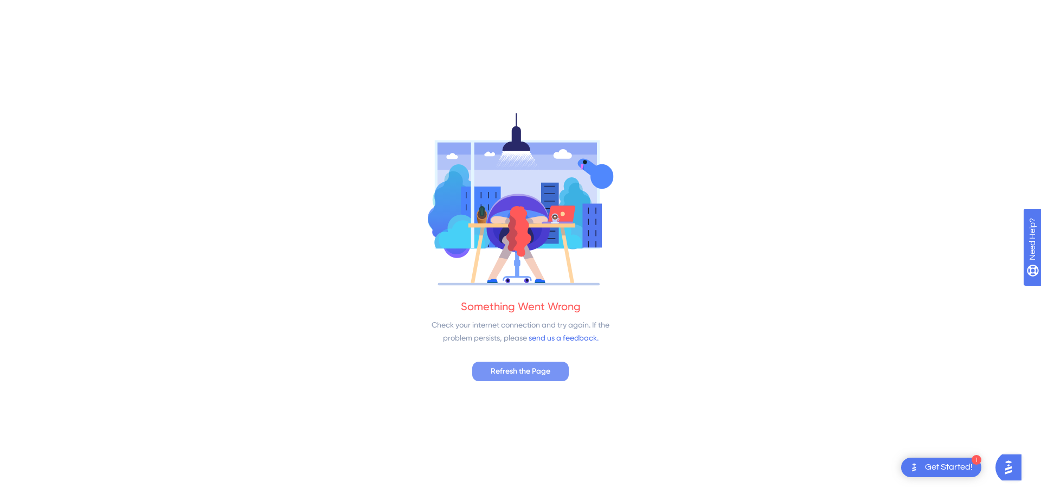
click at [519, 372] on span "Refresh the Page" at bounding box center [521, 371] width 60 height 13
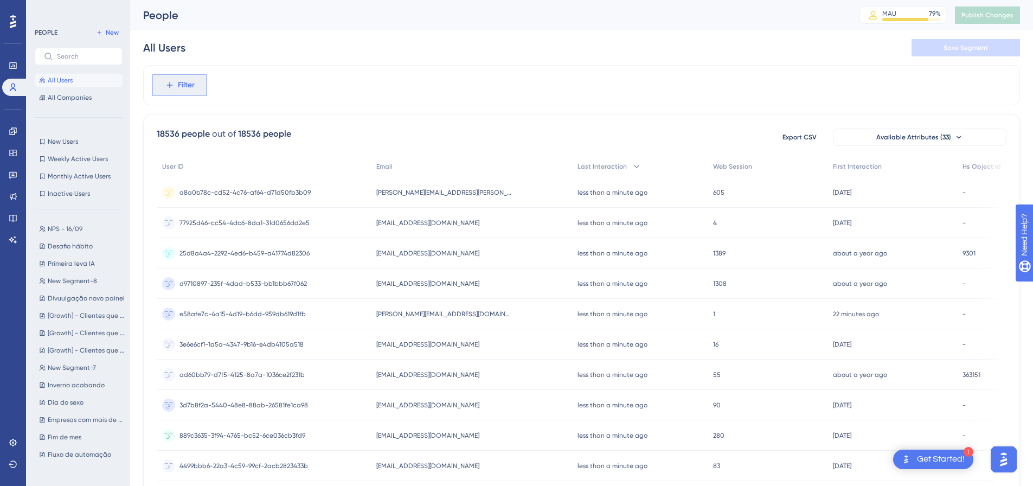
click at [185, 86] on span "Filter" at bounding box center [186, 85] width 17 height 13
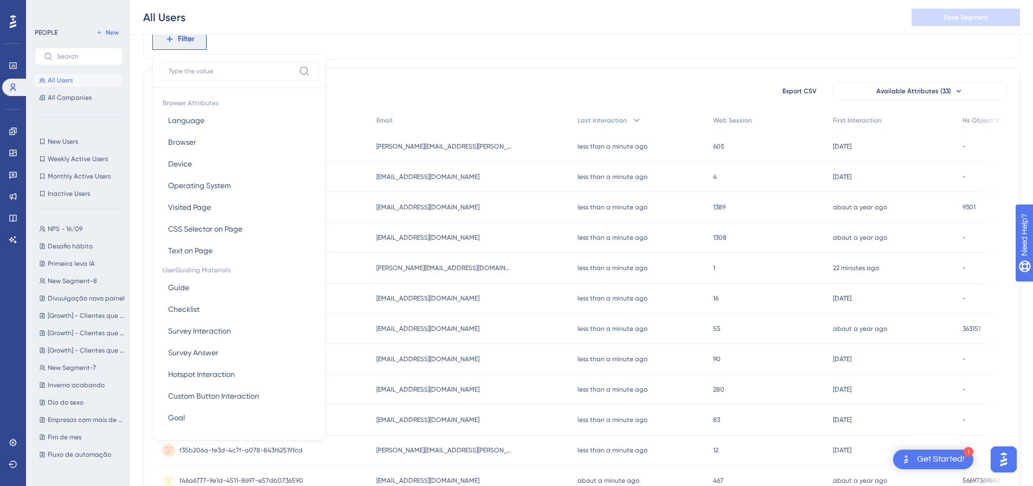
click at [360, 56] on div "Filter Browser Attributes Language Language Browser Browser Device Device Opera…" at bounding box center [581, 39] width 877 height 40
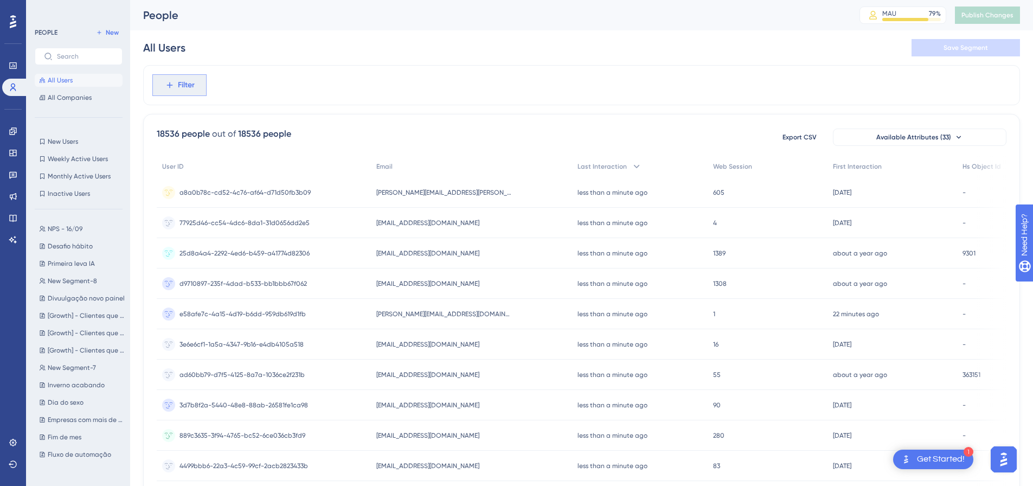
click at [164, 81] on button "Filter" at bounding box center [179, 85] width 54 height 22
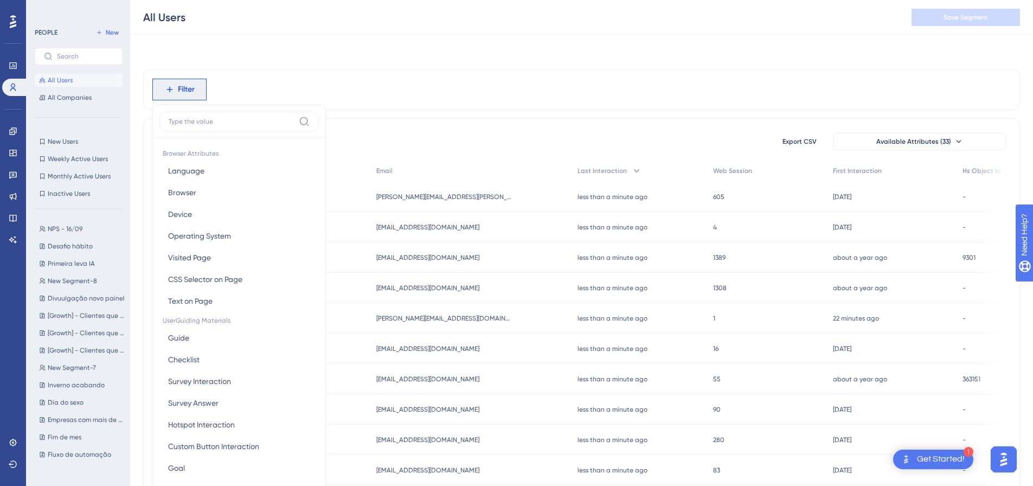
scroll to position [50, 0]
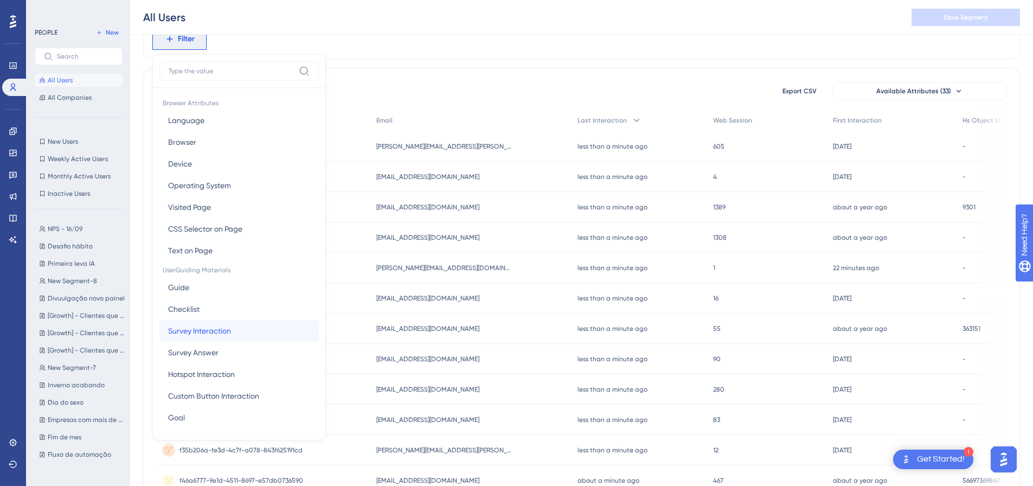
click at [220, 324] on span "Survey Interaction" at bounding box center [199, 330] width 63 height 13
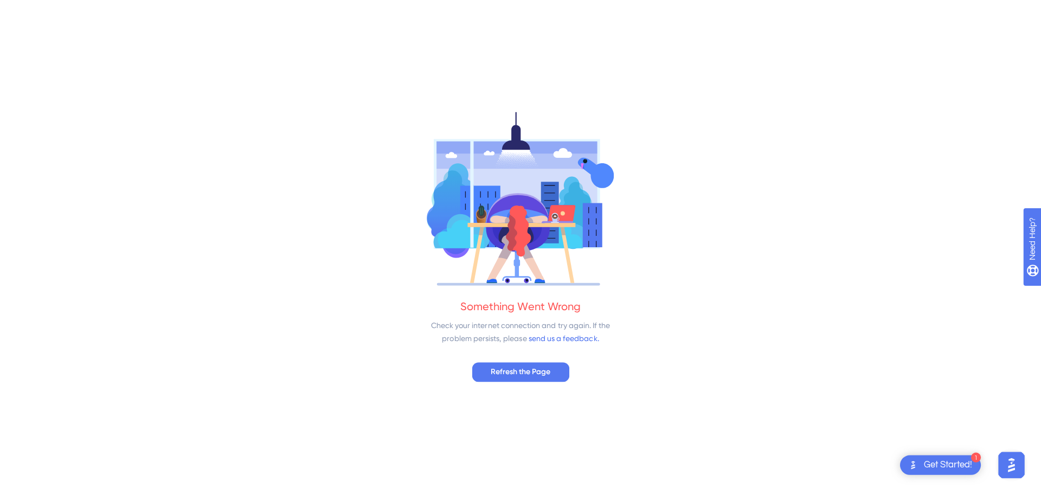
scroll to position [0, 0]
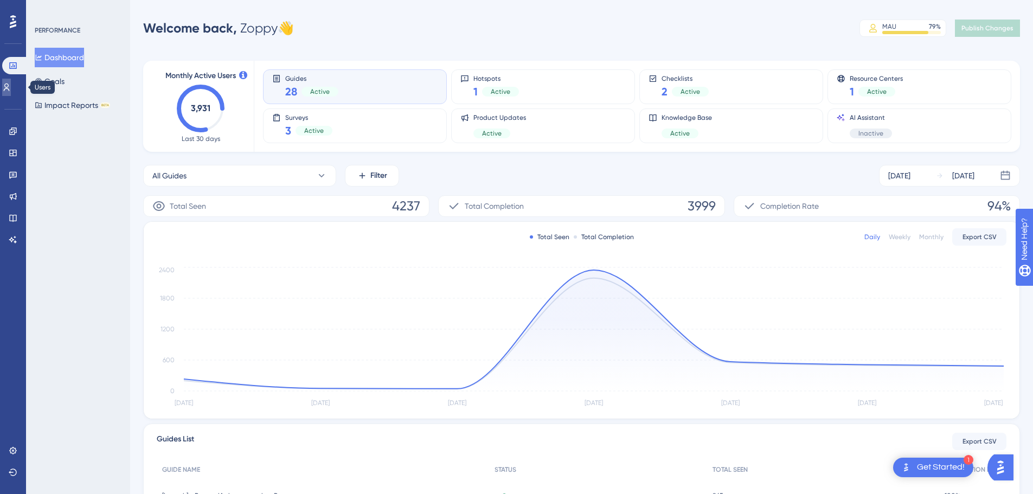
click at [11, 80] on link at bounding box center [6, 87] width 9 height 17
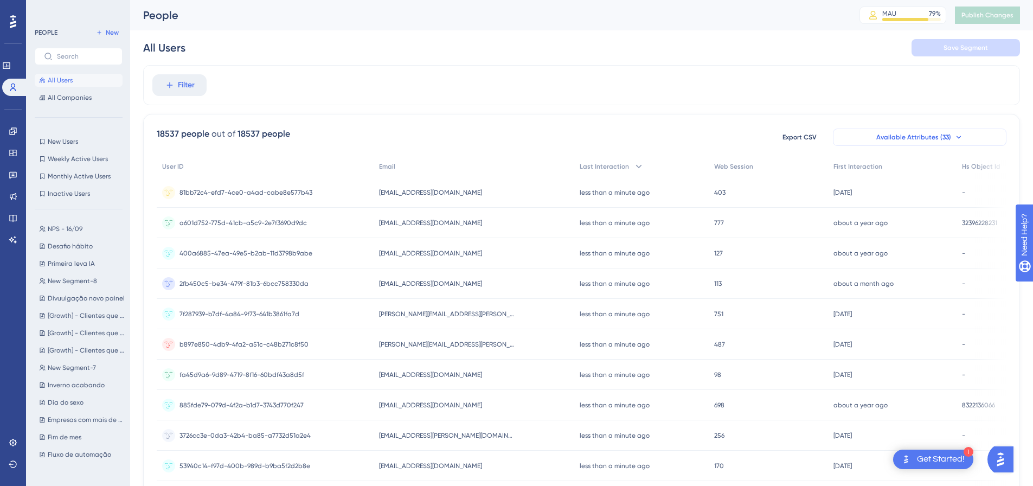
click at [898, 129] on button "Available Attributes (33)" at bounding box center [919, 136] width 173 height 17
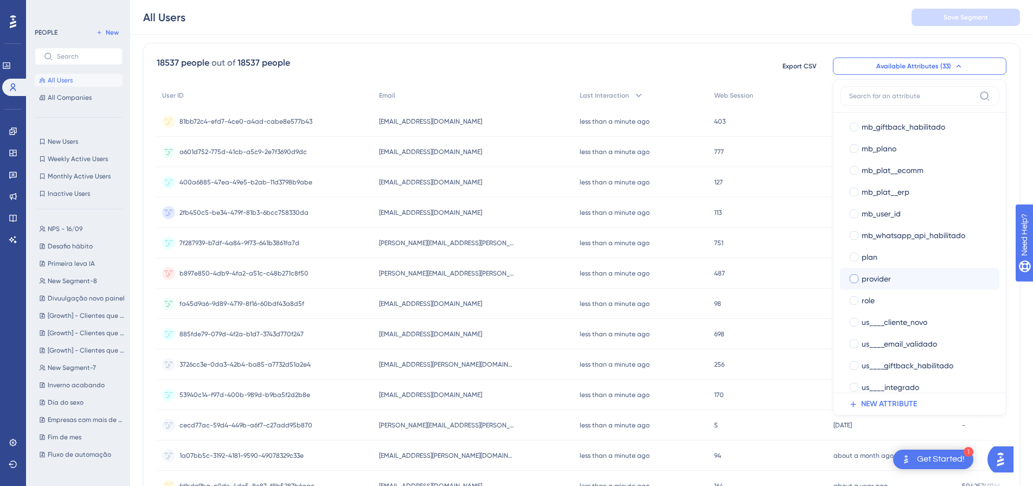
scroll to position [379, 0]
click at [882, 290] on div "role" at bounding box center [925, 292] width 129 height 13
checkbox input "true"
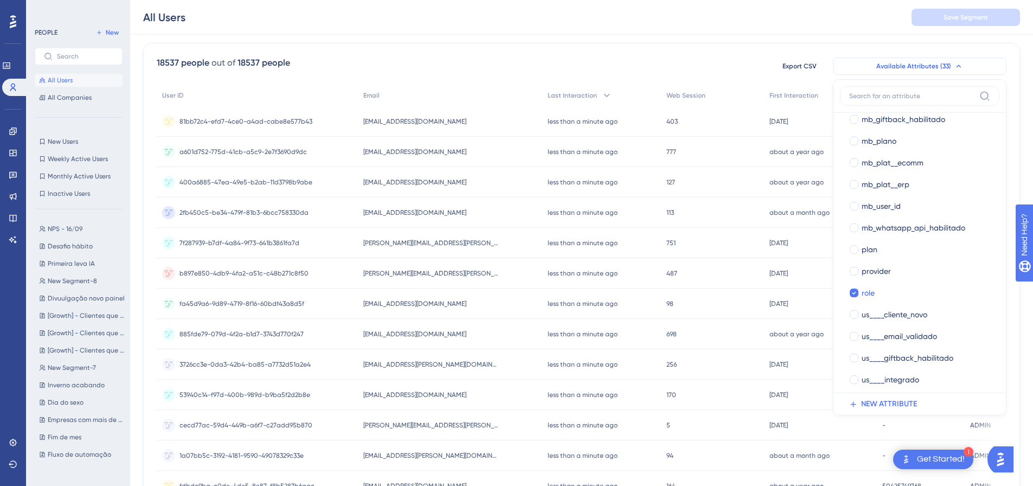
click at [905, 70] on button "Available Attributes (33)" at bounding box center [919, 65] width 173 height 17
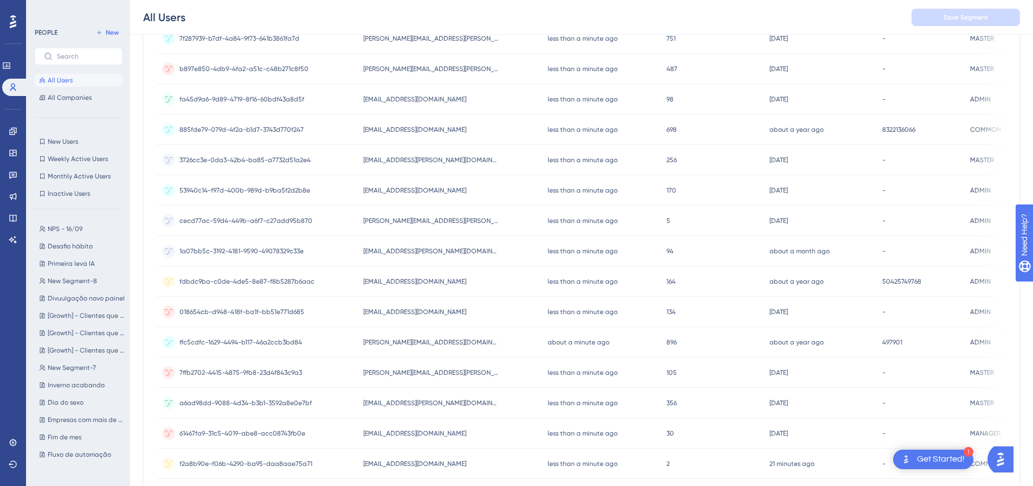
scroll to position [390, 0]
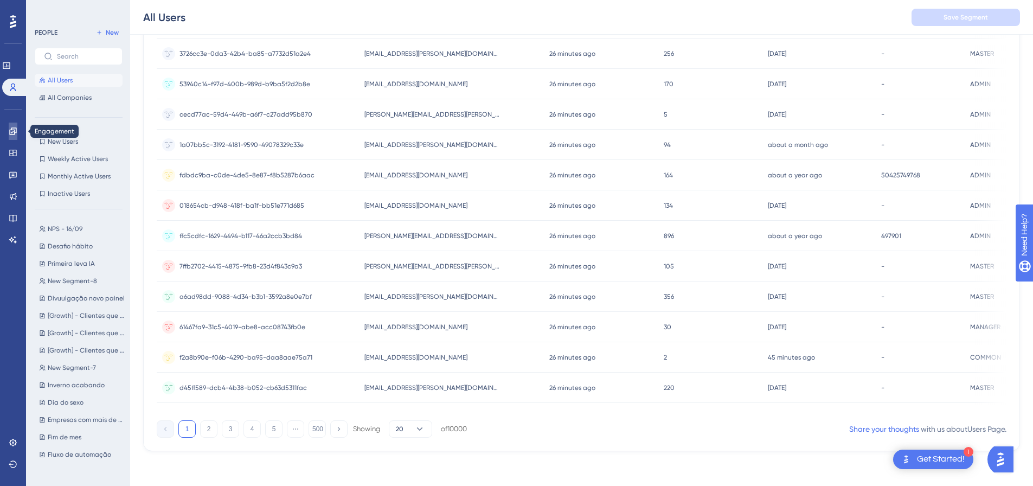
click at [12, 130] on icon at bounding box center [12, 130] width 7 height 7
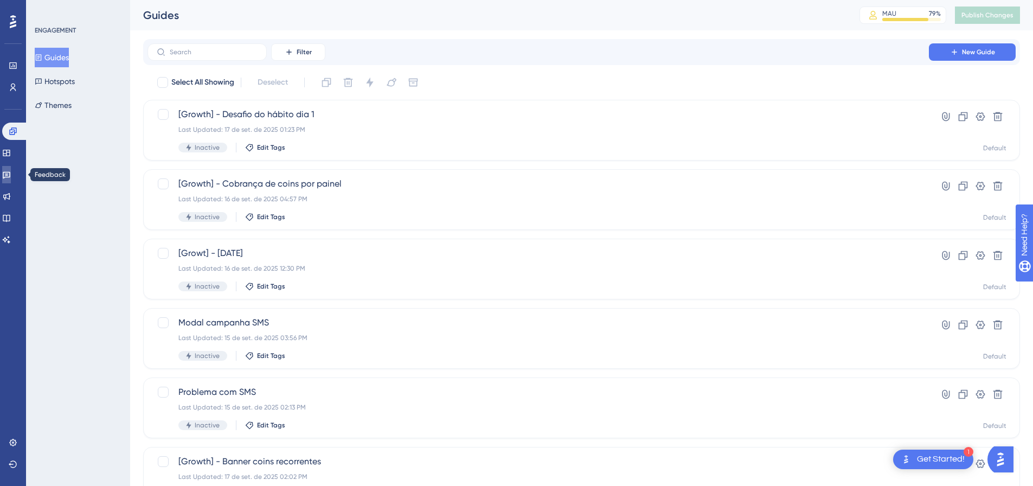
click at [11, 170] on link at bounding box center [6, 174] width 9 height 17
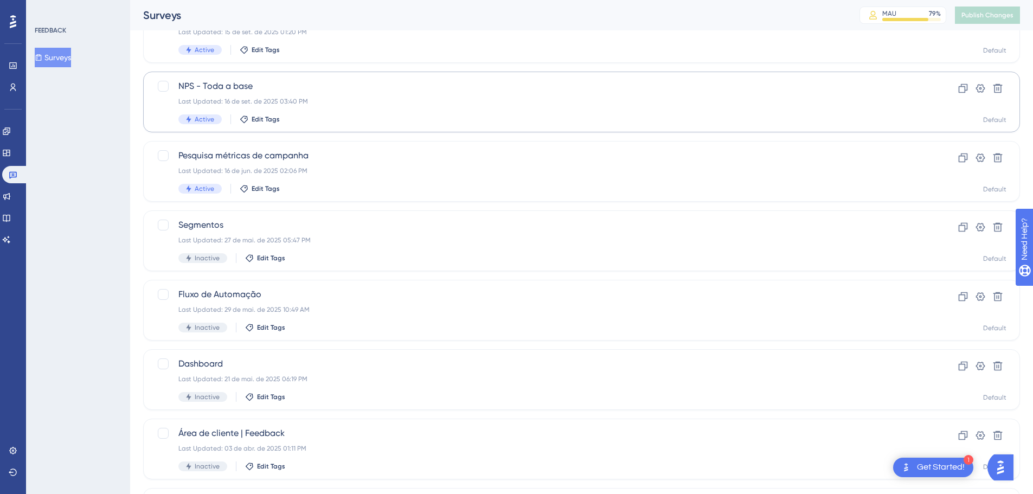
scroll to position [108, 0]
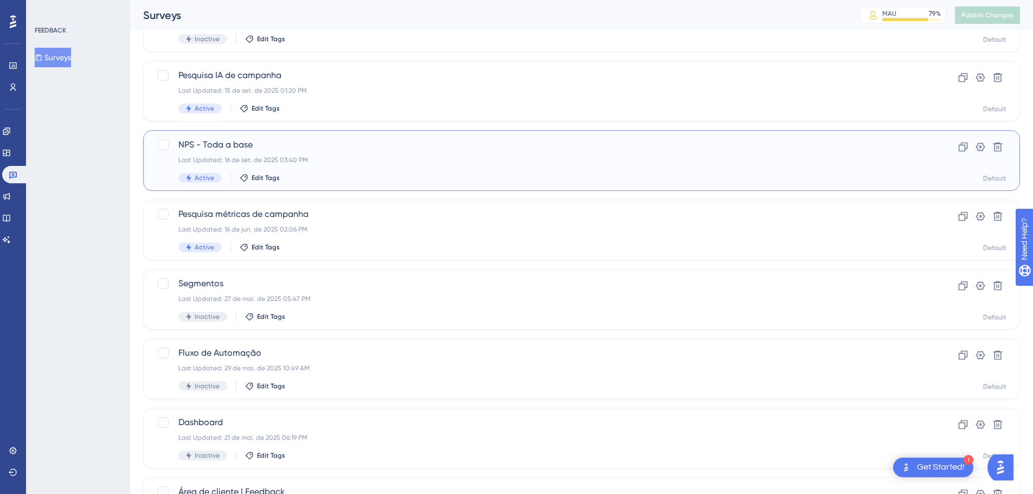
click at [316, 166] on div "NPS - Toda a base Last Updated: 16 de set. de 2025 03:40 PM Active Edit Tags" at bounding box center [537, 160] width 719 height 44
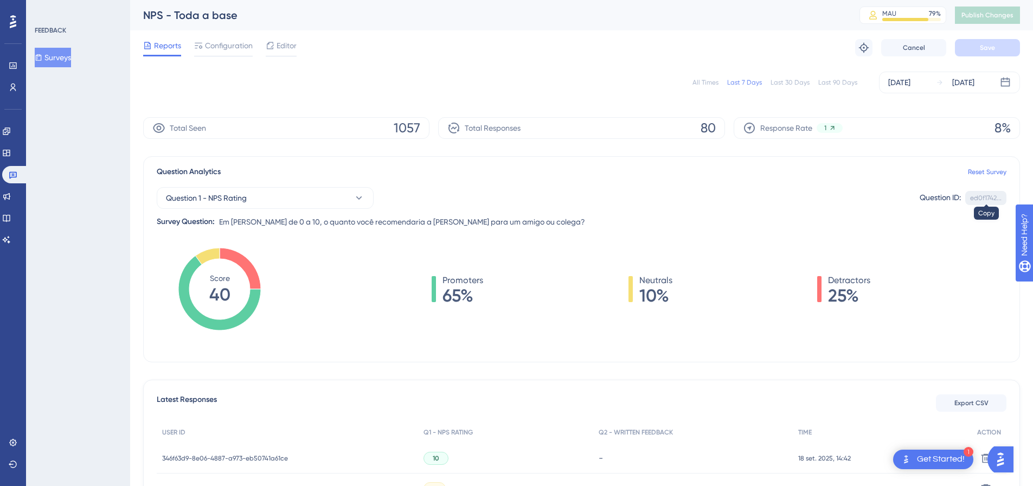
click at [974, 197] on div "ed0f1742..." at bounding box center [985, 198] width 31 height 9
copy div "ed0f1742"
click at [974, 197] on div "ed0f1742..." at bounding box center [985, 198] width 31 height 9
copy div "ed0f1742... Copied!"
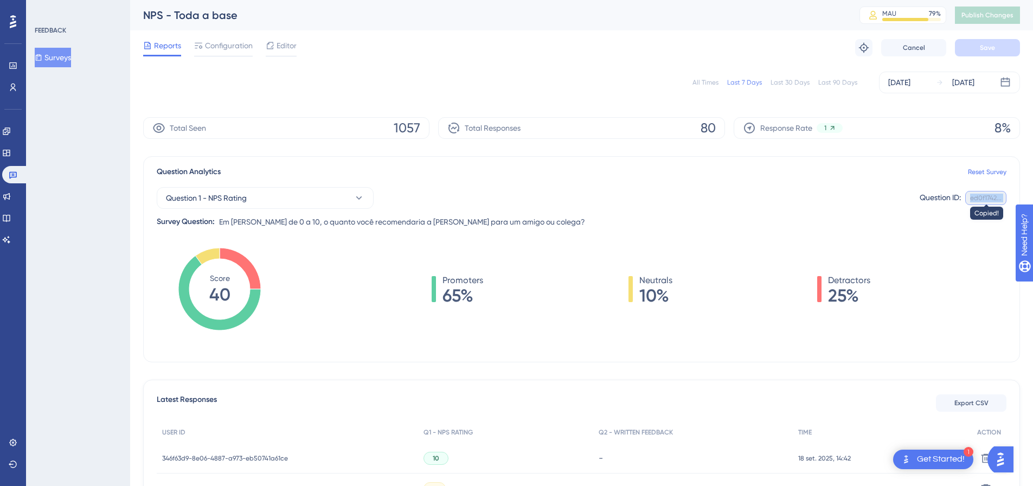
click at [974, 197] on div "ed0f1742..." at bounding box center [985, 198] width 31 height 9
click at [970, 201] on div "ed0f1742..." at bounding box center [985, 198] width 31 height 9
copy div "ed0f1742"
click at [970, 201] on div "ed0f1742..." at bounding box center [985, 198] width 31 height 9
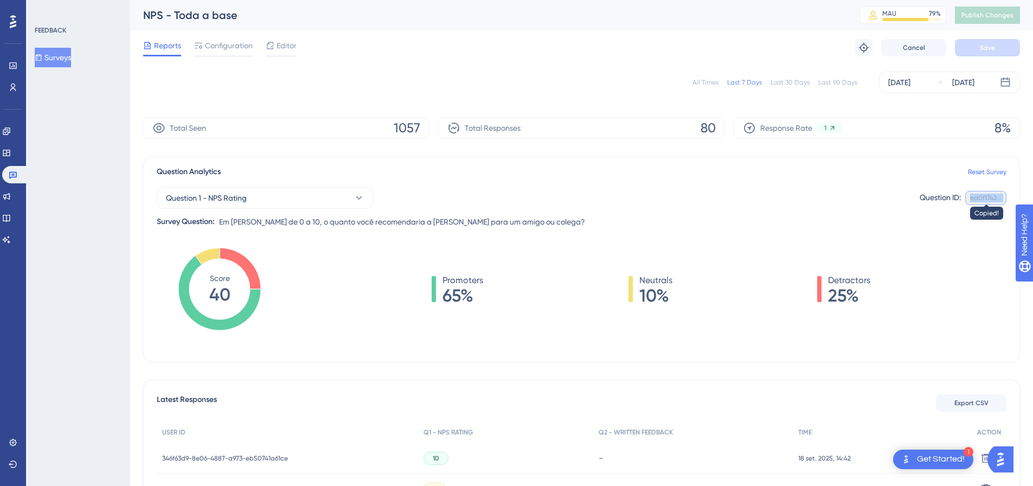
copy div "ed0f1742... Copied!"
click at [233, 201] on span "Question 1 - NPS Rating" at bounding box center [206, 197] width 81 height 13
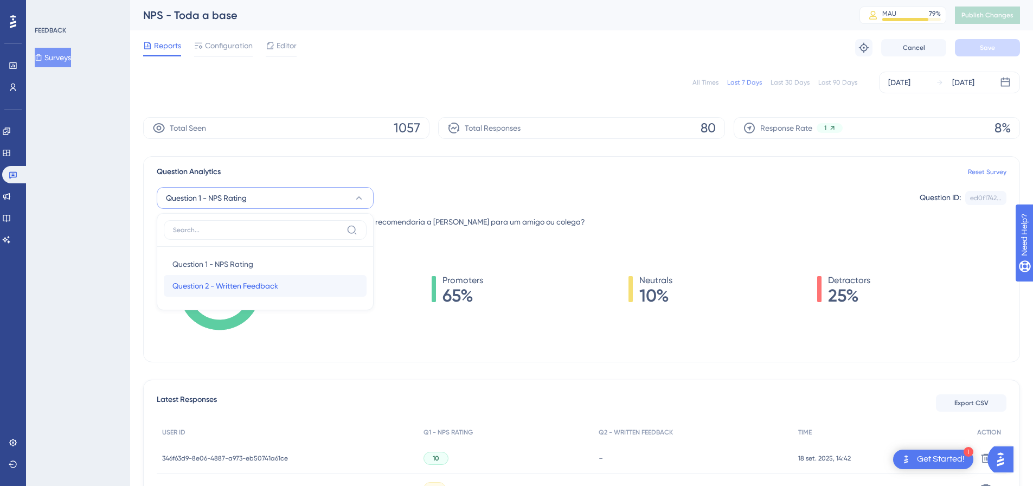
click at [248, 280] on span "Question 2 - Written Feedback" at bounding box center [225, 285] width 106 height 13
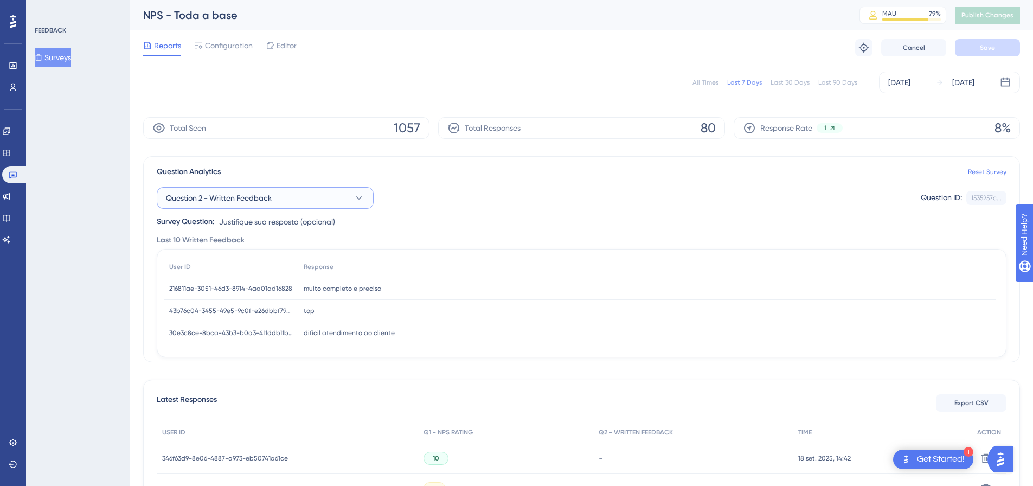
click at [267, 207] on button "Question 2 - Written Feedback" at bounding box center [265, 198] width 217 height 22
click at [266, 207] on button "Question 2 - Written Feedback" at bounding box center [265, 198] width 217 height 22
click at [256, 269] on div "Question 1 - NPS Rating Question 1 - NPS Rating" at bounding box center [264, 264] width 185 height 22
